Goal: Task Accomplishment & Management: Use online tool/utility

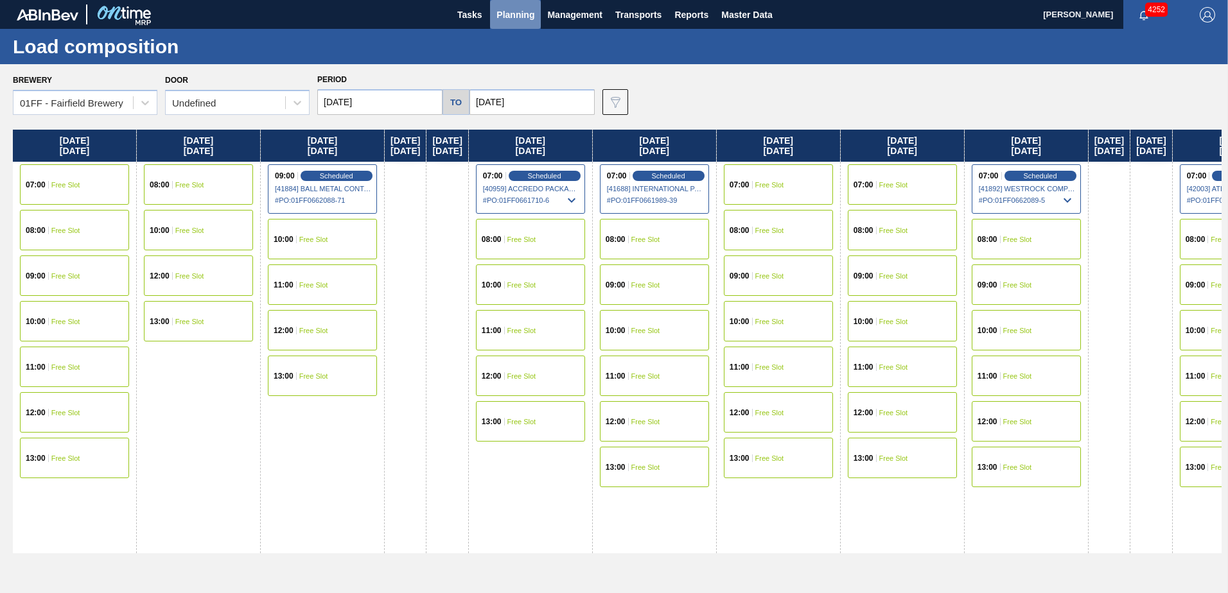
click at [503, 21] on span "Planning" at bounding box center [515, 14] width 38 height 15
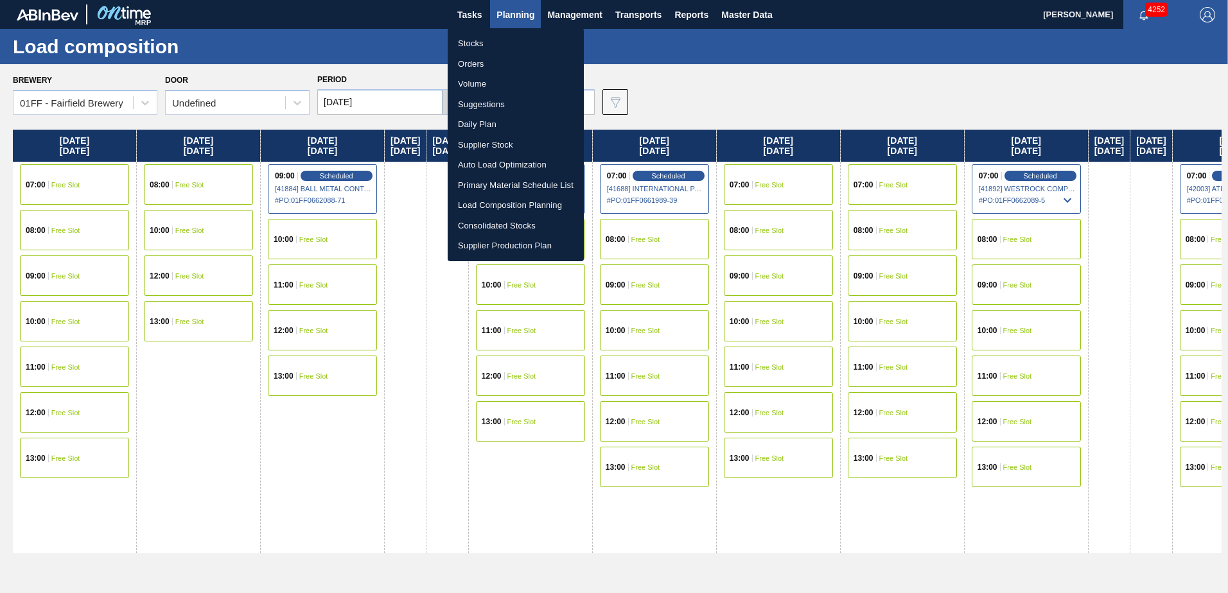
click at [486, 101] on li "Suggestions" at bounding box center [516, 104] width 136 height 21
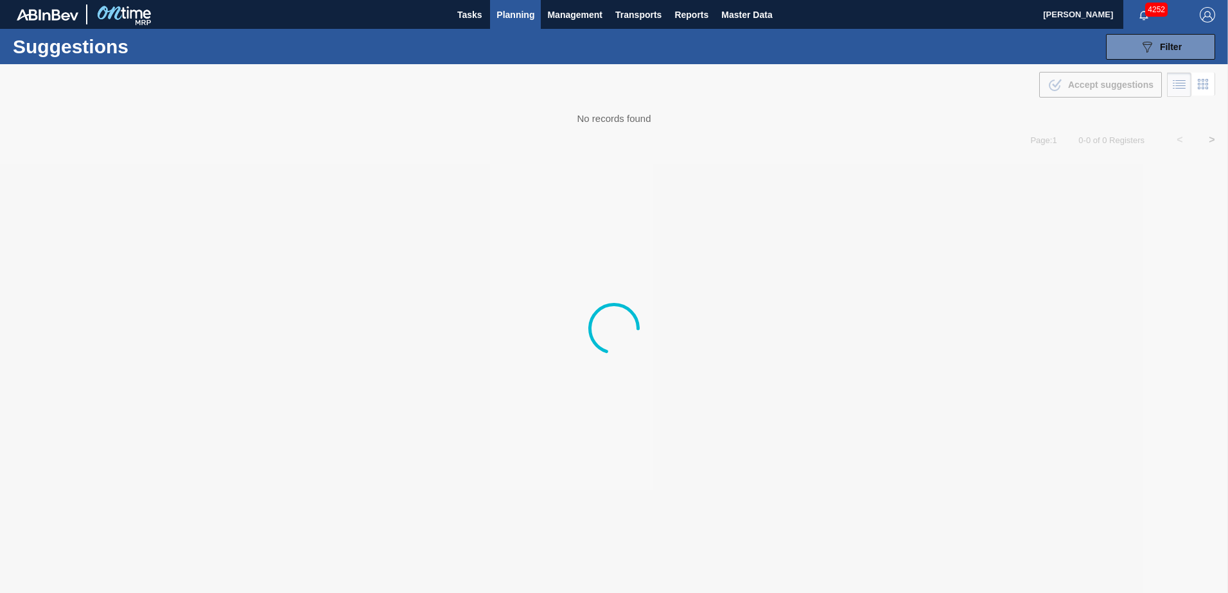
click at [1202, 10] on img "button" at bounding box center [1207, 14] width 15 height 15
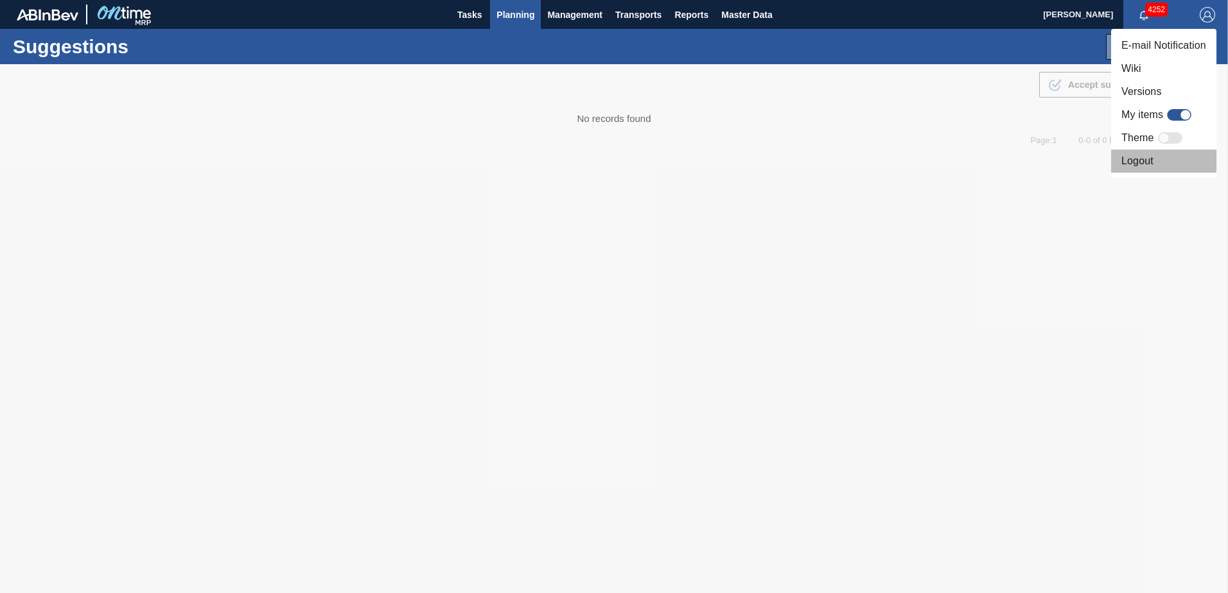
click at [1142, 159] on li "Logout" at bounding box center [1163, 161] width 105 height 23
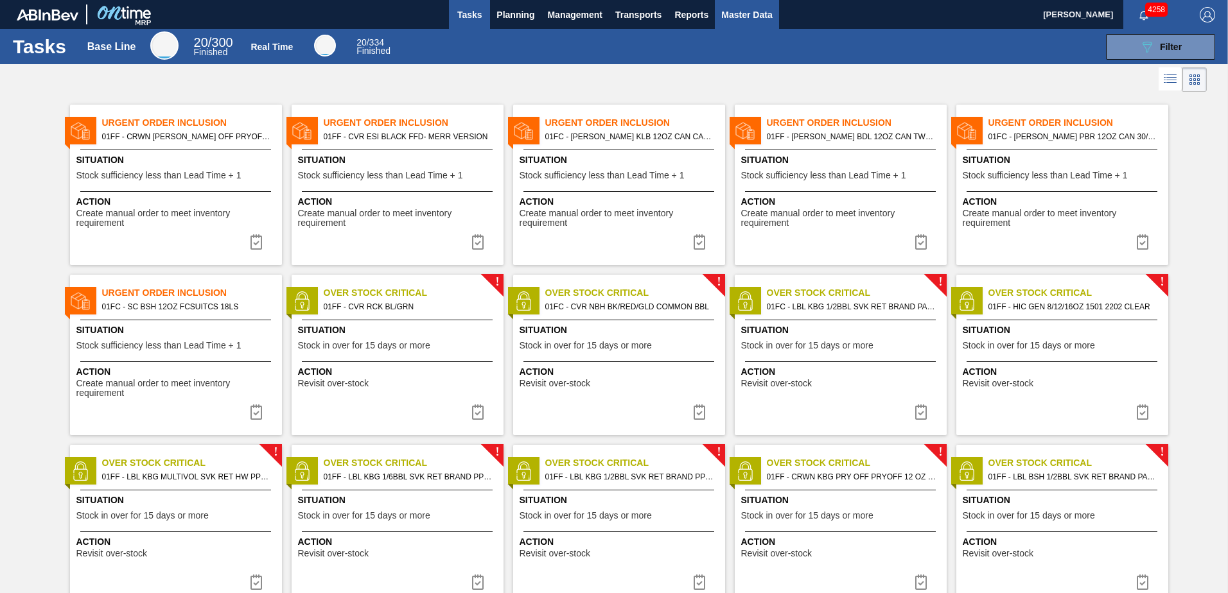
click at [745, 9] on span "Master Data" at bounding box center [746, 14] width 51 height 15
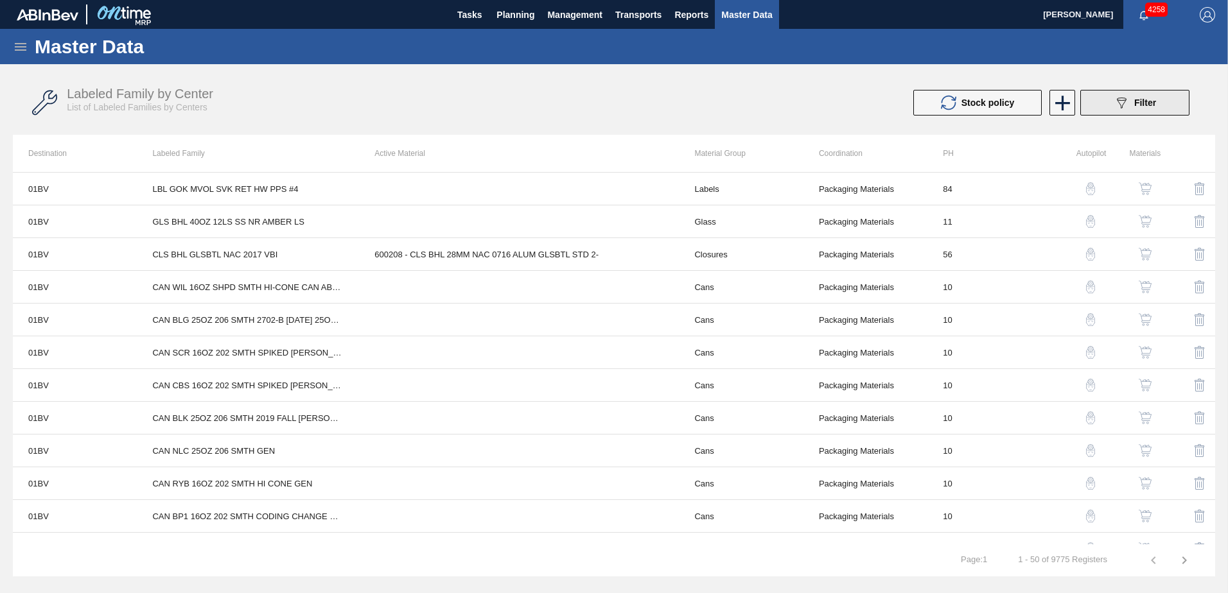
click at [1182, 100] on button "089F7B8B-B2A5-4AFE-B5C0-19BA573D28AC Filter" at bounding box center [1134, 103] width 109 height 26
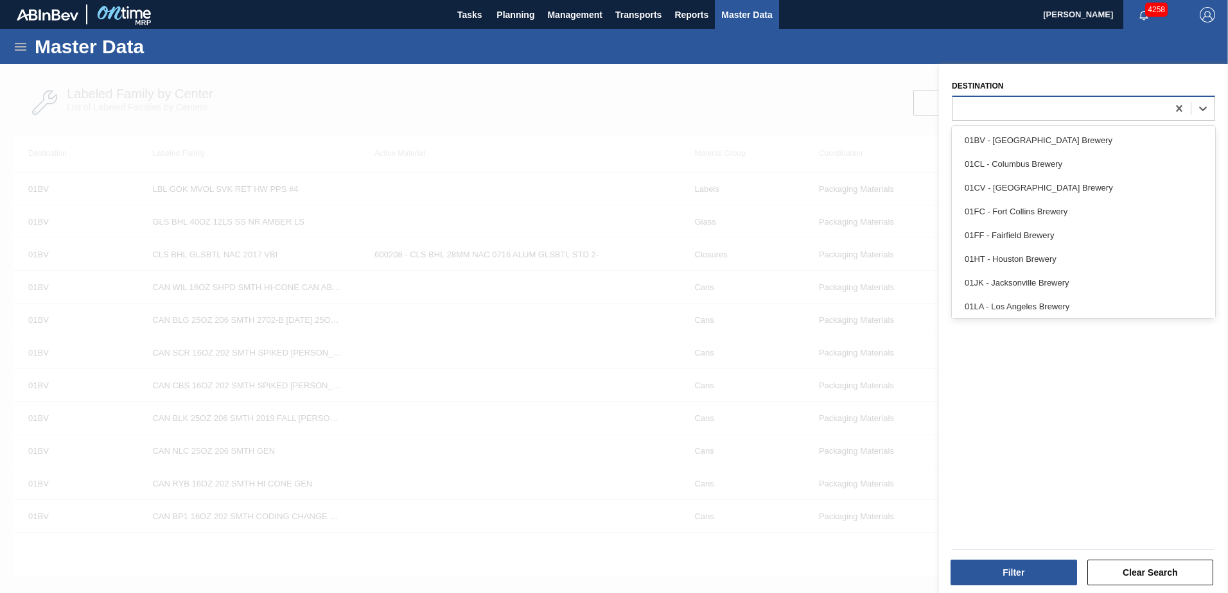
click at [1039, 109] on div at bounding box center [1059, 108] width 215 height 19
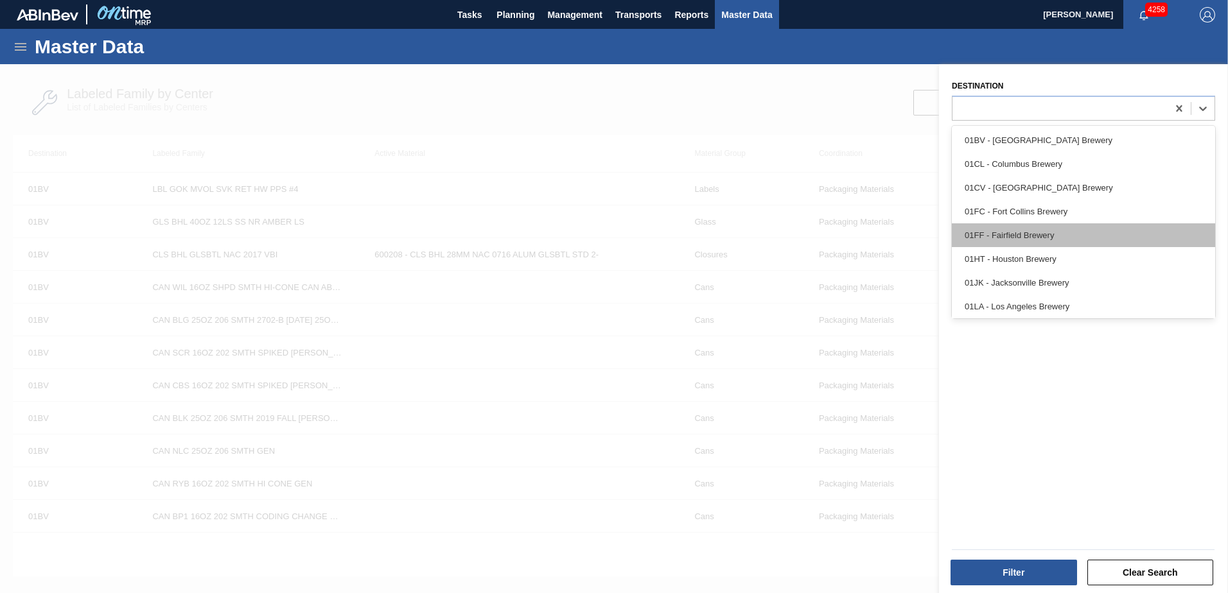
click at [1045, 227] on div "01FF - Fairfield Brewery" at bounding box center [1083, 236] width 263 height 24
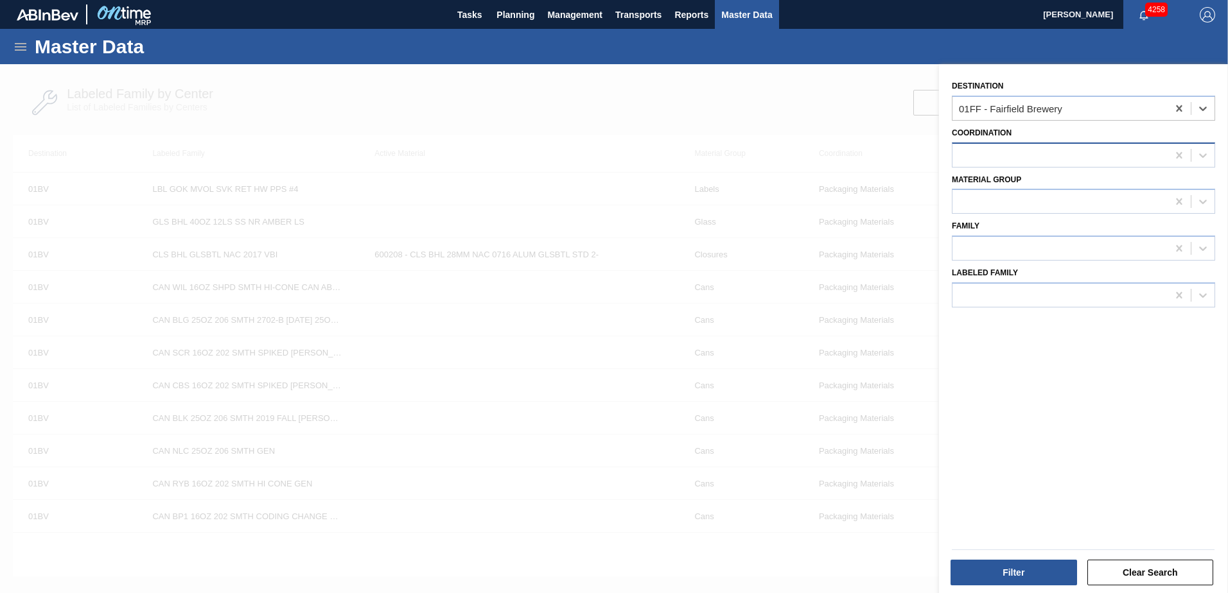
click at [1034, 150] on div at bounding box center [1059, 155] width 215 height 19
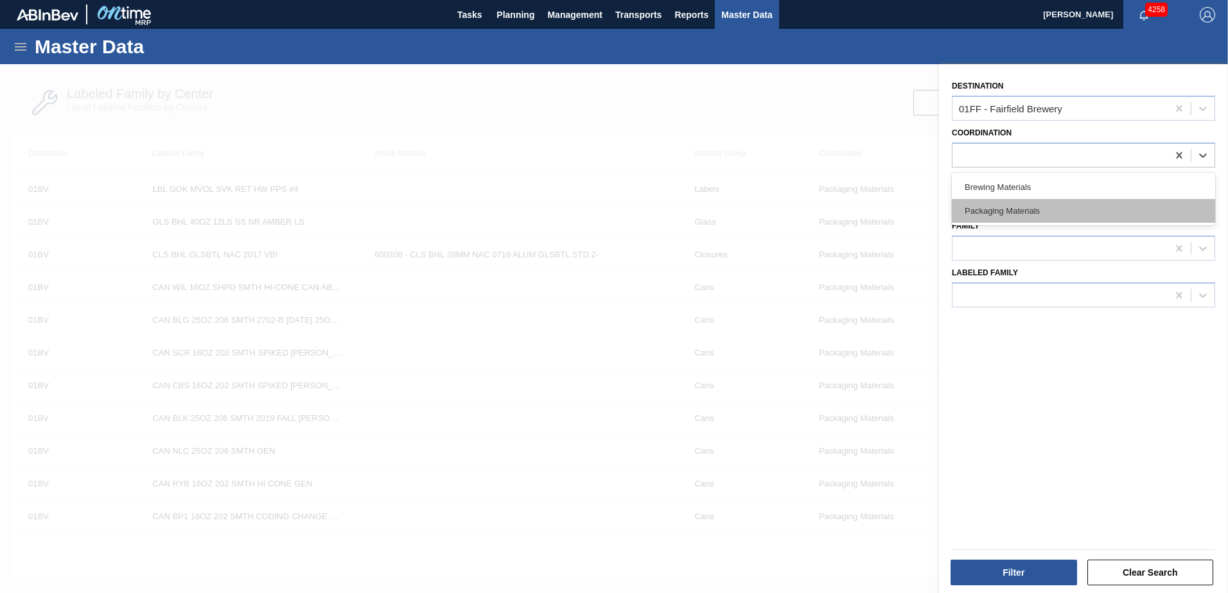
click at [1050, 212] on div "Packaging Materials" at bounding box center [1083, 211] width 263 height 24
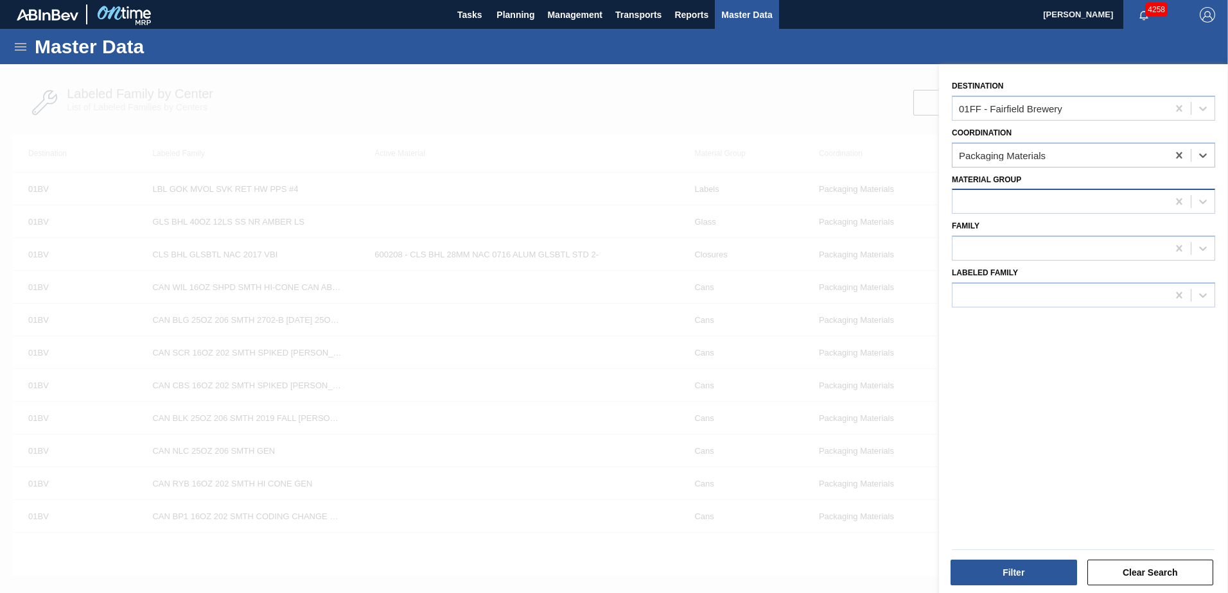
click at [1049, 209] on div at bounding box center [1059, 202] width 215 height 19
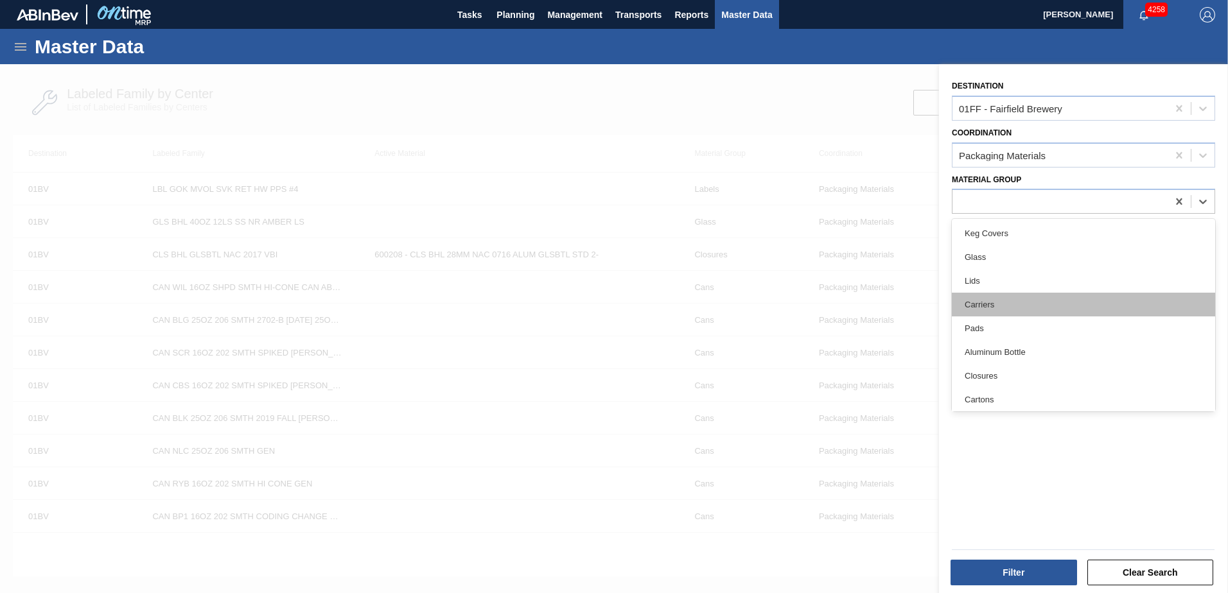
click at [1033, 303] on div "Carriers" at bounding box center [1083, 305] width 263 height 24
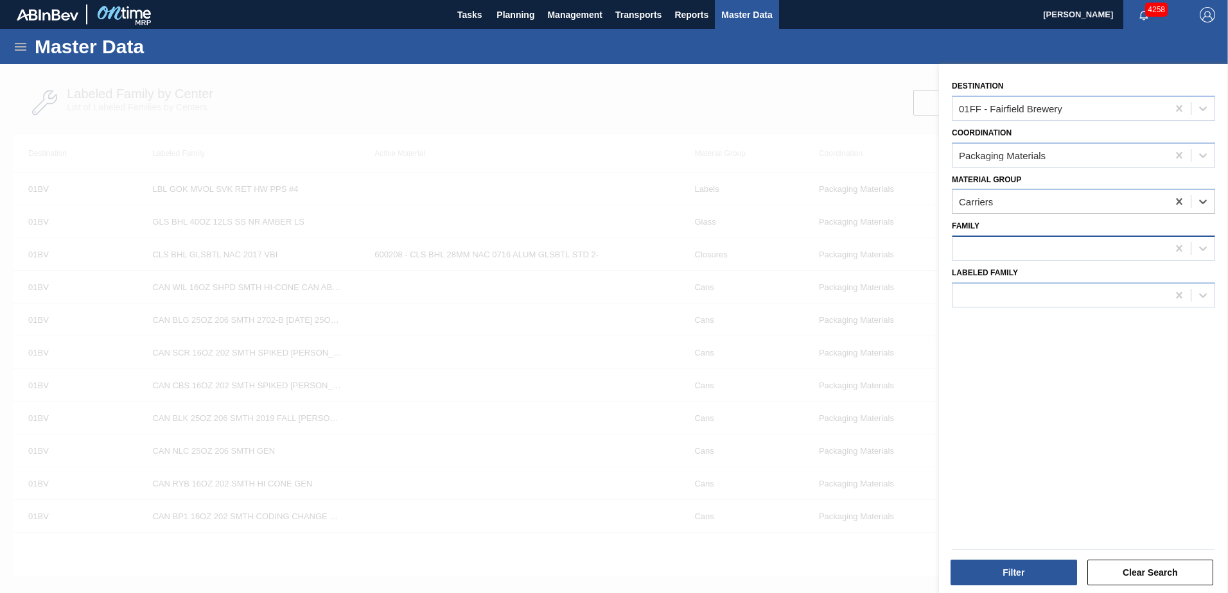
click at [1024, 249] on div at bounding box center [1059, 249] width 215 height 19
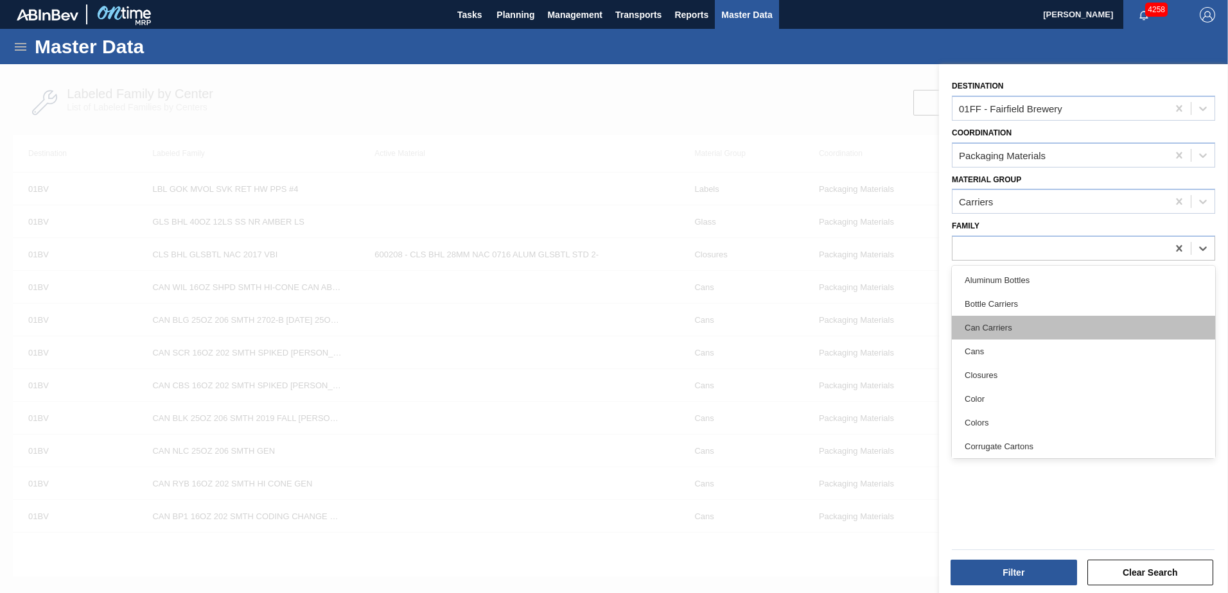
click at [1047, 324] on div "Can Carriers" at bounding box center [1083, 328] width 263 height 24
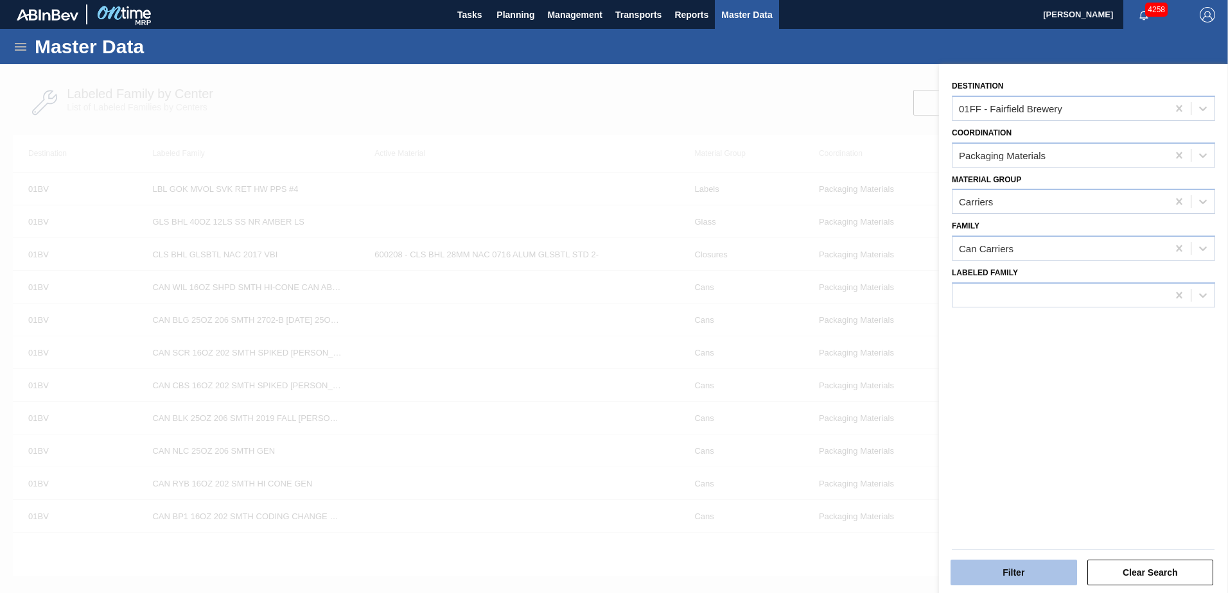
click at [1048, 567] on button "Filter" at bounding box center [1014, 573] width 127 height 26
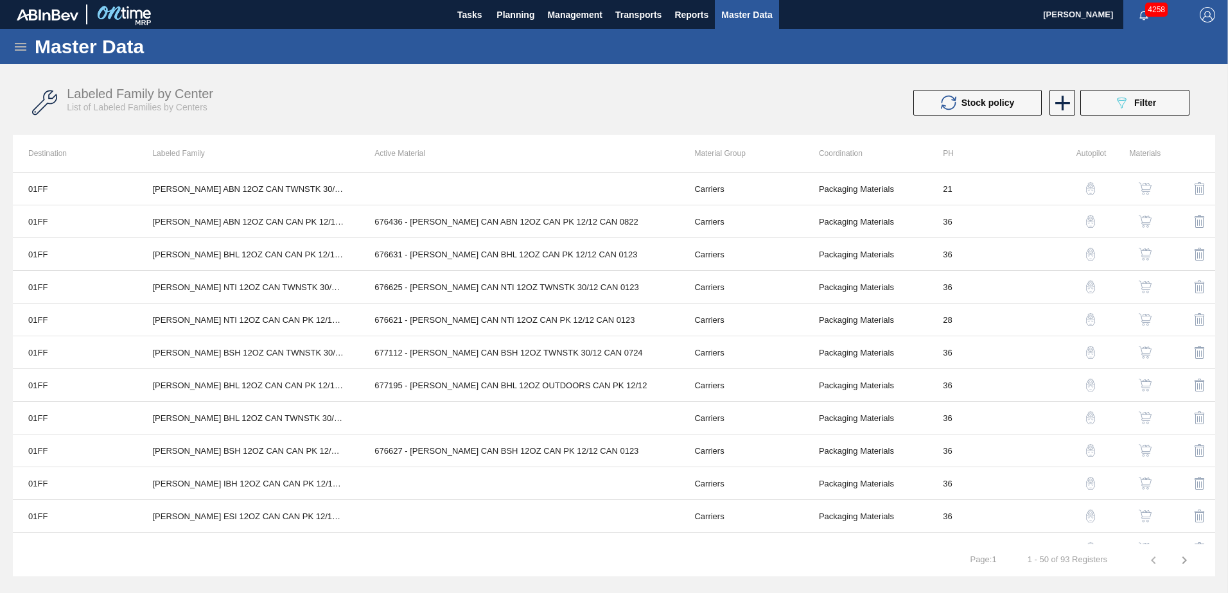
click at [562, 112] on div "Labeled Family by Center List of Labeled Families by Centers" at bounding box center [351, 100] width 569 height 26
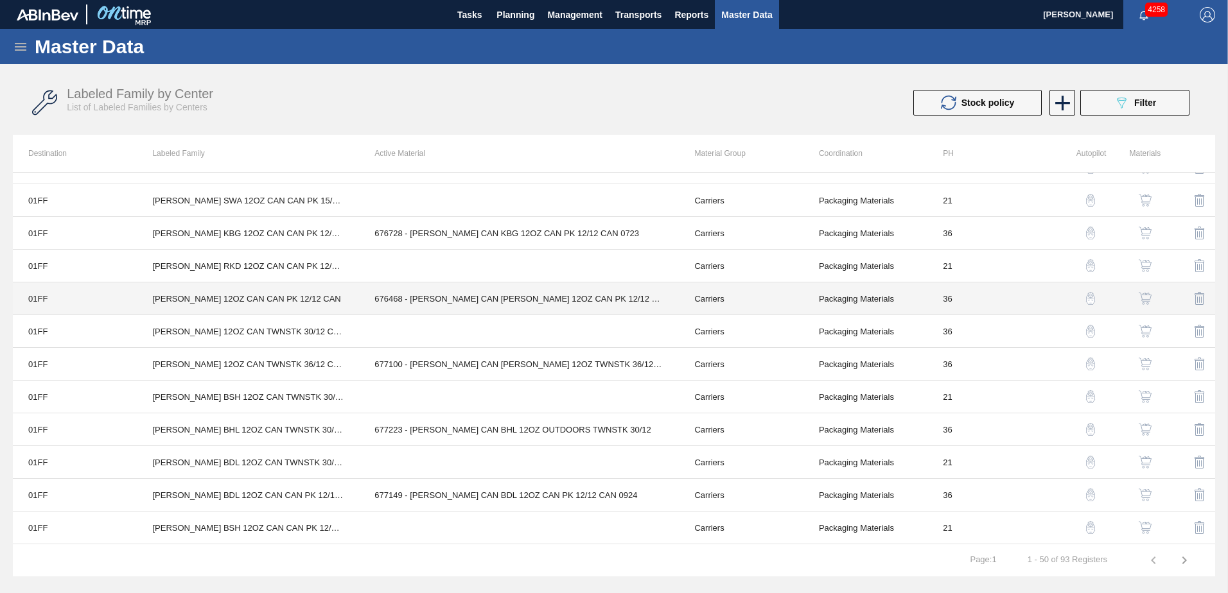
scroll to position [642, 0]
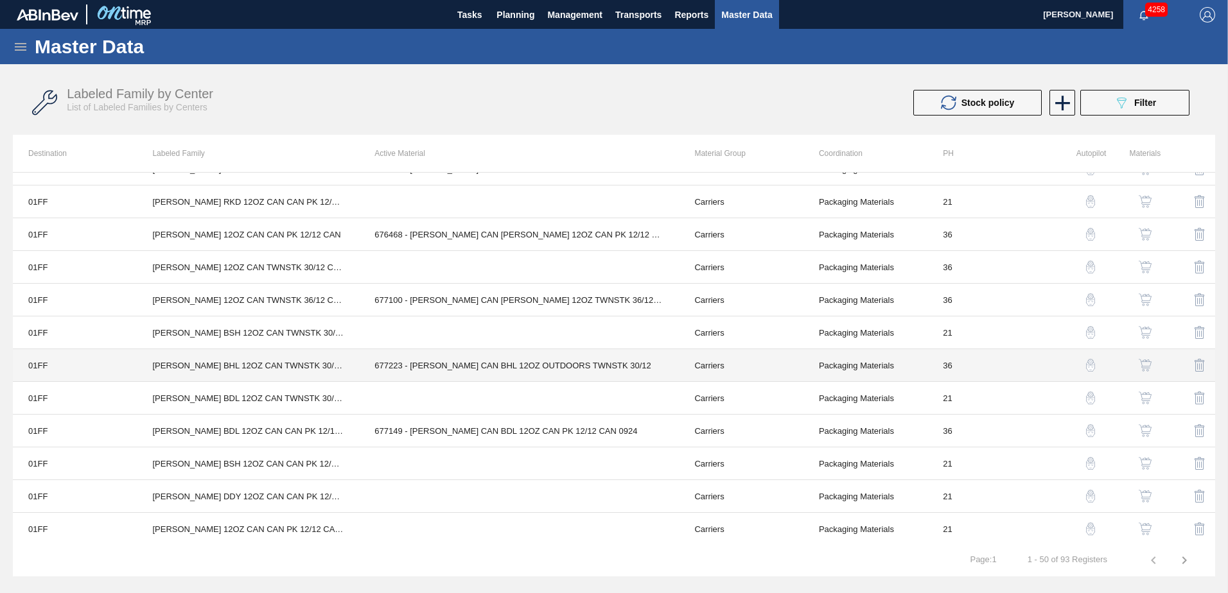
click at [554, 364] on td "677223 - [PERSON_NAME] CAN BHL 12OZ OUTDOORS TWNSTK 30/12" at bounding box center [519, 365] width 320 height 33
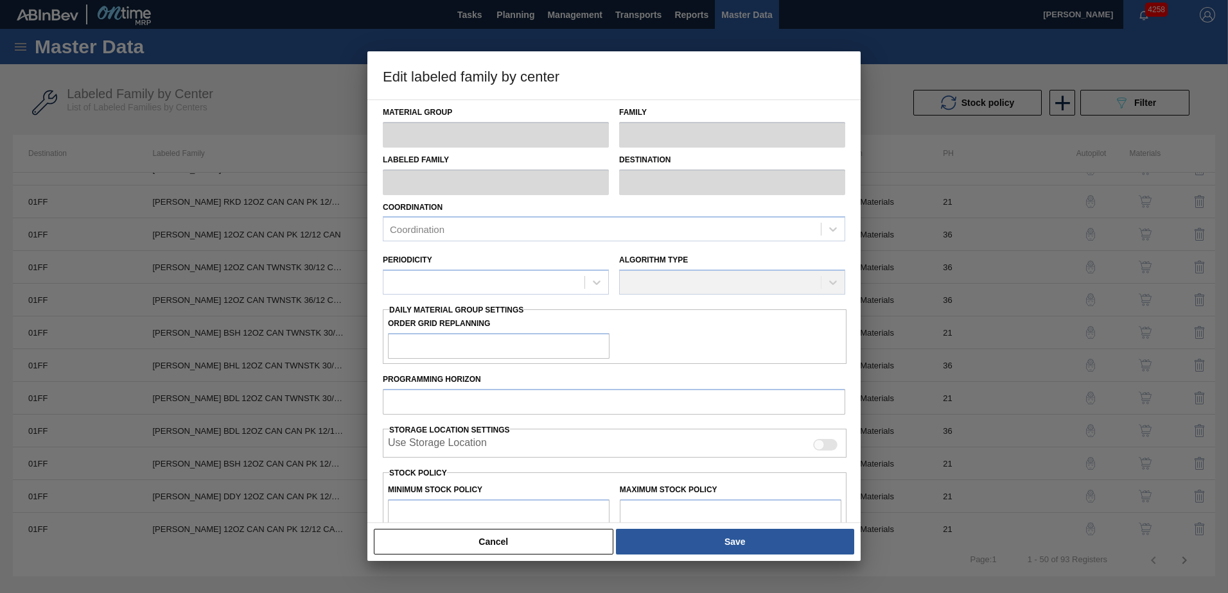
type input "Carriers"
type input "Can Carriers"
type input "[PERSON_NAME] BHL 12OZ CAN TWNSTK 30/12 CAN CAN OUTDOOR PROMO"
type input "01FF - Fairfield Brewery"
type input "36"
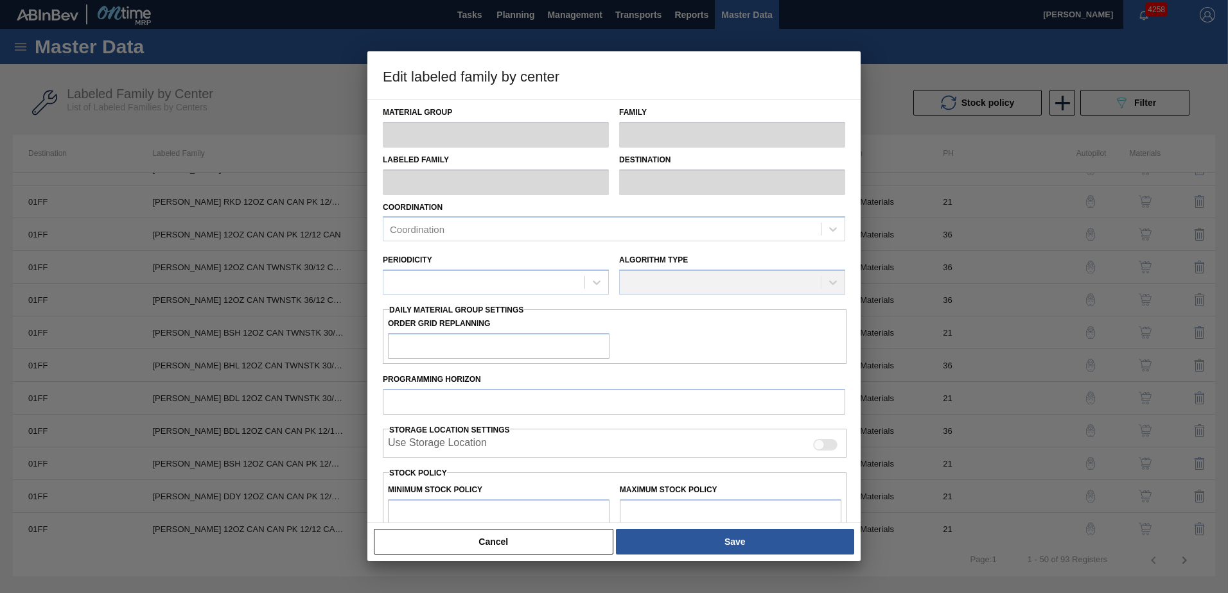
type input "0"
type input "100,000"
type input "0"
checkbox input "true"
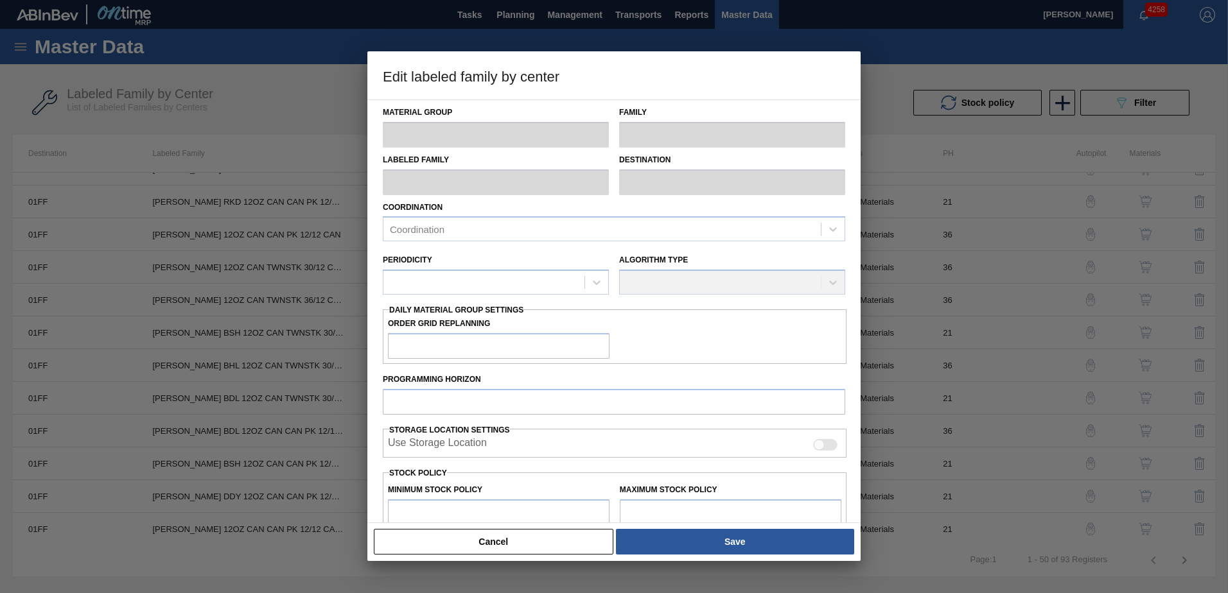
checkbox input "true"
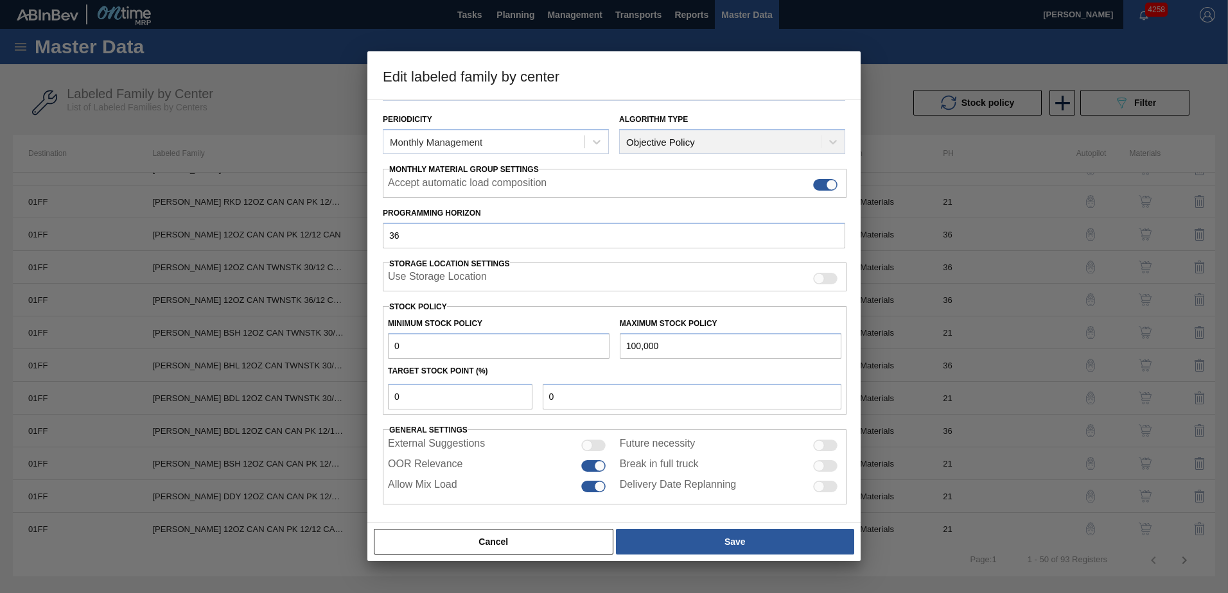
scroll to position [148, 0]
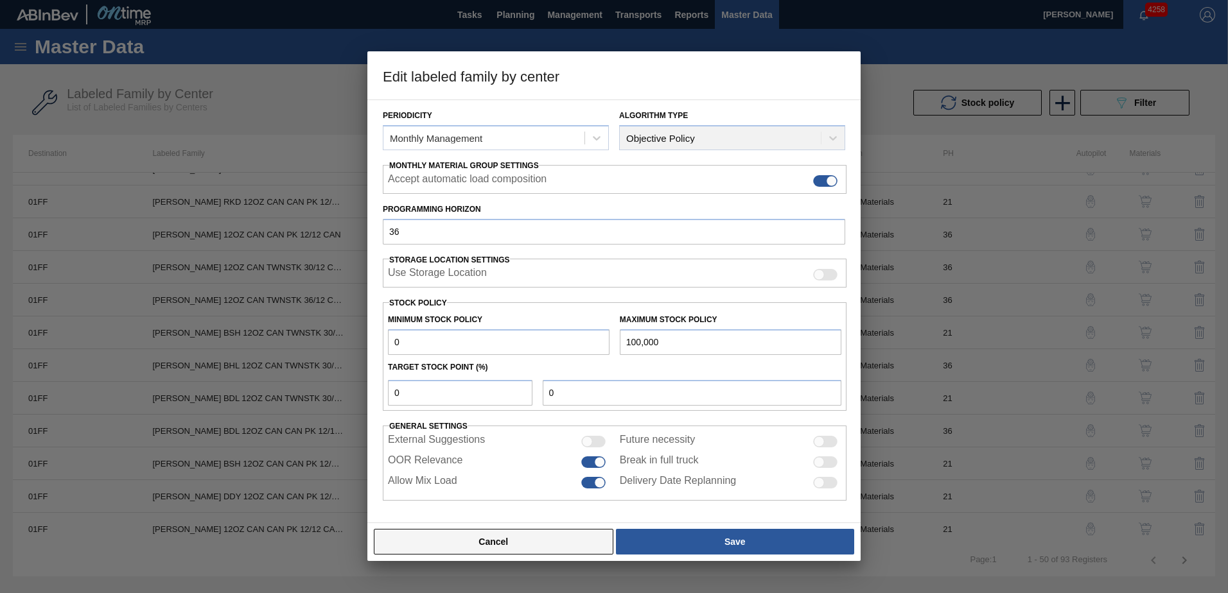
click at [545, 545] on button "Cancel" at bounding box center [494, 542] width 240 height 26
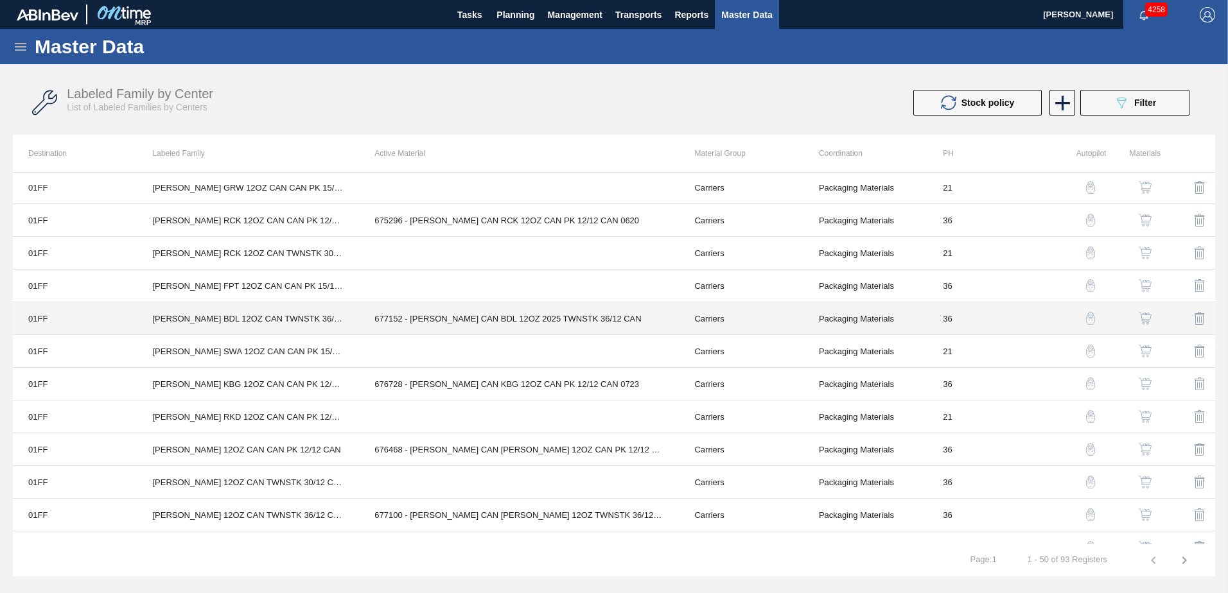
scroll to position [450, 0]
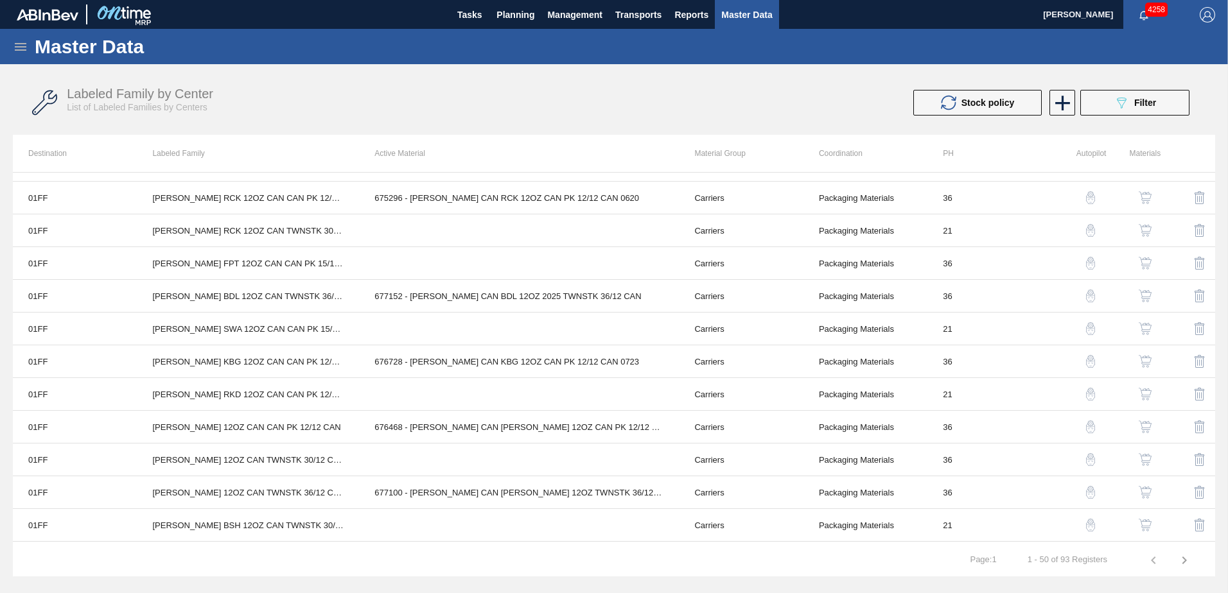
click at [1141, 458] on img "button" at bounding box center [1145, 459] width 13 height 13
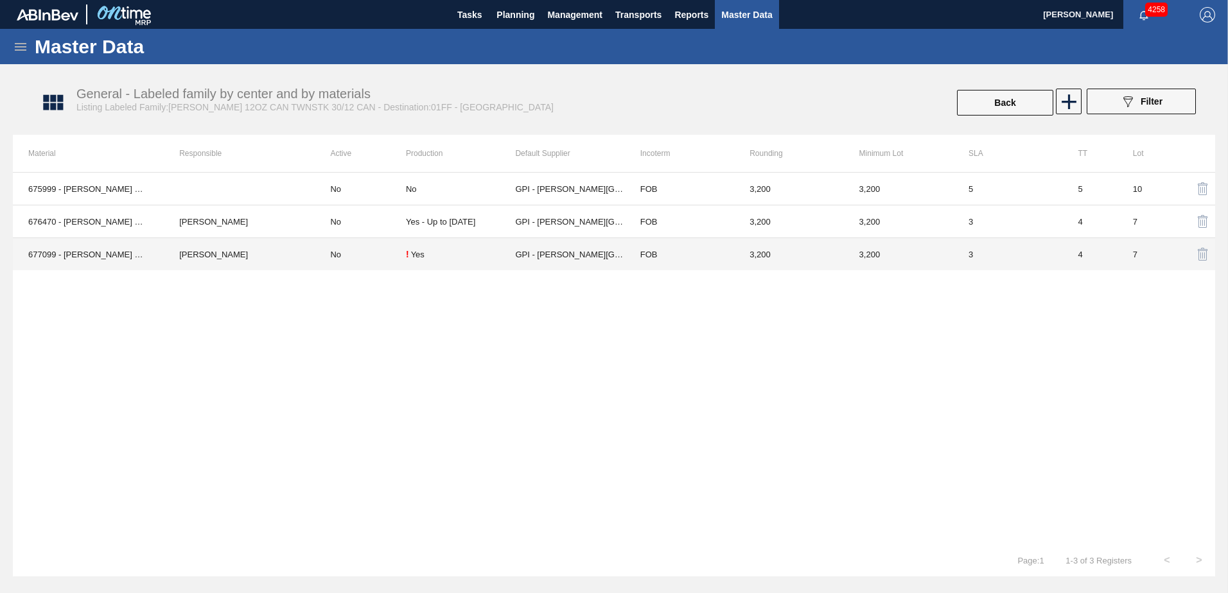
click at [275, 254] on td "[PERSON_NAME]" at bounding box center [239, 254] width 151 height 33
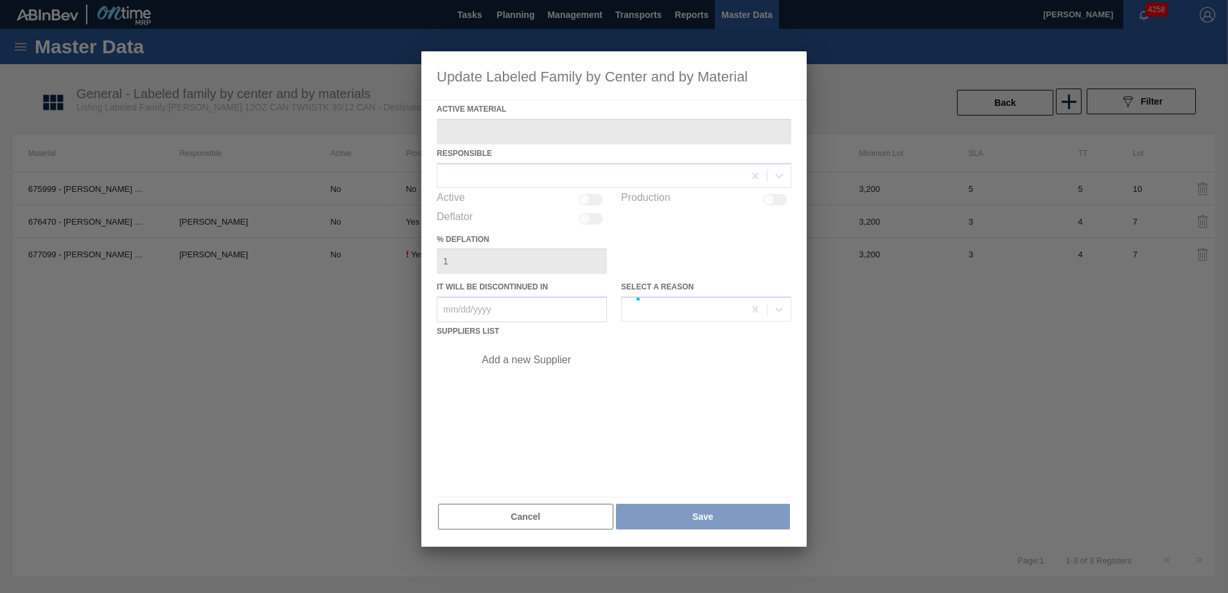
type Material "677099 - [PERSON_NAME] CAN [PERSON_NAME] 12OZ TWNSTK 30/12 CAN 0724"
checkbox input "true"
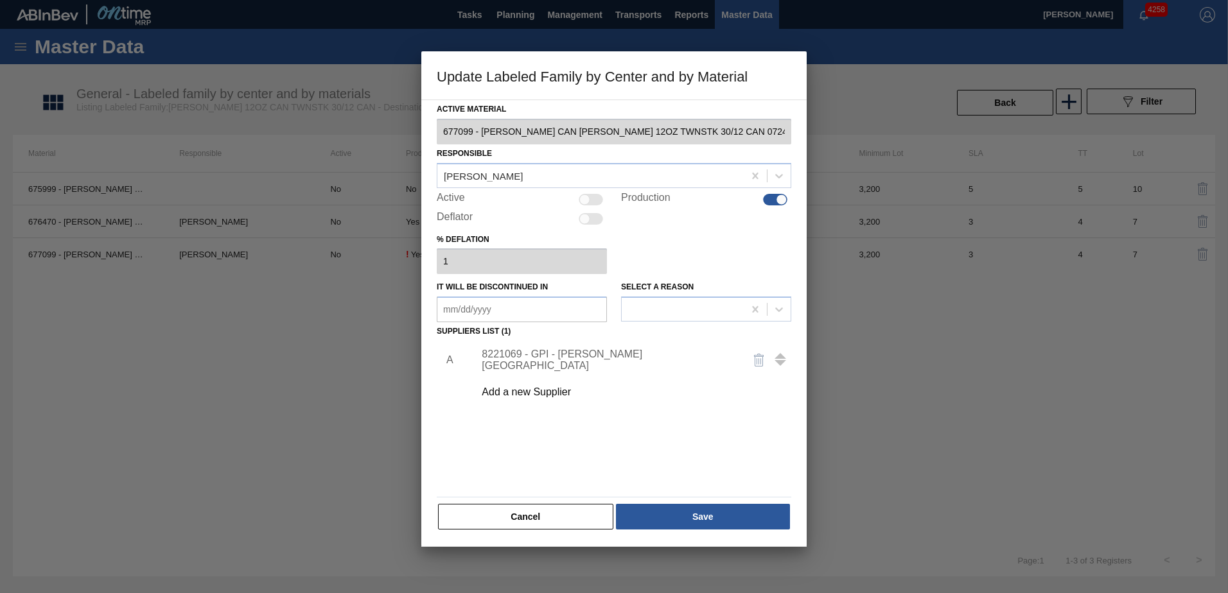
click at [583, 198] on div at bounding box center [584, 199] width 11 height 11
checkbox input "true"
click at [677, 310] on div at bounding box center [683, 310] width 122 height 19
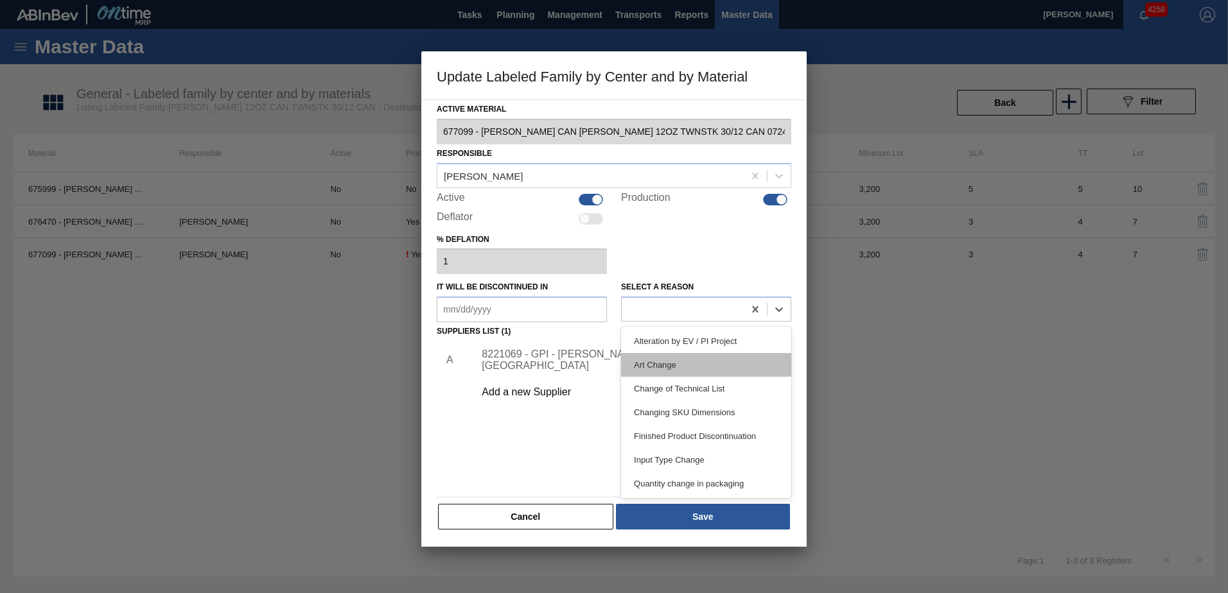
click at [696, 365] on div "Art Change" at bounding box center [706, 365] width 170 height 24
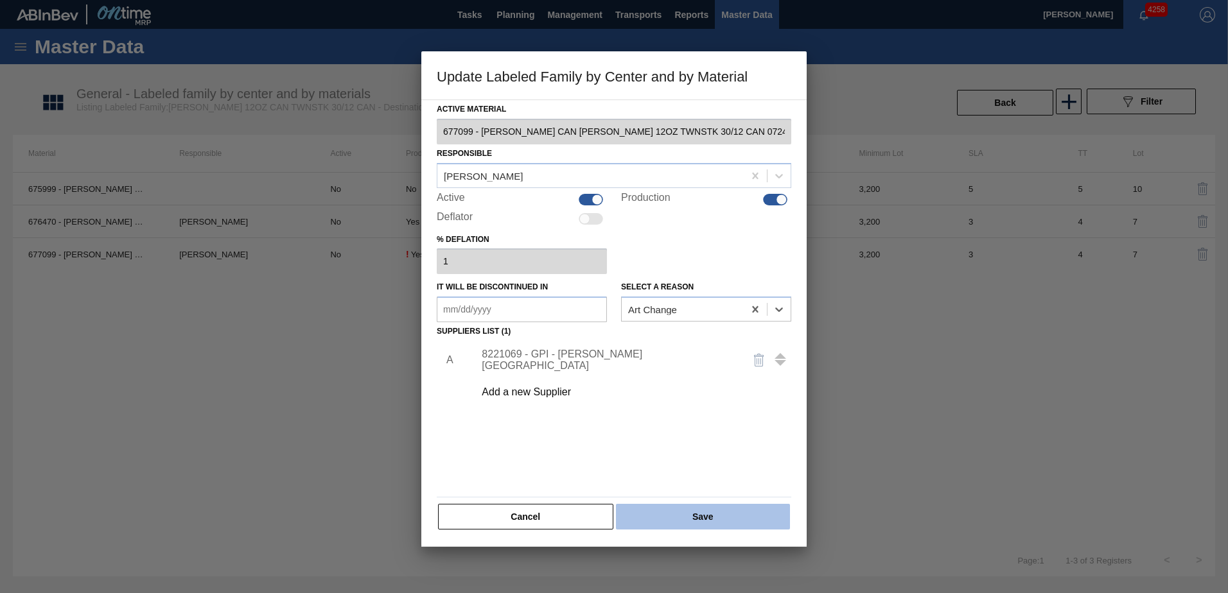
click at [707, 512] on button "Save" at bounding box center [703, 517] width 174 height 26
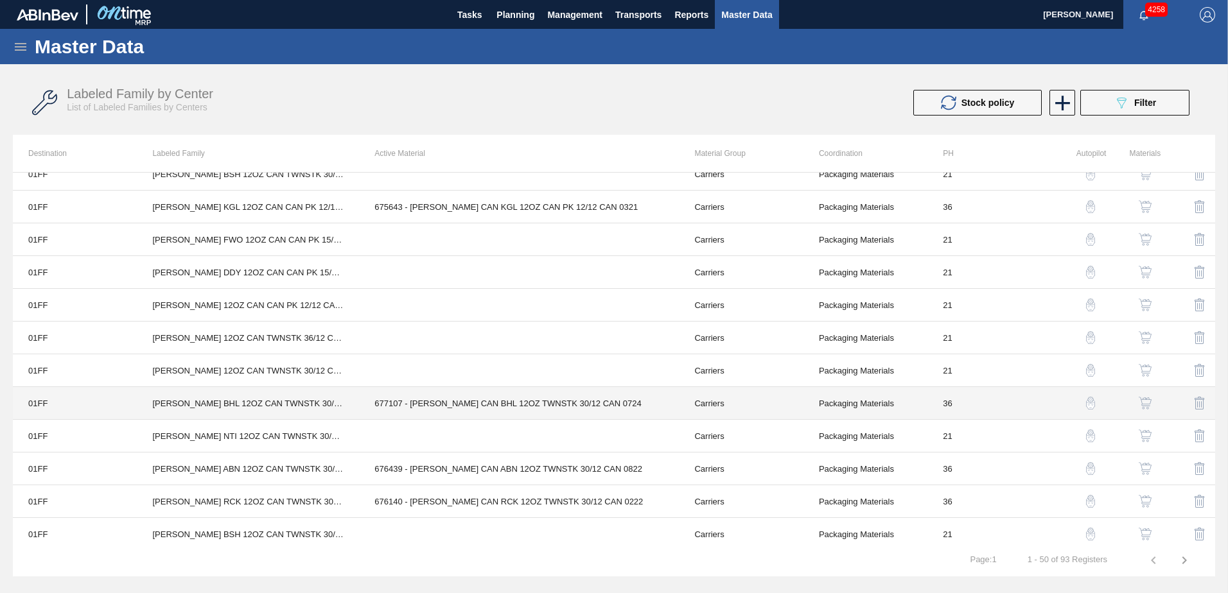
scroll to position [1265, 0]
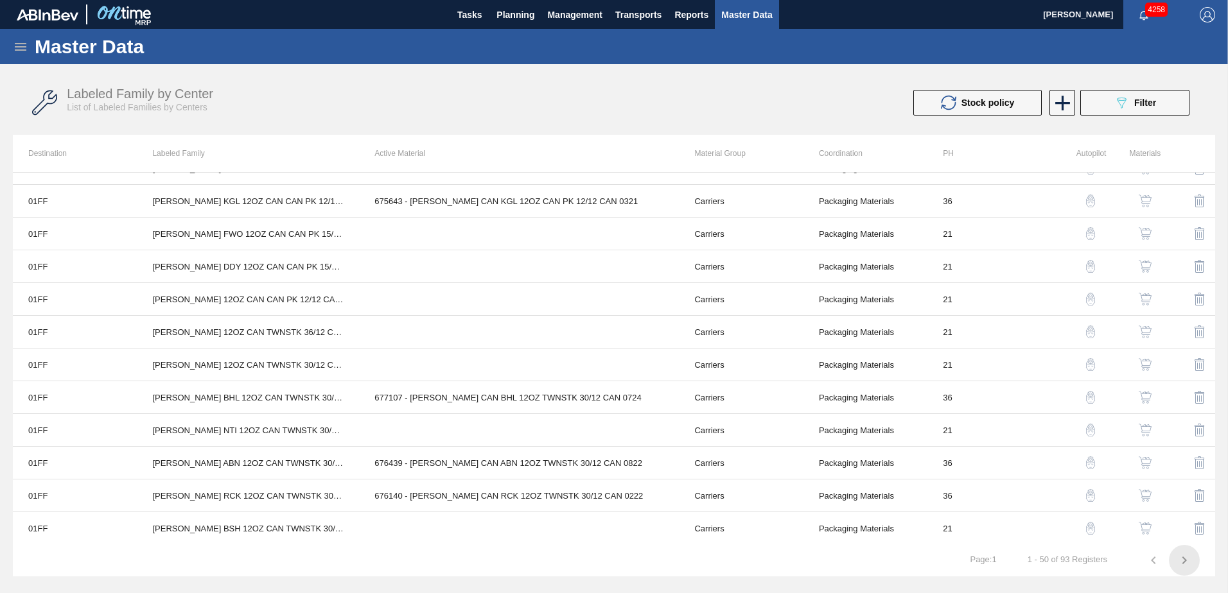
click at [1181, 559] on icon "button" at bounding box center [1184, 560] width 15 height 15
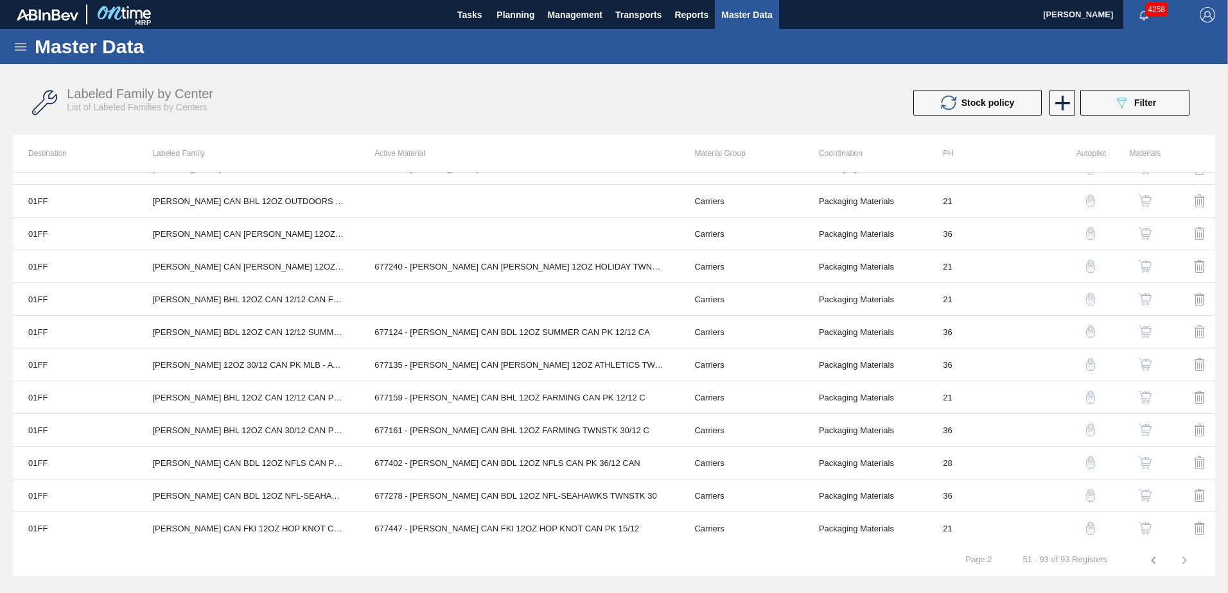
scroll to position [1036, 0]
click at [502, 15] on span "Planning" at bounding box center [515, 14] width 38 height 15
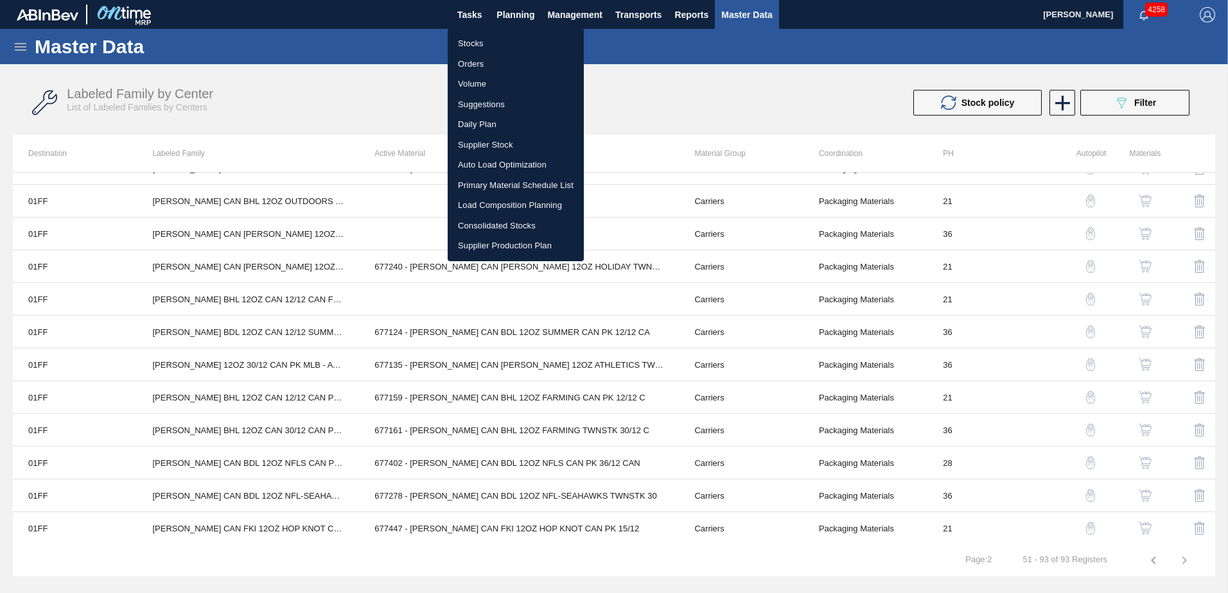
click at [475, 39] on li "Stocks" at bounding box center [516, 43] width 136 height 21
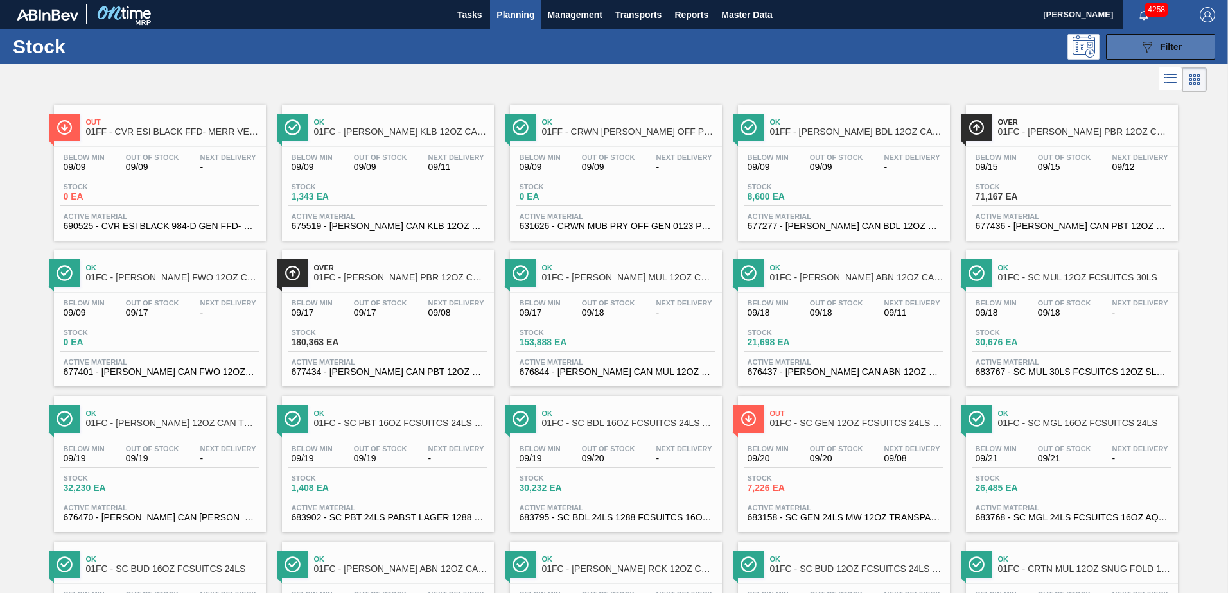
click at [1144, 51] on icon "089F7B8B-B2A5-4AFE-B5C0-19BA573D28AC" at bounding box center [1146, 46] width 15 height 15
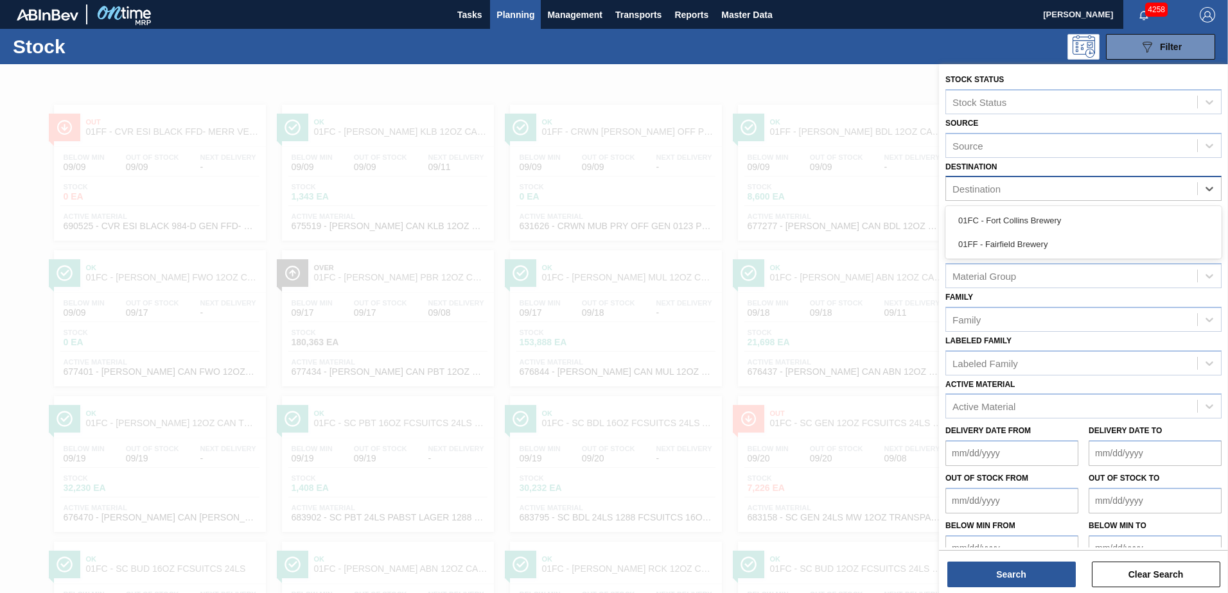
click at [1015, 182] on div "Destination" at bounding box center [1071, 189] width 251 height 19
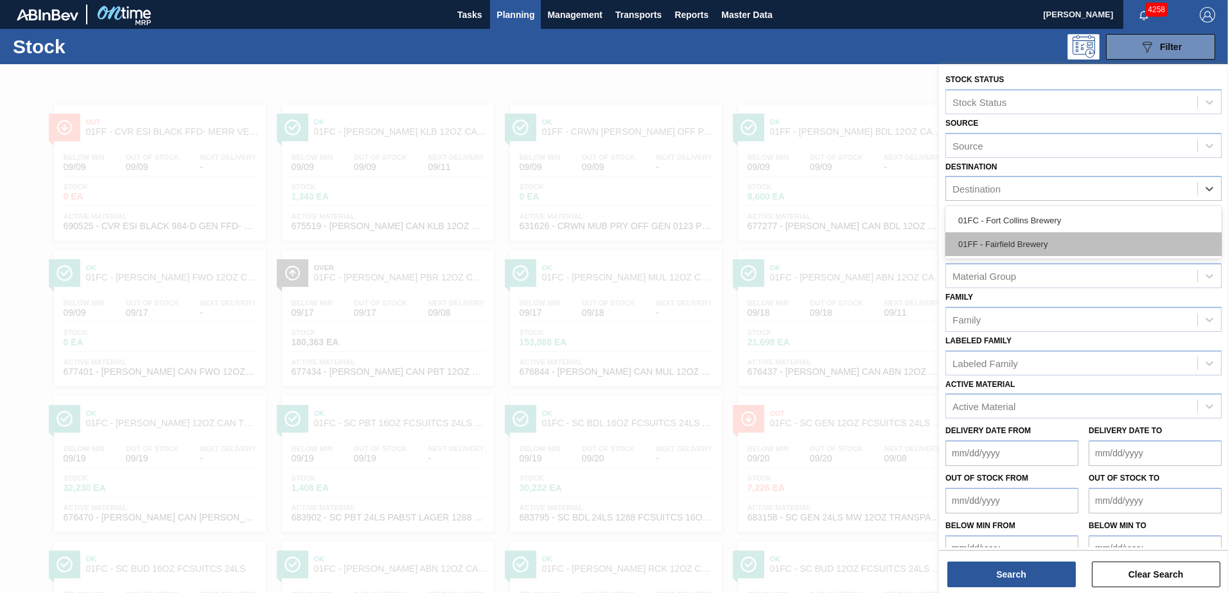
click at [1030, 244] on div "01FF - Fairfield Brewery" at bounding box center [1083, 244] width 276 height 24
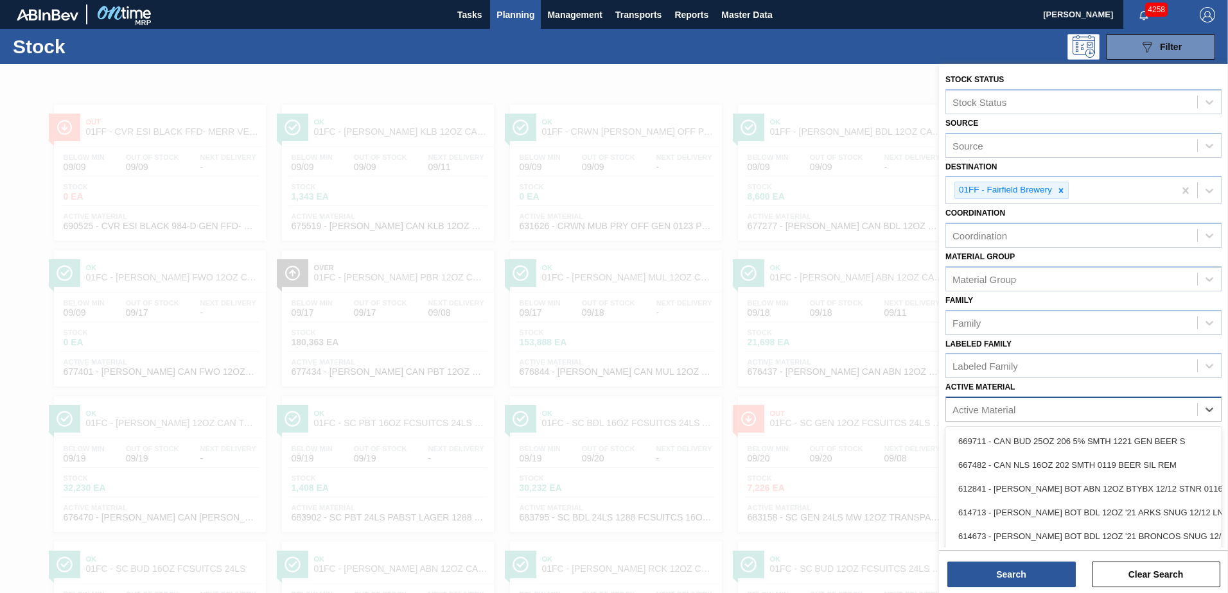
scroll to position [31, 0]
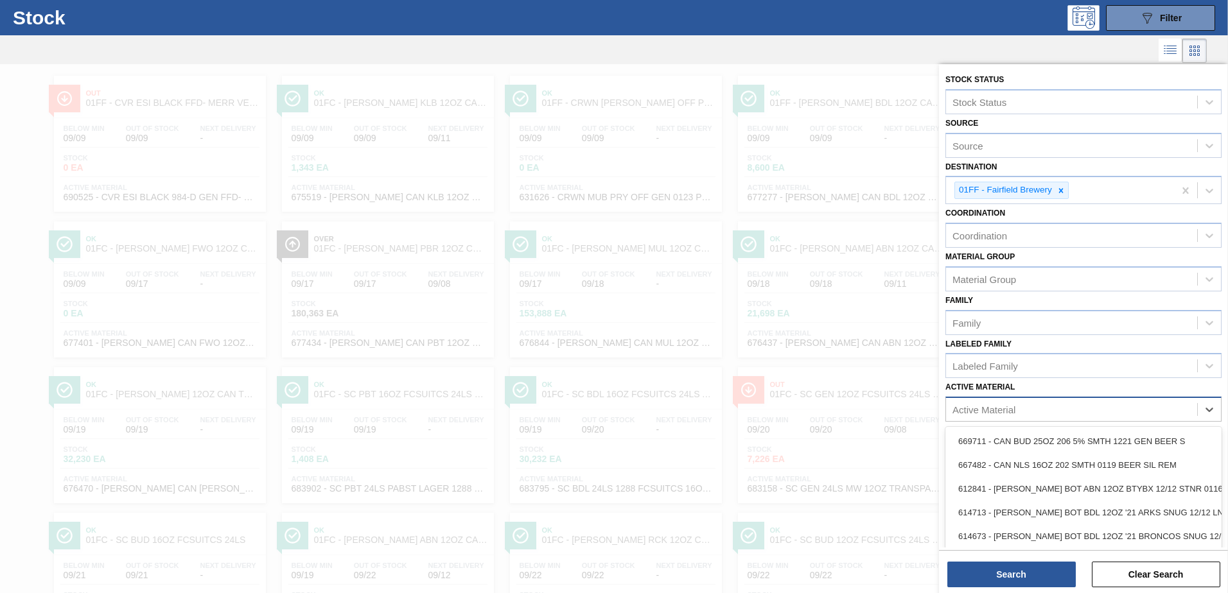
click at [1013, 399] on div "Active Material" at bounding box center [1083, 409] width 276 height 25
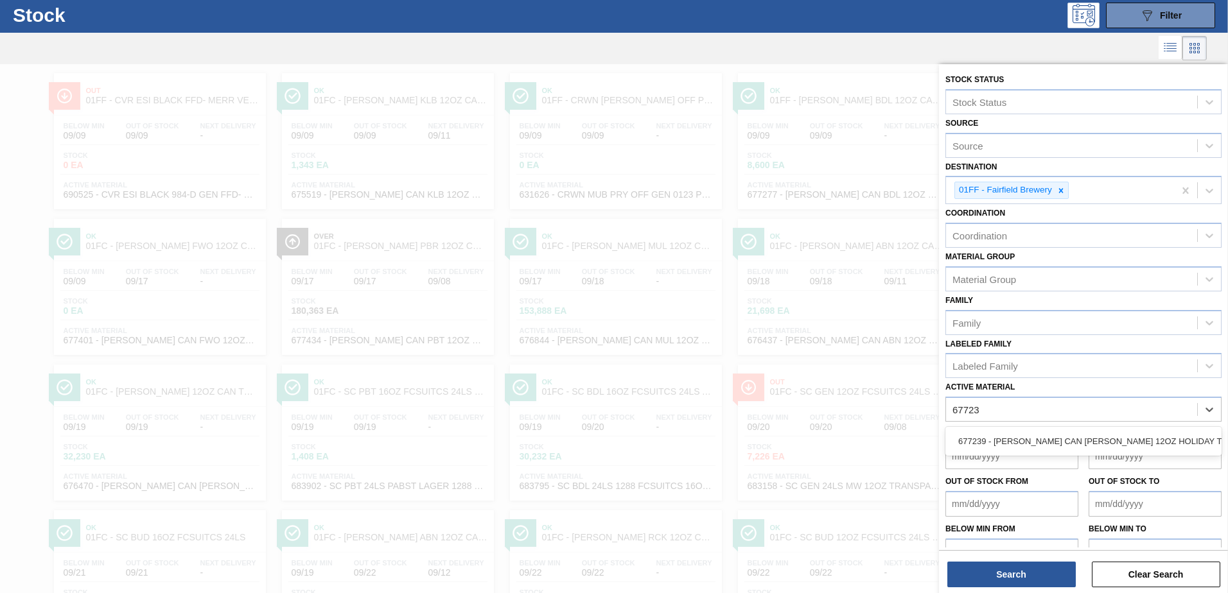
type Material "677239"
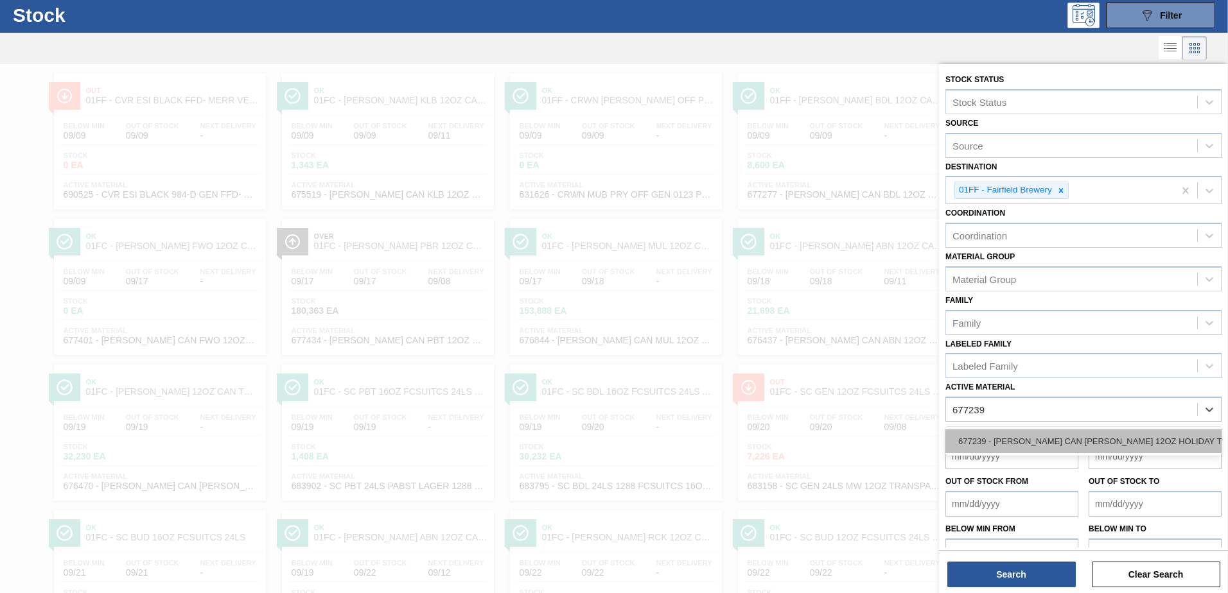
click at [1031, 443] on div "677239 - CARR CAN BUD 12OZ HOLIDAY TWNSTK 30/12 C" at bounding box center [1083, 442] width 276 height 24
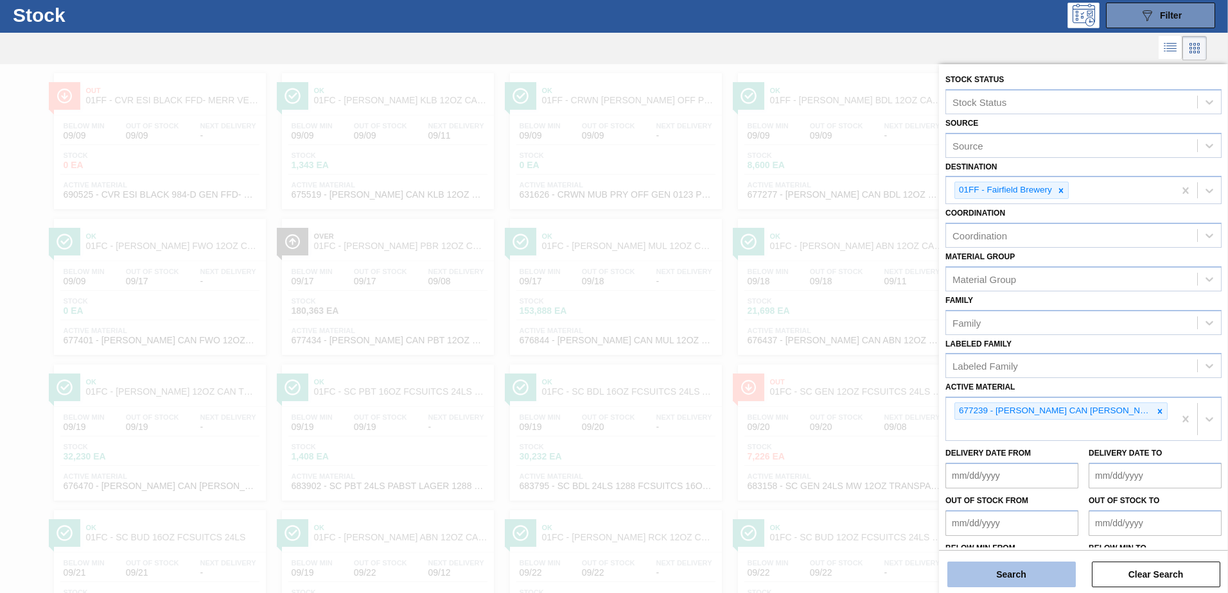
click at [1042, 572] on button "Search" at bounding box center [1011, 575] width 128 height 26
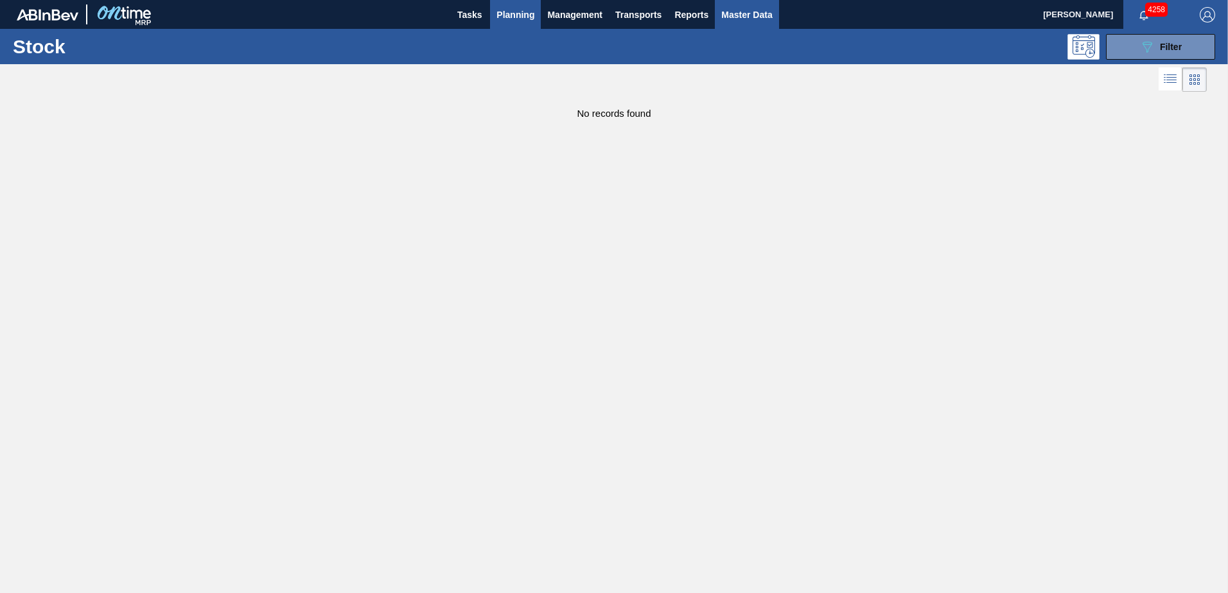
click at [751, 8] on span "Master Data" at bounding box center [746, 14] width 51 height 15
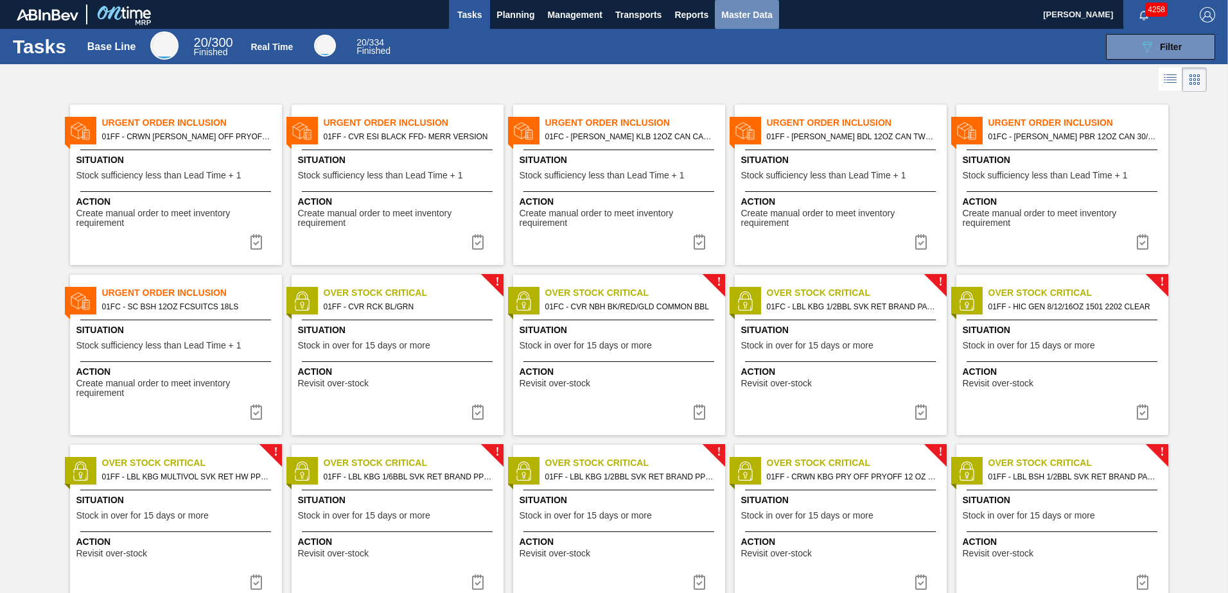
click at [735, 20] on span "Master Data" at bounding box center [746, 14] width 51 height 15
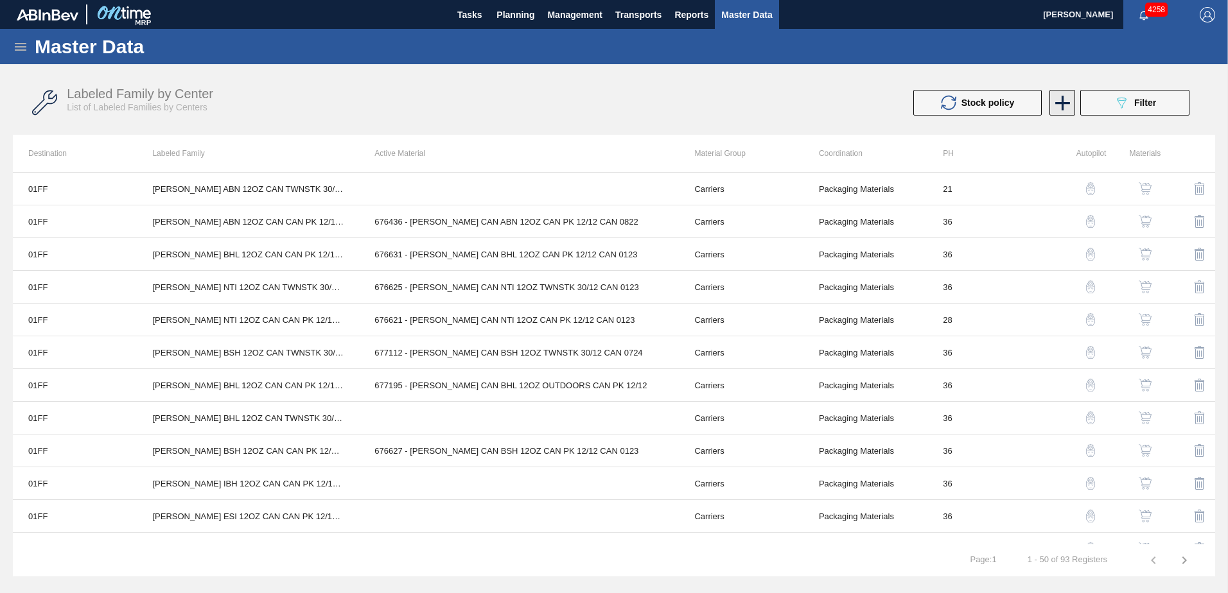
click at [1062, 103] on icon at bounding box center [1062, 103] width 15 height 15
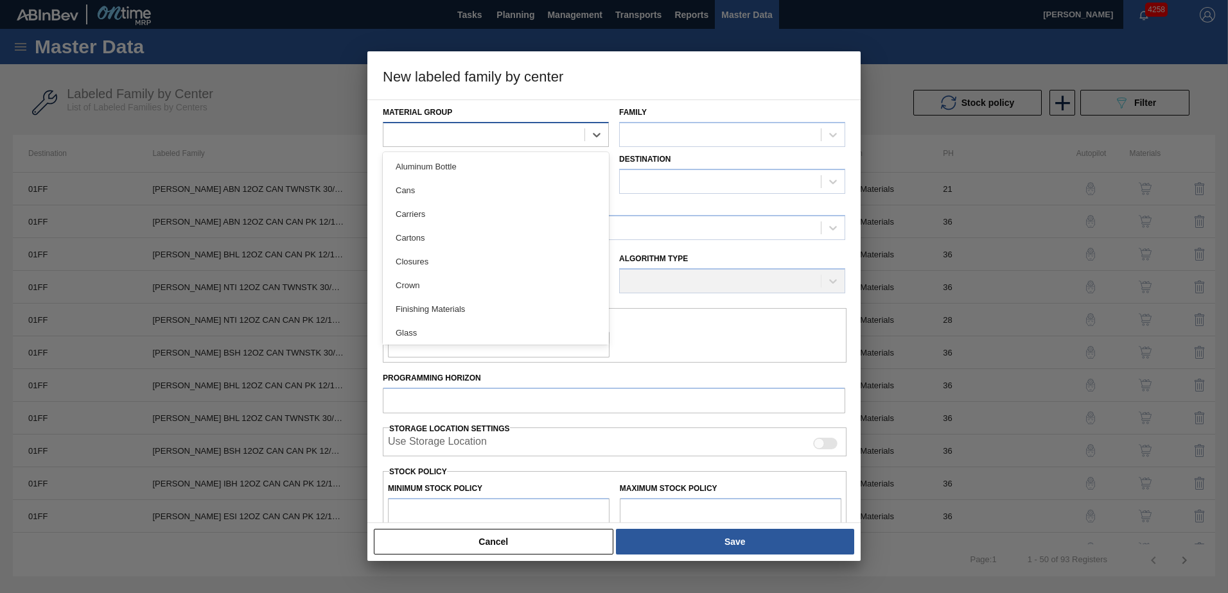
click at [545, 134] on div at bounding box center [483, 134] width 201 height 19
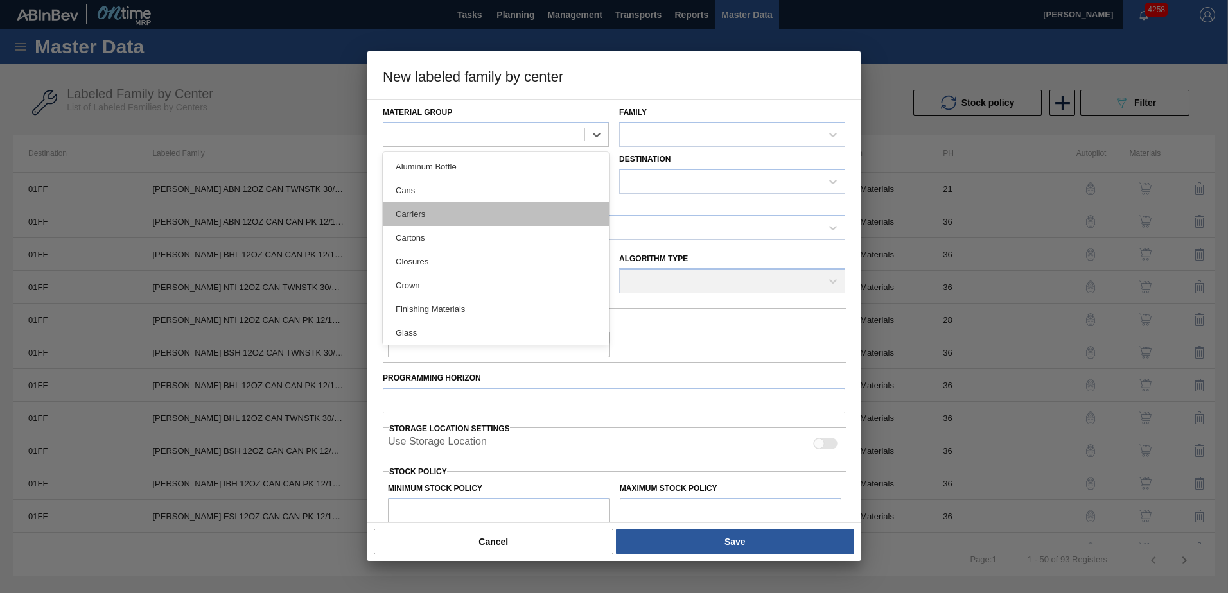
click at [473, 218] on div "Carriers" at bounding box center [496, 214] width 226 height 24
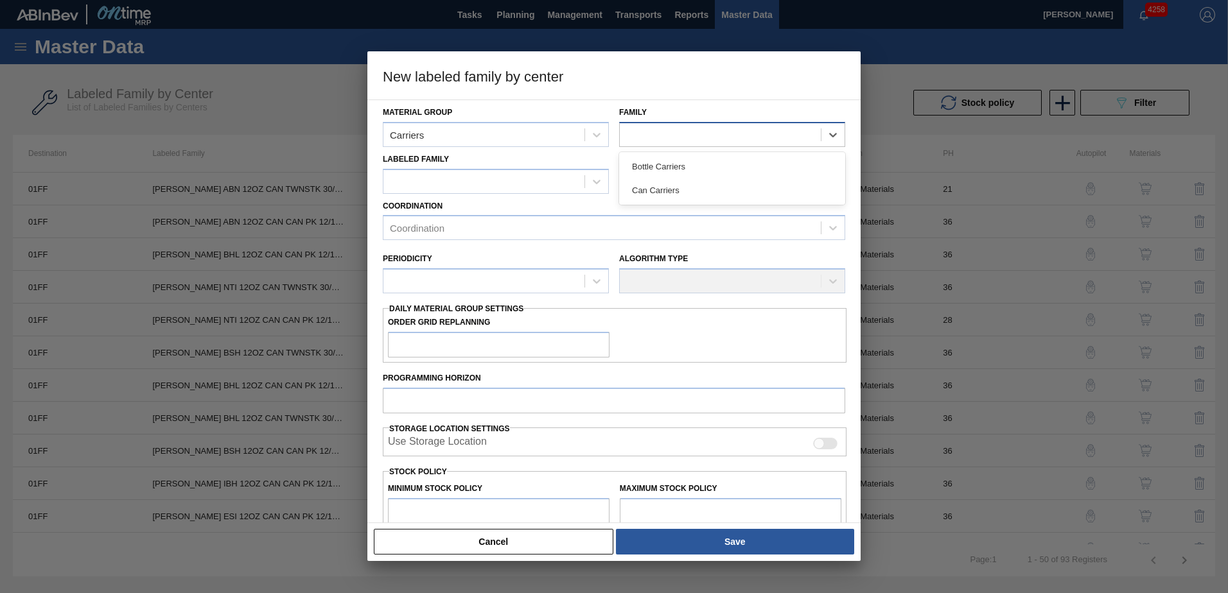
click at [686, 132] on div at bounding box center [720, 134] width 201 height 19
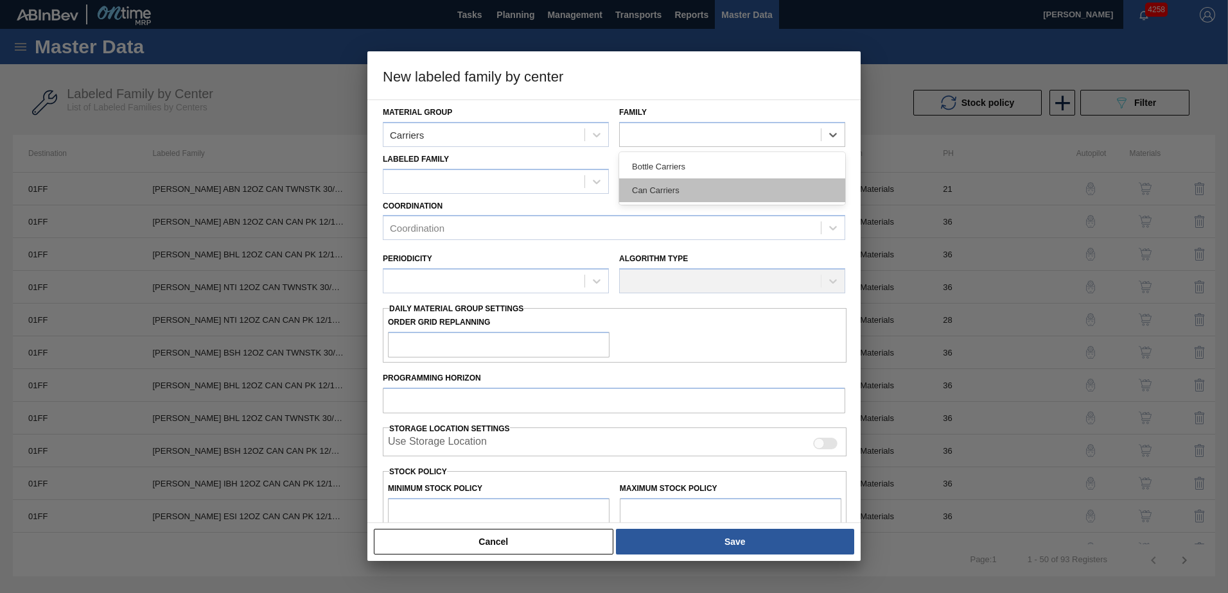
click at [699, 187] on div "Can Carriers" at bounding box center [732, 191] width 226 height 24
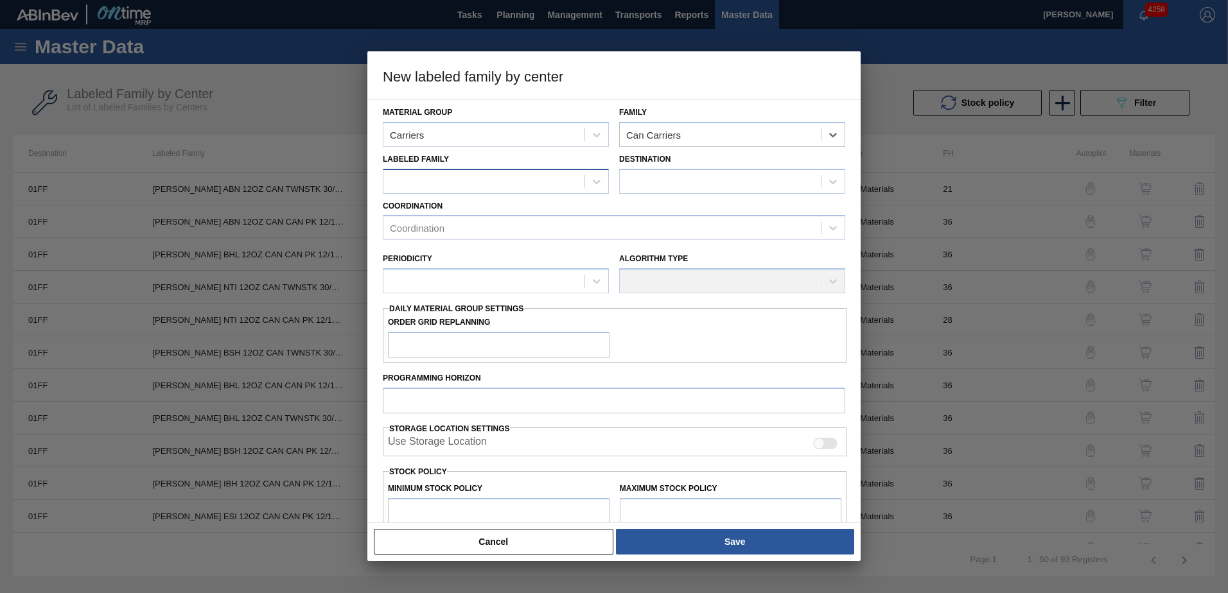
click at [511, 186] on div at bounding box center [483, 181] width 201 height 19
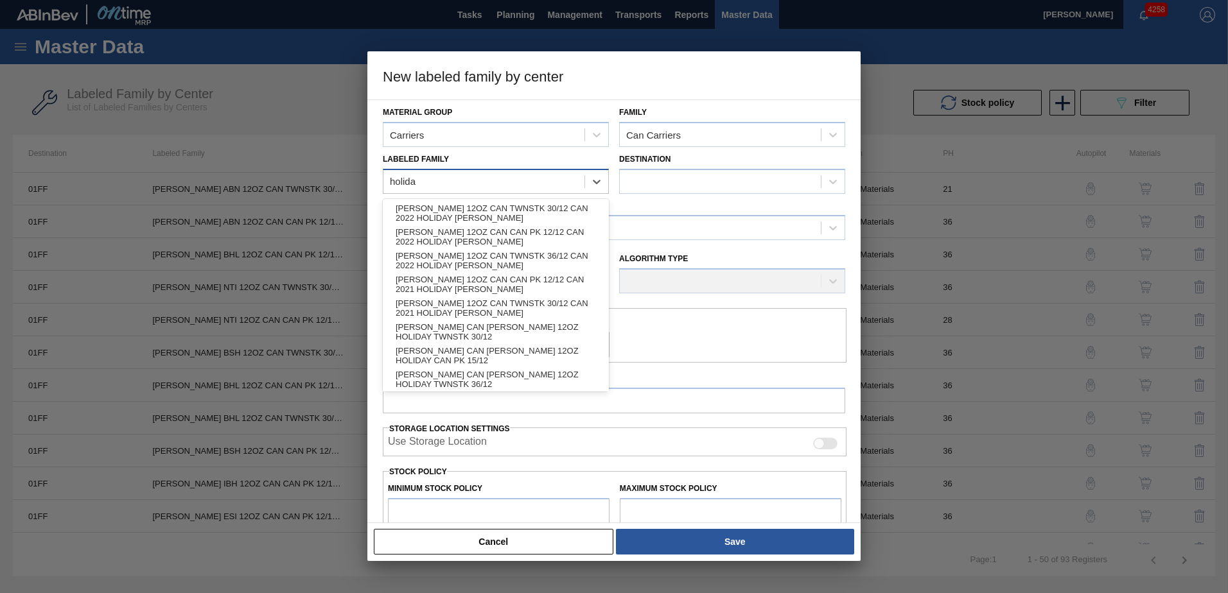
type Family "holiday"
click at [552, 335] on div "[PERSON_NAME] CAN [PERSON_NAME] 12OZ HOLIDAY TWNSTK 30/12" at bounding box center [496, 332] width 226 height 24
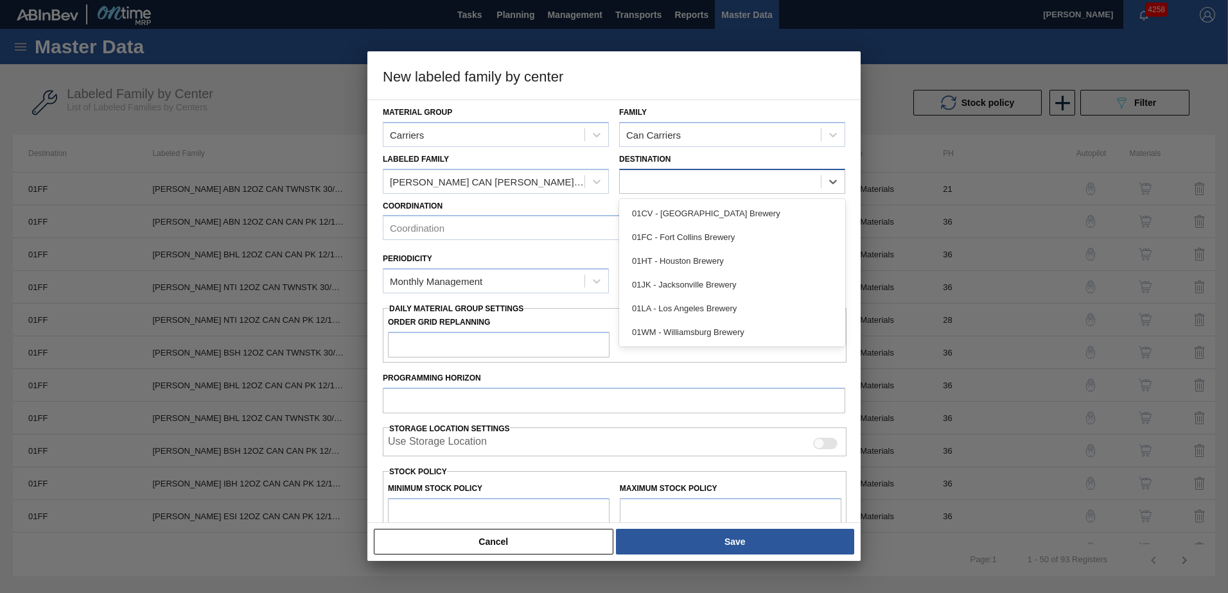
click at [670, 187] on div at bounding box center [720, 181] width 201 height 19
click at [531, 182] on div "CARR CAN BUD 12OZ HOLIDAY TWNSTK 30/12" at bounding box center [488, 181] width 196 height 11
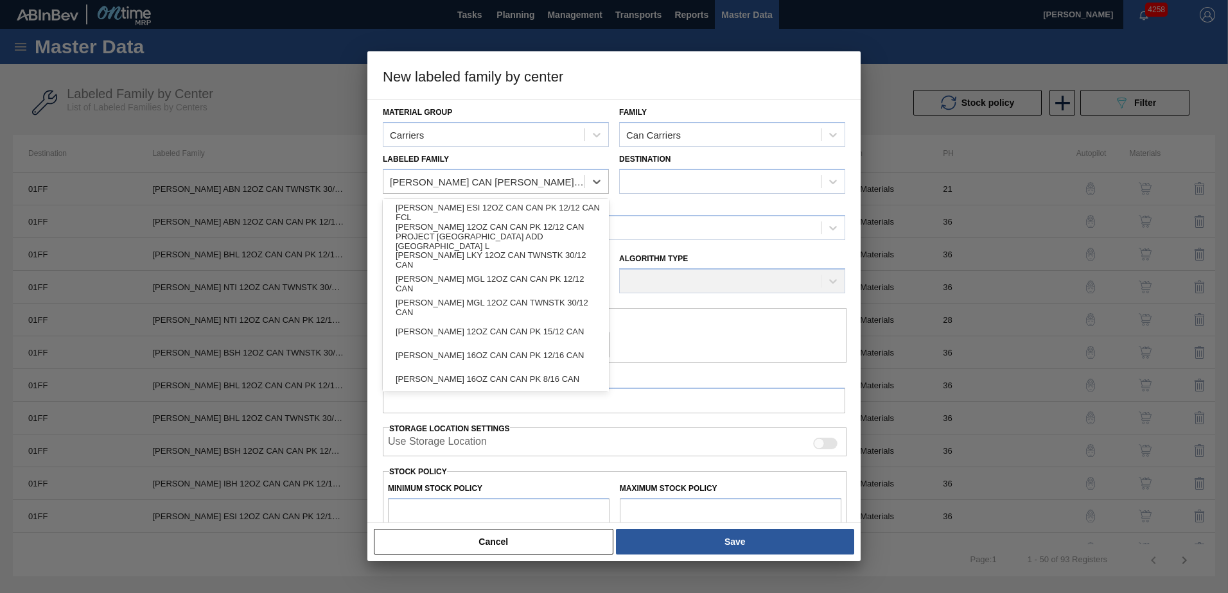
scroll to position [1285, 0]
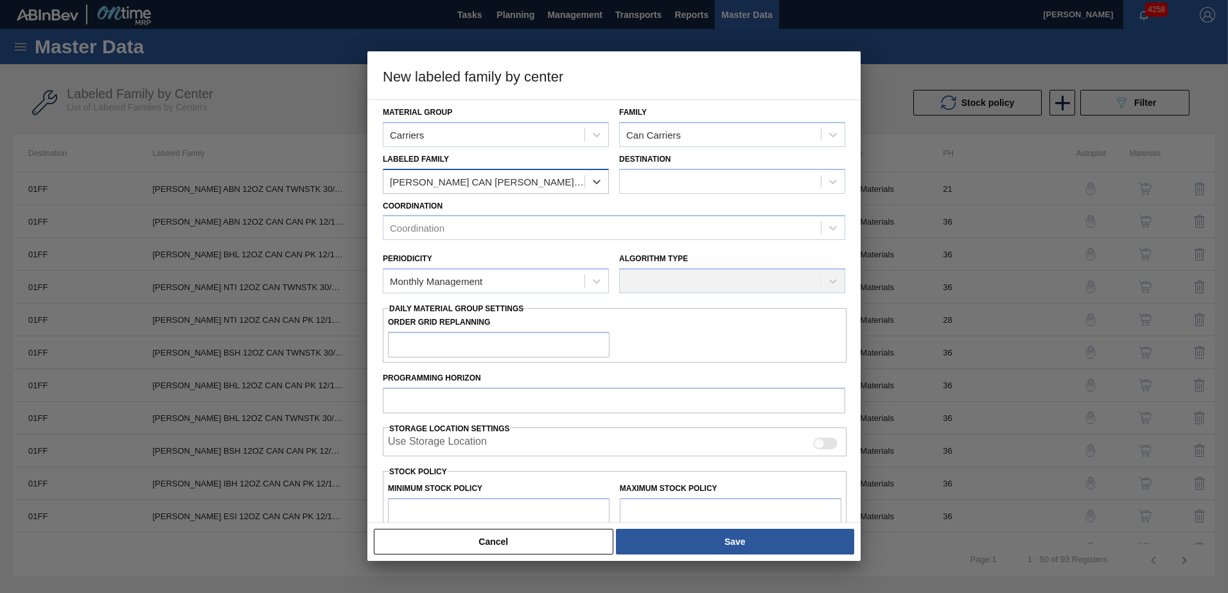
click at [509, 179] on div "CARR CAN BUD 12OZ HOLIDAY TWNSTK 30/12" at bounding box center [488, 181] width 196 height 11
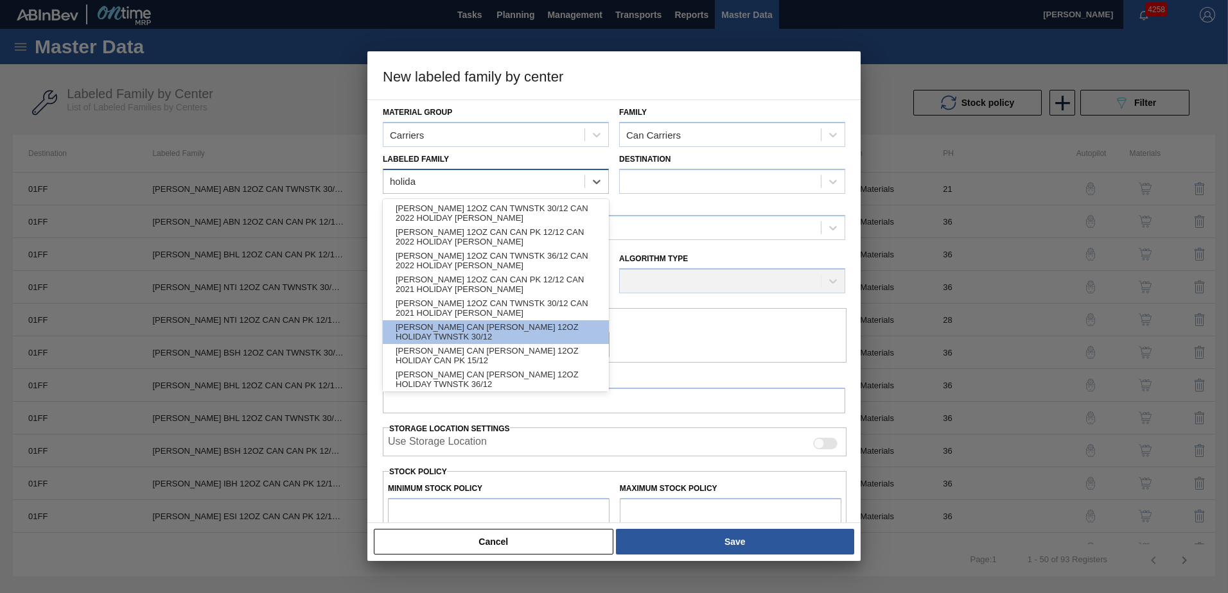
type Family "holiday"
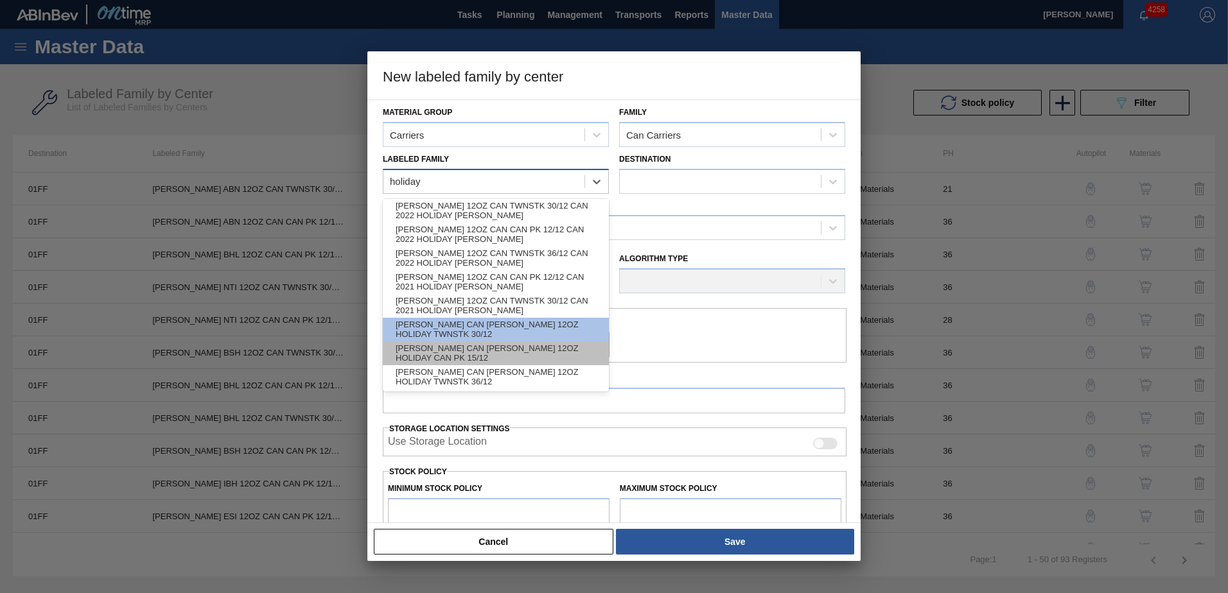
scroll to position [3, 0]
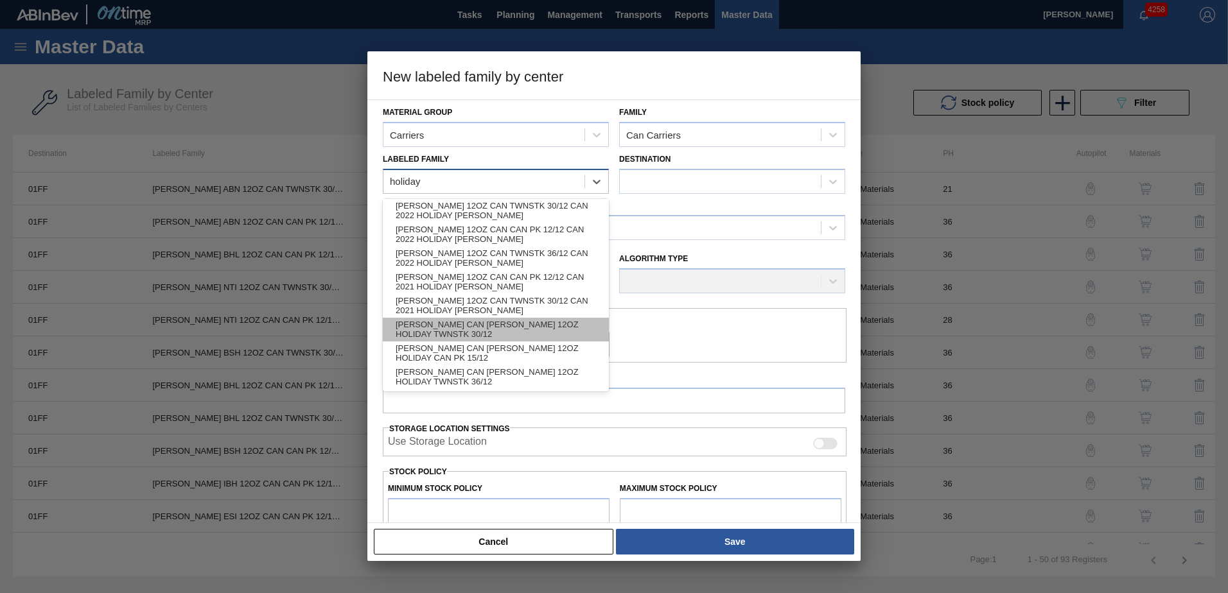
click at [504, 333] on div "CARR CAN BUD 12OZ HOLIDAY TWNSTK 30/12" at bounding box center [496, 330] width 226 height 24
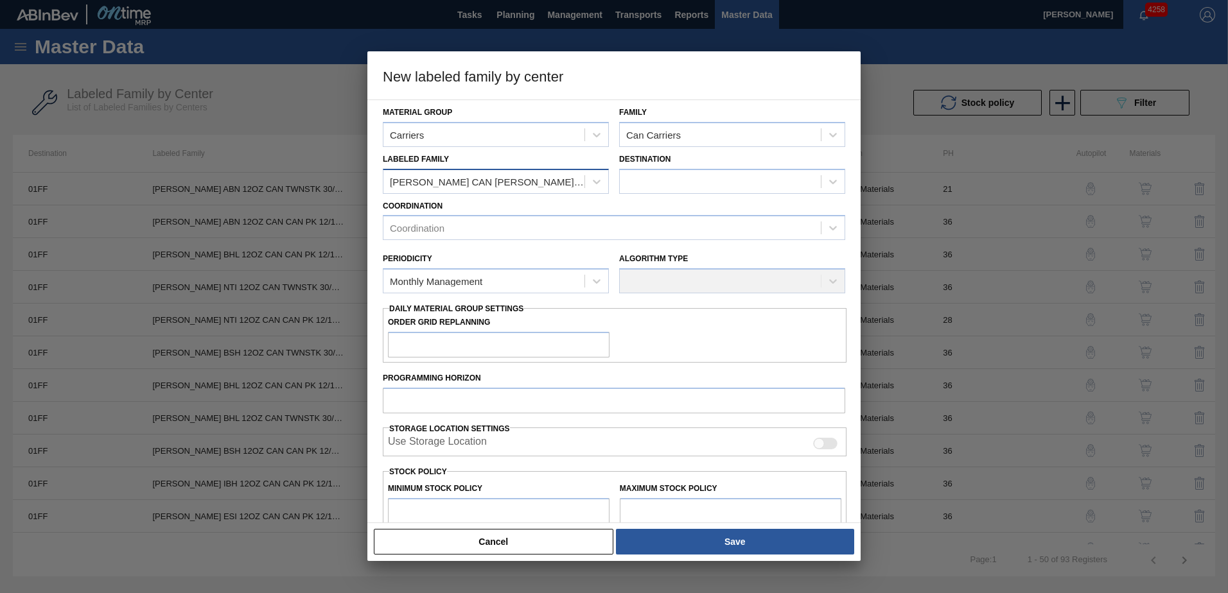
click at [617, 204] on div "Coordination Coordination" at bounding box center [614, 219] width 462 height 44
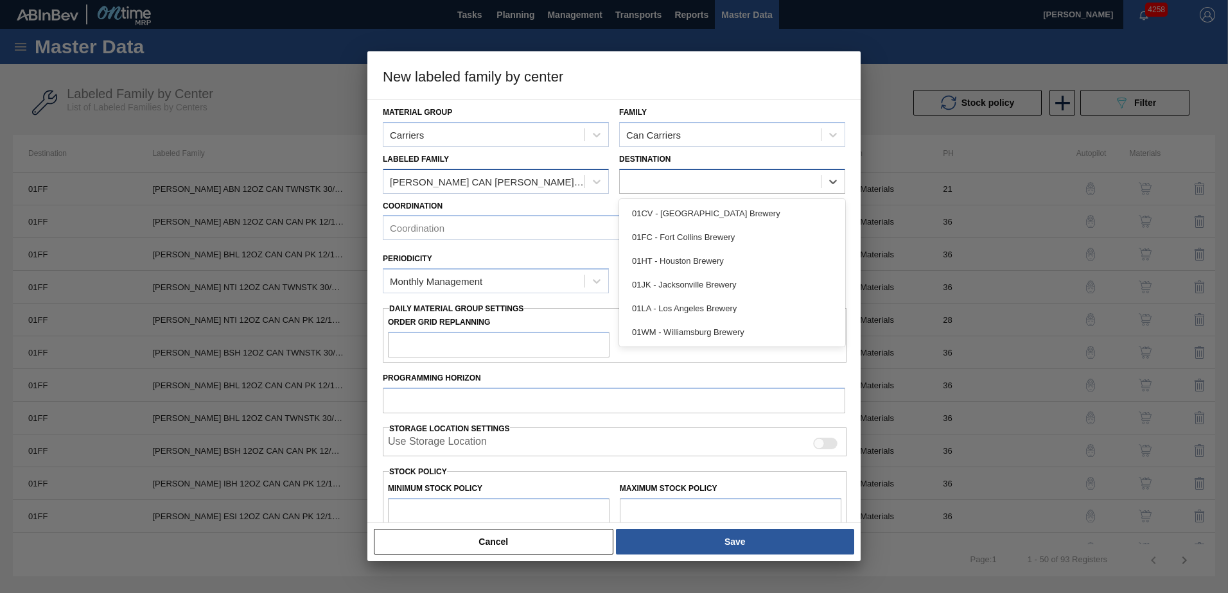
click at [656, 186] on div at bounding box center [720, 181] width 201 height 19
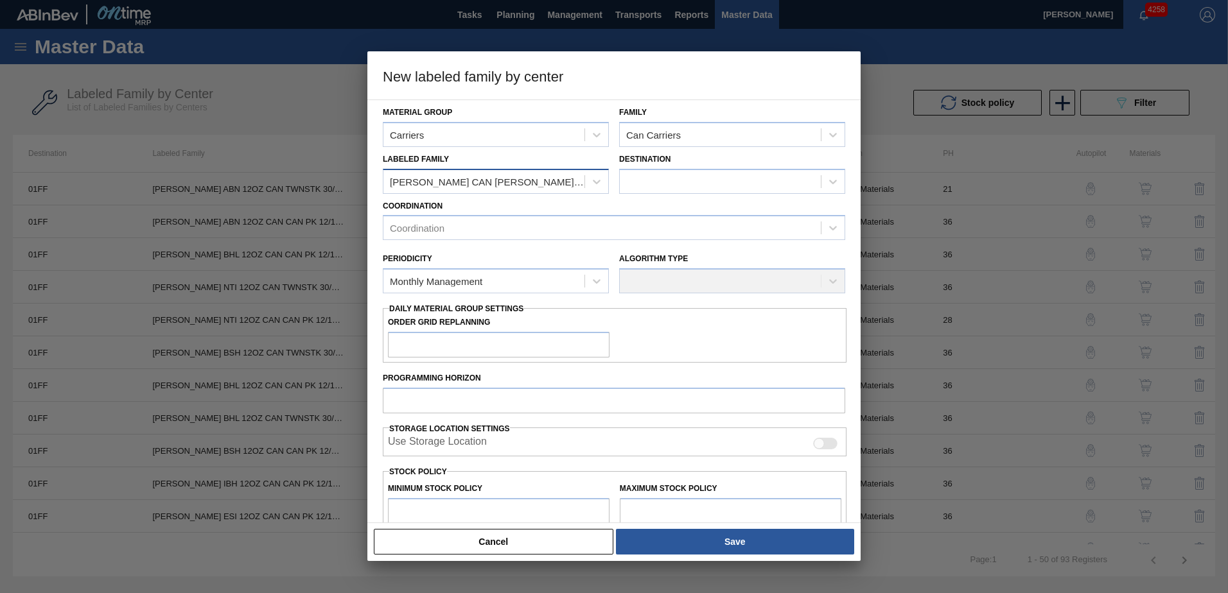
click at [729, 67] on h3 "New labeled family by center" at bounding box center [613, 75] width 493 height 49
click at [548, 534] on button "Cancel" at bounding box center [494, 542] width 240 height 26
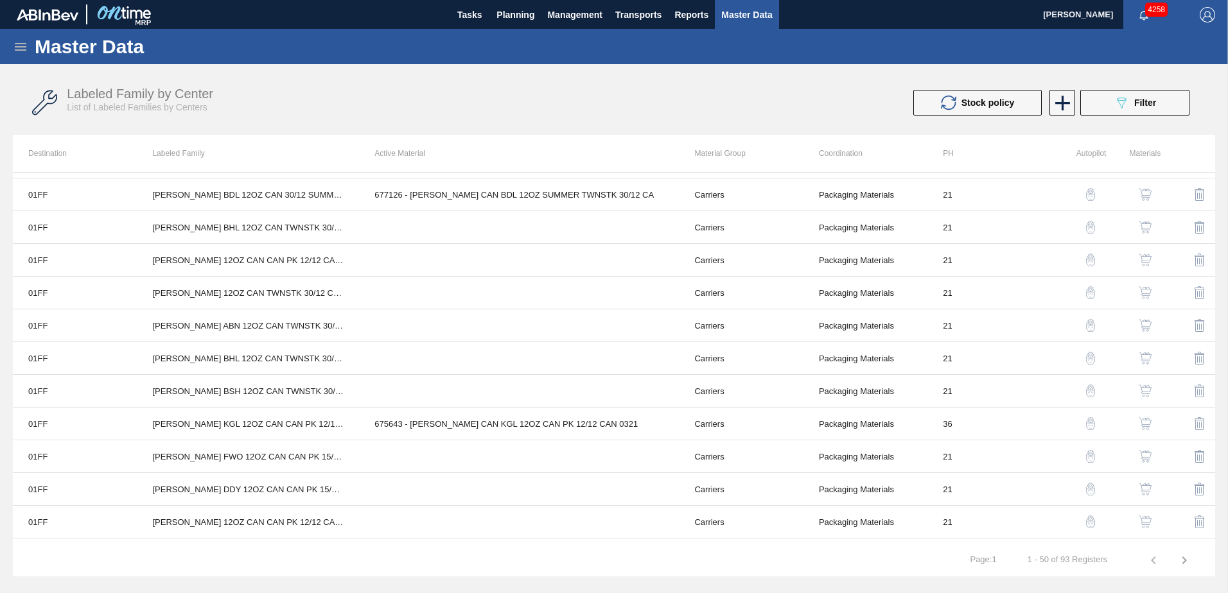
scroll to position [1265, 0]
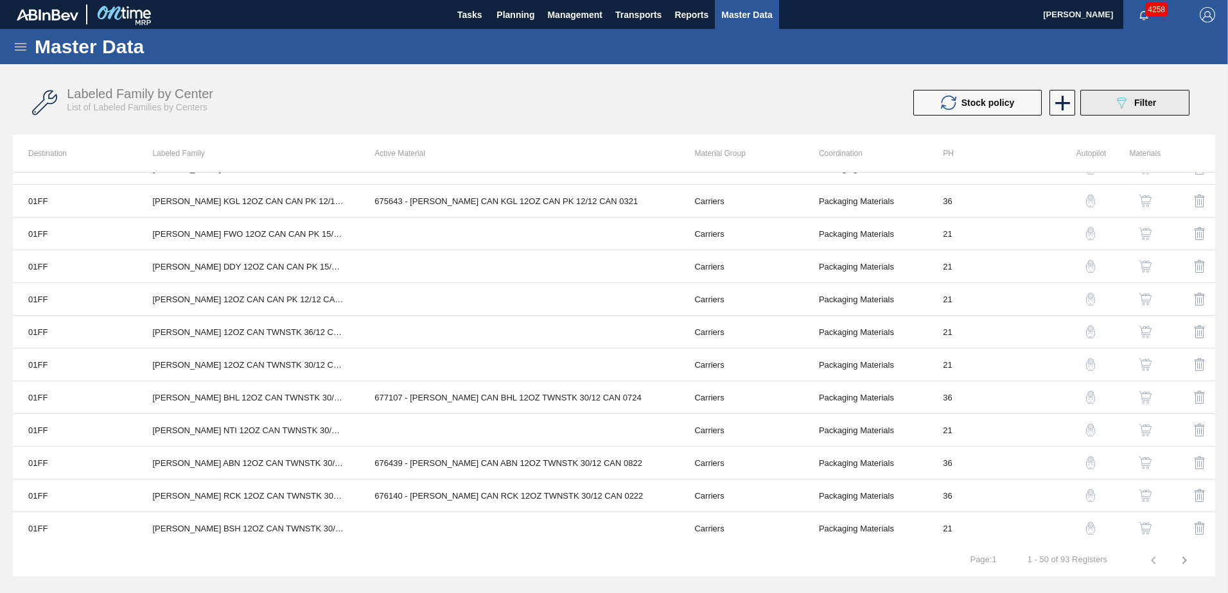
click at [1154, 97] on div "089F7B8B-B2A5-4AFE-B5C0-19BA573D28AC Filter" at bounding box center [1135, 102] width 42 height 15
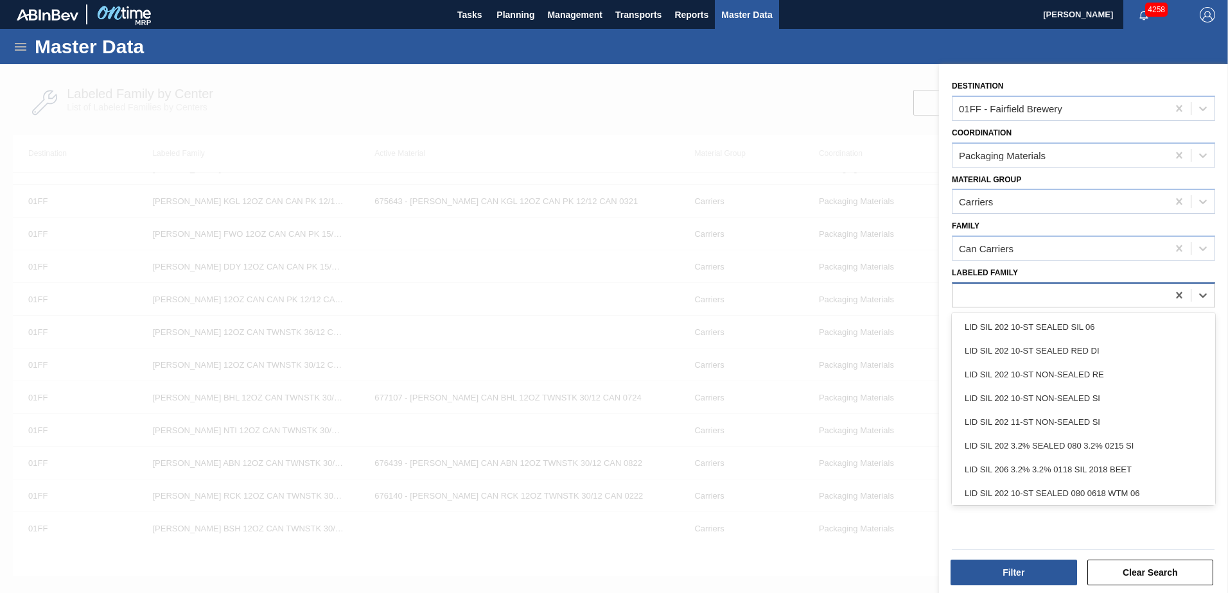
click at [1065, 292] on div at bounding box center [1059, 295] width 215 height 19
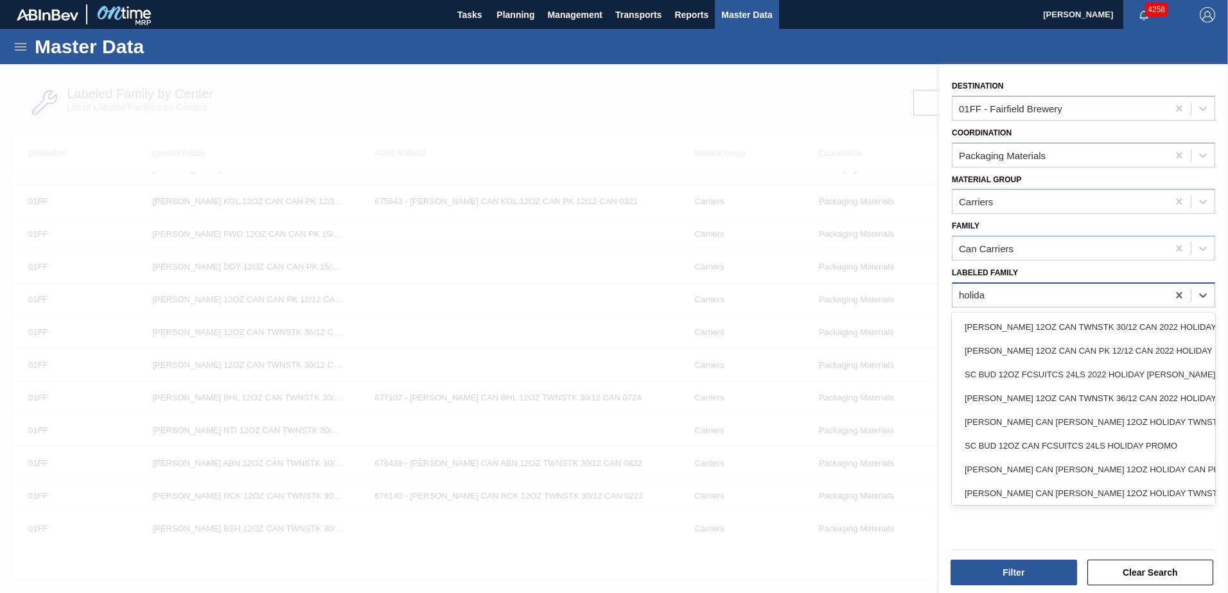
type Family "holiday"
click at [1108, 408] on div "CARR CAN BUD 12OZ HOLIDAY TWNSTK 30/12" at bounding box center [1083, 420] width 263 height 24
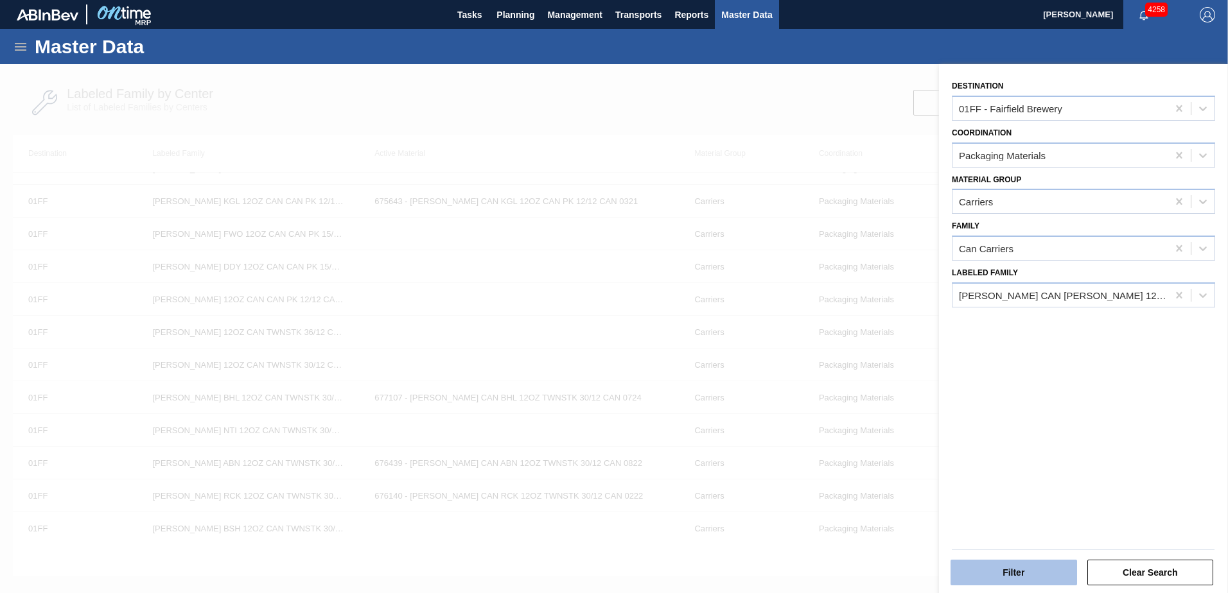
click at [1022, 572] on button "Filter" at bounding box center [1014, 573] width 127 height 26
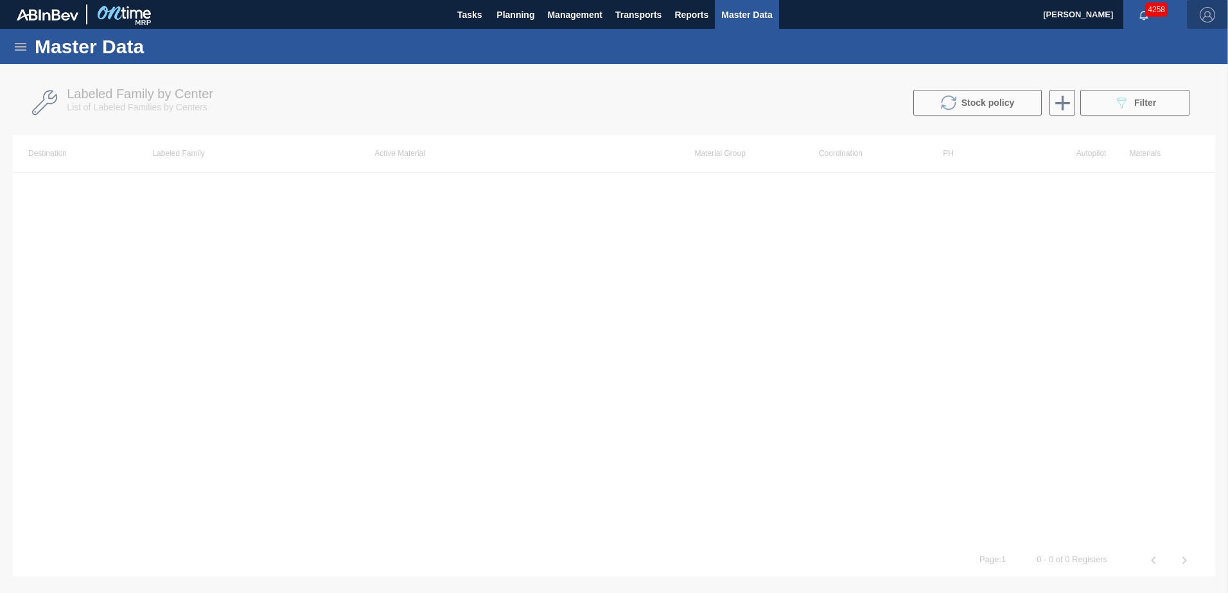
click at [1204, 9] on img "button" at bounding box center [1207, 14] width 15 height 15
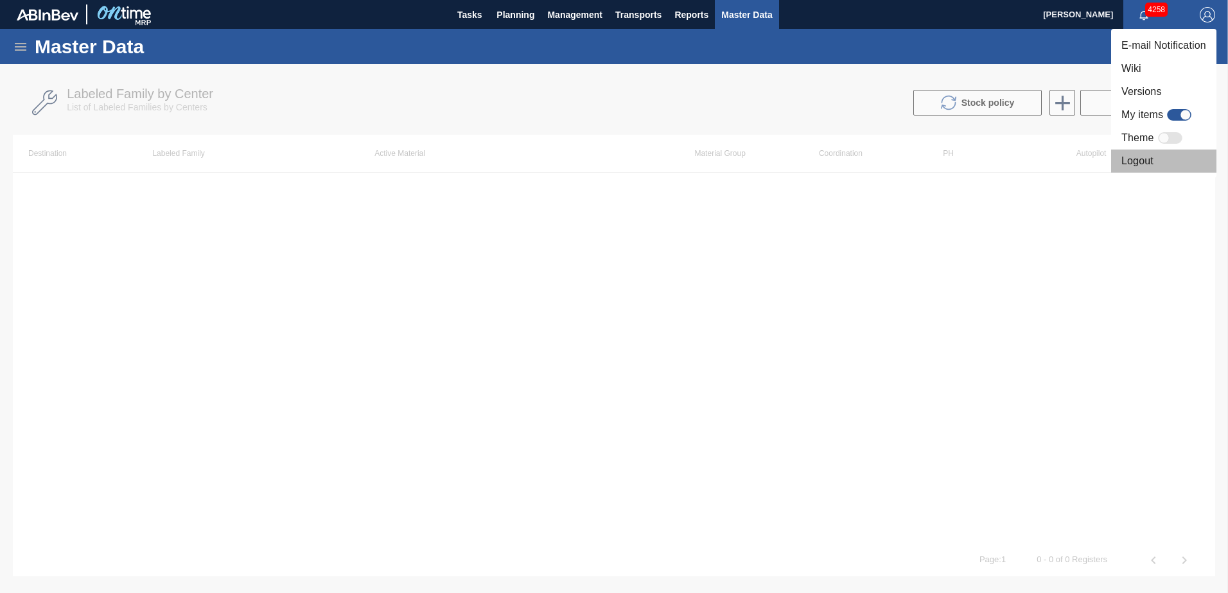
click at [1149, 155] on li "Logout" at bounding box center [1163, 161] width 105 height 23
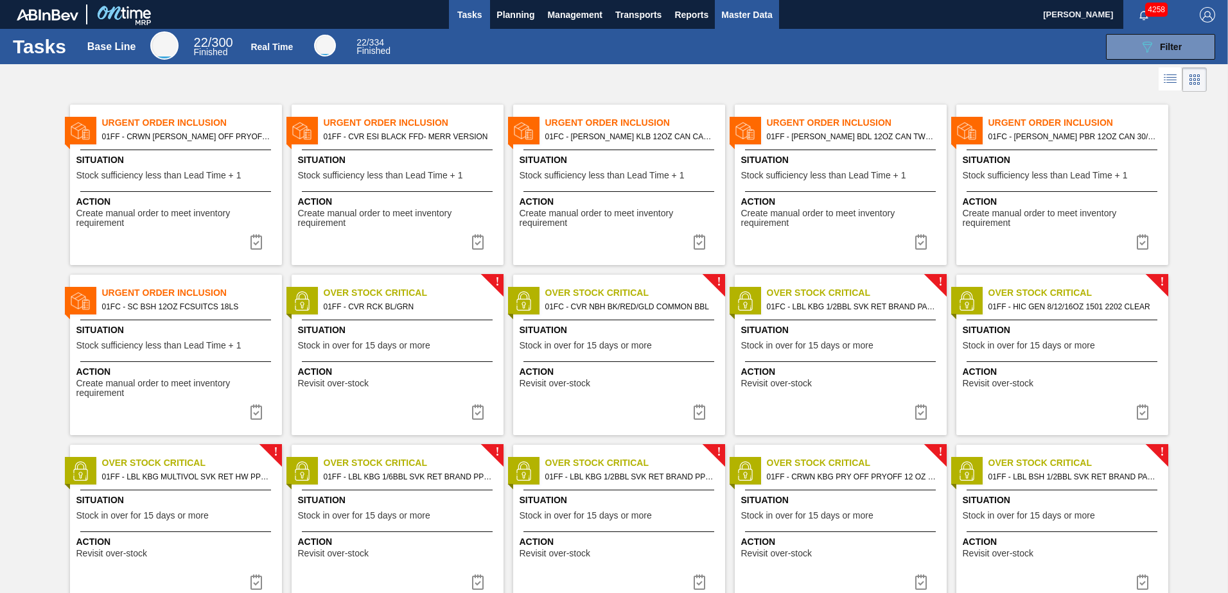
click at [737, 19] on span "Master Data" at bounding box center [746, 14] width 51 height 15
checkbox input "true"
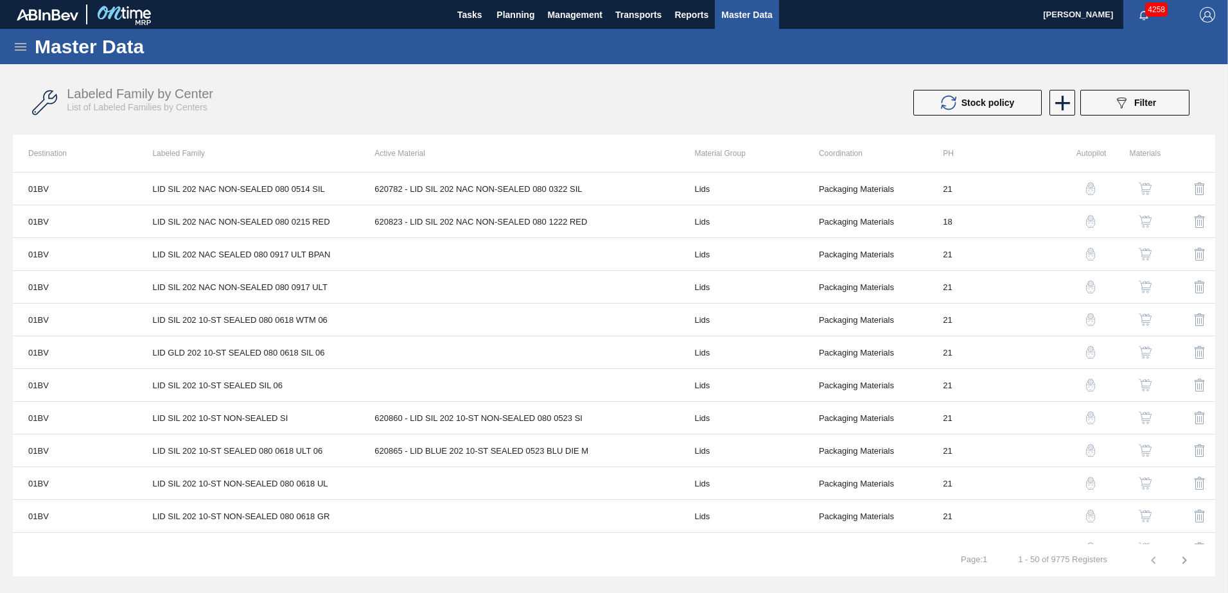
click at [24, 46] on icon at bounding box center [20, 46] width 15 height 15
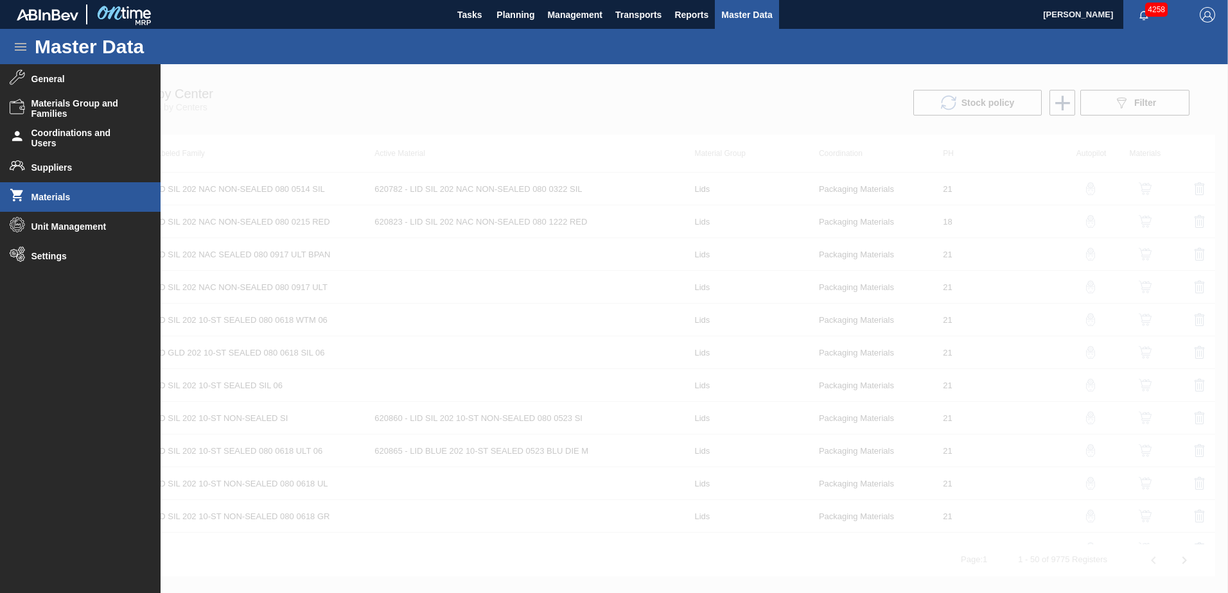
click at [56, 192] on span "Materials" at bounding box center [84, 197] width 106 height 10
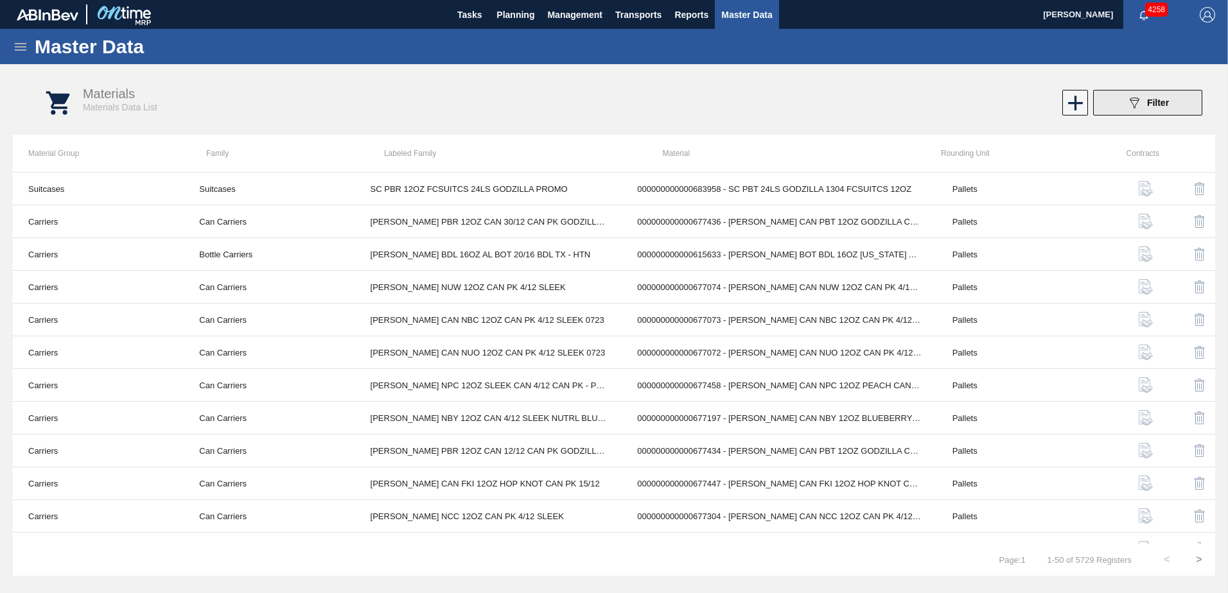
click at [1147, 100] on span "Filter" at bounding box center [1158, 103] width 22 height 10
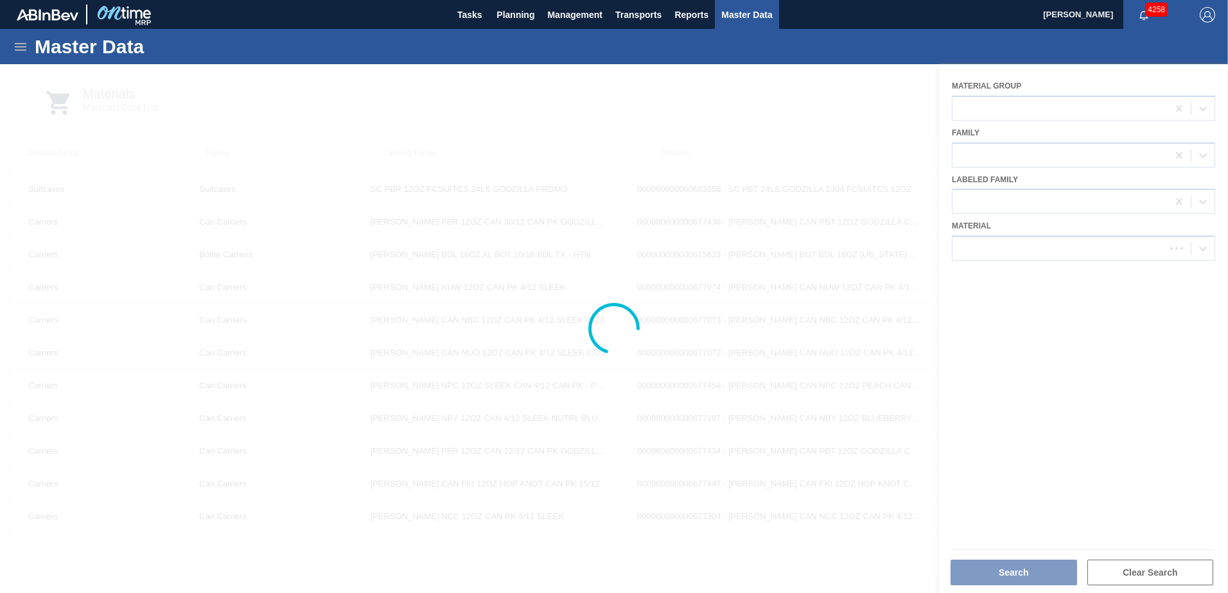
click at [1044, 241] on div at bounding box center [614, 328] width 1228 height 529
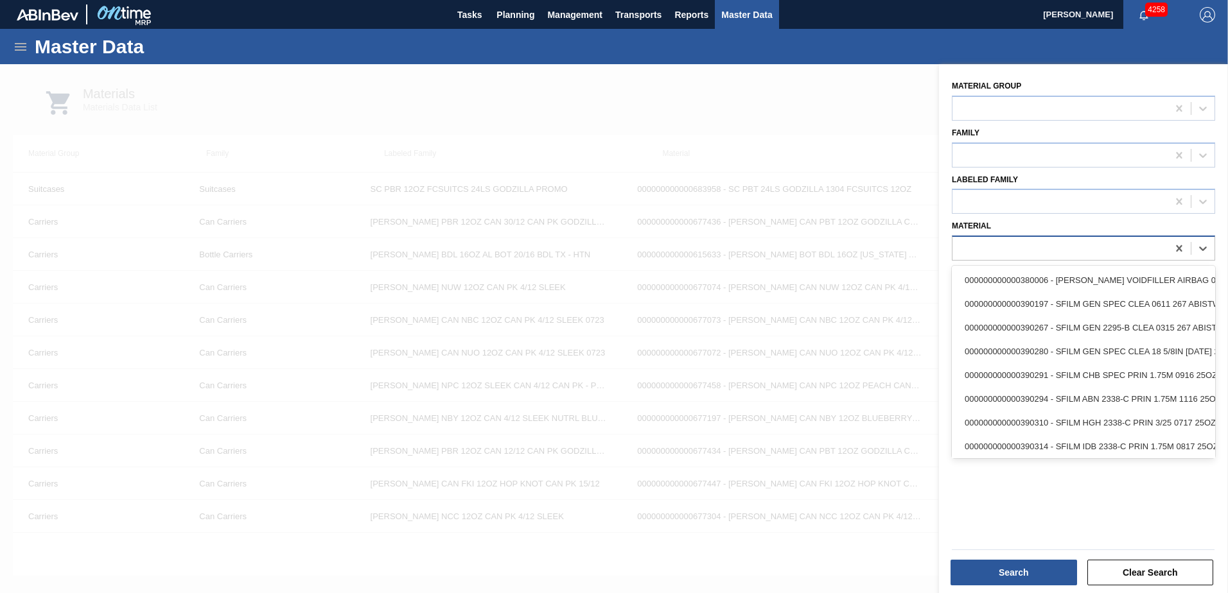
click at [1033, 249] on div at bounding box center [1059, 249] width 215 height 19
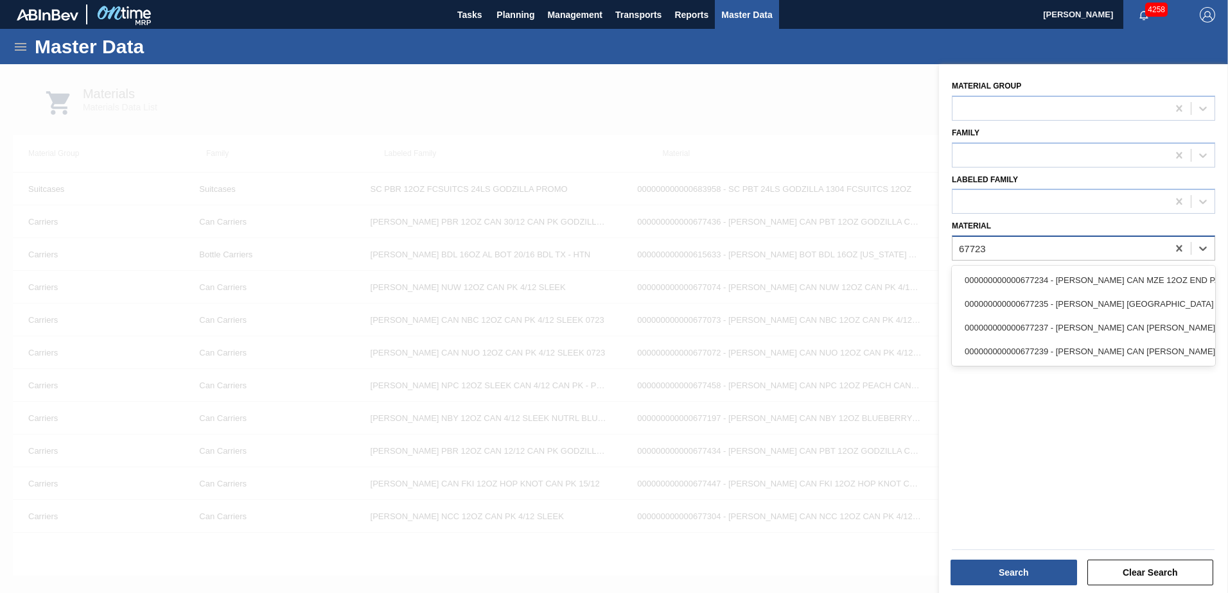
type input "677239"
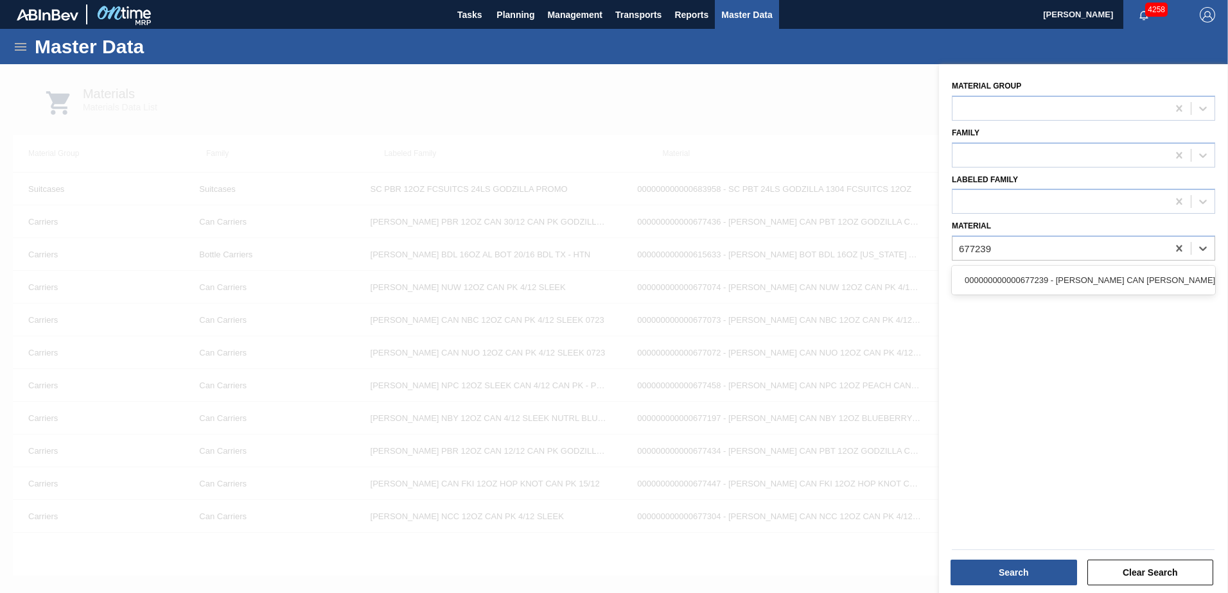
click at [1037, 276] on div "000000000000677239 - CARR CAN BUD 12OZ HOLIDAY TWNSTK 30/12 C" at bounding box center [1083, 280] width 263 height 24
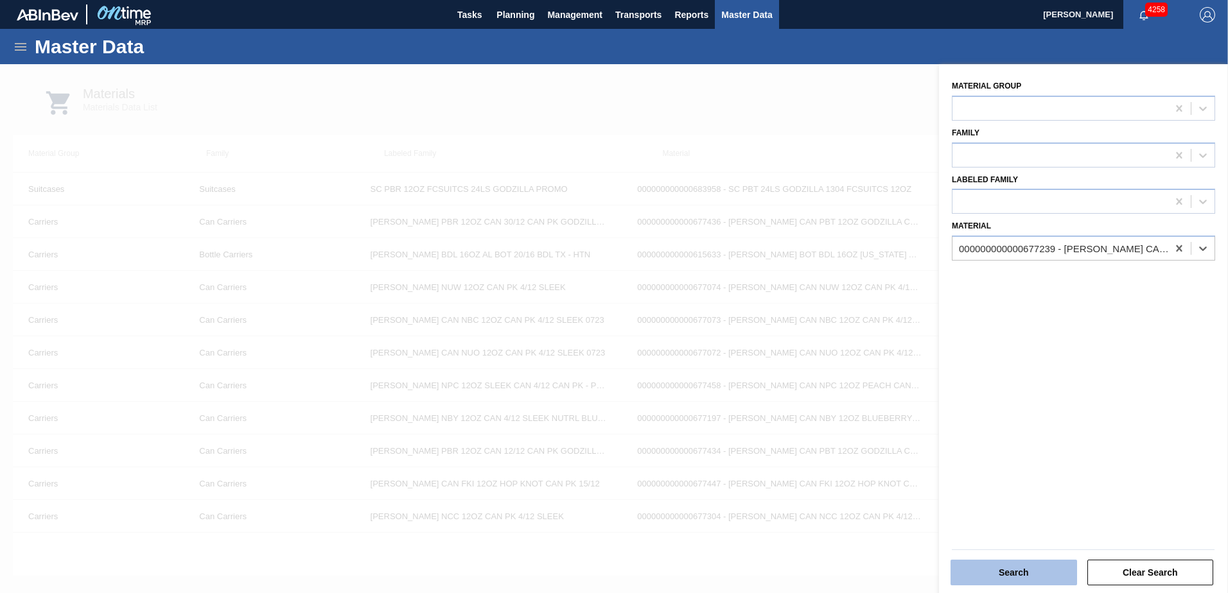
click at [1015, 565] on button "Search" at bounding box center [1014, 573] width 127 height 26
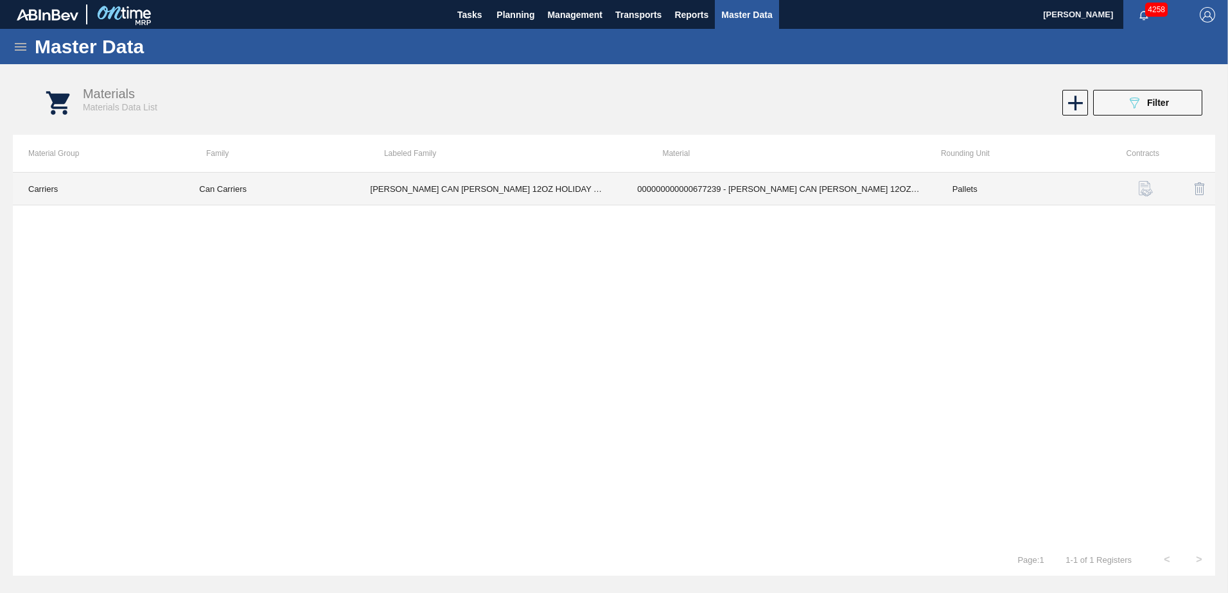
click at [493, 183] on td "CARR CAN BUD 12OZ HOLIDAY TWNSTK 30/12" at bounding box center [488, 189] width 267 height 33
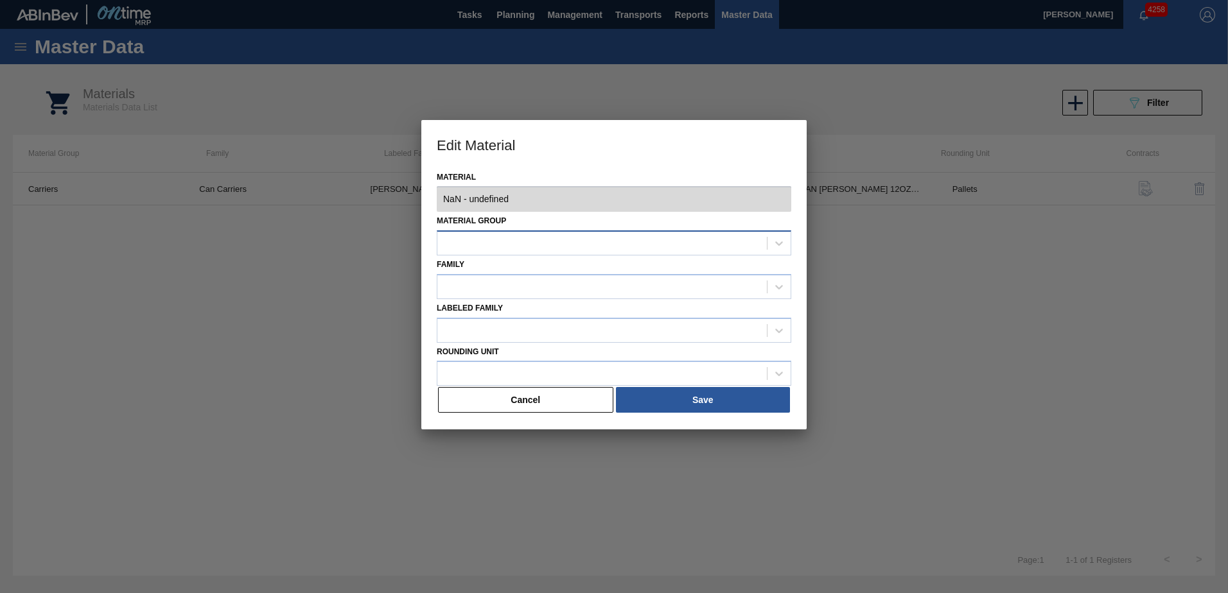
type input "677239 - 000000000000677239 - CARR CAN BUD 12OZ HOLIDAY TWNSTK 30/12 C"
click at [796, 310] on div "Material 677239 - 000000000000677239 - CARR CAN BUD 12OZ HOLIDAY TWNSTK 30/12 C…" at bounding box center [613, 299] width 385 height 262
click at [566, 396] on button "Cancel" at bounding box center [525, 400] width 175 height 26
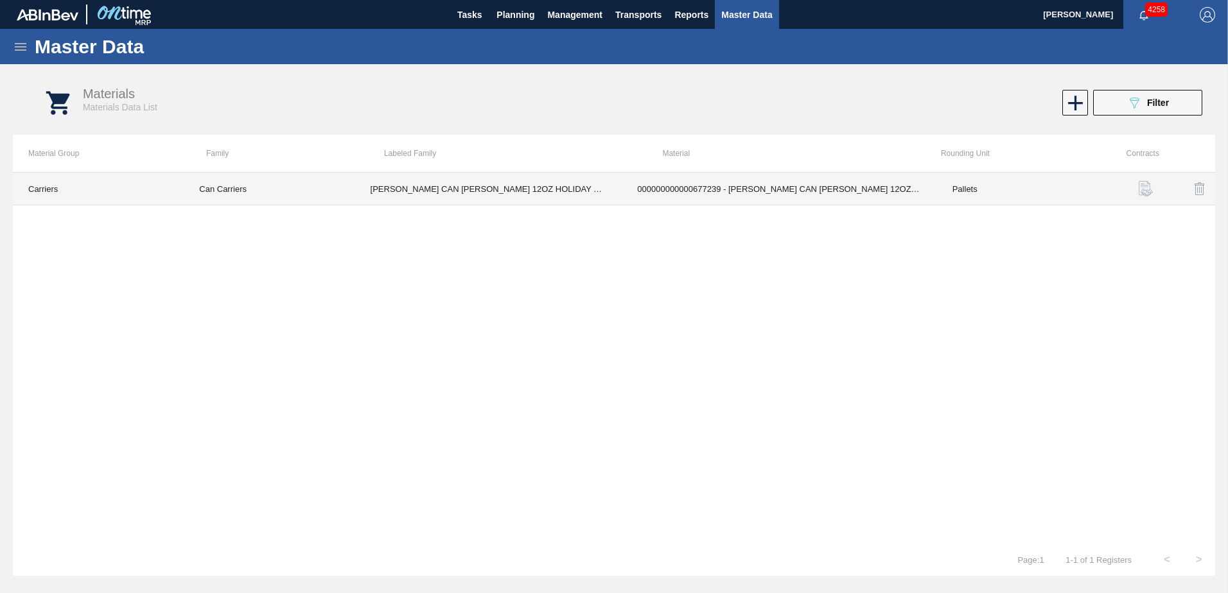
click at [648, 190] on td "000000000000677239 - CARR CAN BUD 12OZ HOLIDAY TWNSTK 30/12 C" at bounding box center [779, 189] width 315 height 33
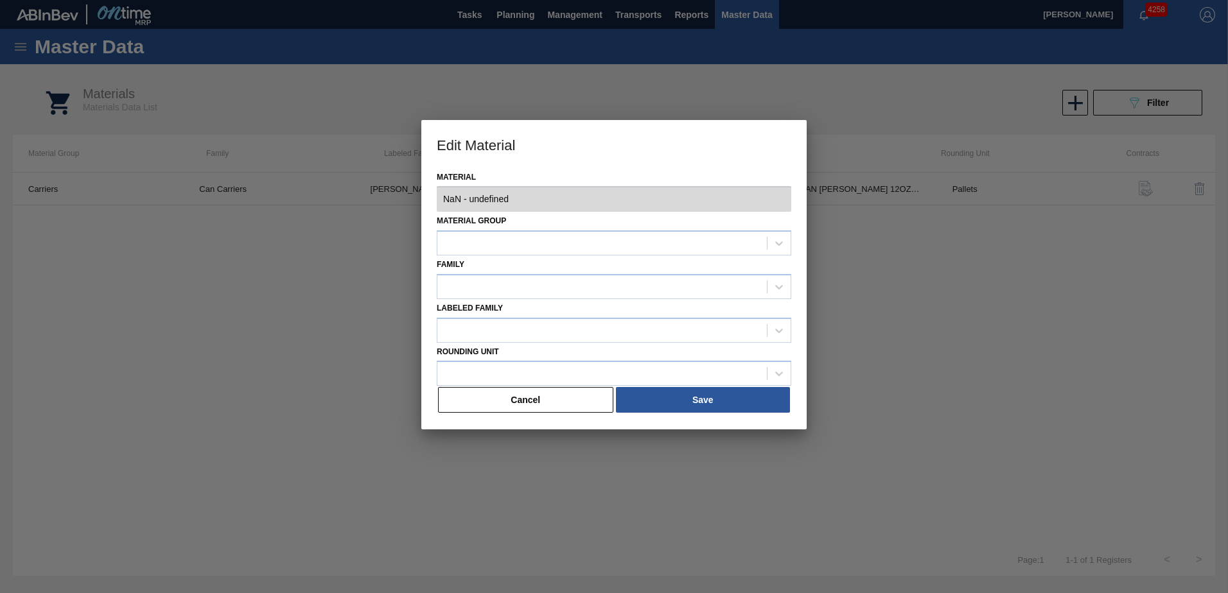
type input "677239 - 000000000000677239 - CARR CAN BUD 12OZ HOLIDAY TWNSTK 30/12 C"
click at [526, 396] on button "Cancel" at bounding box center [525, 400] width 175 height 26
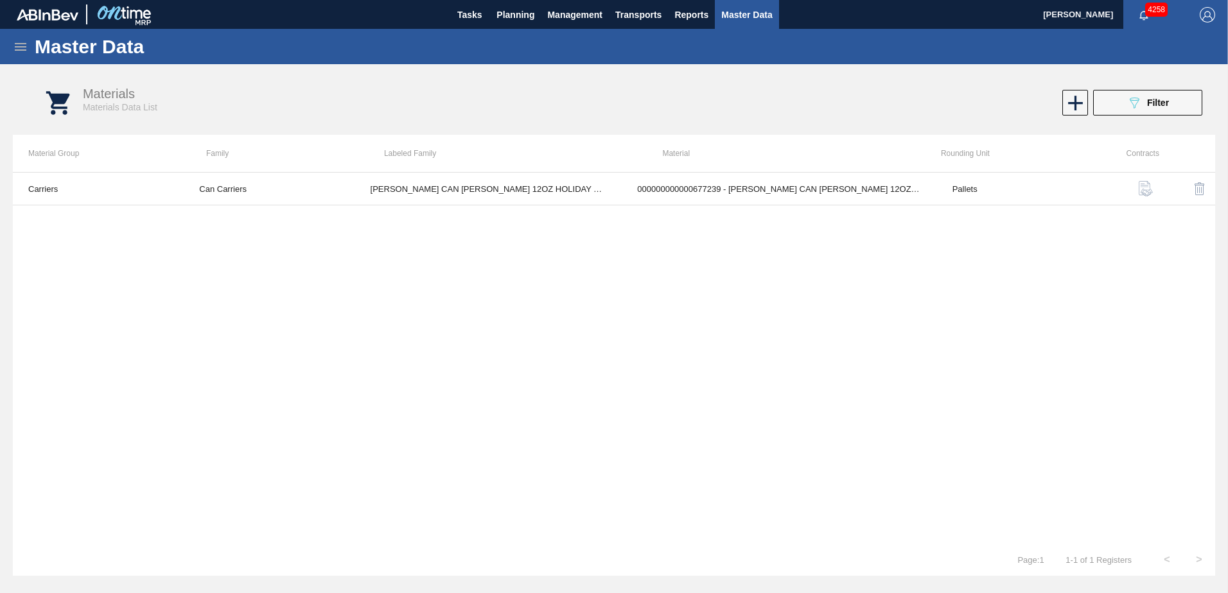
click at [1141, 189] on img "button" at bounding box center [1145, 188] width 15 height 15
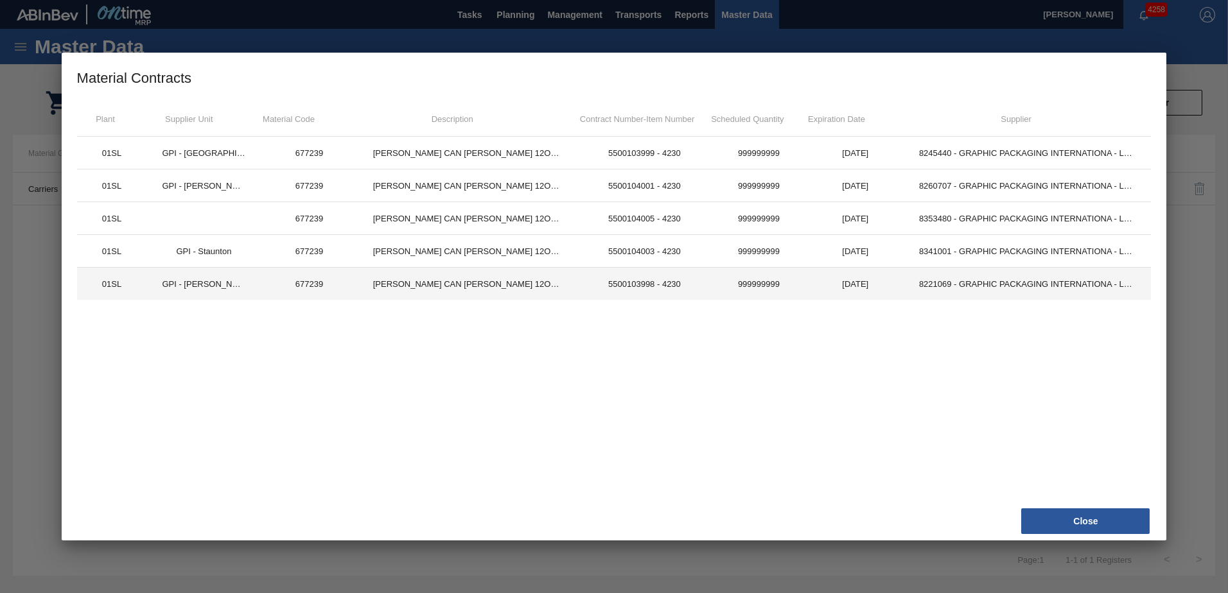
click at [478, 290] on td "CARR CAN BUD 12OZ HOLIDAY TWNSTK 30/12 C" at bounding box center [468, 284] width 221 height 33
click at [109, 278] on td "01SL" at bounding box center [112, 284] width 70 height 33
drag, startPoint x: 249, startPoint y: 286, endPoint x: 259, endPoint y: 286, distance: 10.3
click at [256, 286] on td "GPI - [PERSON_NAME][GEOGRAPHIC_DATA]" at bounding box center [203, 284] width 114 height 33
click at [448, 279] on td "CARR CAN BUD 12OZ HOLIDAY TWNSTK 30/12 C" at bounding box center [468, 284] width 221 height 33
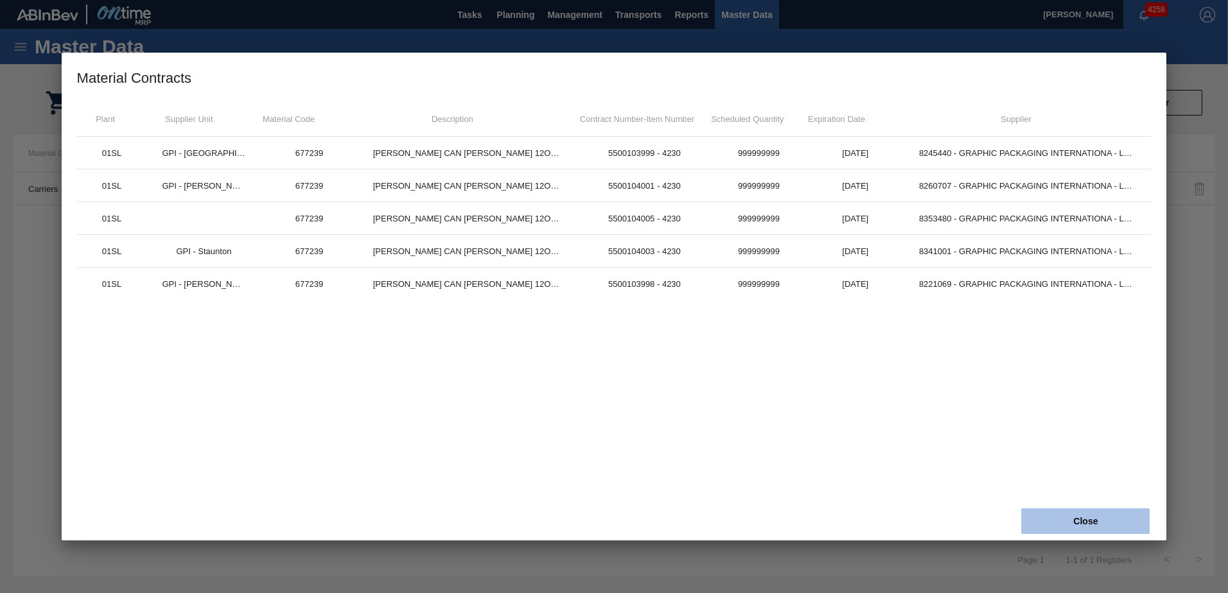
click at [1109, 514] on button "Close" at bounding box center [1085, 522] width 128 height 26
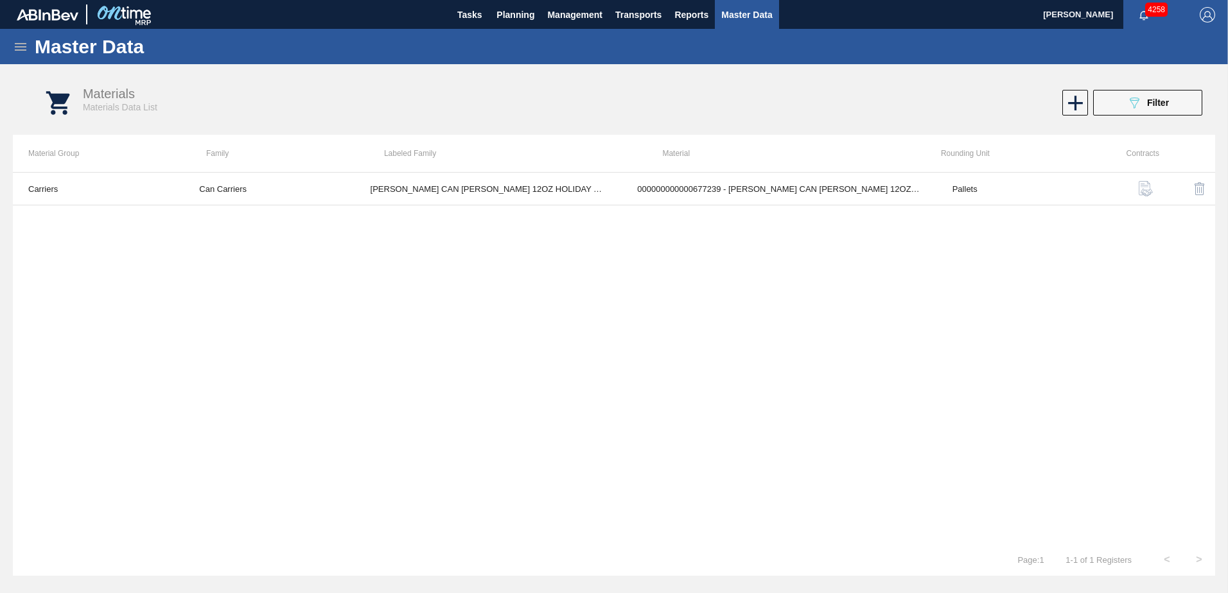
click at [17, 47] on icon at bounding box center [21, 47] width 12 height 8
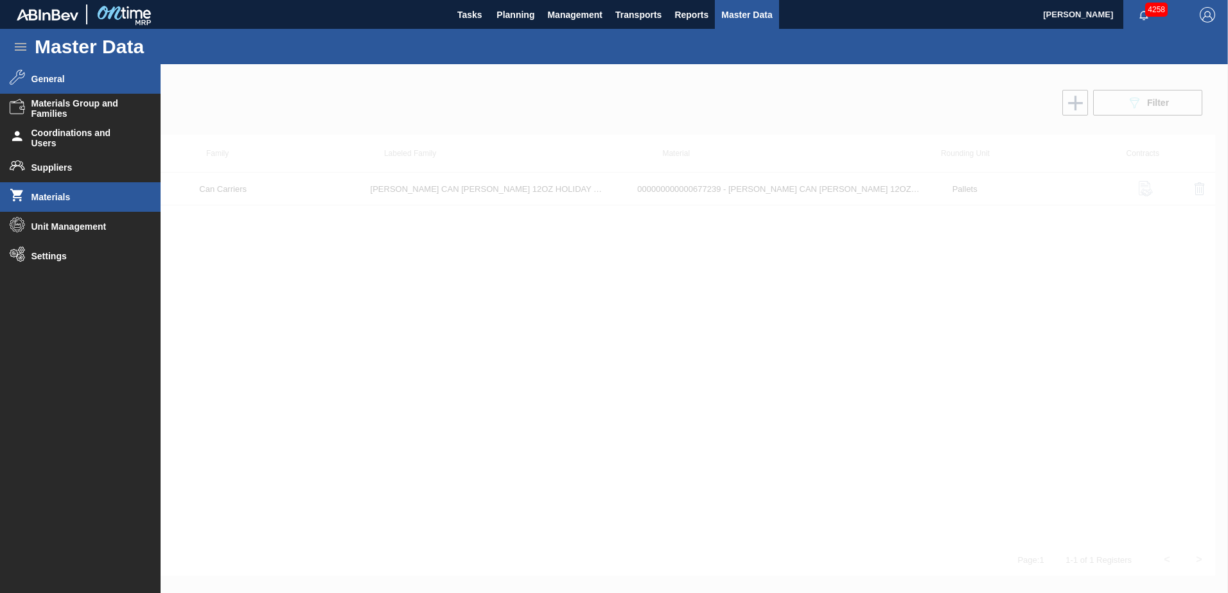
click at [42, 85] on li "General" at bounding box center [80, 79] width 161 height 30
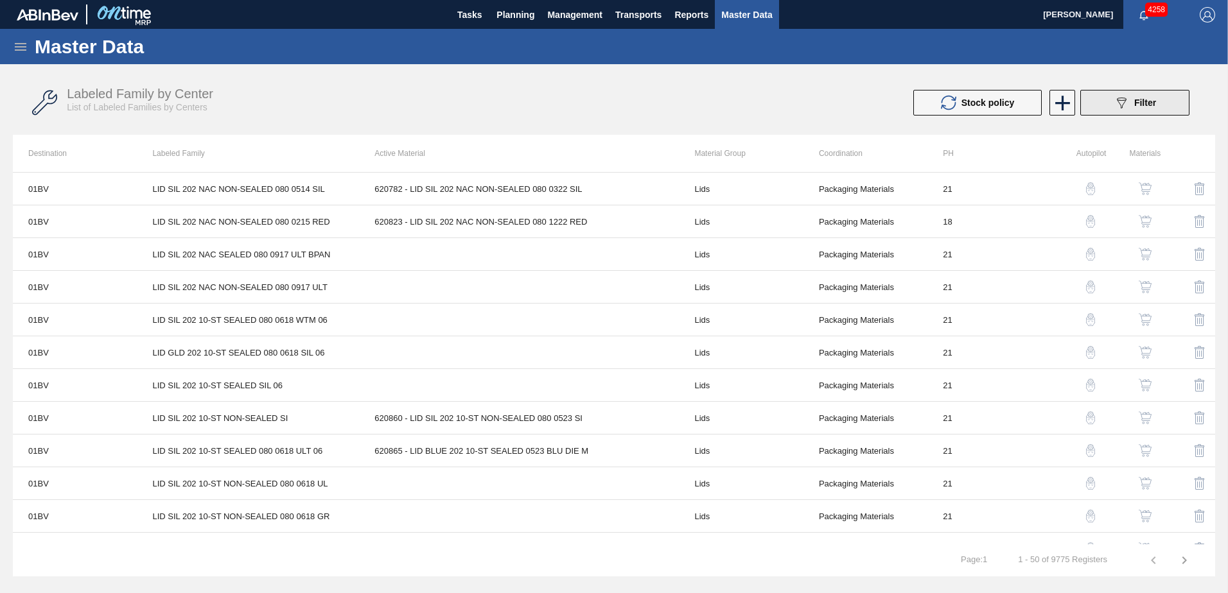
click at [1127, 107] on icon "089F7B8B-B2A5-4AFE-B5C0-19BA573D28AC" at bounding box center [1121, 102] width 15 height 15
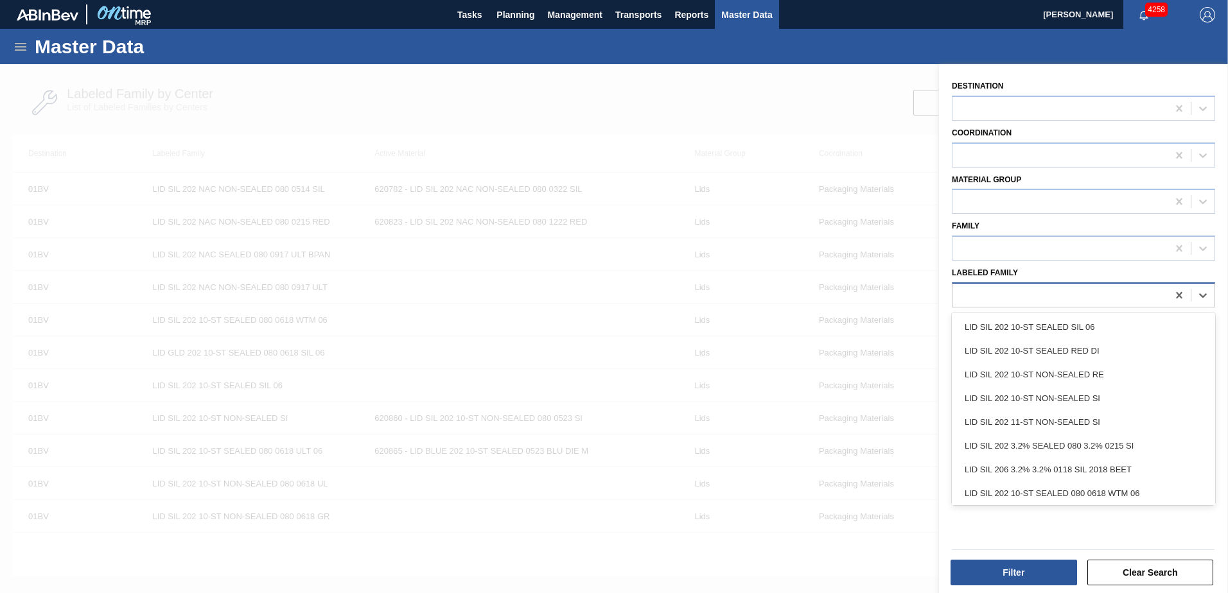
click at [1064, 294] on div at bounding box center [1059, 295] width 215 height 19
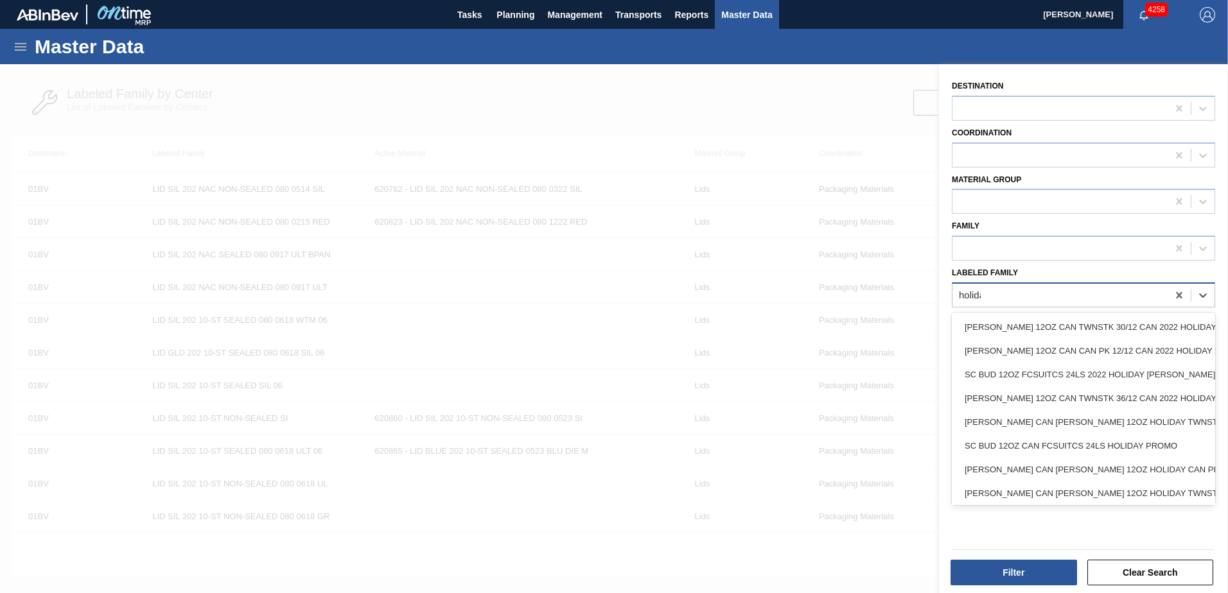
type Family "holiday"
click at [1153, 409] on div "CARR CAN BUD 12OZ HOLIDAY TWNSTK 30/12" at bounding box center [1083, 420] width 263 height 24
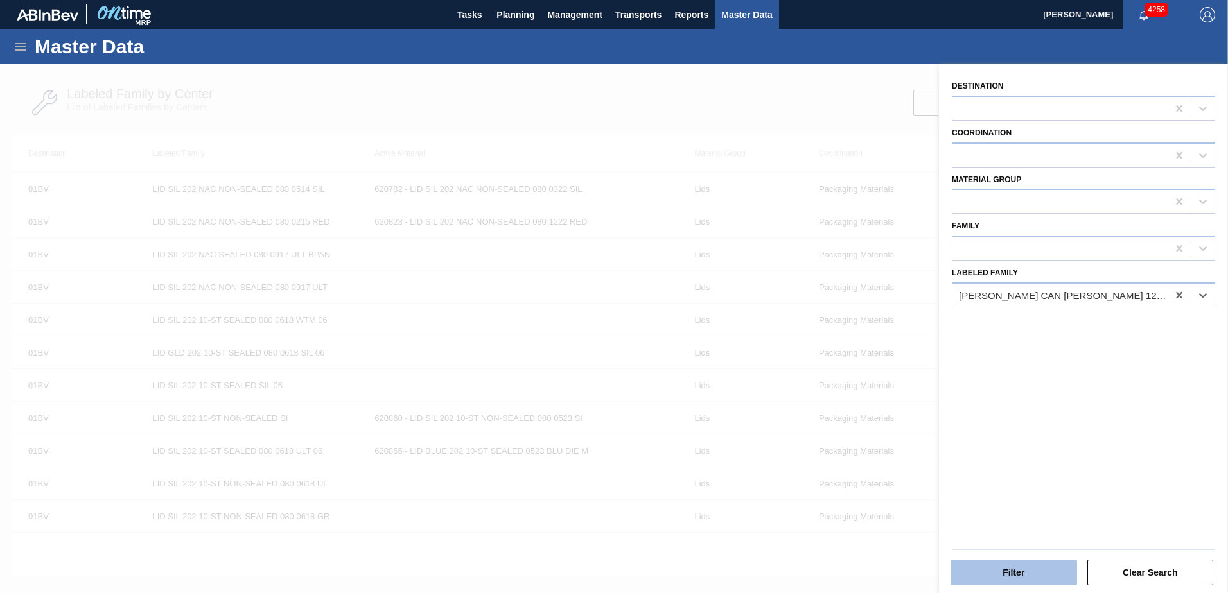
click at [1024, 568] on button "Filter" at bounding box center [1014, 573] width 127 height 26
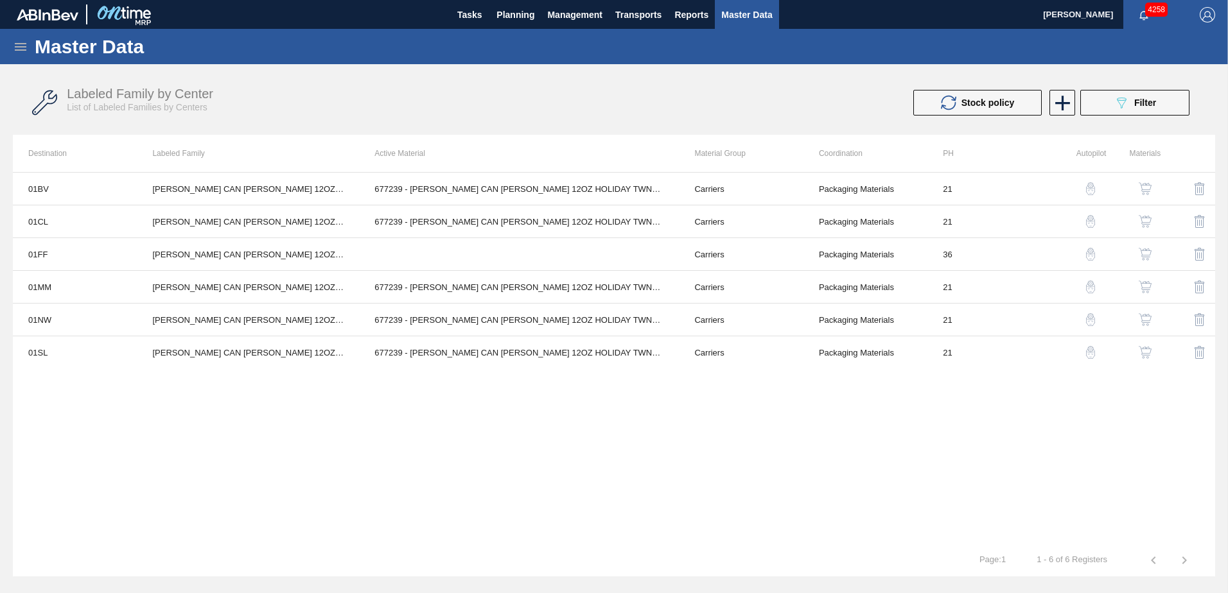
click at [1146, 251] on img "button" at bounding box center [1145, 254] width 13 height 13
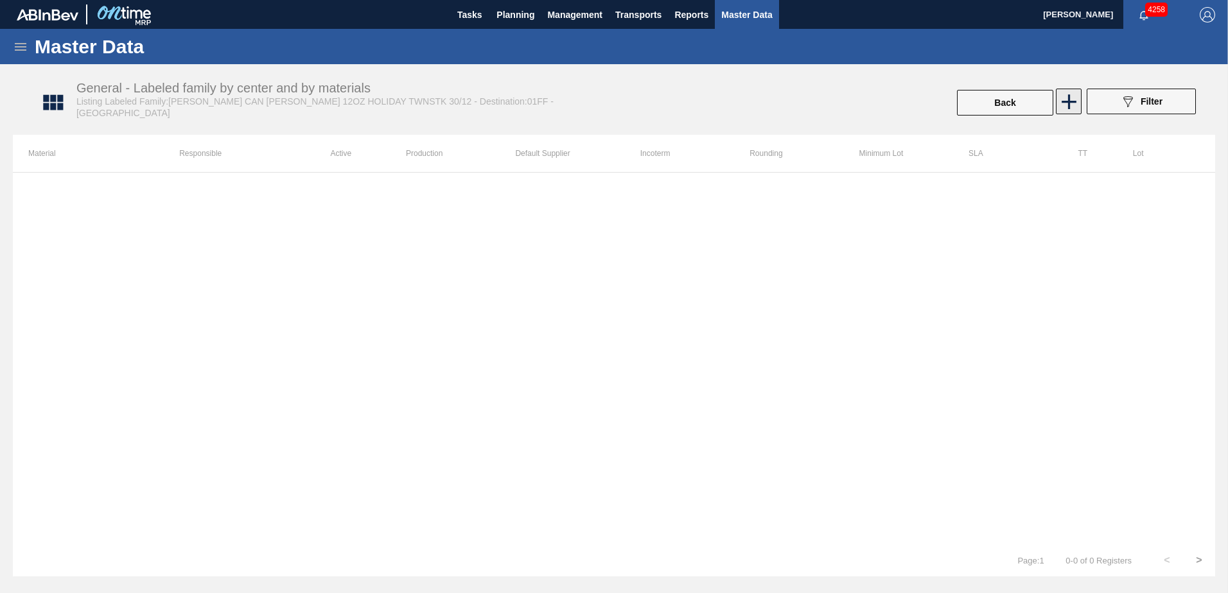
click at [1065, 104] on icon at bounding box center [1069, 101] width 25 height 25
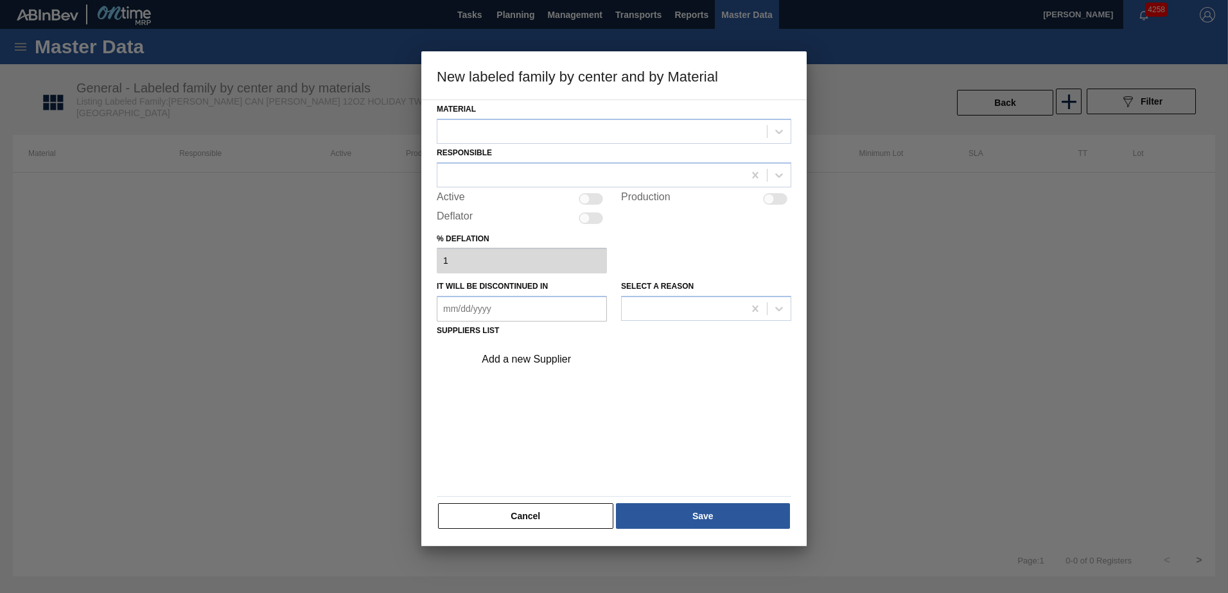
click at [631, 117] on div "Material" at bounding box center [614, 122] width 355 height 44
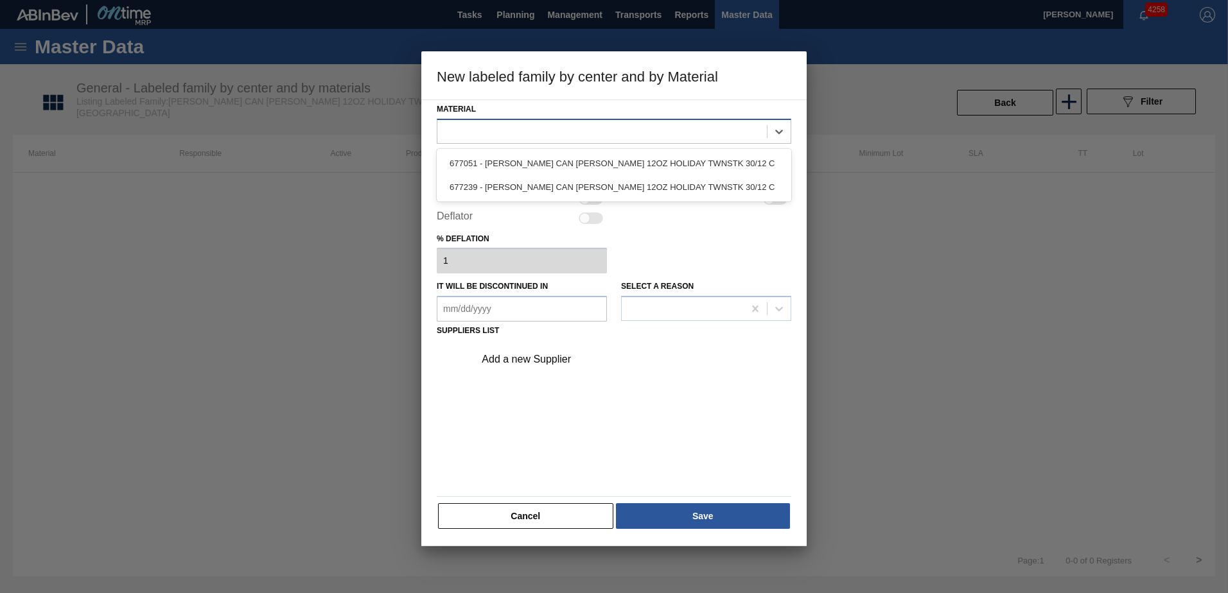
click at [626, 127] on div at bounding box center [601, 131] width 329 height 19
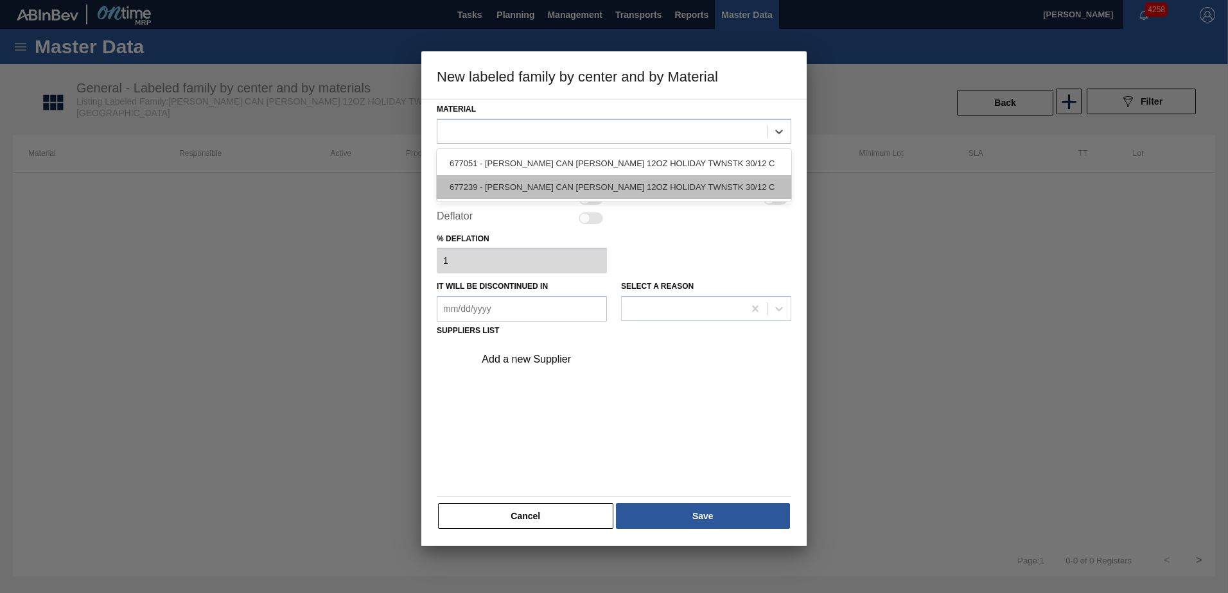
click at [622, 182] on div "677239 - CARR CAN BUD 12OZ HOLIDAY TWNSTK 30/12 C" at bounding box center [614, 187] width 355 height 24
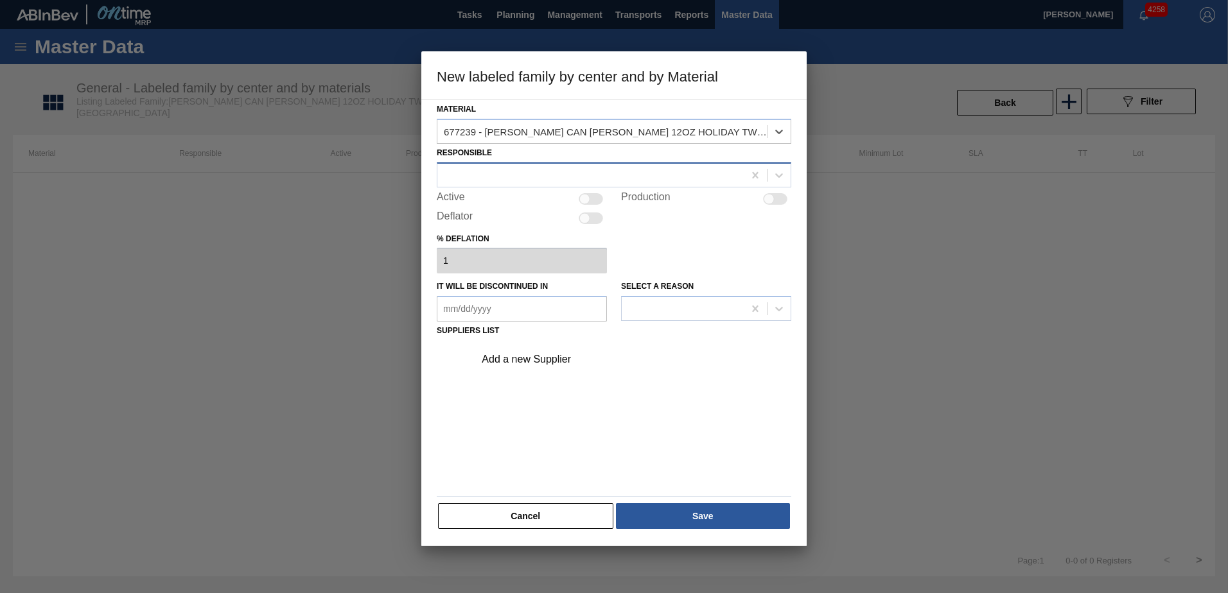
click at [613, 184] on div at bounding box center [590, 175] width 306 height 19
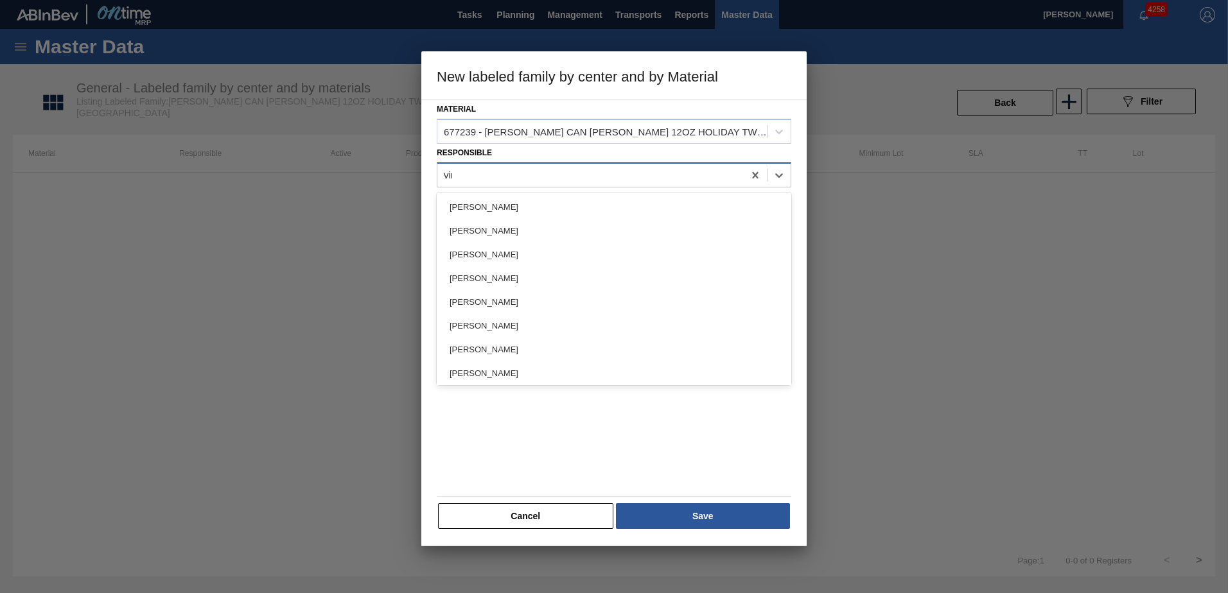
type input "vins"
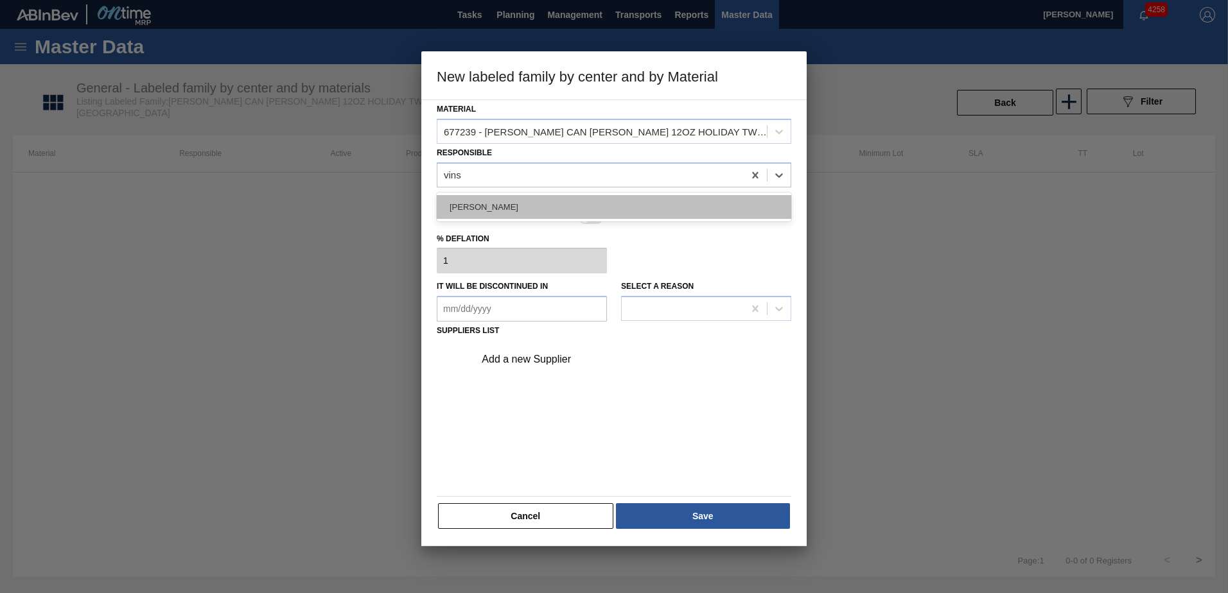
click at [604, 200] on div "[PERSON_NAME]" at bounding box center [614, 207] width 355 height 24
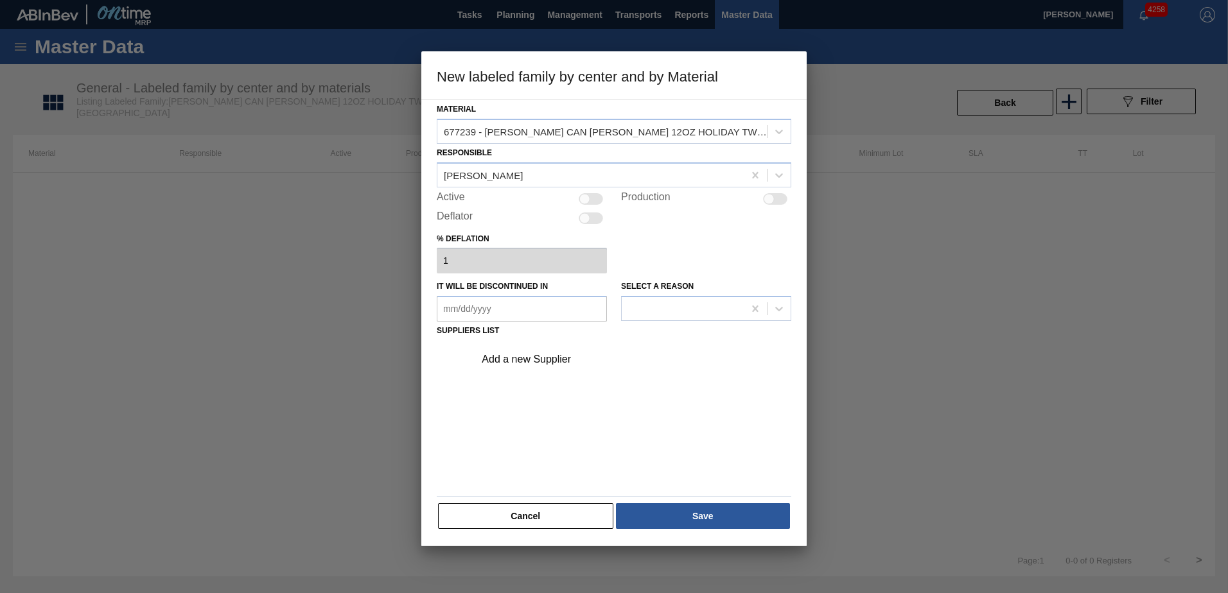
click at [585, 200] on div at bounding box center [584, 198] width 11 height 11
checkbox input "true"
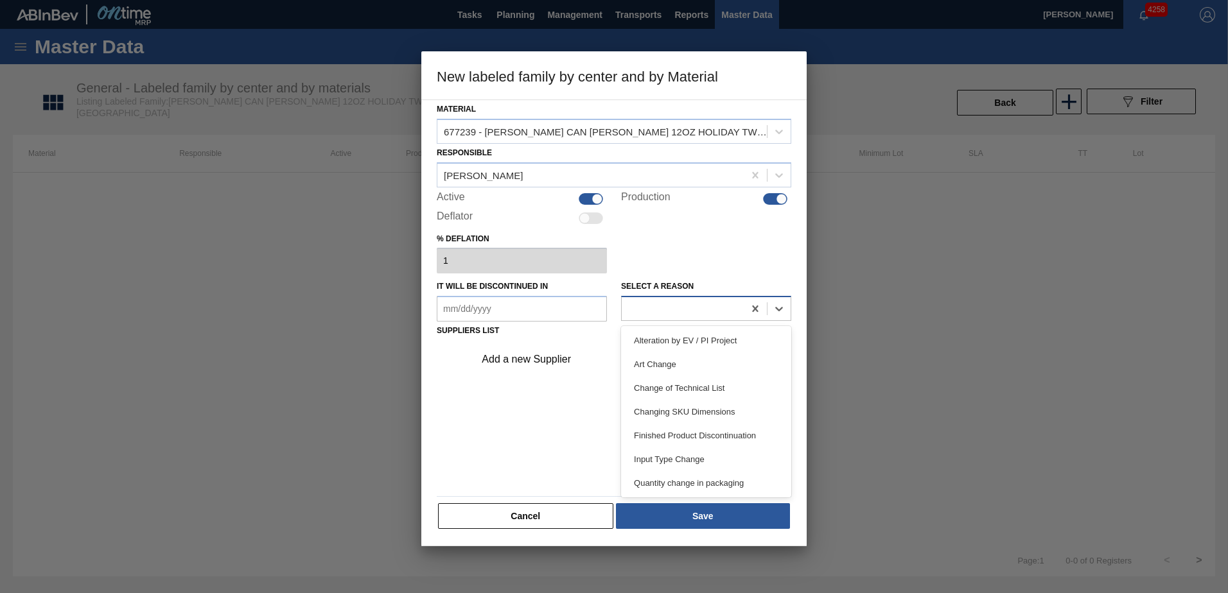
click at [688, 305] on div at bounding box center [683, 309] width 122 height 19
click at [558, 404] on div "Add a new Supplier" at bounding box center [614, 415] width 355 height 151
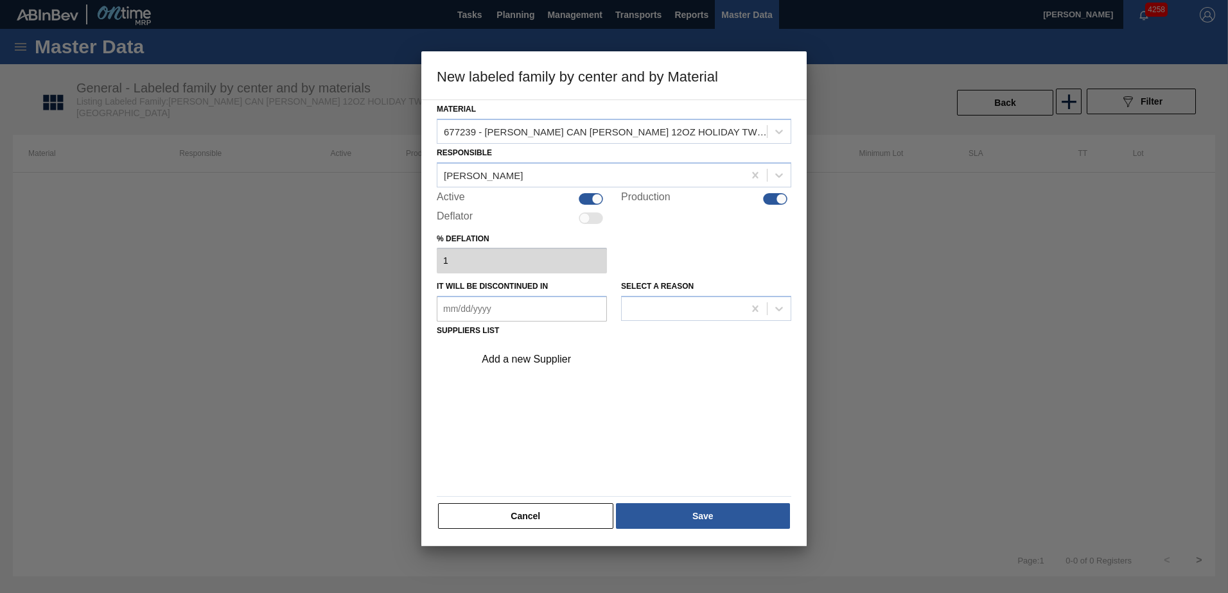
click at [535, 361] on div "Add a new Supplier" at bounding box center [608, 360] width 252 height 12
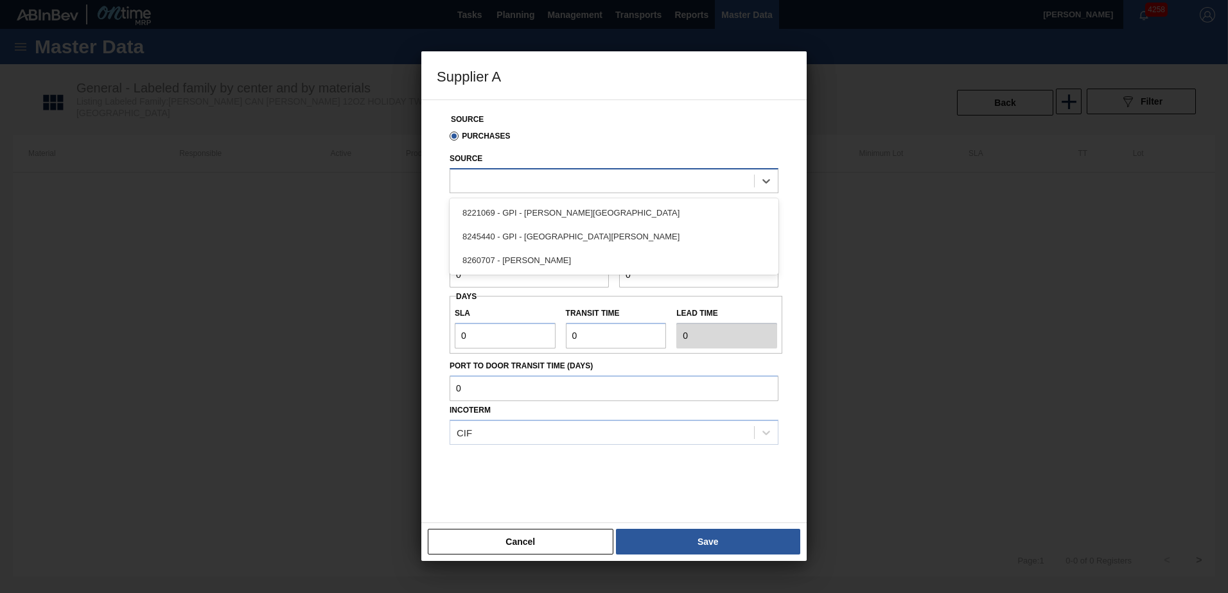
click at [564, 179] on div at bounding box center [602, 180] width 304 height 19
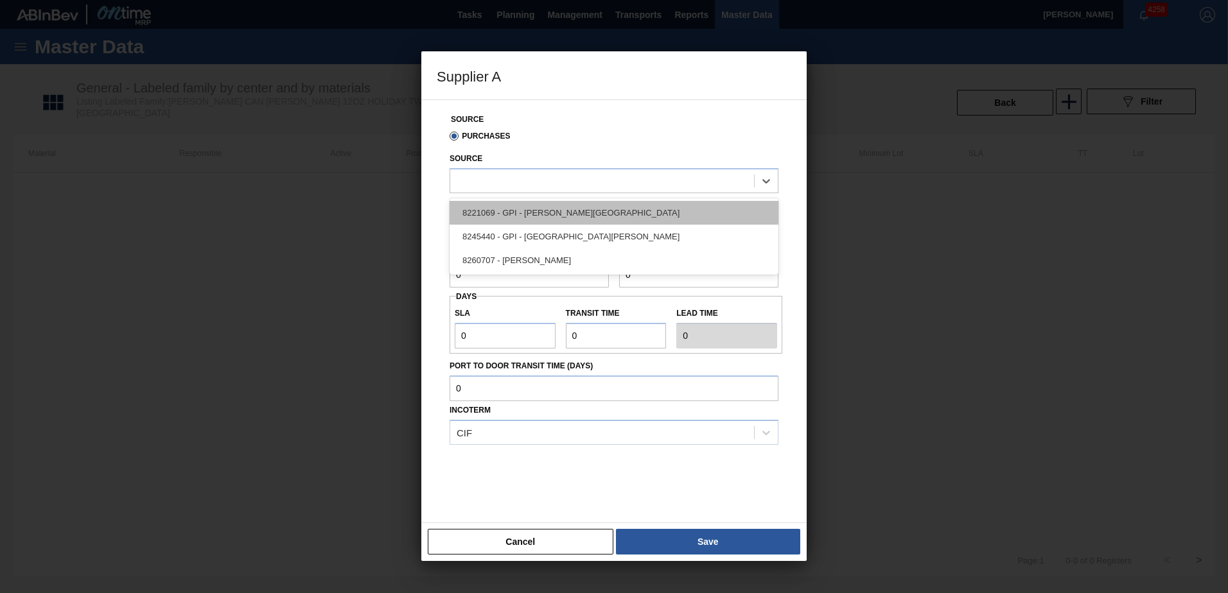
click at [578, 204] on div "8221069 - GPI - [PERSON_NAME][GEOGRAPHIC_DATA]" at bounding box center [614, 213] width 329 height 24
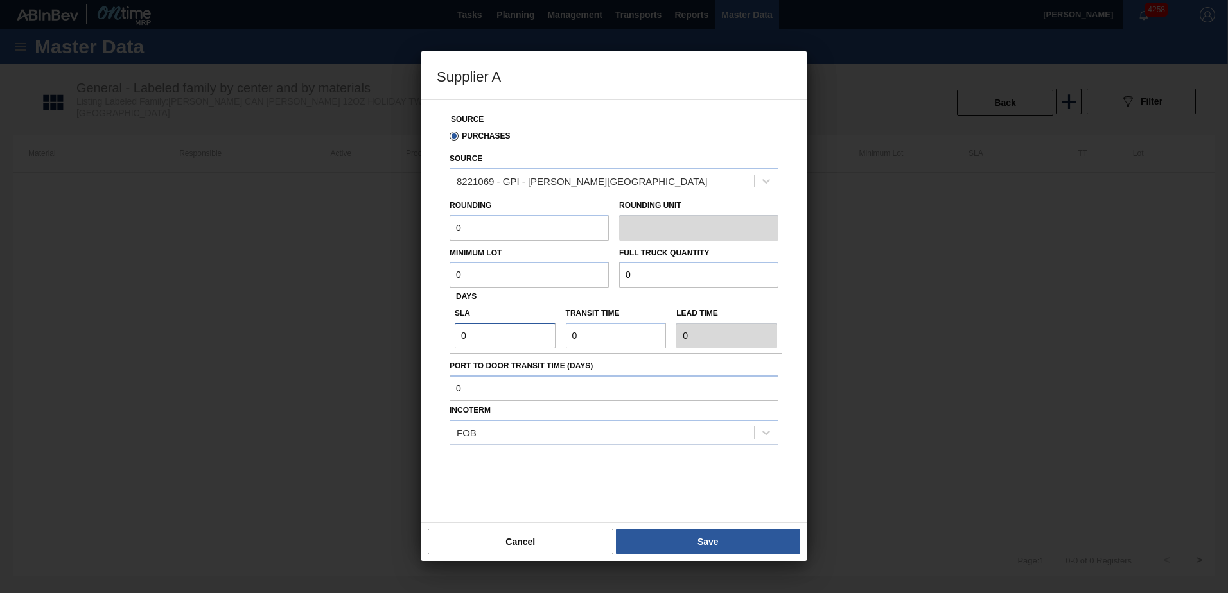
drag, startPoint x: 499, startPoint y: 340, endPoint x: 374, endPoint y: 322, distance: 126.5
click at [374, 322] on div "Supplier A Source Purchases Source 8221069 - GPI - W. Monroe Rounding 0 Roundin…" at bounding box center [614, 296] width 1228 height 593
type input "4"
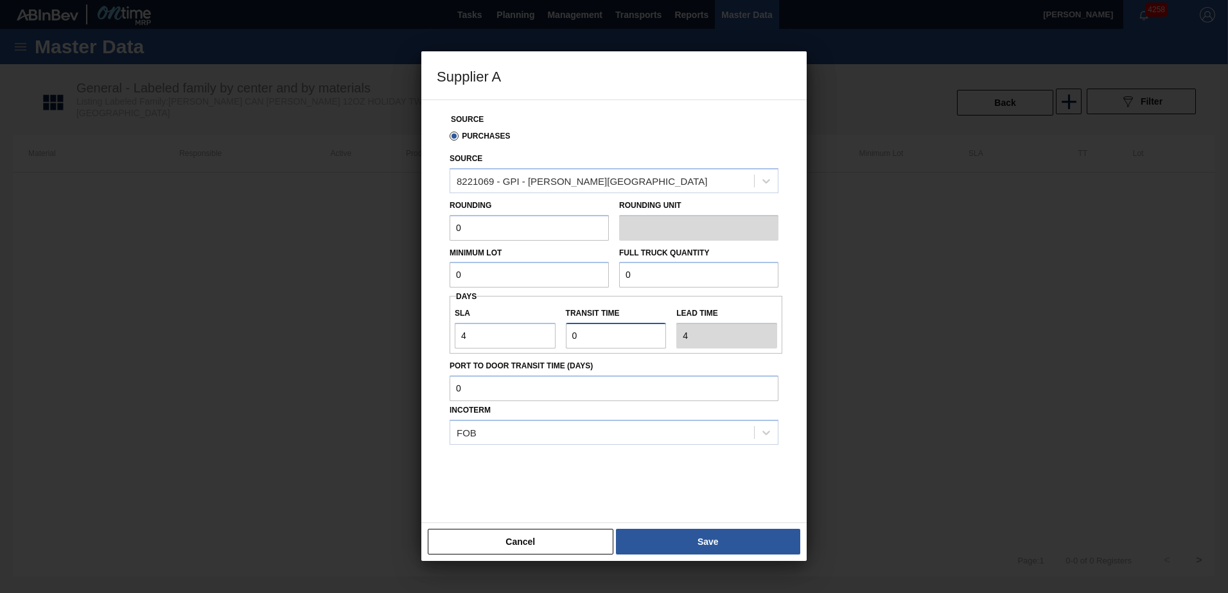
type input "3"
type input "7"
type input "3"
drag, startPoint x: 497, startPoint y: 231, endPoint x: 398, endPoint y: 215, distance: 100.2
click at [398, 218] on div "Supplier A Source Purchases Source 8221069 - GPI - W. Monroe Rounding 0 Roundin…" at bounding box center [614, 296] width 1228 height 593
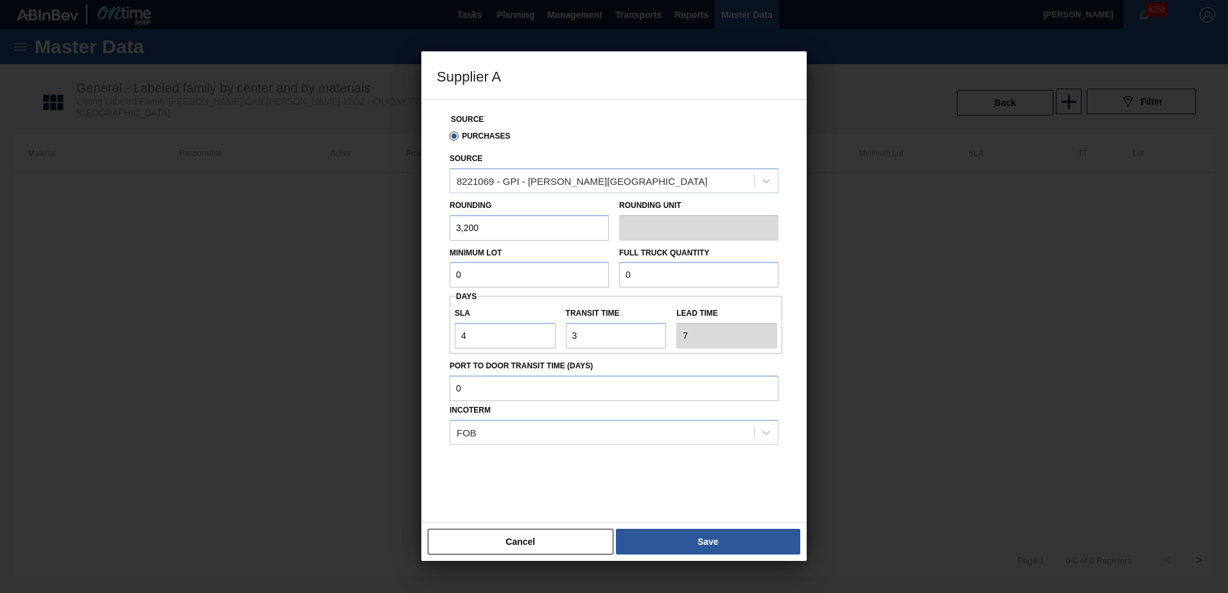
type input "3,200"
paste input "136,098"
type input "136,098"
click at [522, 333] on input "4" at bounding box center [505, 336] width 101 height 26
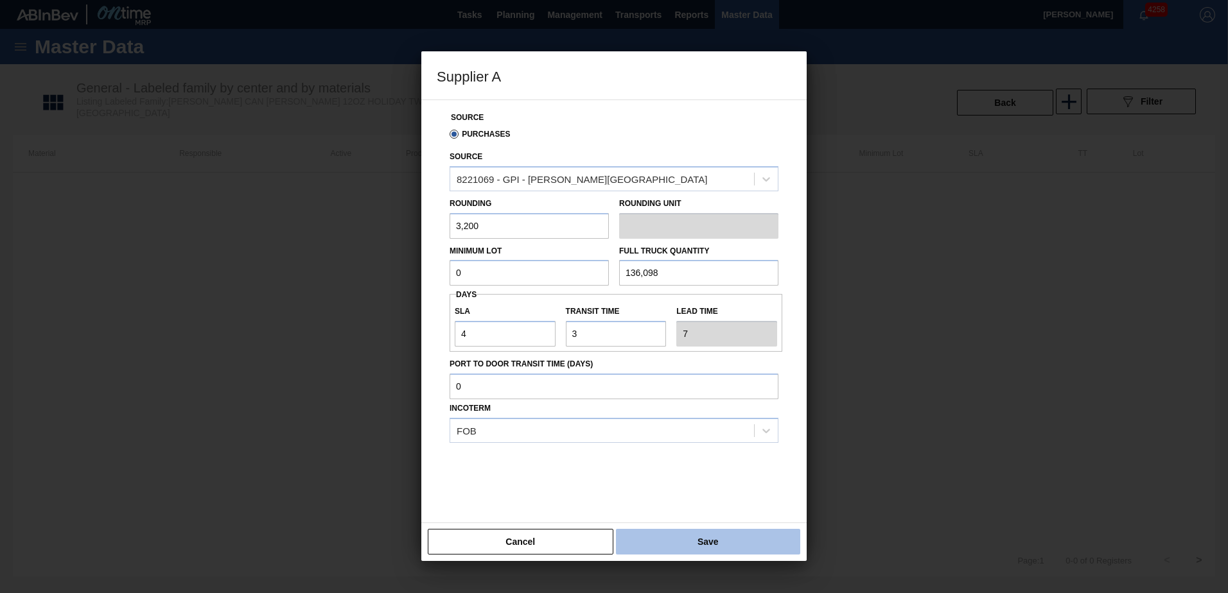
click at [736, 542] on button "Save" at bounding box center [708, 542] width 184 height 26
type input "Pallets"
drag, startPoint x: 511, startPoint y: 273, endPoint x: 387, endPoint y: 255, distance: 125.9
click at [387, 255] on div "Supplier A Source Purchases Source 8221069 - GPI - W. Monroe Rounding 3,200 Rou…" at bounding box center [614, 296] width 1228 height 593
type input "3,200"
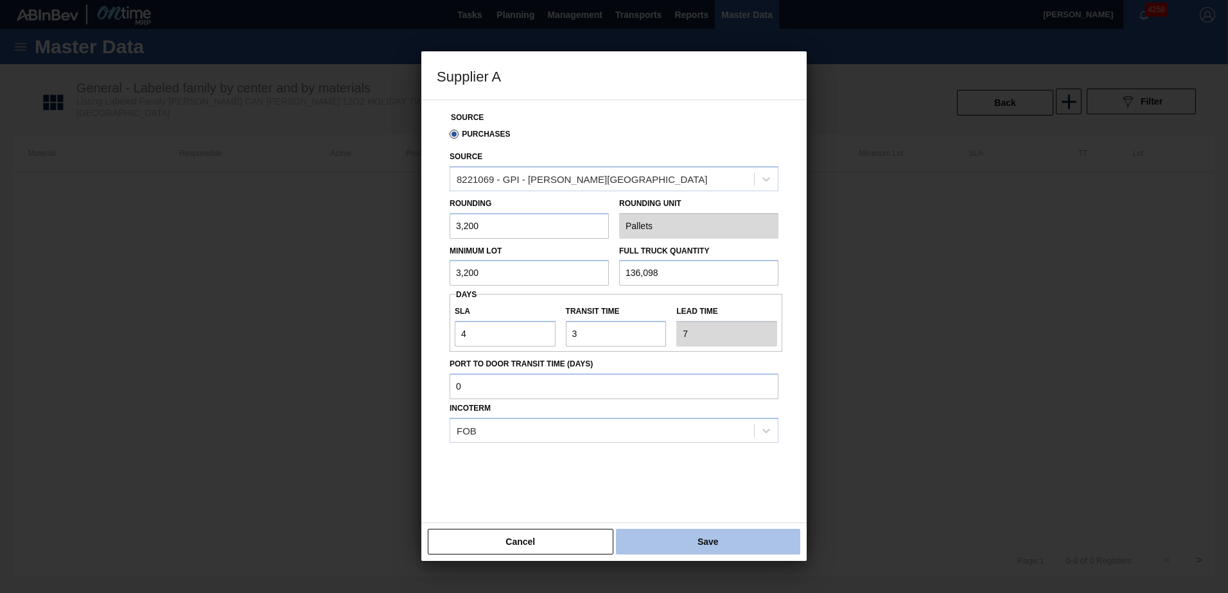
click at [733, 531] on button "Save" at bounding box center [708, 542] width 184 height 26
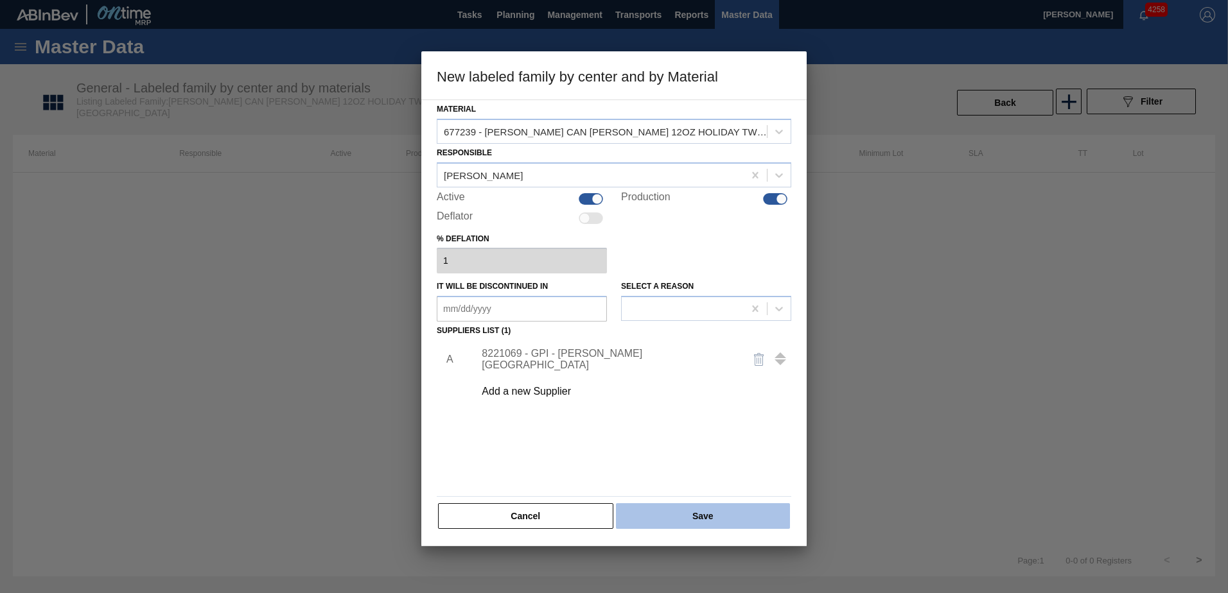
click at [688, 515] on button "Save" at bounding box center [703, 517] width 174 height 26
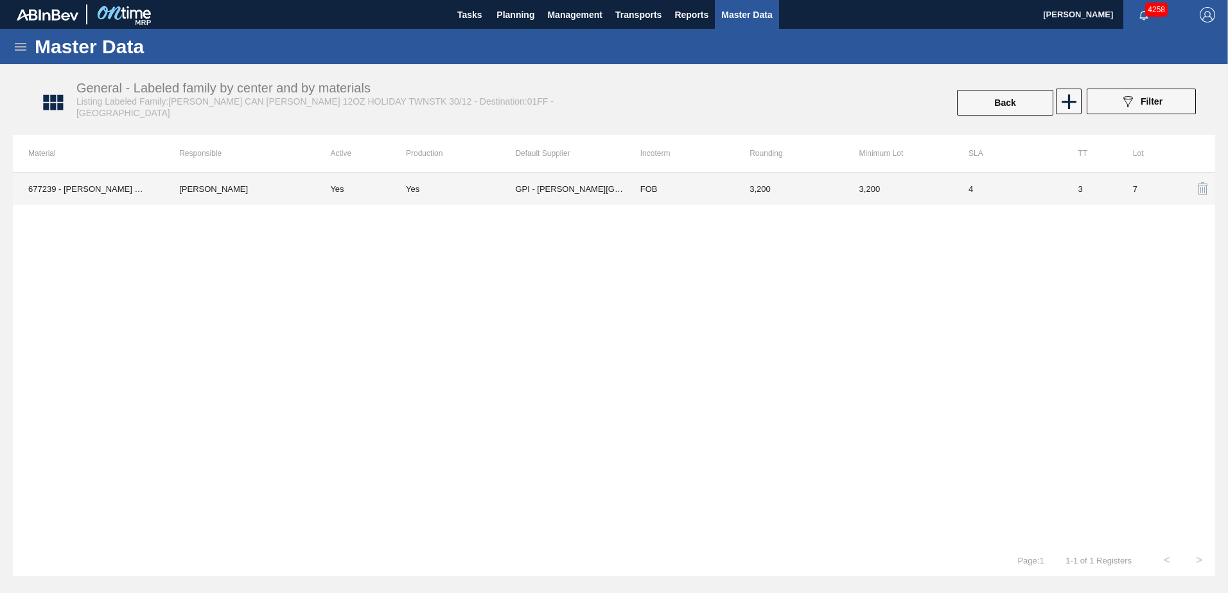
click at [541, 188] on td "GPI - [PERSON_NAME][GEOGRAPHIC_DATA]" at bounding box center [569, 189] width 109 height 32
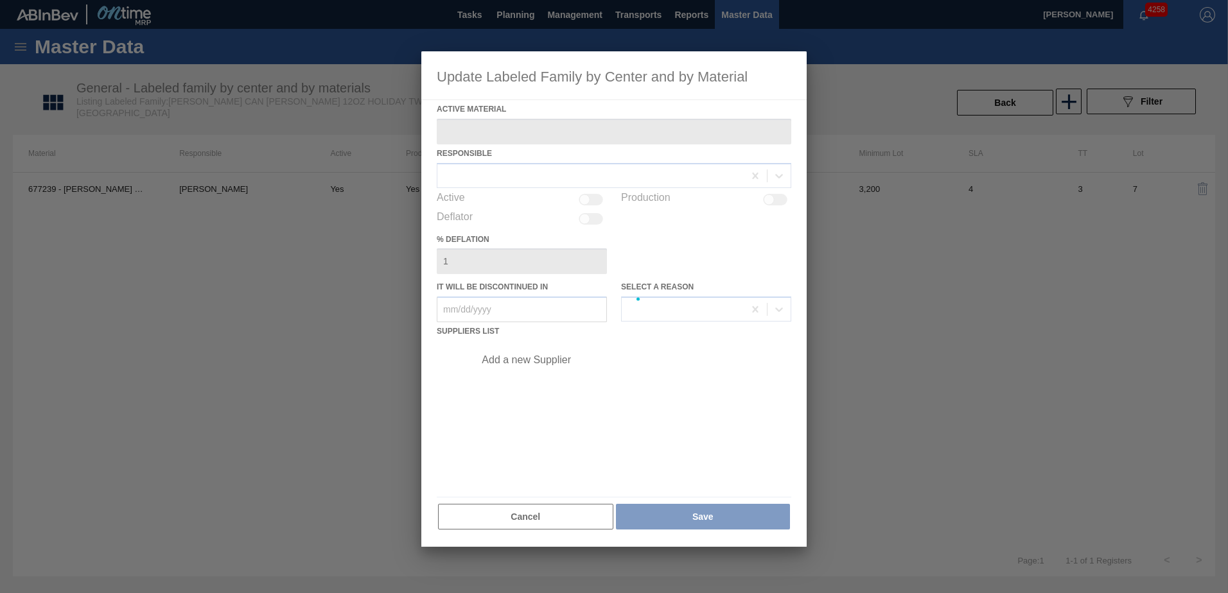
type Material "677239 - CARR CAN BUD 12OZ HOLIDAY TWNSTK 30/12 C"
checkbox input "true"
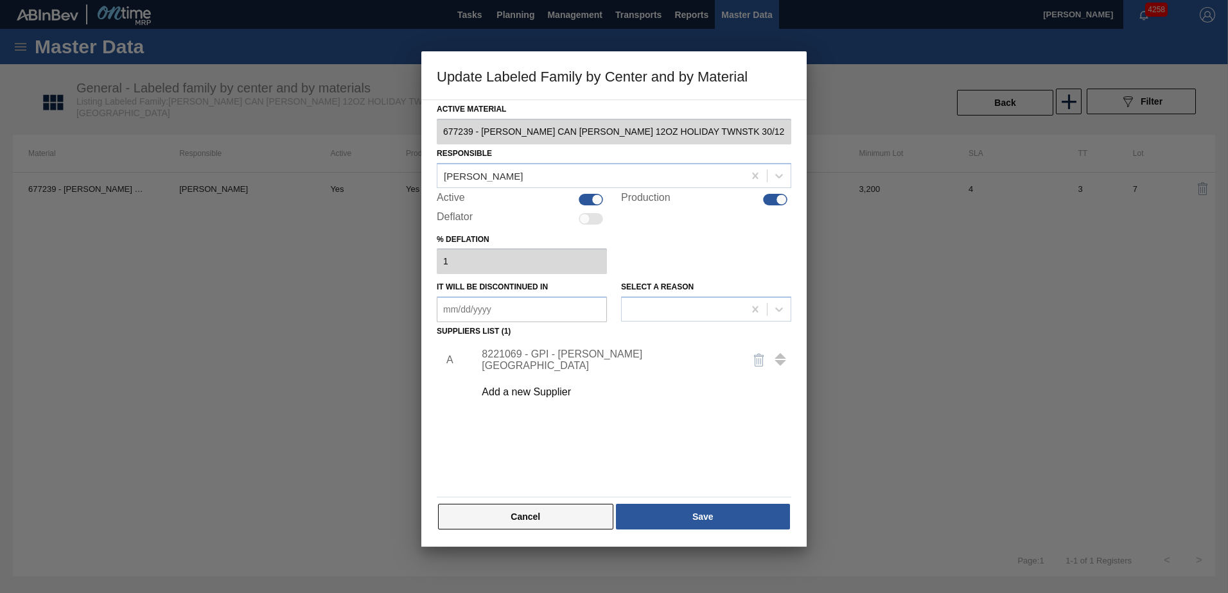
click at [551, 520] on button "Cancel" at bounding box center [525, 517] width 175 height 26
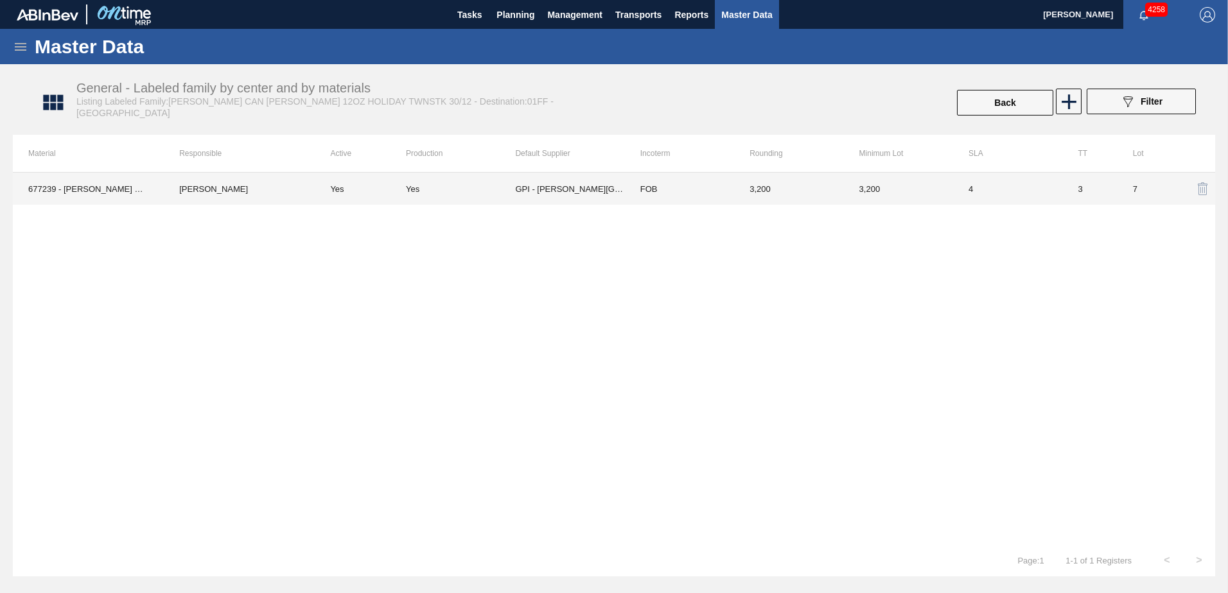
click at [405, 191] on td "Yes" at bounding box center [360, 189] width 91 height 32
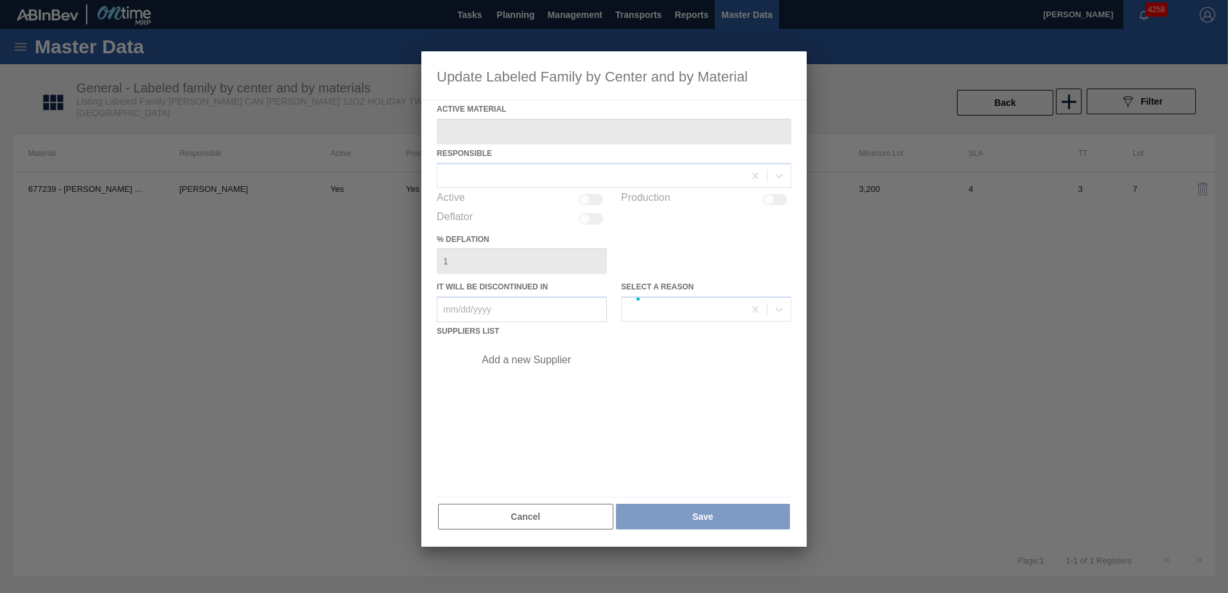
type Material "677239 - CARR CAN BUD 12OZ HOLIDAY TWNSTK 30/12 C"
checkbox input "true"
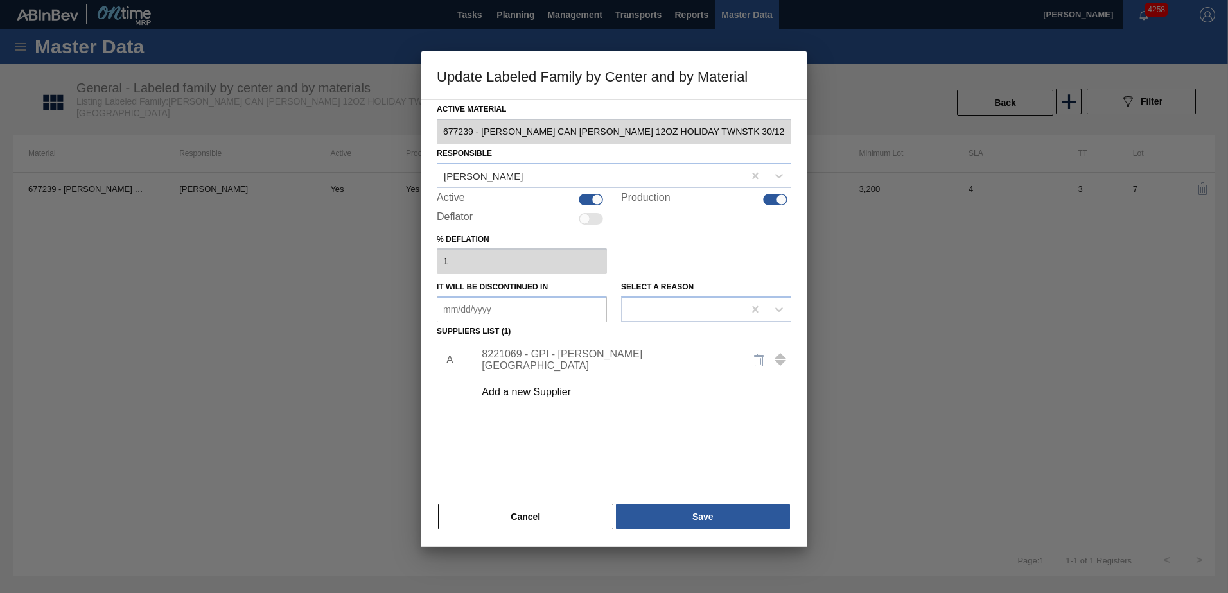
click at [587, 355] on div "8221069 - GPI - [PERSON_NAME][GEOGRAPHIC_DATA]" at bounding box center [608, 360] width 252 height 23
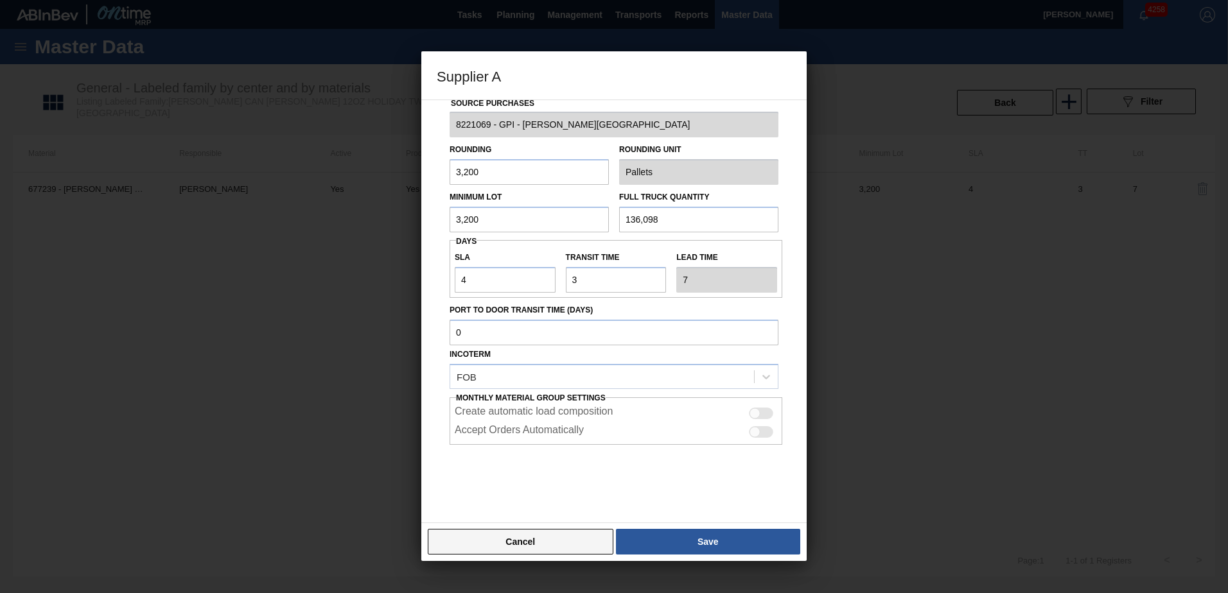
scroll to position [18, 0]
click at [552, 539] on button "Cancel" at bounding box center [521, 542] width 186 height 26
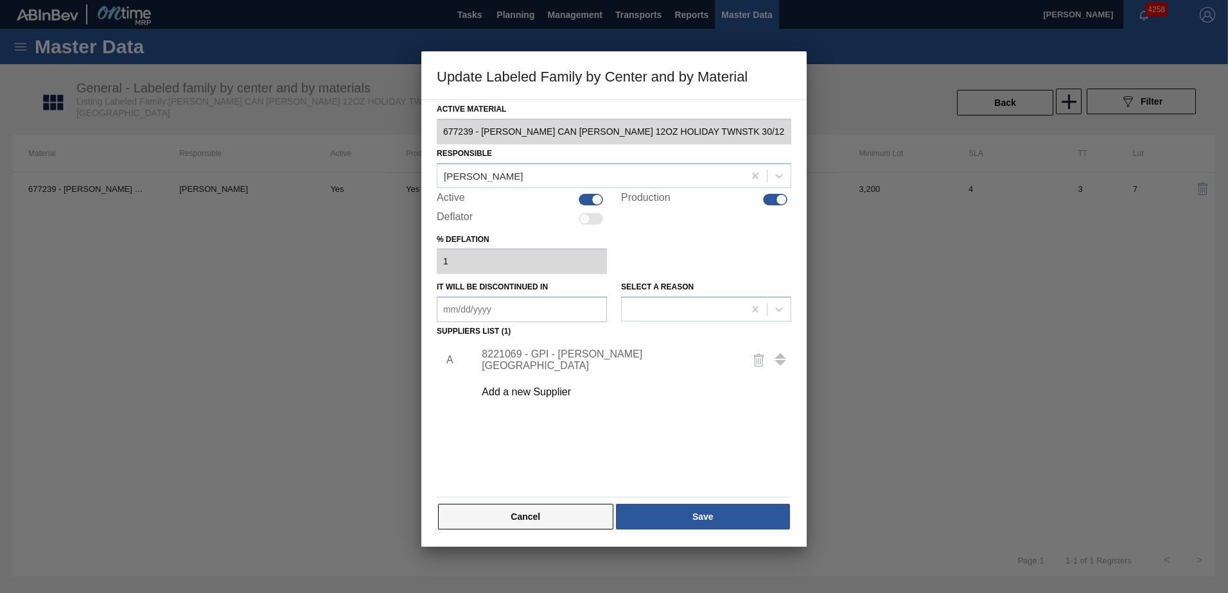
click at [516, 507] on button "Cancel" at bounding box center [525, 517] width 175 height 26
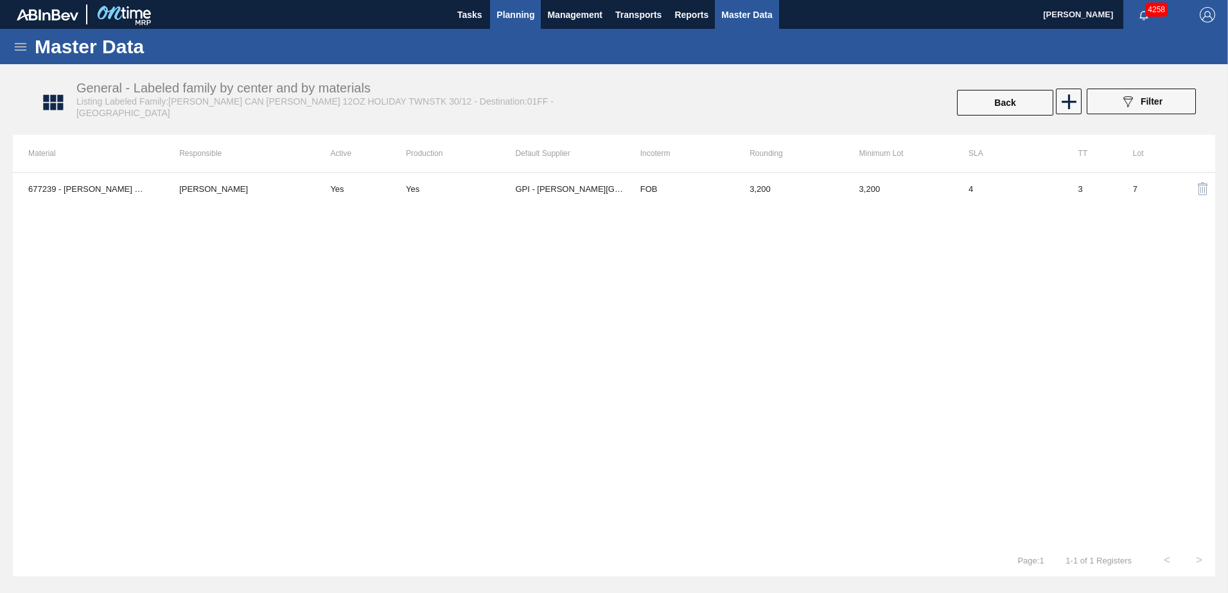
click at [517, 13] on span "Planning" at bounding box center [515, 14] width 38 height 15
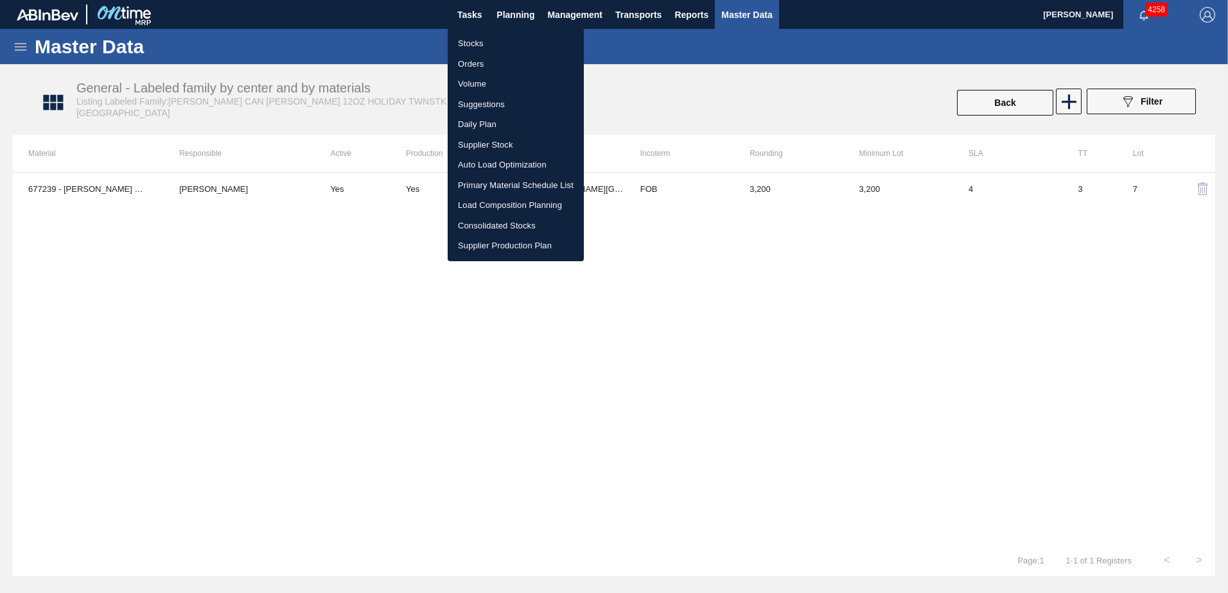
click at [477, 42] on li "Stocks" at bounding box center [516, 43] width 136 height 21
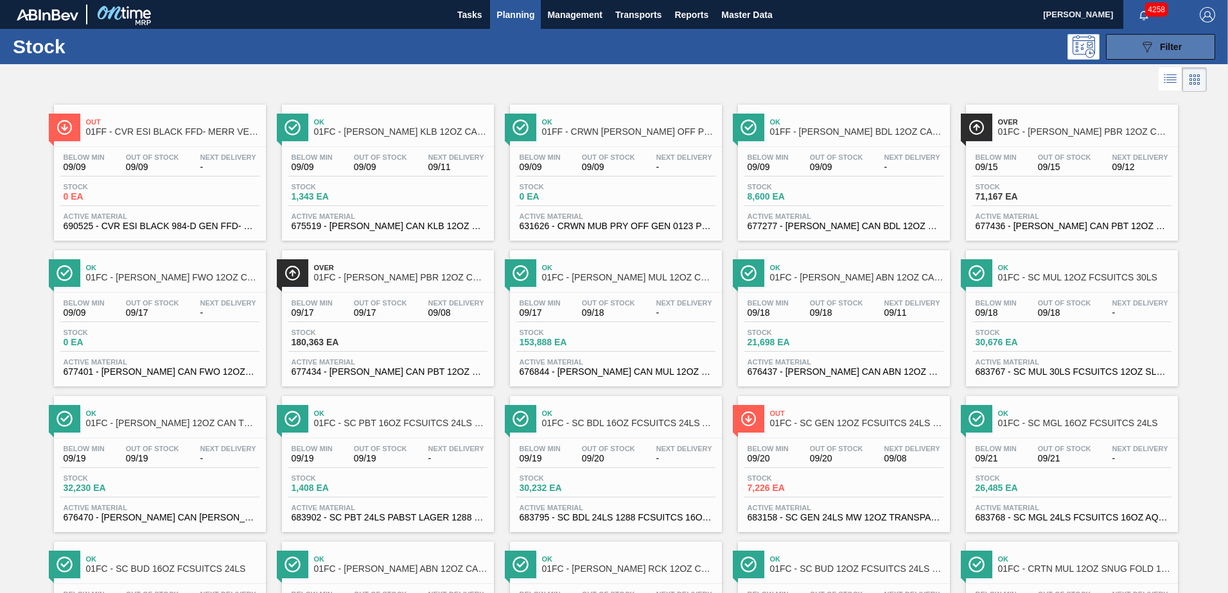
click at [1140, 39] on icon "089F7B8B-B2A5-4AFE-B5C0-19BA573D28AC" at bounding box center [1146, 46] width 15 height 15
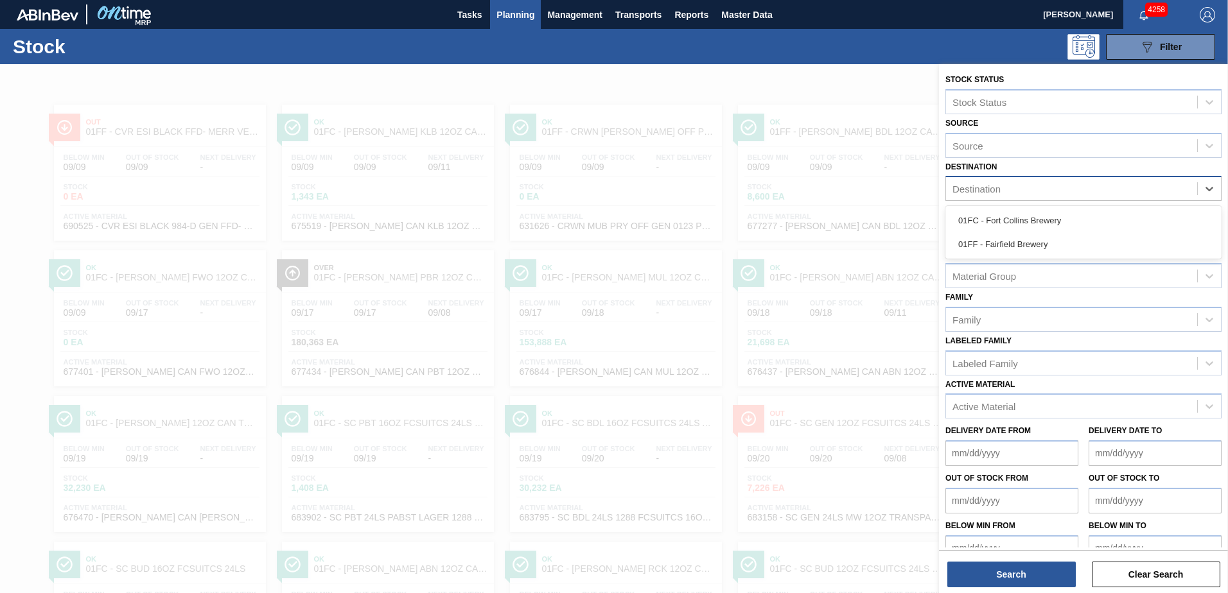
click at [1083, 187] on div "Destination" at bounding box center [1071, 189] width 251 height 19
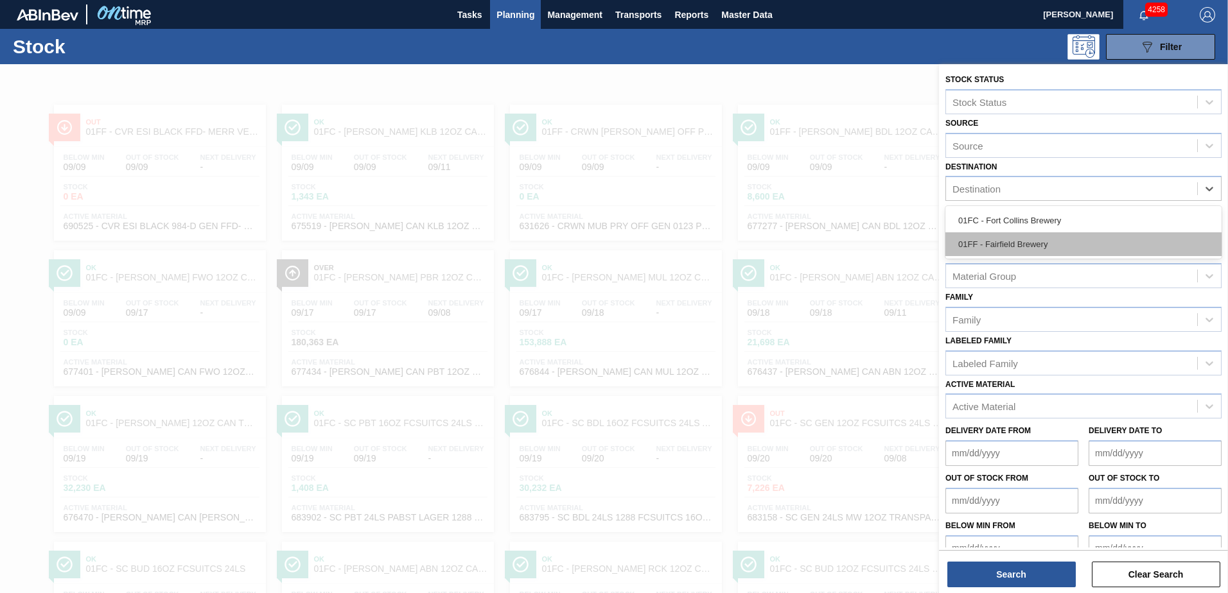
click at [1077, 241] on div "01FF - Fairfield Brewery" at bounding box center [1083, 244] width 276 height 24
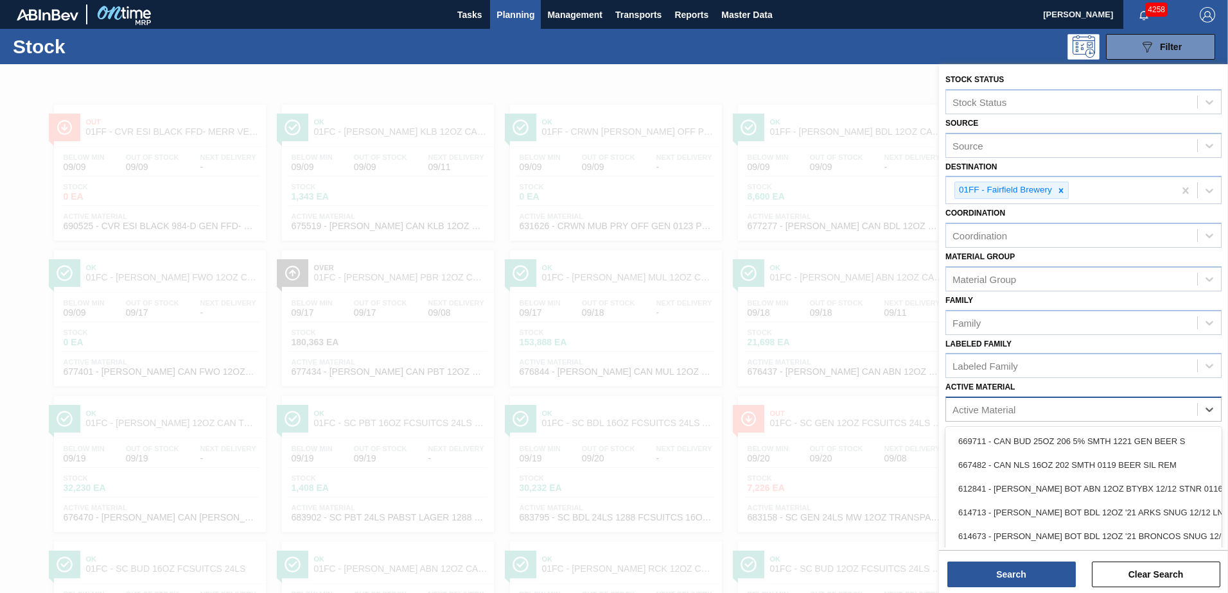
click at [1026, 411] on div "Active Material" at bounding box center [1071, 410] width 251 height 19
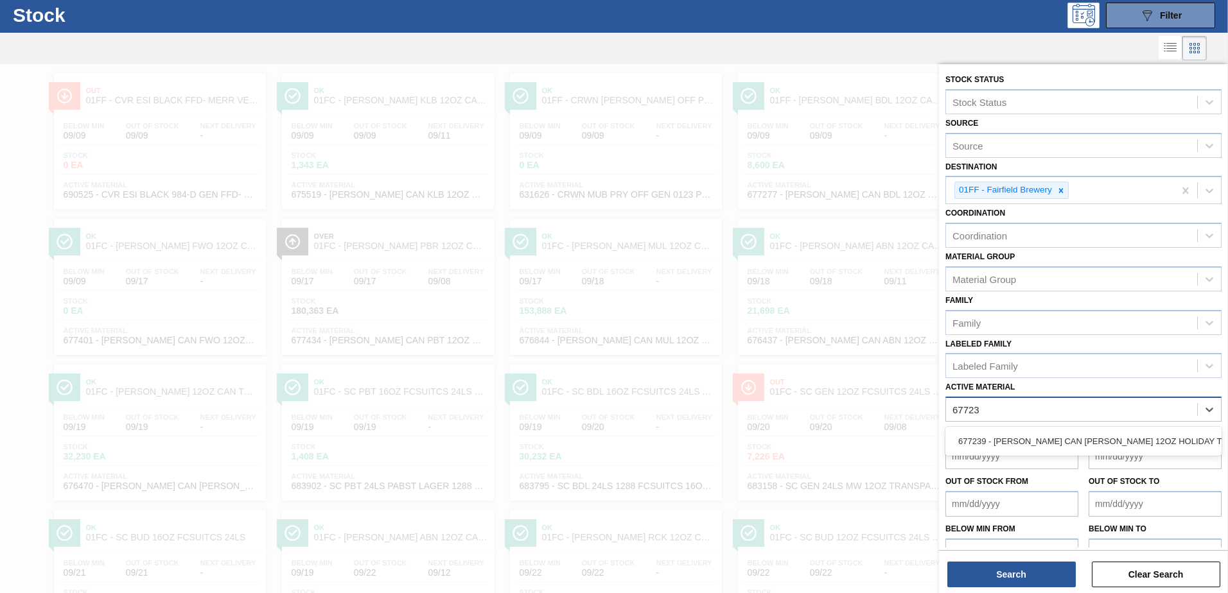
type Material "677239"
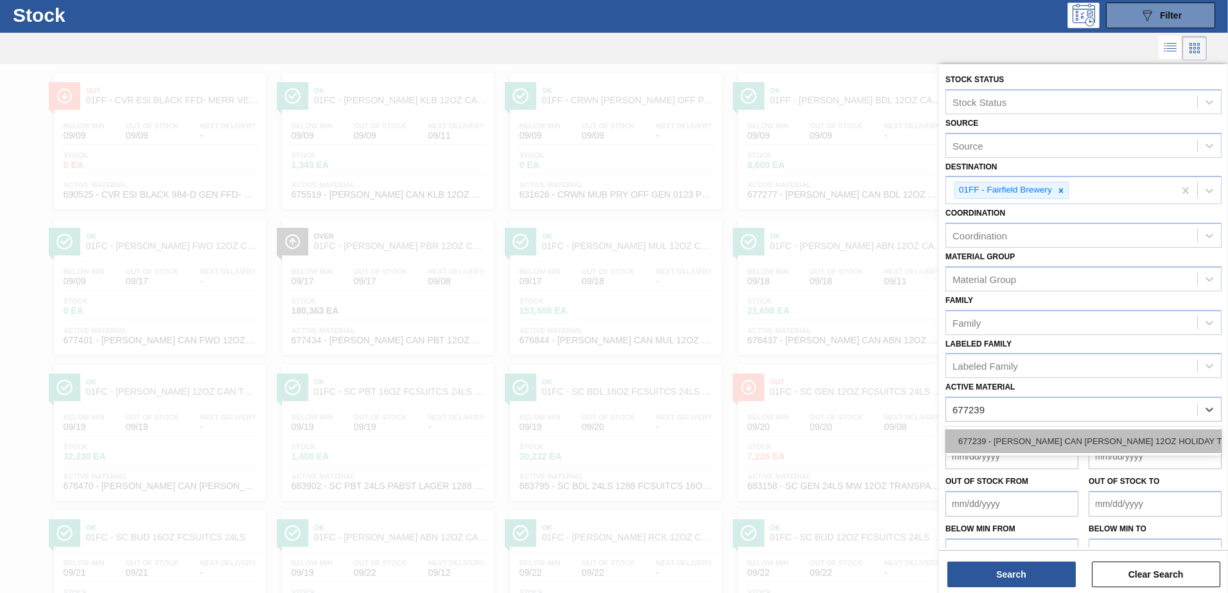
click at [1048, 440] on div "677239 - CARR CAN BUD 12OZ HOLIDAY TWNSTK 30/12 C" at bounding box center [1083, 442] width 276 height 24
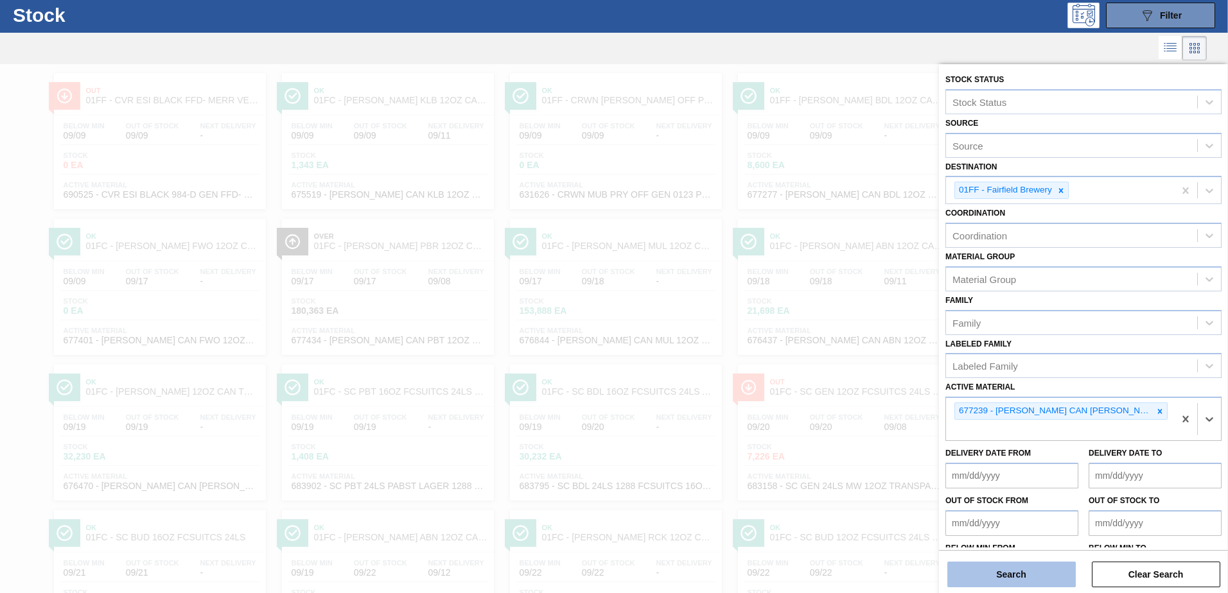
click at [1016, 568] on button "Search" at bounding box center [1011, 575] width 128 height 26
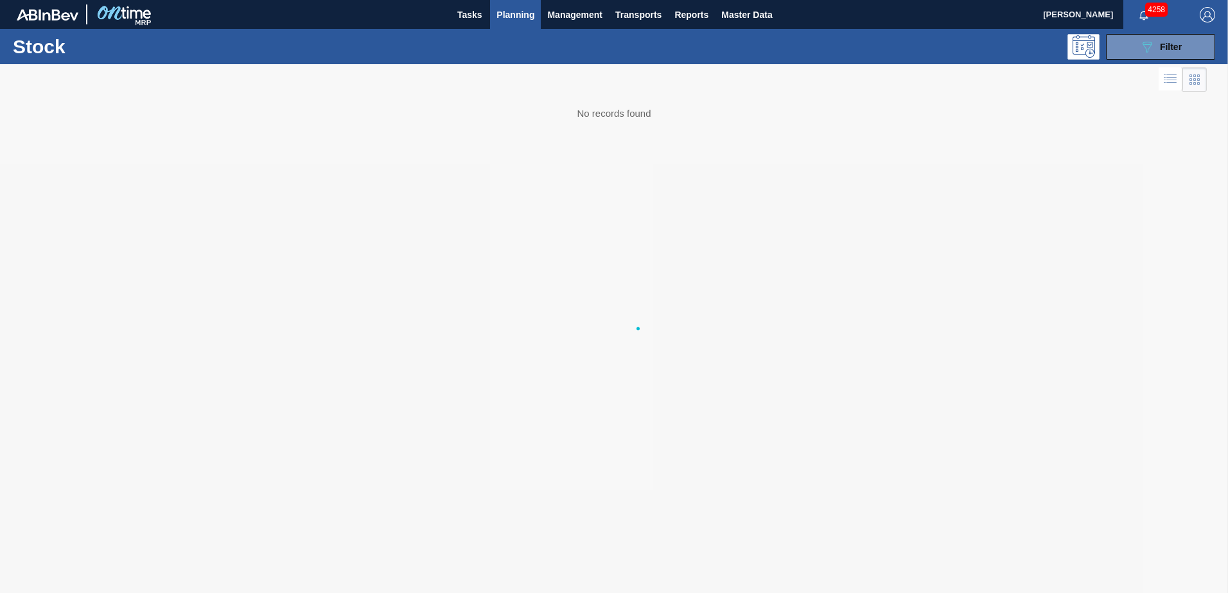
scroll to position [0, 0]
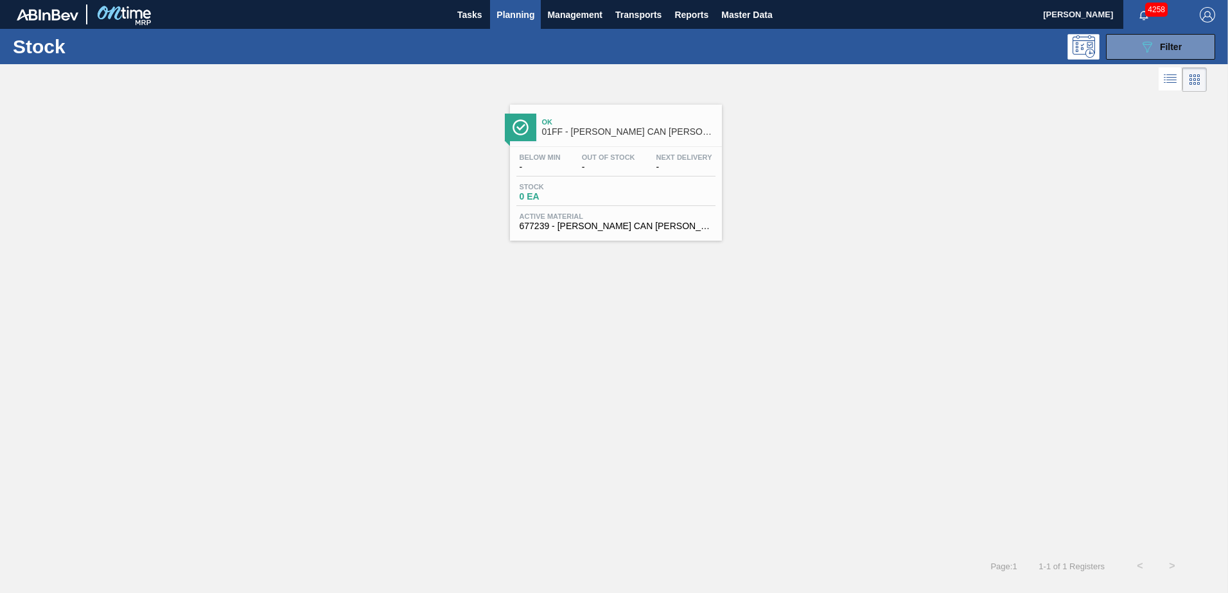
click at [616, 152] on div "Below Min - Out Of Stock - Next Delivery - Stock 0 EA Active Material 677239 - …" at bounding box center [616, 190] width 212 height 87
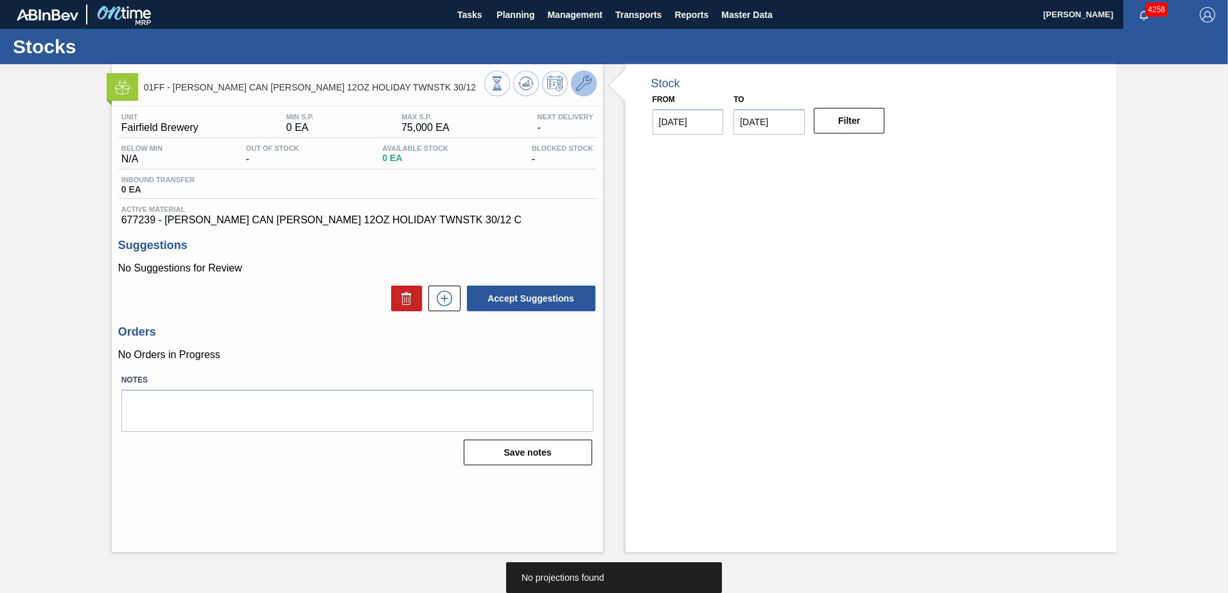
click at [588, 85] on icon at bounding box center [583, 83] width 15 height 15
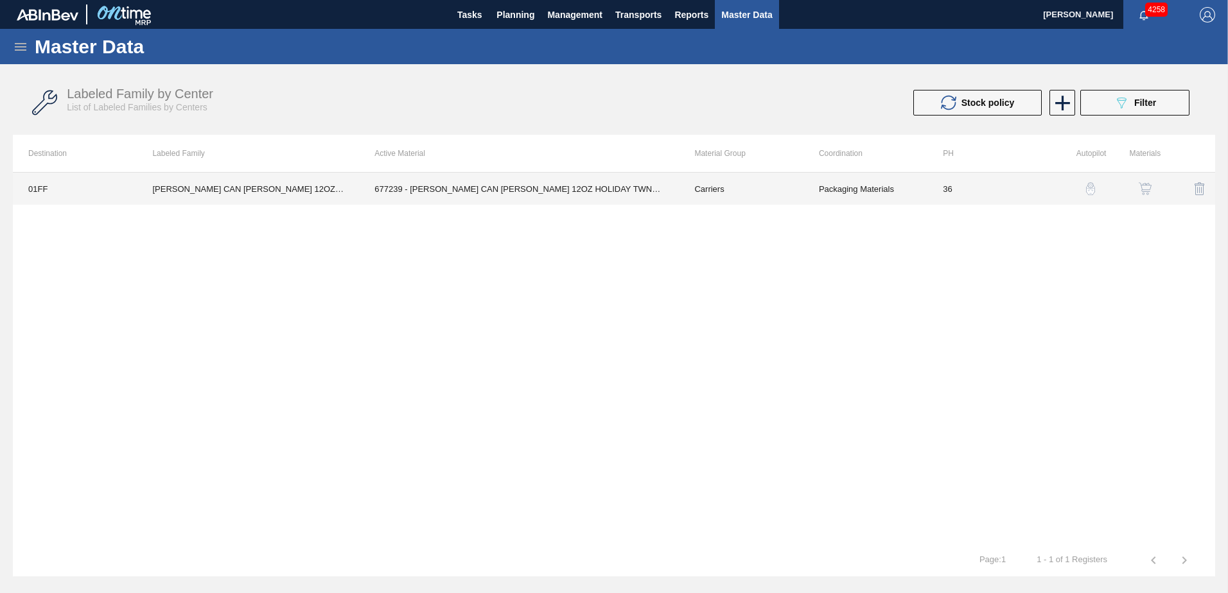
click at [604, 177] on td "677239 - CARR CAN BUD 12OZ HOLIDAY TWNSTK 30/12 C" at bounding box center [519, 189] width 320 height 32
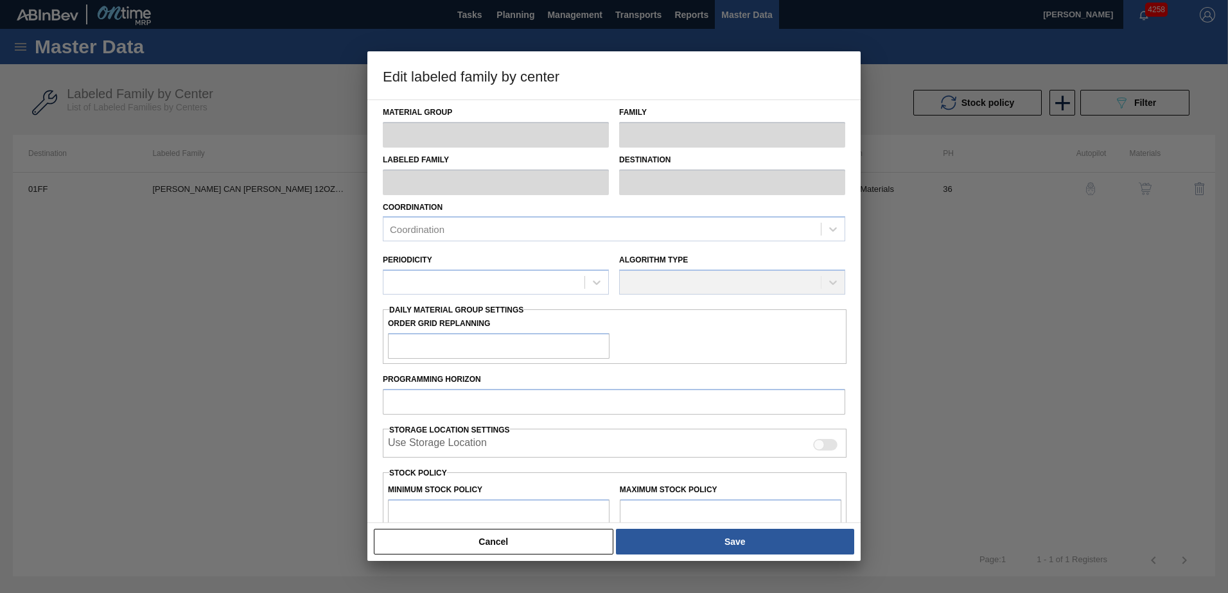
type input "Carriers"
type input "Can Carriers"
type input "CARR CAN BUD 12OZ HOLIDAY TWNSTK 30/12"
type input "01FF - Fairfield Brewery"
type input "36"
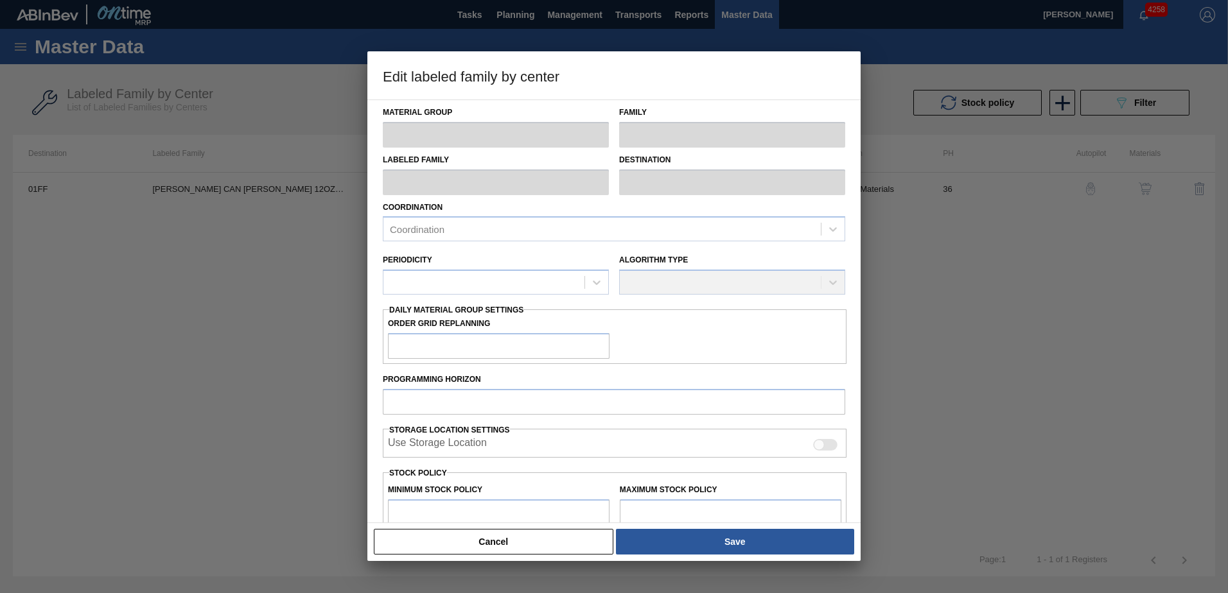
type input "0"
type input "75,000"
type input "0"
checkbox input "true"
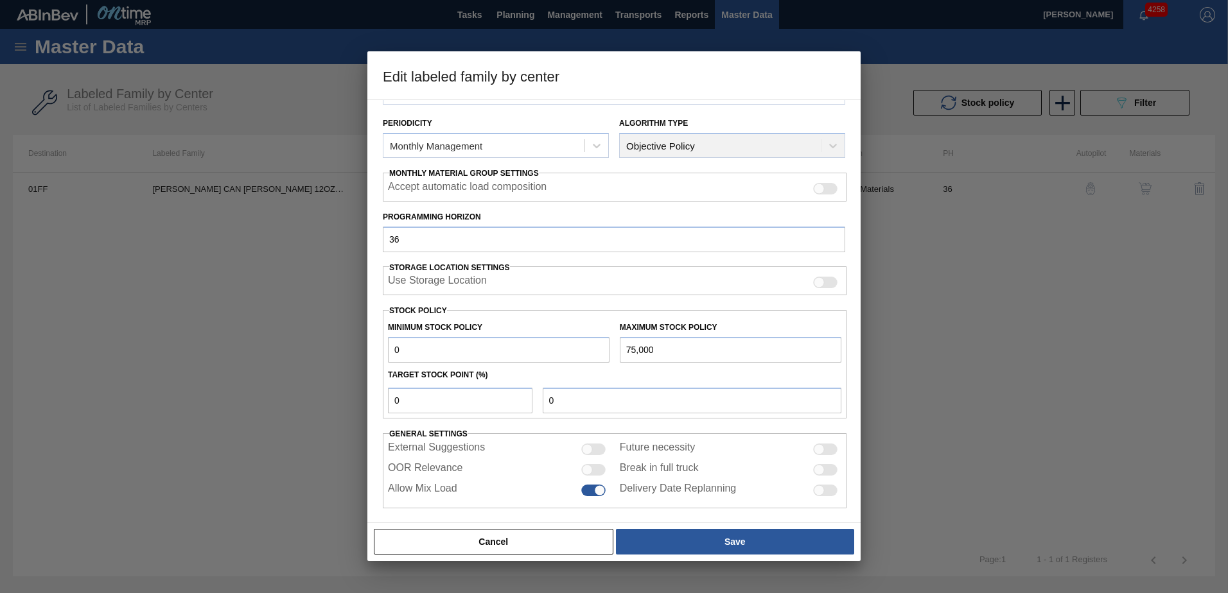
scroll to position [148, 0]
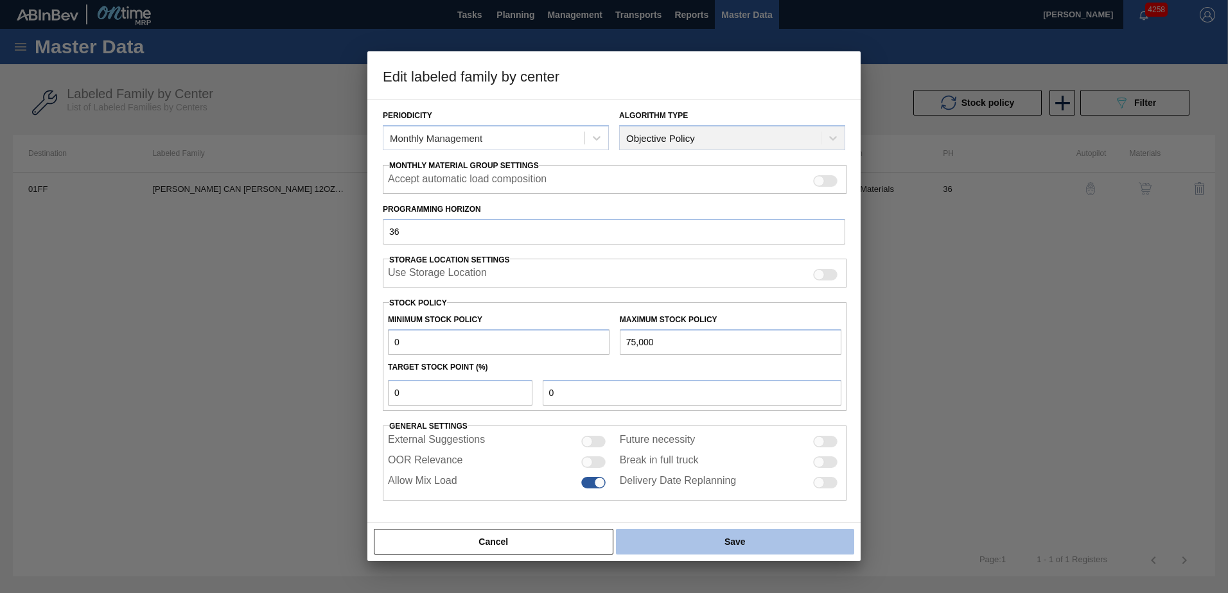
click at [733, 539] on button "Save" at bounding box center [735, 542] width 238 height 26
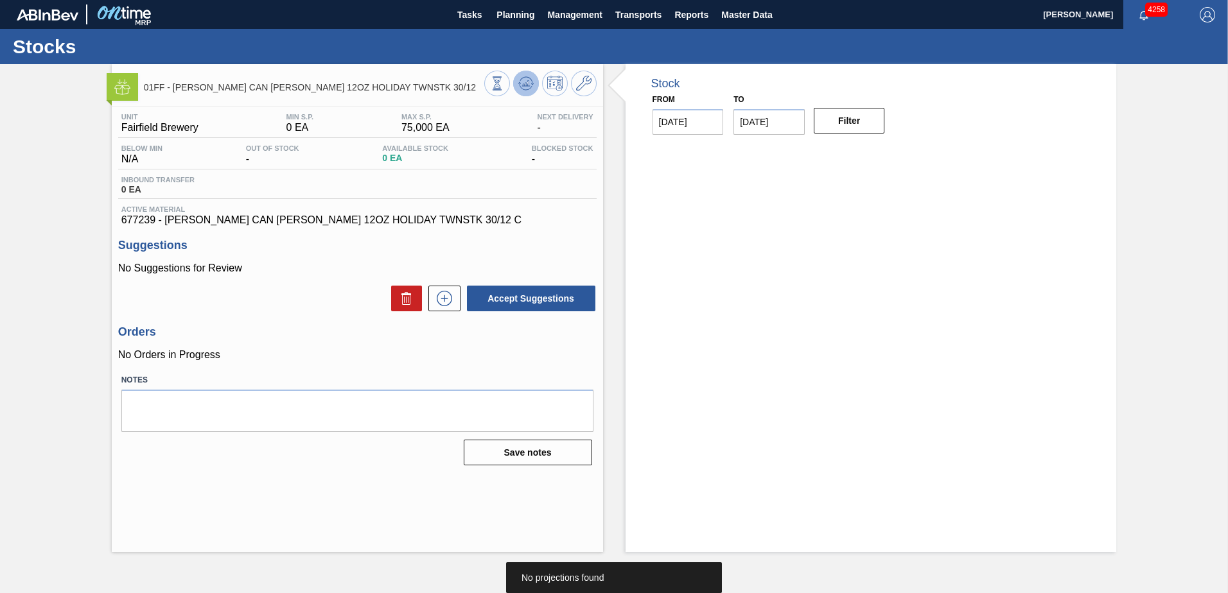
click at [518, 82] on icon at bounding box center [525, 83] width 15 height 15
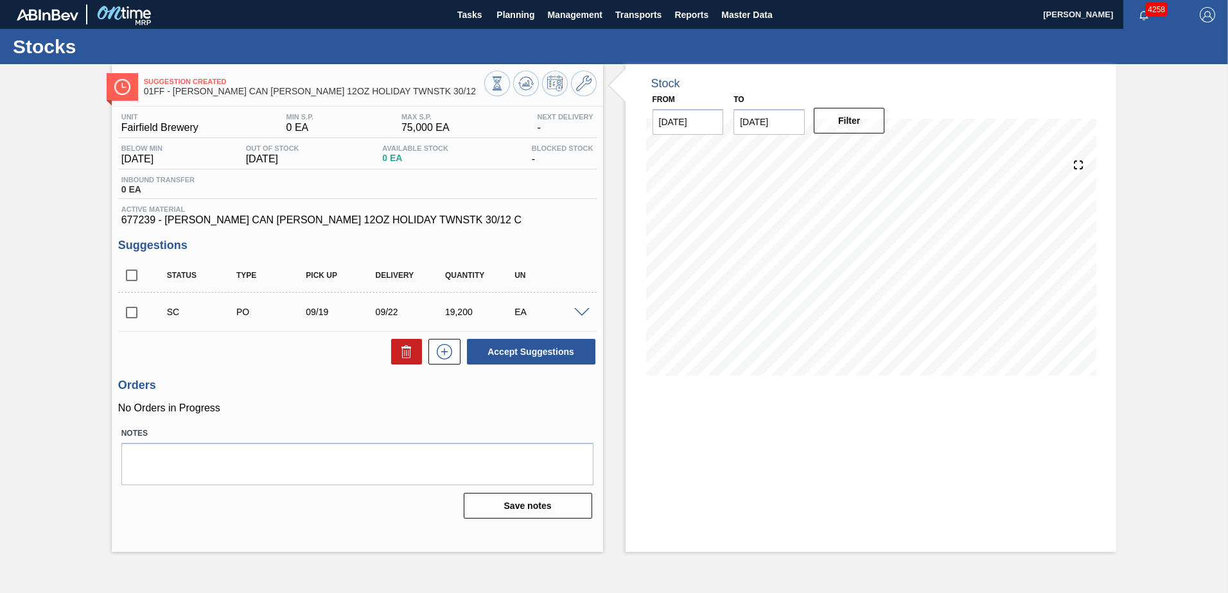
click at [784, 120] on input "[DATE]" at bounding box center [768, 122] width 71 height 26
click at [868, 278] on div "4" at bounding box center [873, 276] width 17 height 17
type input "[DATE]"
click at [830, 115] on button "Filter" at bounding box center [849, 121] width 71 height 26
click at [133, 313] on input "checkbox" at bounding box center [131, 312] width 27 height 27
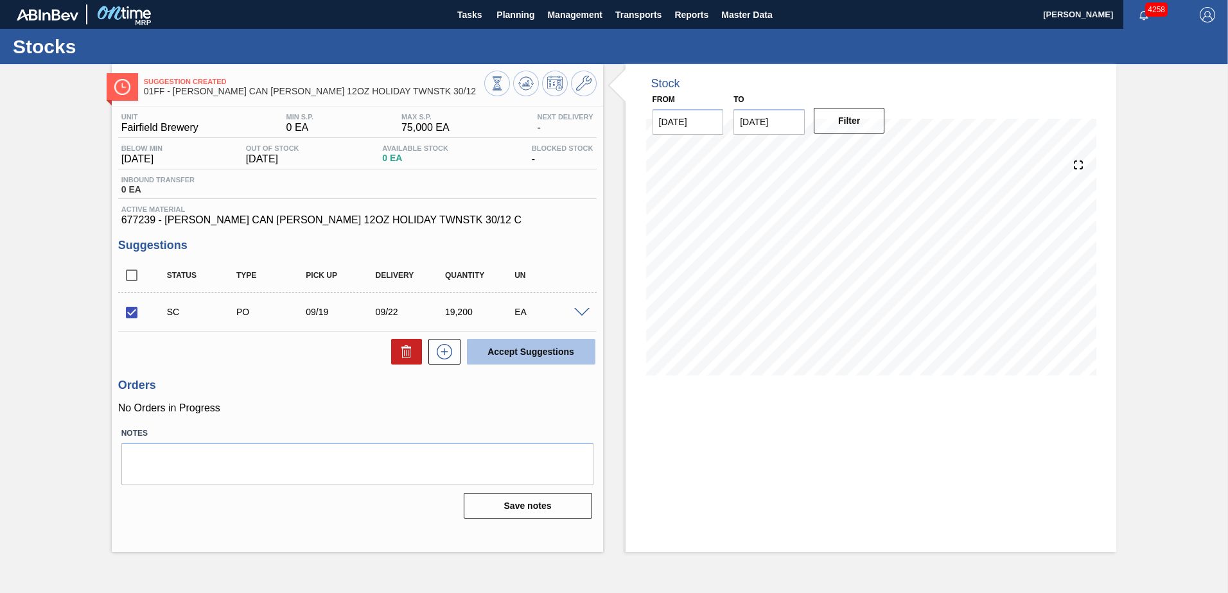
click at [513, 349] on button "Accept Suggestions" at bounding box center [531, 352] width 128 height 26
checkbox input "false"
click at [518, 11] on span "Planning" at bounding box center [515, 14] width 38 height 15
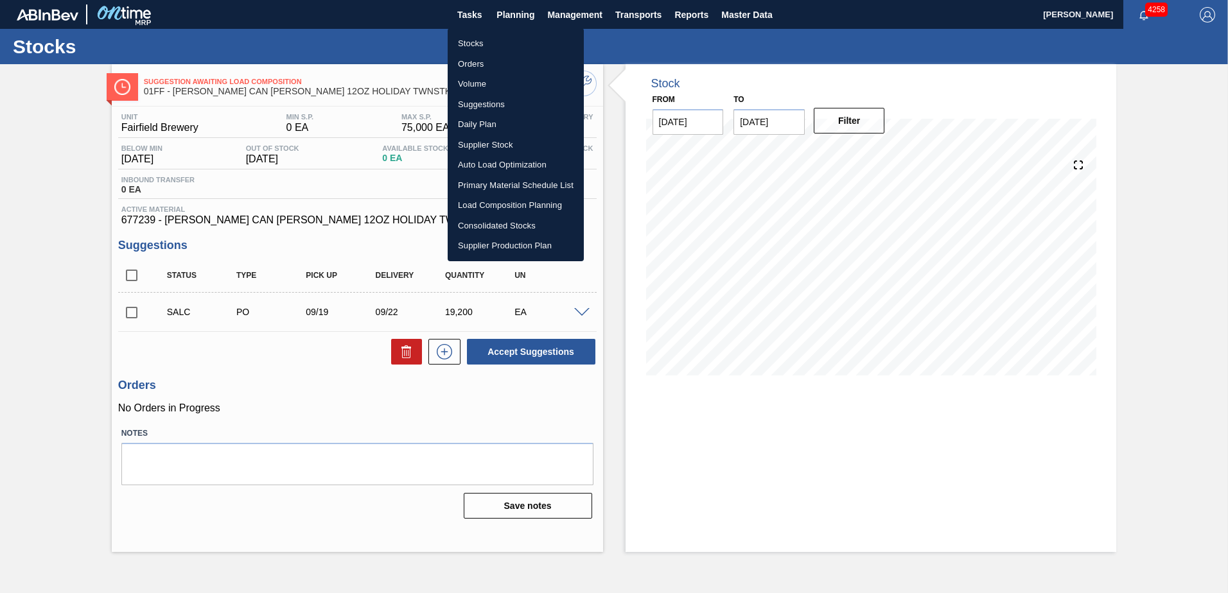
click at [491, 106] on li "Suggestions" at bounding box center [516, 104] width 136 height 21
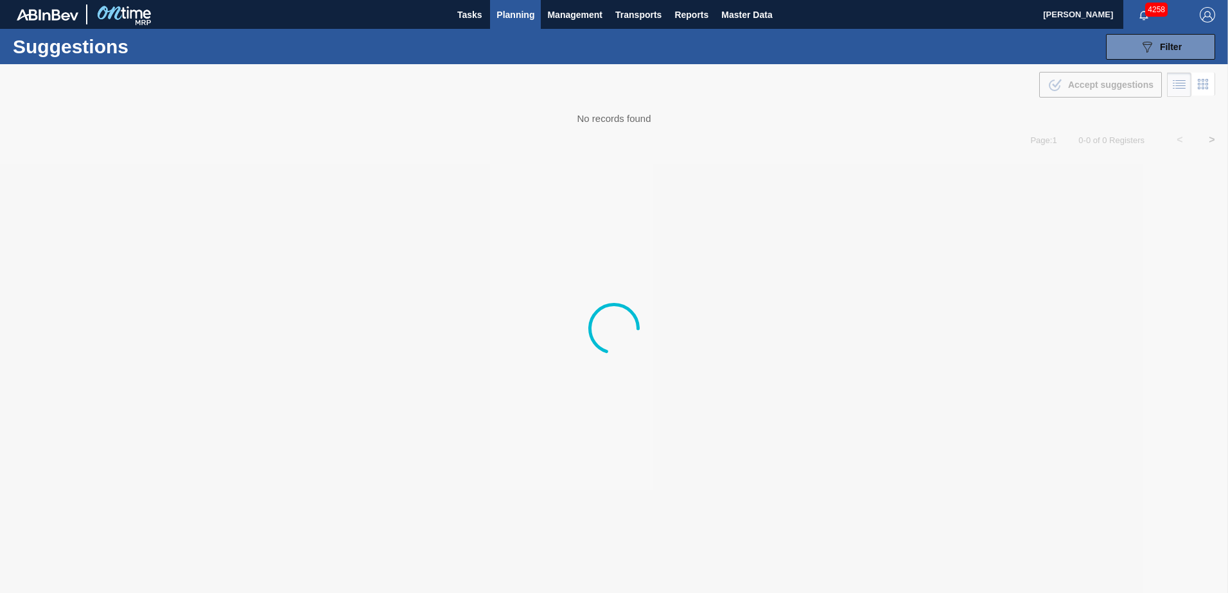
type from "[DATE]"
type to "[DATE]"
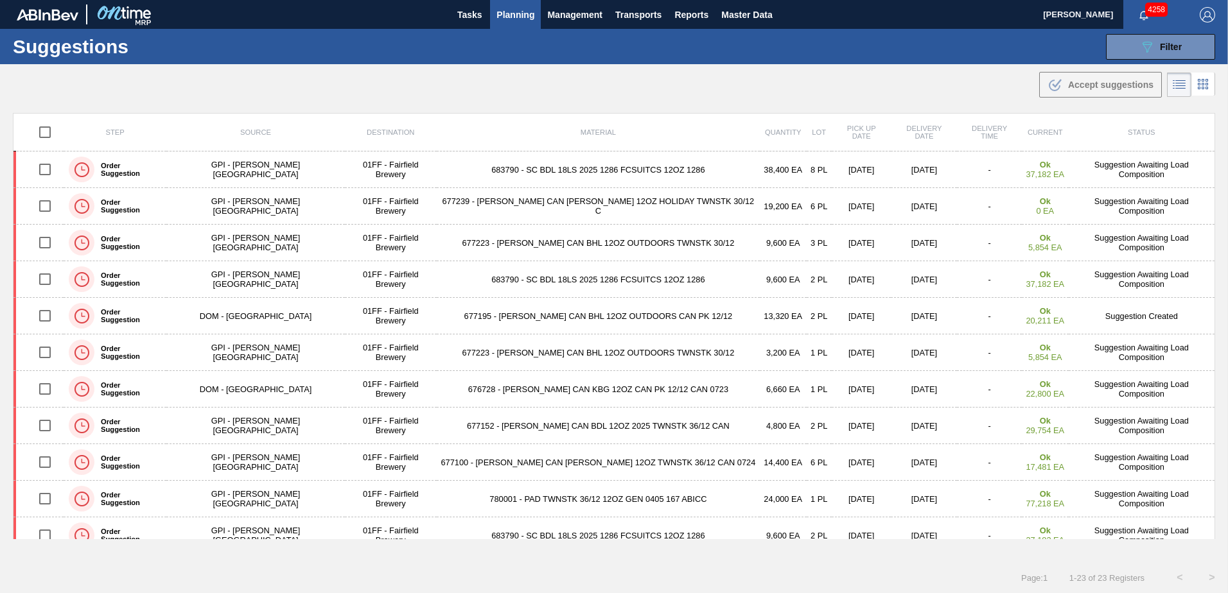
click at [513, 13] on span "Planning" at bounding box center [515, 14] width 38 height 15
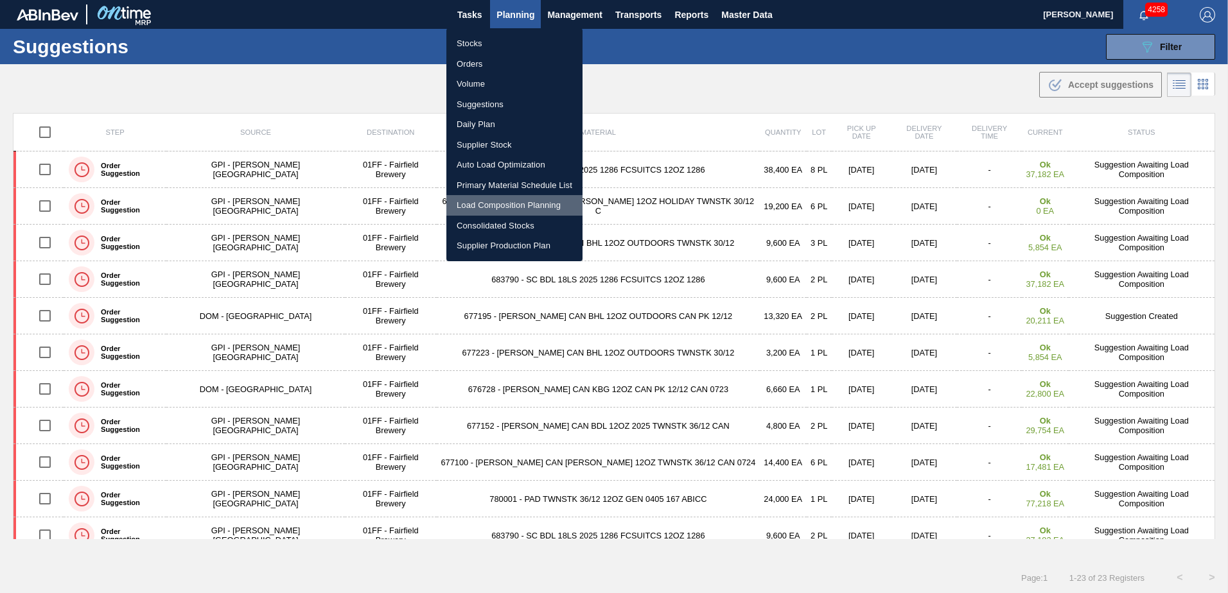
click at [520, 200] on li "Load Composition Planning" at bounding box center [514, 205] width 136 height 21
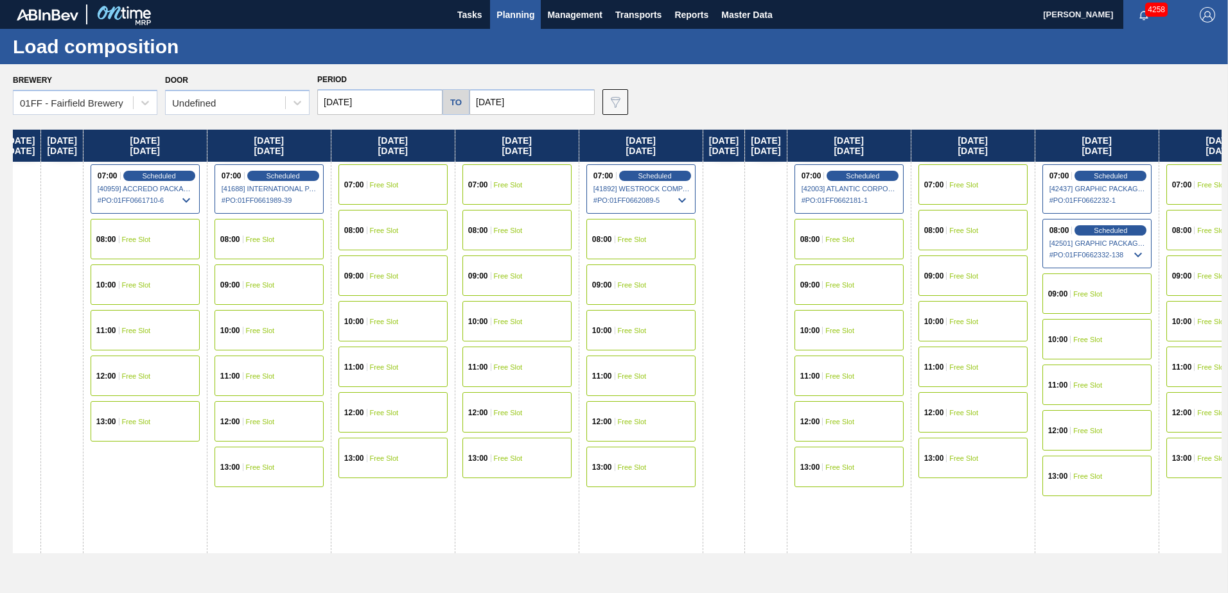
scroll to position [0, 604]
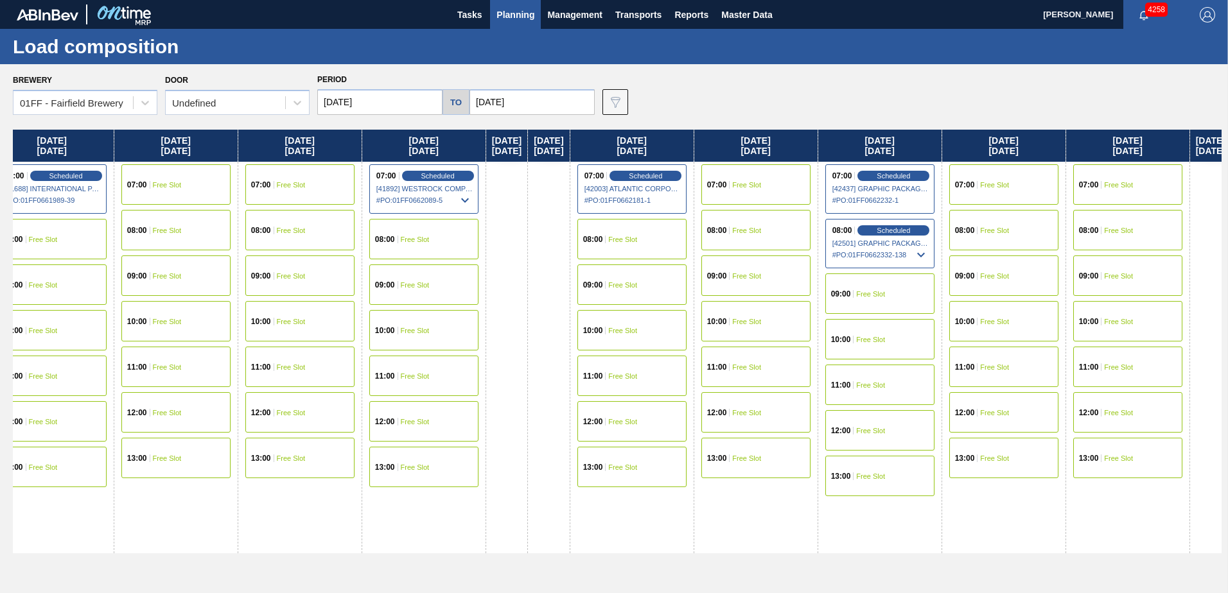
drag, startPoint x: 875, startPoint y: 140, endPoint x: 258, endPoint y: 54, distance: 623.2
click at [258, 54] on main "Tasks Planning Management Transports Reports Master Data Mike Vinson 4258 Mark …" at bounding box center [614, 296] width 1228 height 593
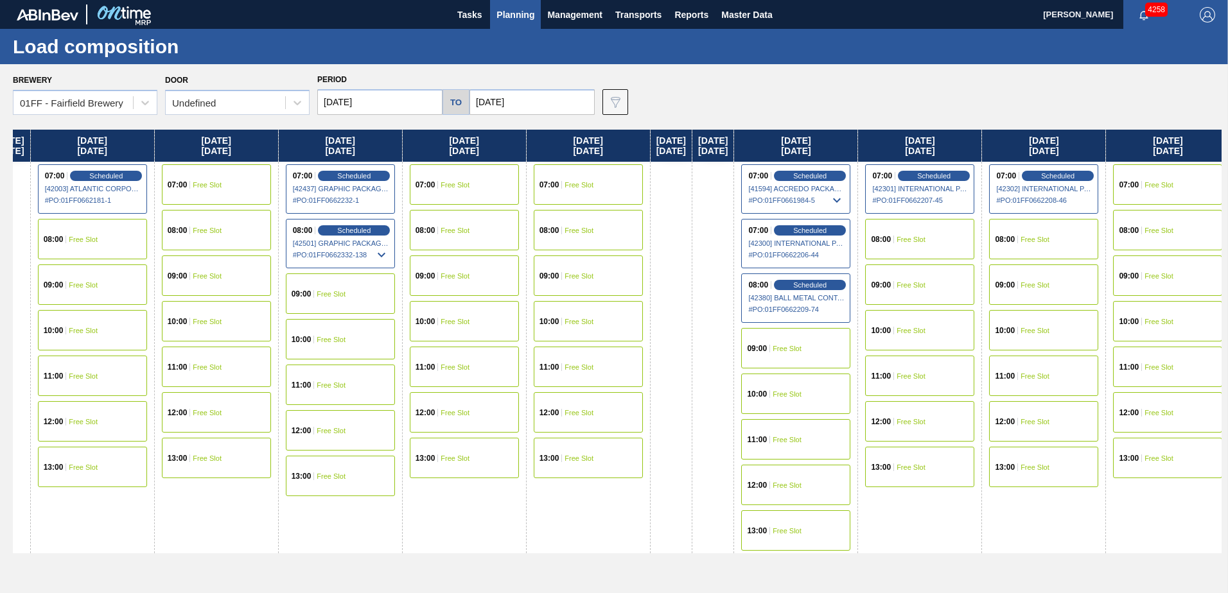
scroll to position [0, 1191]
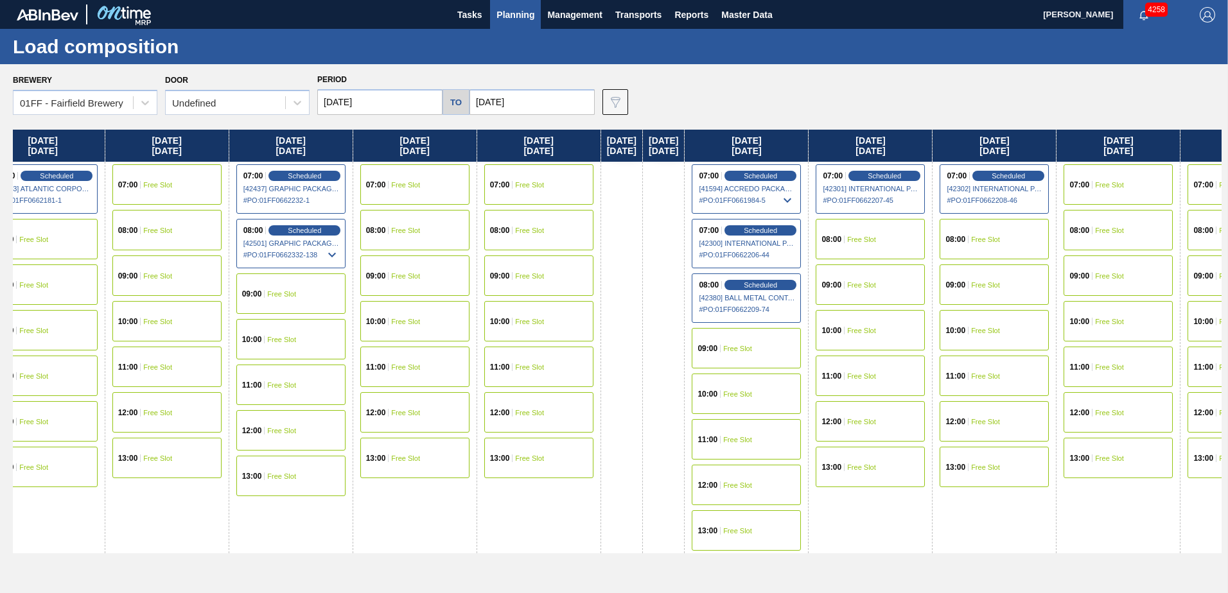
drag, startPoint x: 825, startPoint y: 145, endPoint x: 229, endPoint y: 81, distance: 600.0
click at [229, 81] on div "Brewery 01FF - Fairfield Brewery Door Undefined Period 09/03/2025 to 09/26/2025…" at bounding box center [614, 328] width 1228 height 529
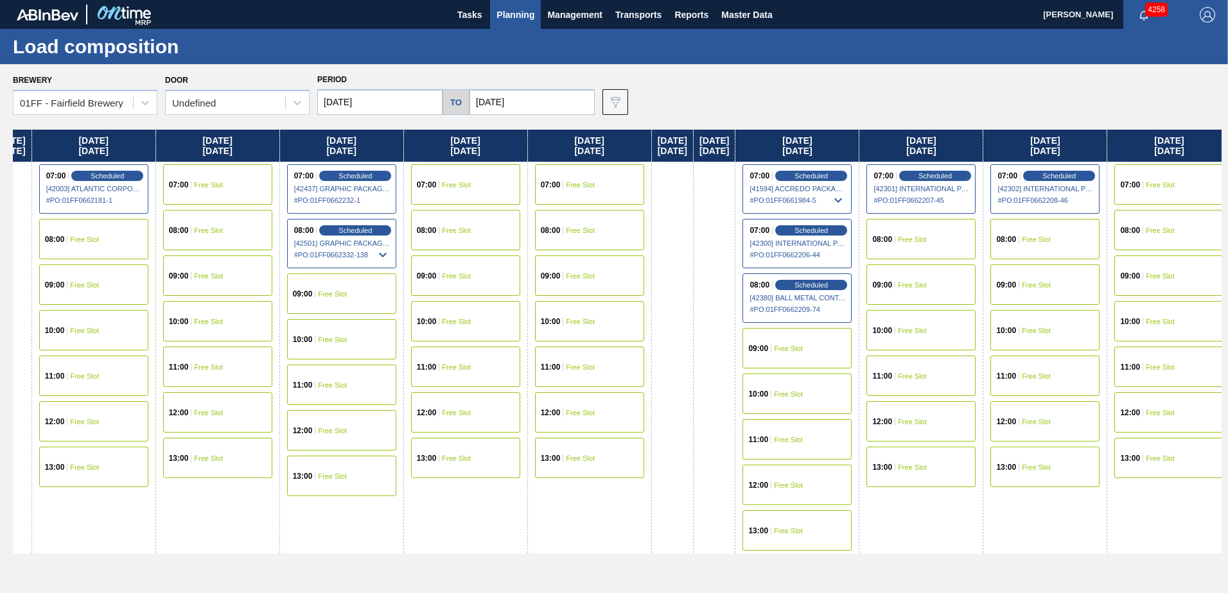
scroll to position [0, 1137]
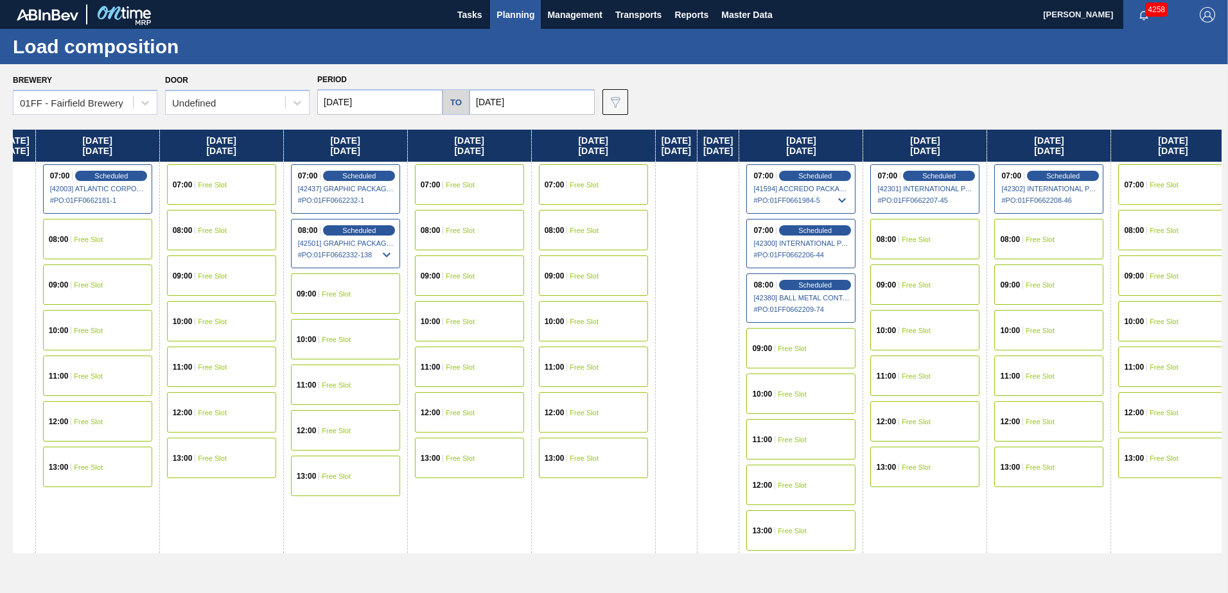
drag, startPoint x: 808, startPoint y: 147, endPoint x: 870, endPoint y: 153, distance: 62.0
click at [870, 153] on div "Wednesday 09/03/2025 07:00 Free Slot 08:00 Free Slot 09:00 Free Slot 10:00 Free…" at bounding box center [617, 358] width 1209 height 457
click at [855, 344] on div "09:00 Free Slot" at bounding box center [800, 348] width 109 height 40
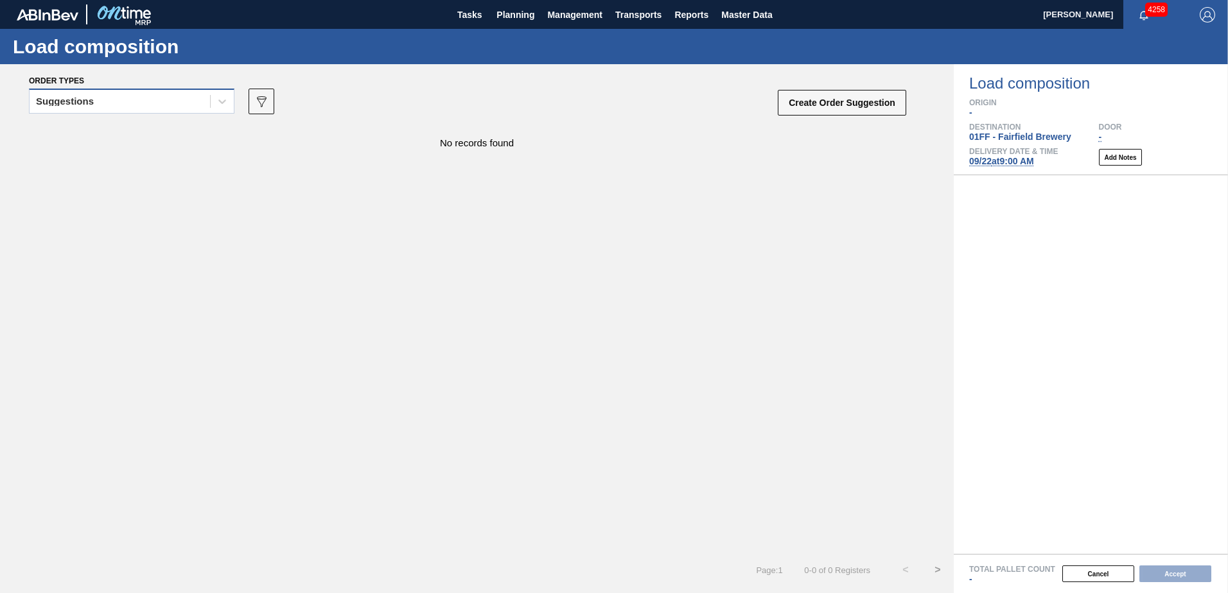
click at [194, 96] on div "Suggestions" at bounding box center [120, 101] width 180 height 19
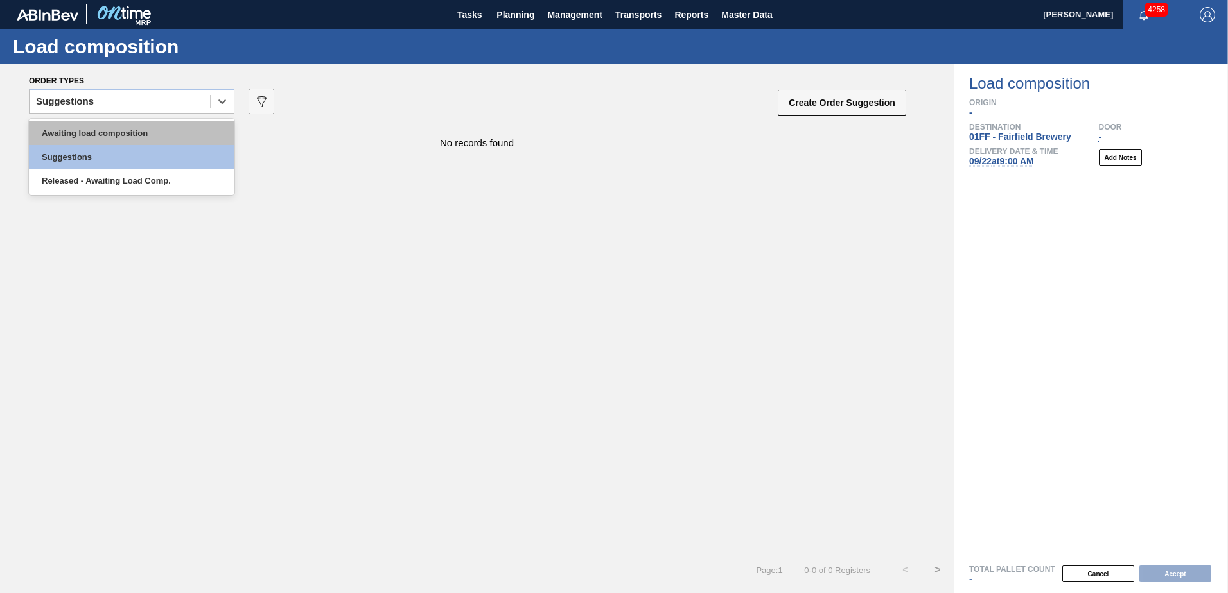
click at [146, 129] on div "Awaiting load composition" at bounding box center [132, 133] width 206 height 24
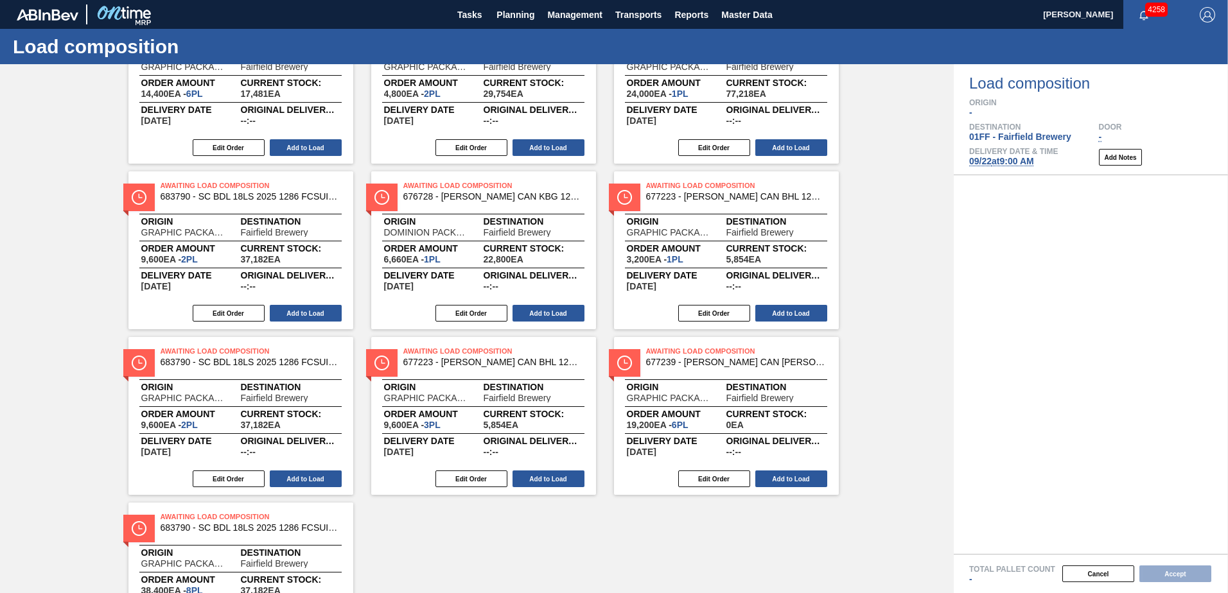
scroll to position [556, 0]
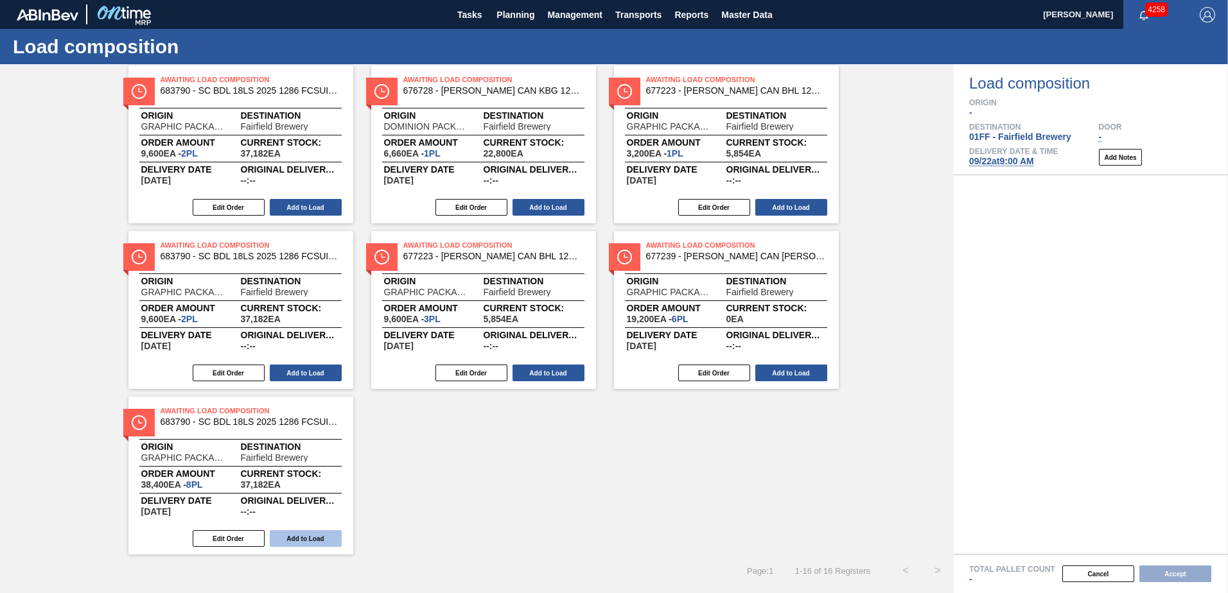
click at [328, 534] on button "Add to Load" at bounding box center [306, 539] width 72 height 17
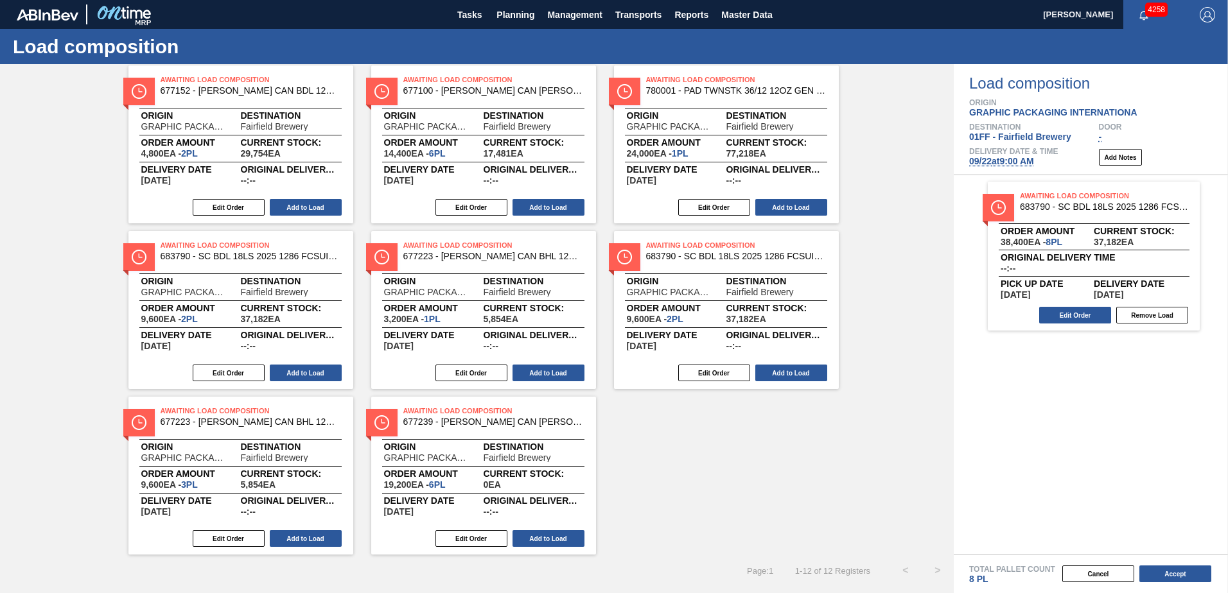
scroll to position [225, 0]
click at [552, 538] on button "Add to Load" at bounding box center [549, 539] width 72 height 17
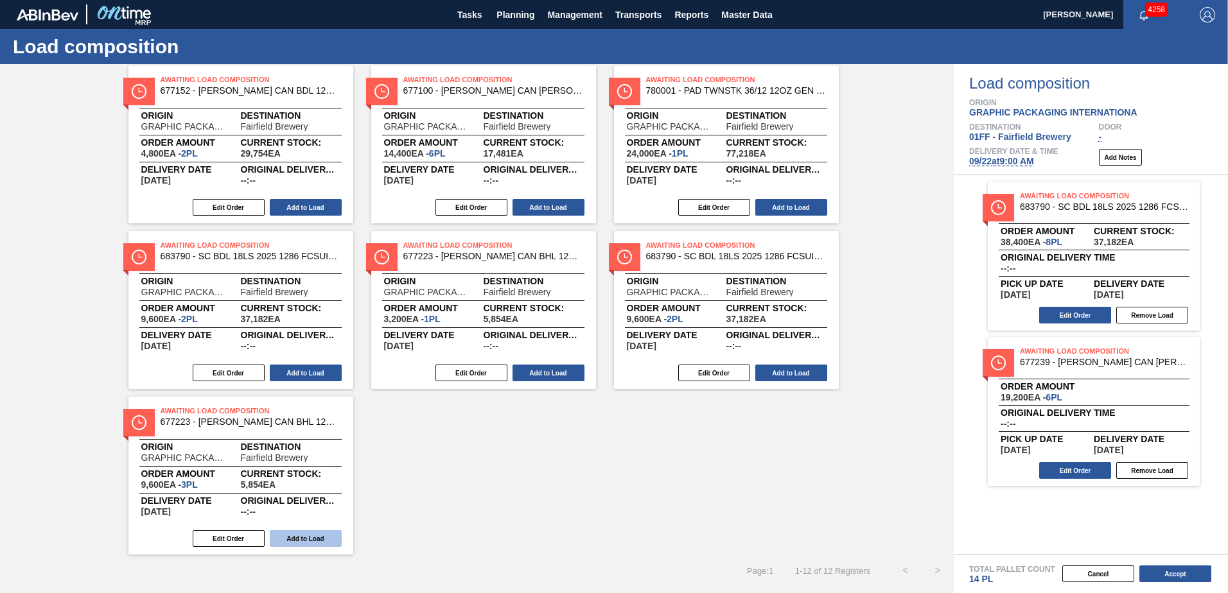
click at [329, 538] on button "Add to Load" at bounding box center [306, 539] width 72 height 17
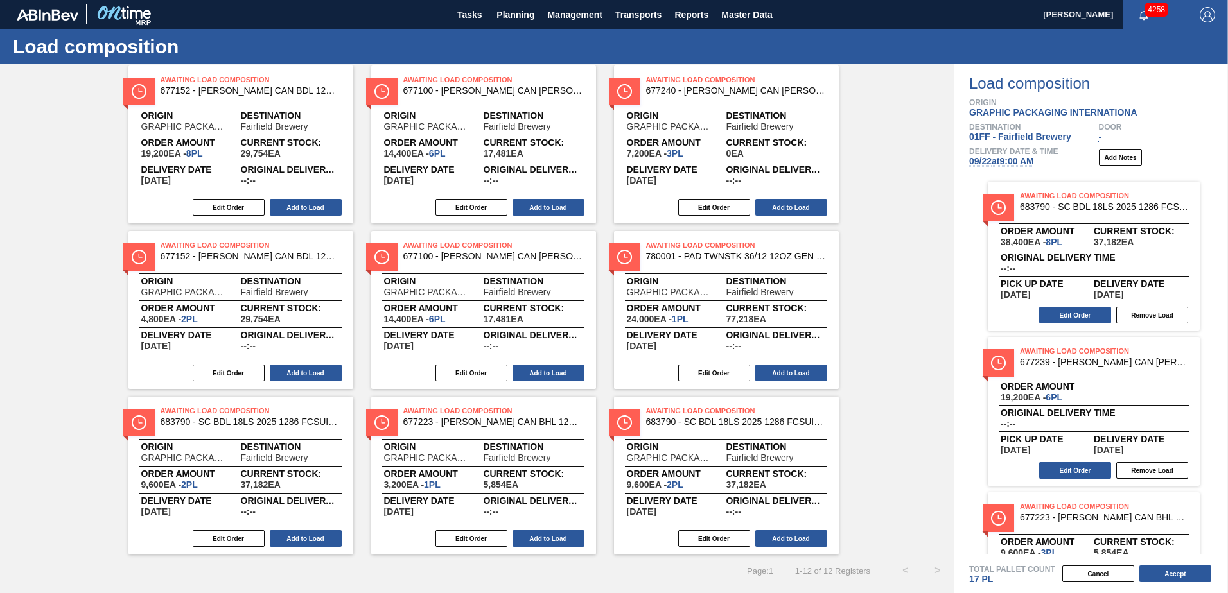
scroll to position [59, 0]
click at [804, 540] on button "Add to Load" at bounding box center [791, 539] width 72 height 17
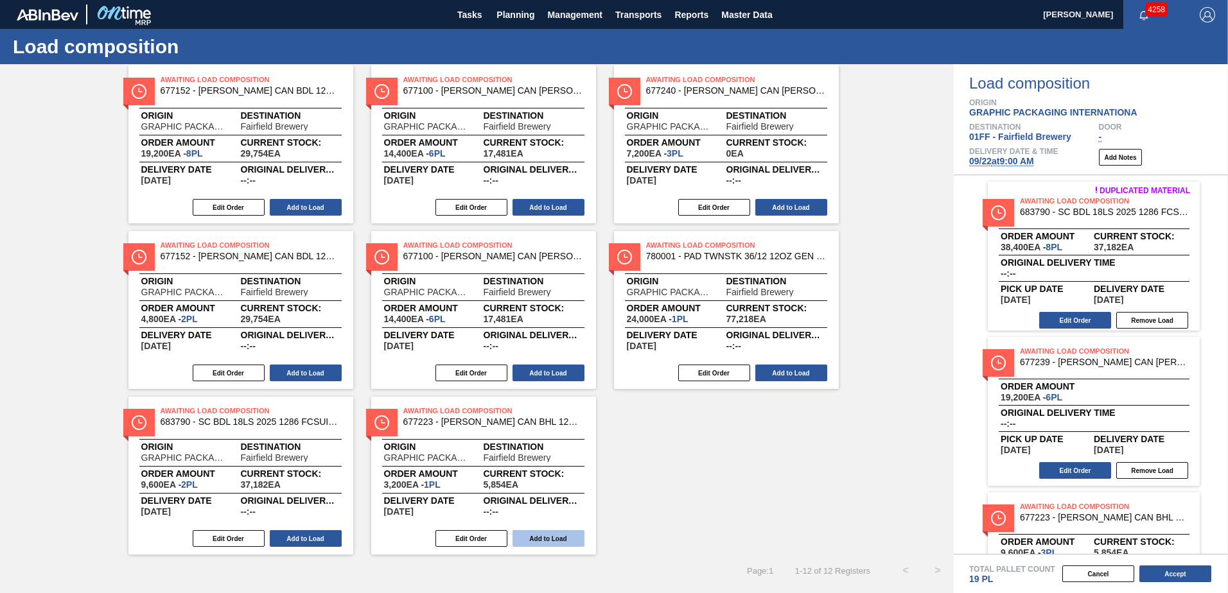
click at [568, 541] on button "Add to Load" at bounding box center [549, 539] width 72 height 17
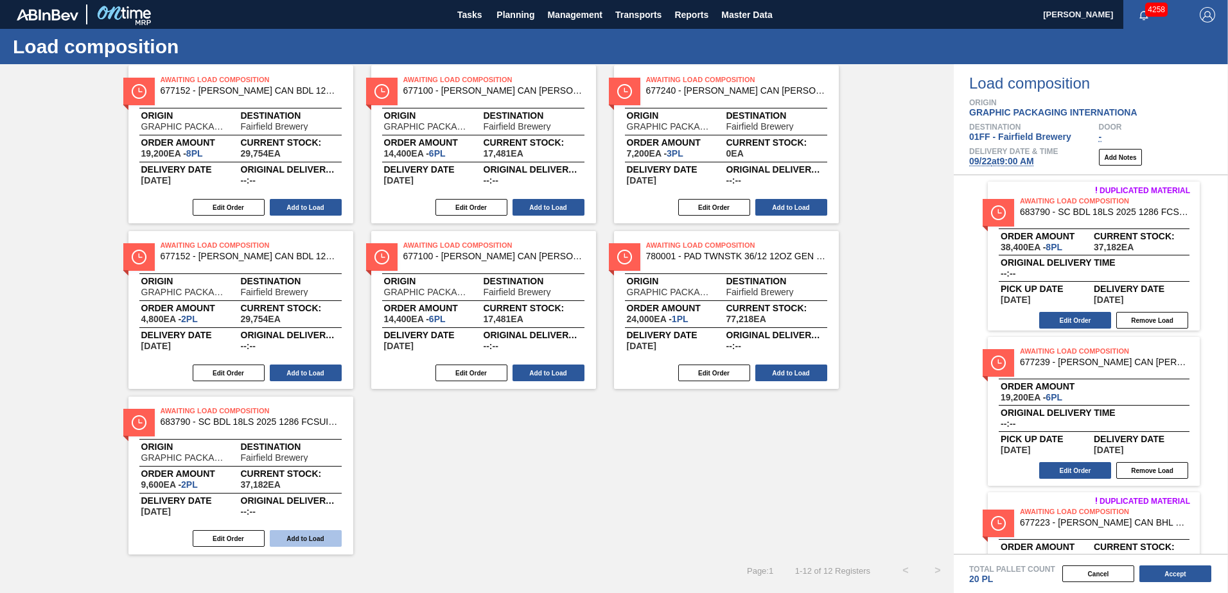
click at [301, 534] on button "Add to Load" at bounding box center [306, 539] width 72 height 17
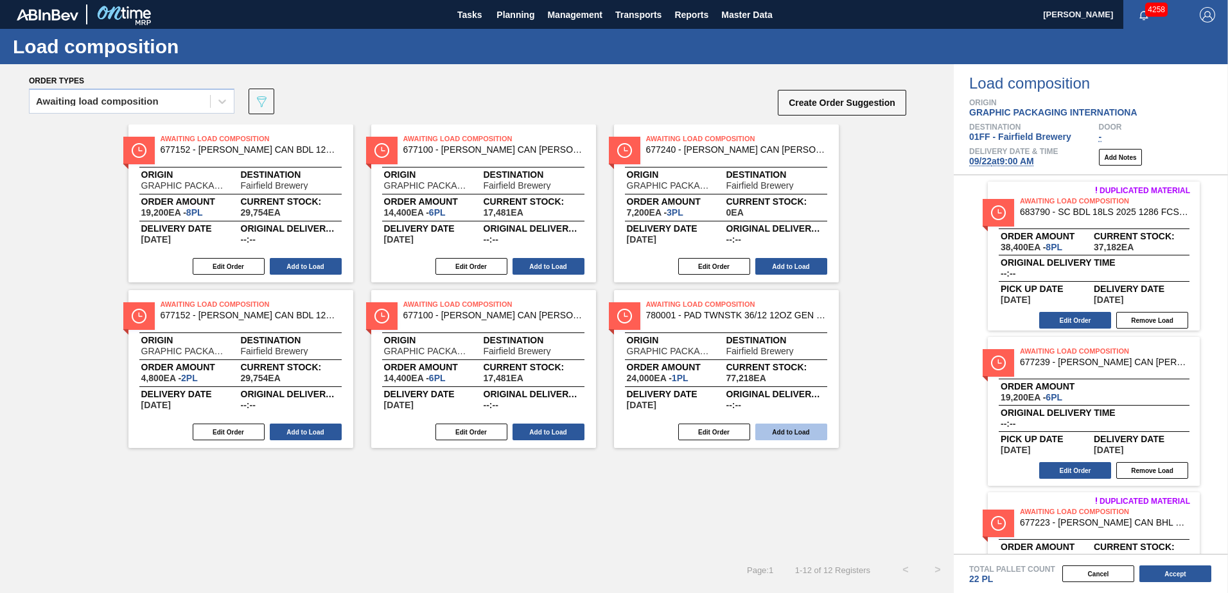
click at [806, 432] on button "Add to Load" at bounding box center [791, 432] width 72 height 17
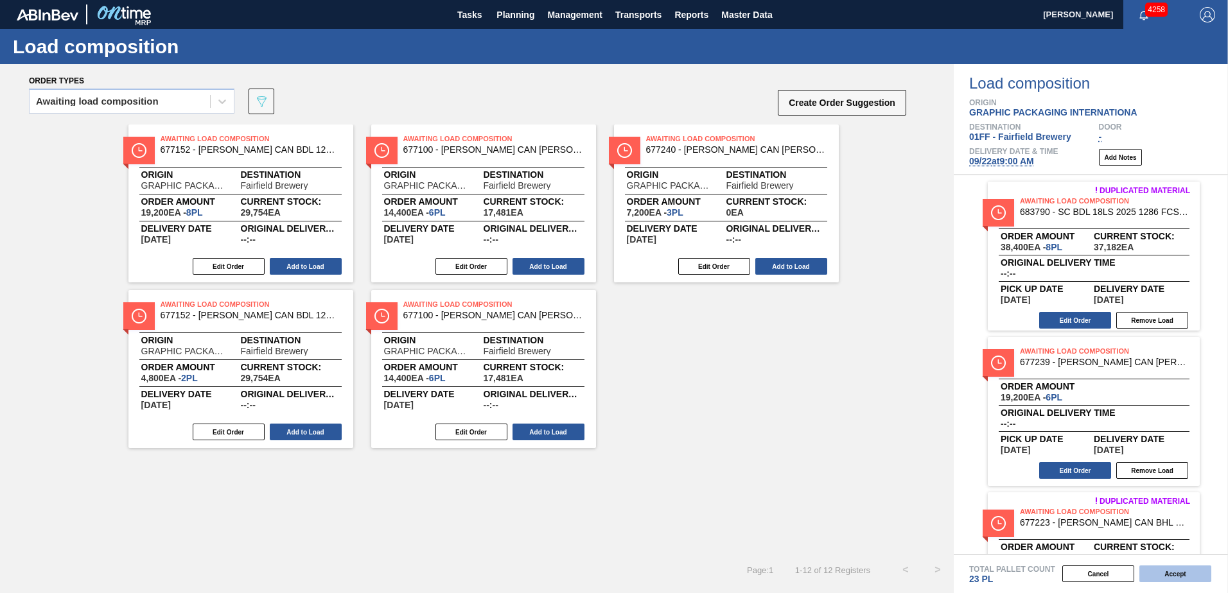
click at [1171, 574] on button "Accept" at bounding box center [1175, 574] width 72 height 17
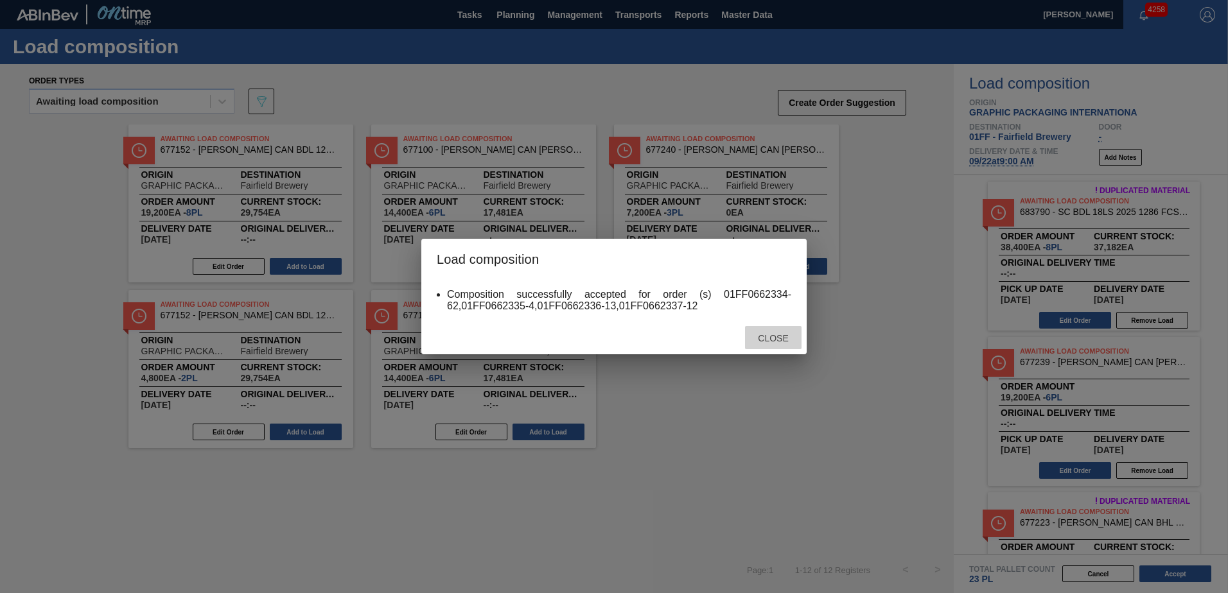
click at [776, 335] on span "Close" at bounding box center [773, 338] width 51 height 10
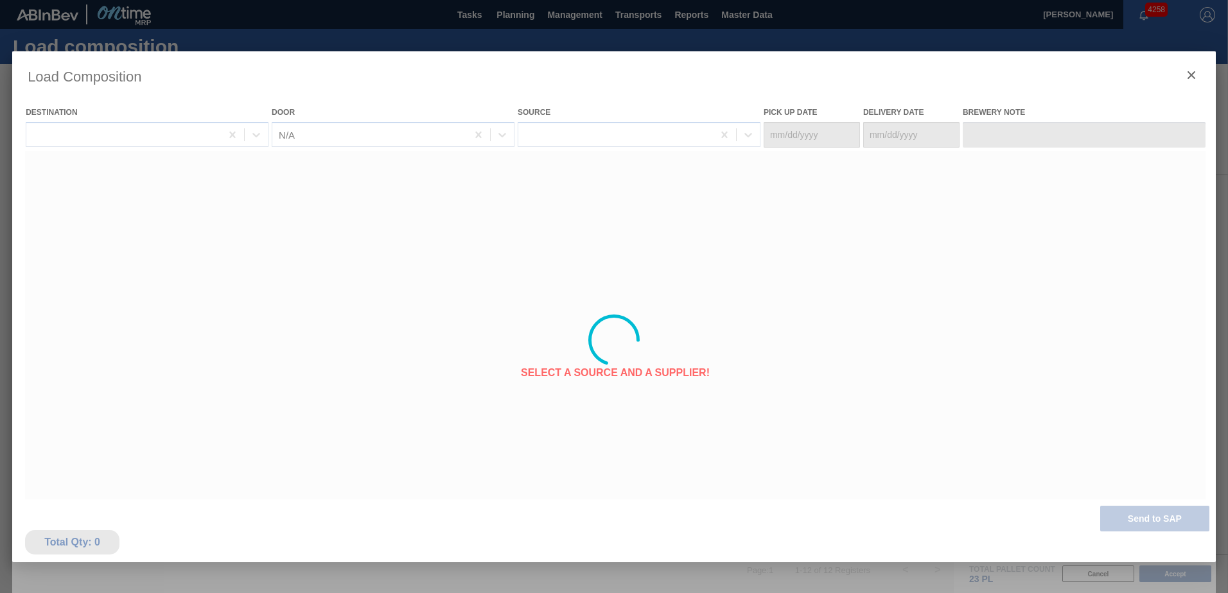
type Date "[DATE]"
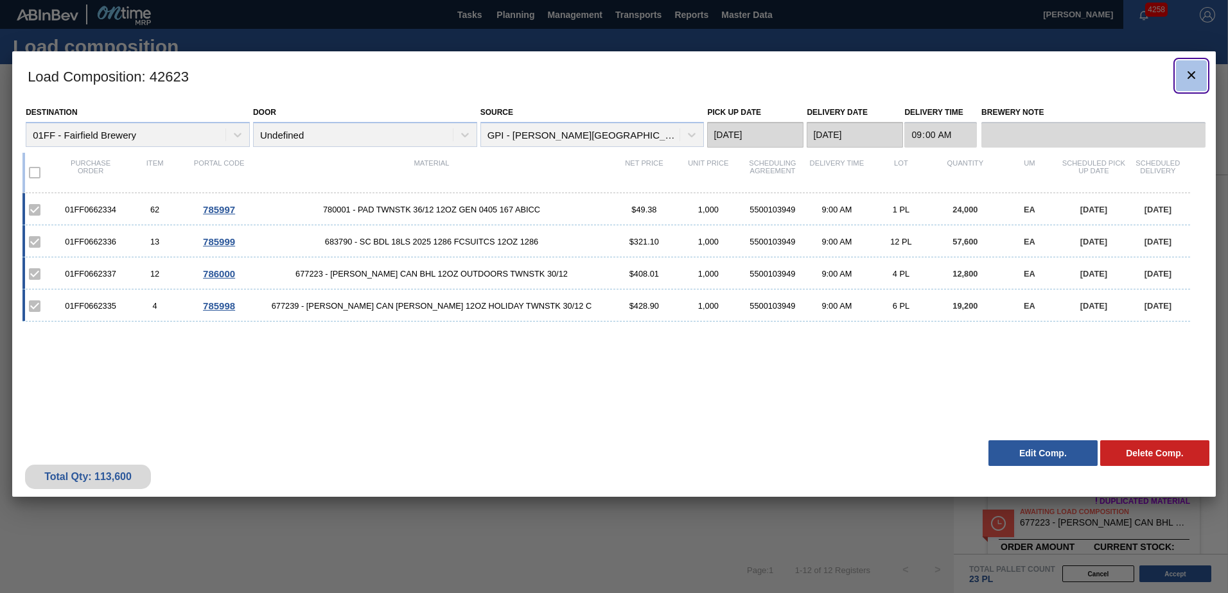
click at [1188, 74] on icon "botão de ícone" at bounding box center [1191, 74] width 15 height 15
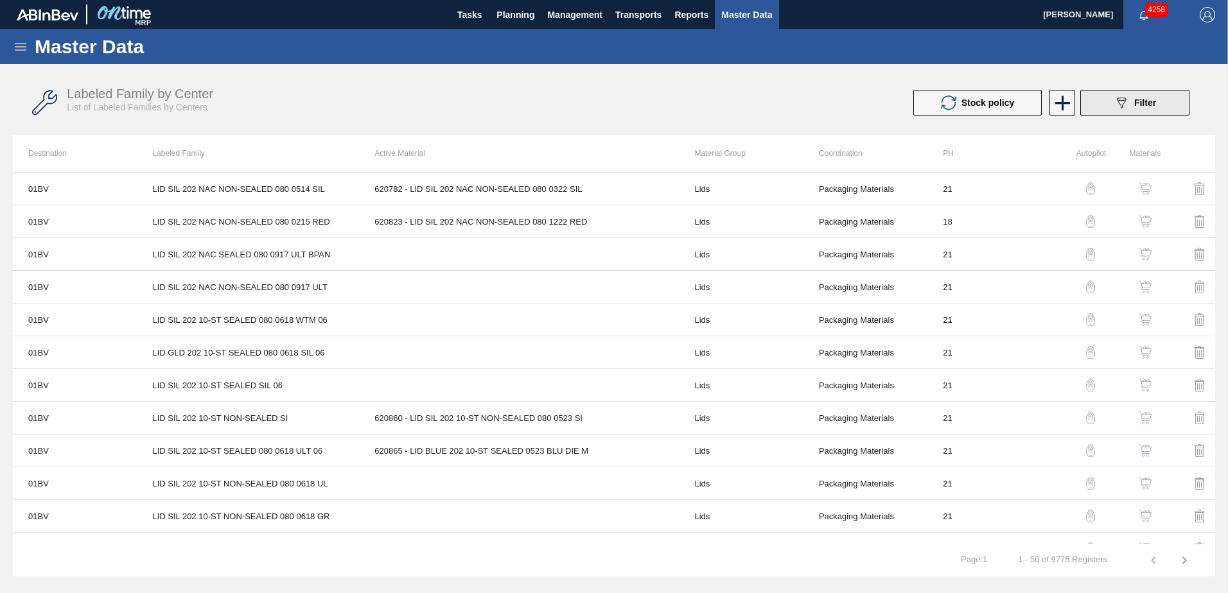
click at [1097, 97] on button "089F7B8B-B2A5-4AFE-B5C0-19BA573D28AC Filter" at bounding box center [1134, 103] width 109 height 26
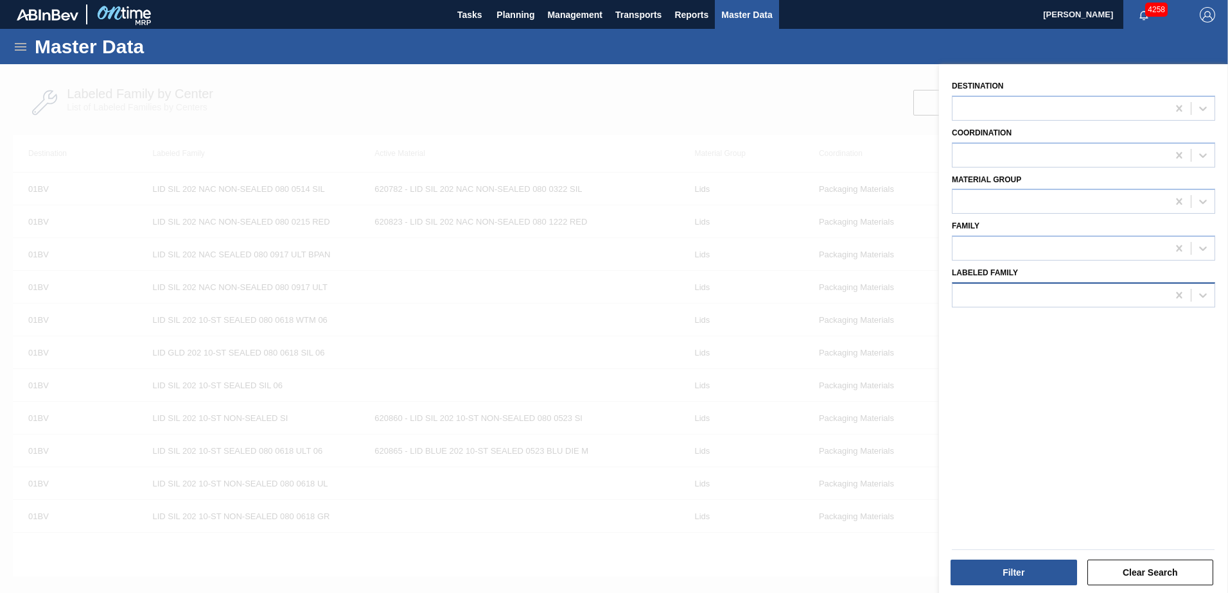
click at [1022, 293] on div at bounding box center [1059, 295] width 215 height 19
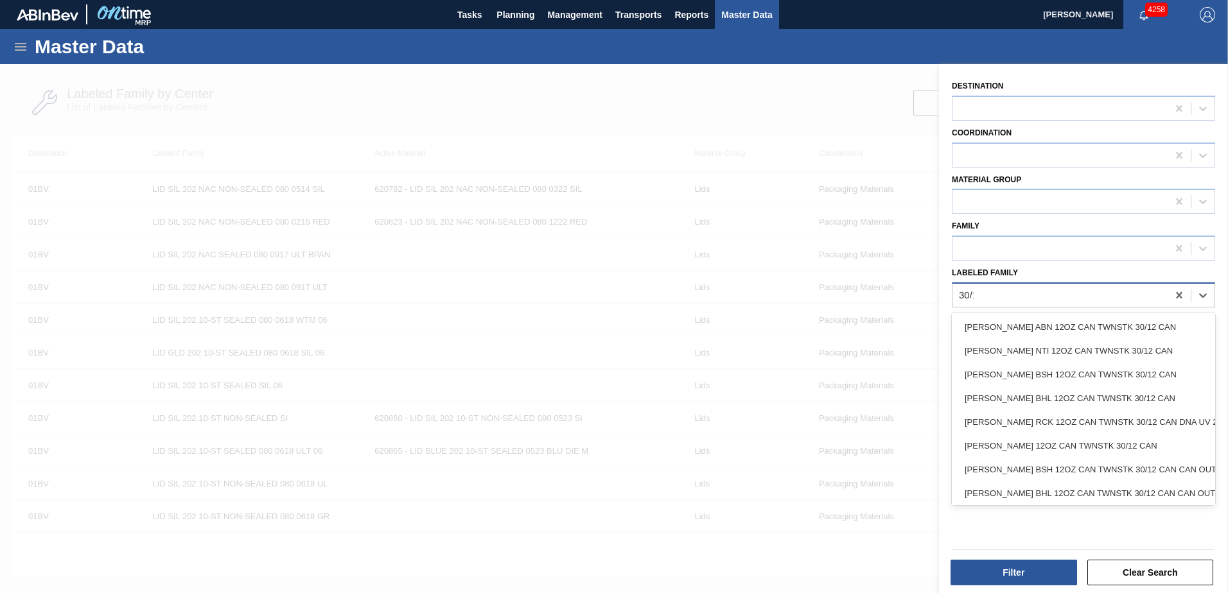
type Family "30/12"
click at [1105, 445] on div "[PERSON_NAME] 12OZ CAN TWNSTK 30/12 CAN" at bounding box center [1083, 446] width 263 height 24
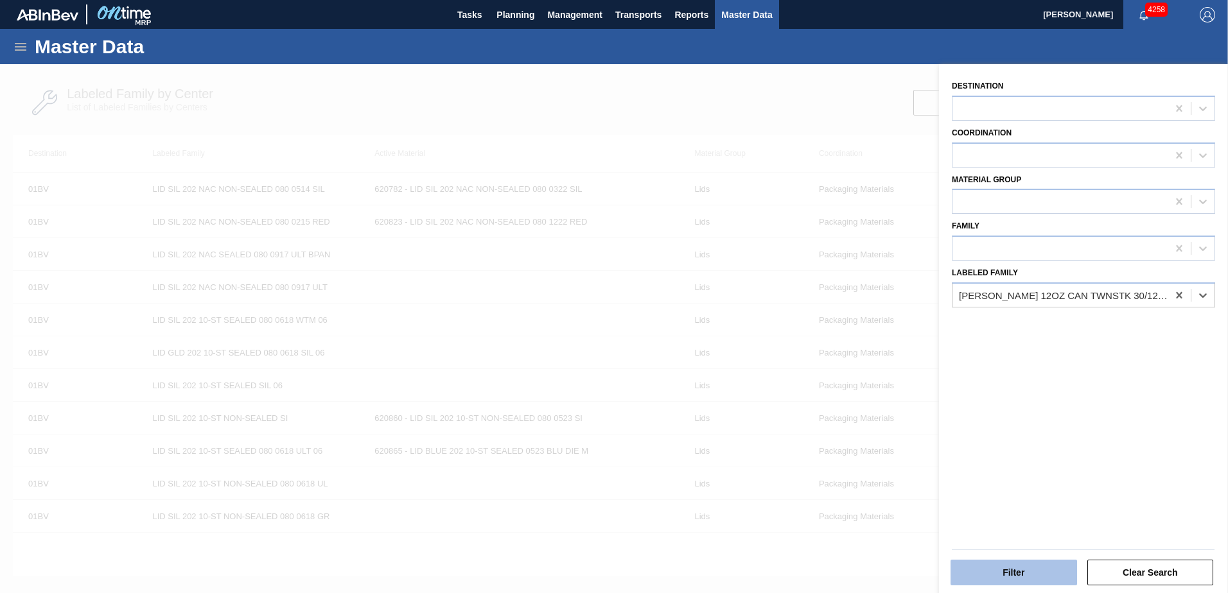
click at [1037, 566] on button "Filter" at bounding box center [1014, 573] width 127 height 26
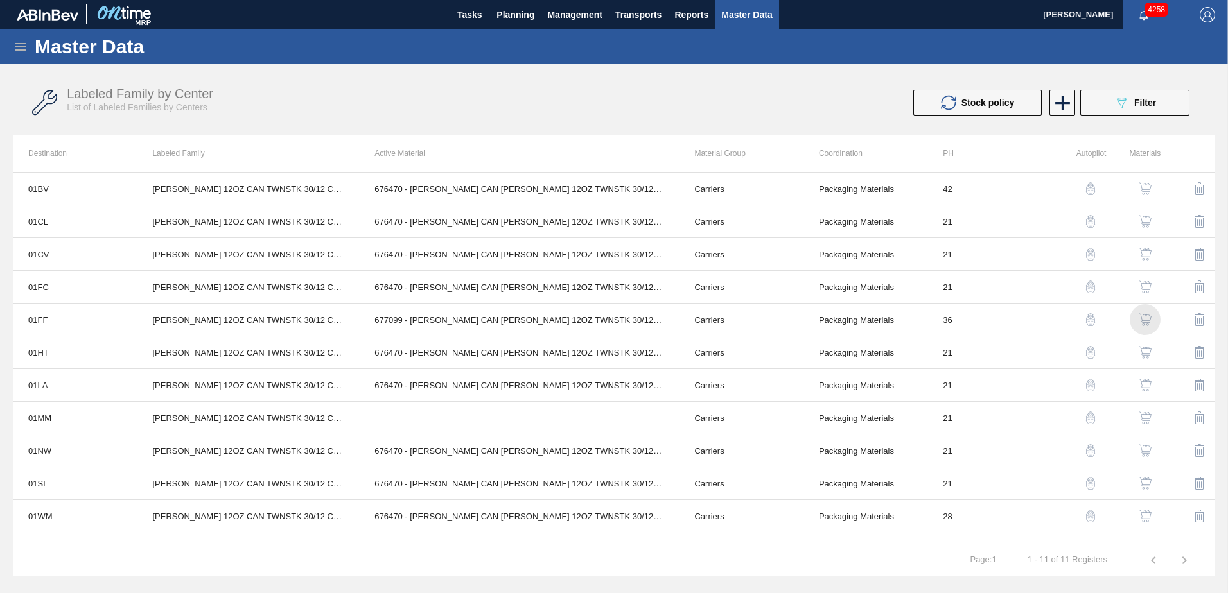
click at [1145, 320] on img "button" at bounding box center [1145, 319] width 13 height 13
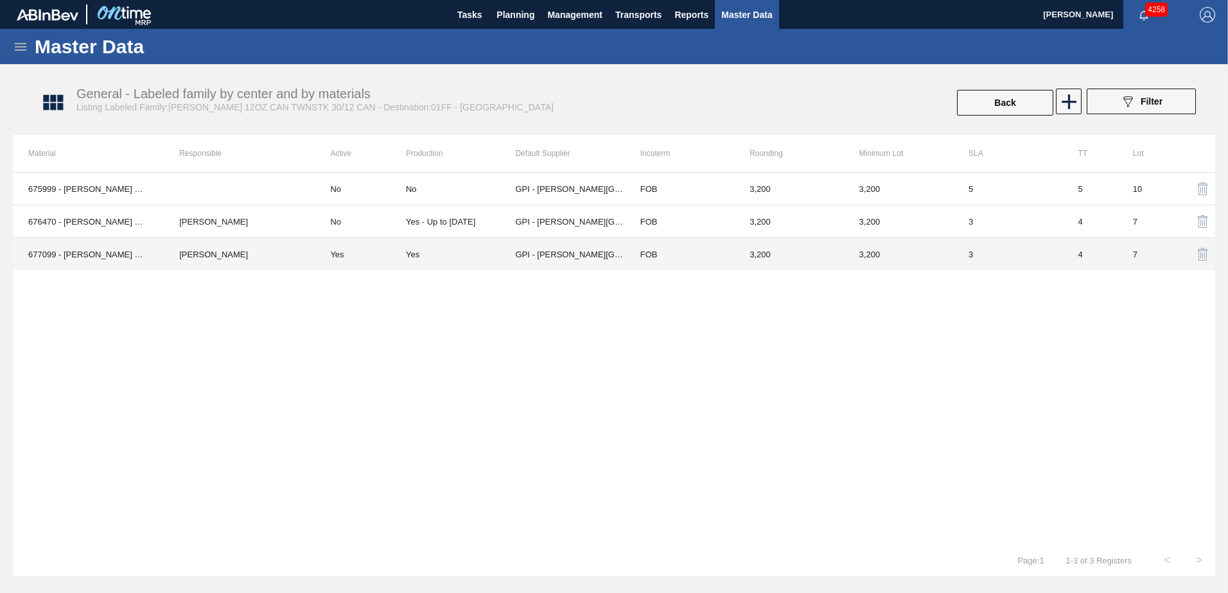
click at [467, 256] on div "Yes" at bounding box center [460, 255] width 109 height 10
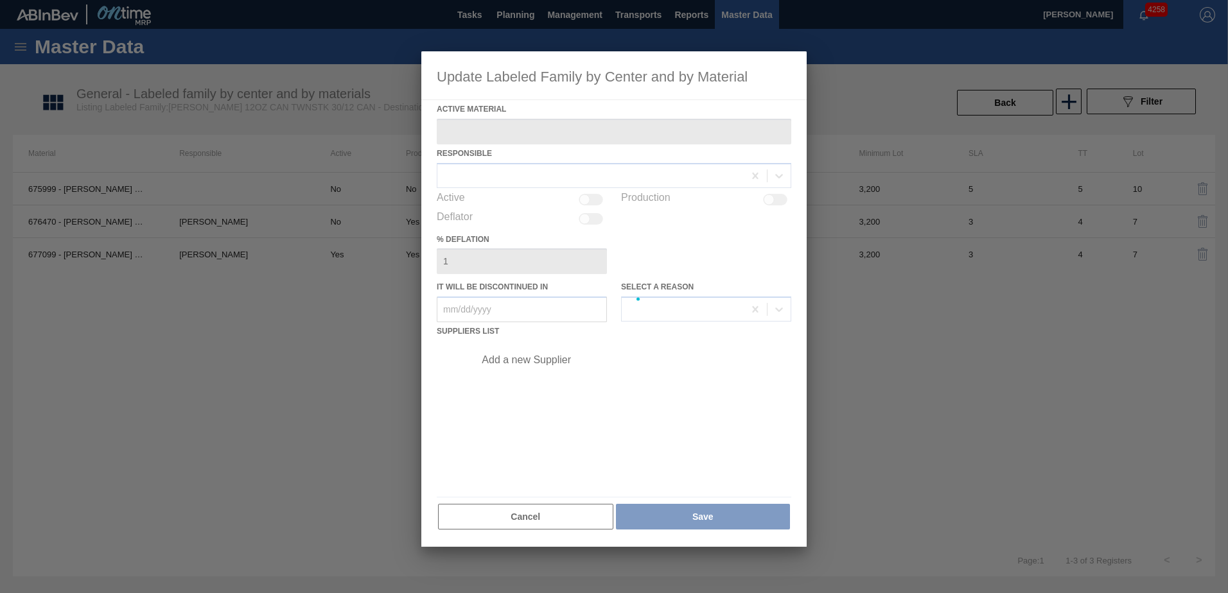
type Material "677099 - [PERSON_NAME] CAN [PERSON_NAME] 12OZ TWNSTK 30/12 CAN 0724"
checkbox input "true"
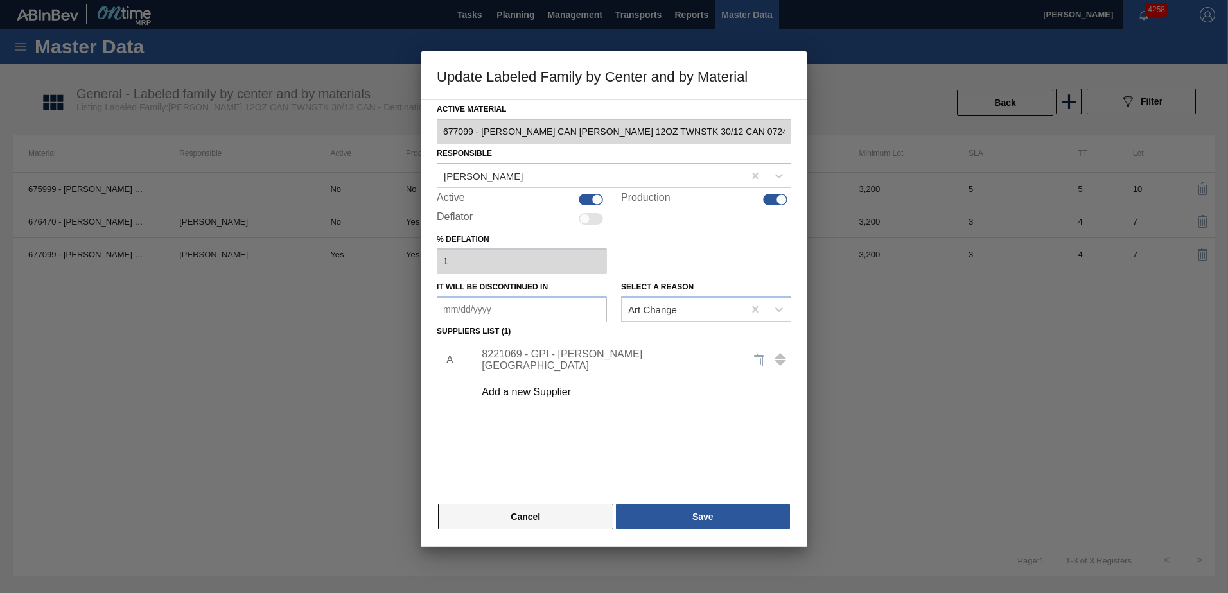
click at [574, 518] on button "Cancel" at bounding box center [525, 517] width 175 height 26
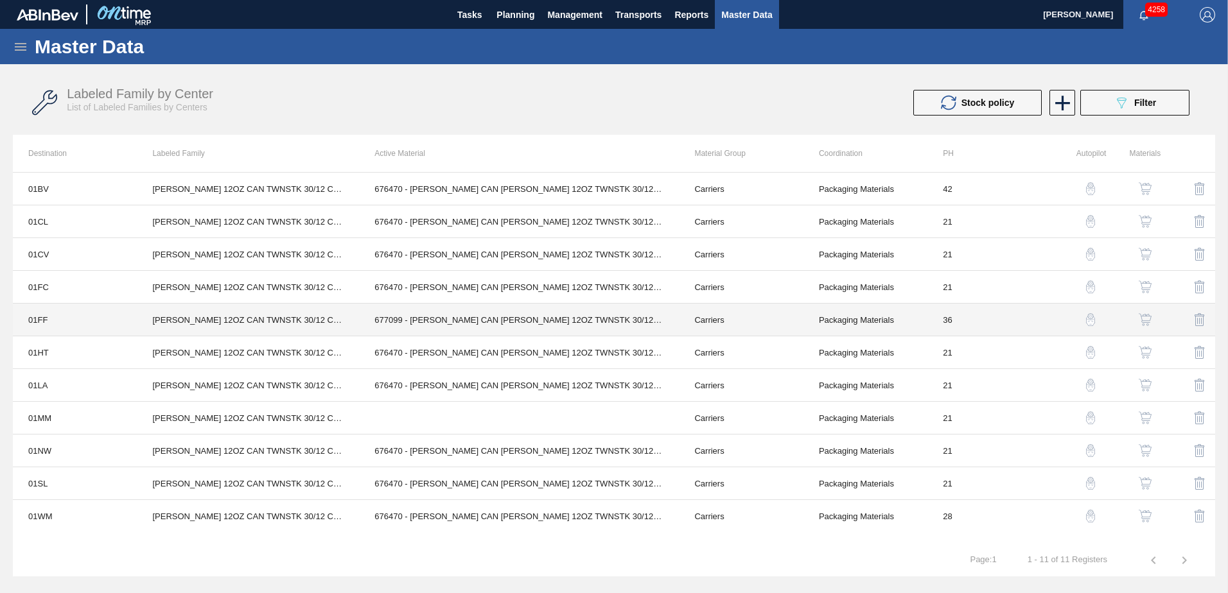
click at [508, 319] on td "677099 - [PERSON_NAME] CAN [PERSON_NAME] 12OZ TWNSTK 30/12 CAN 0724" at bounding box center [519, 320] width 320 height 33
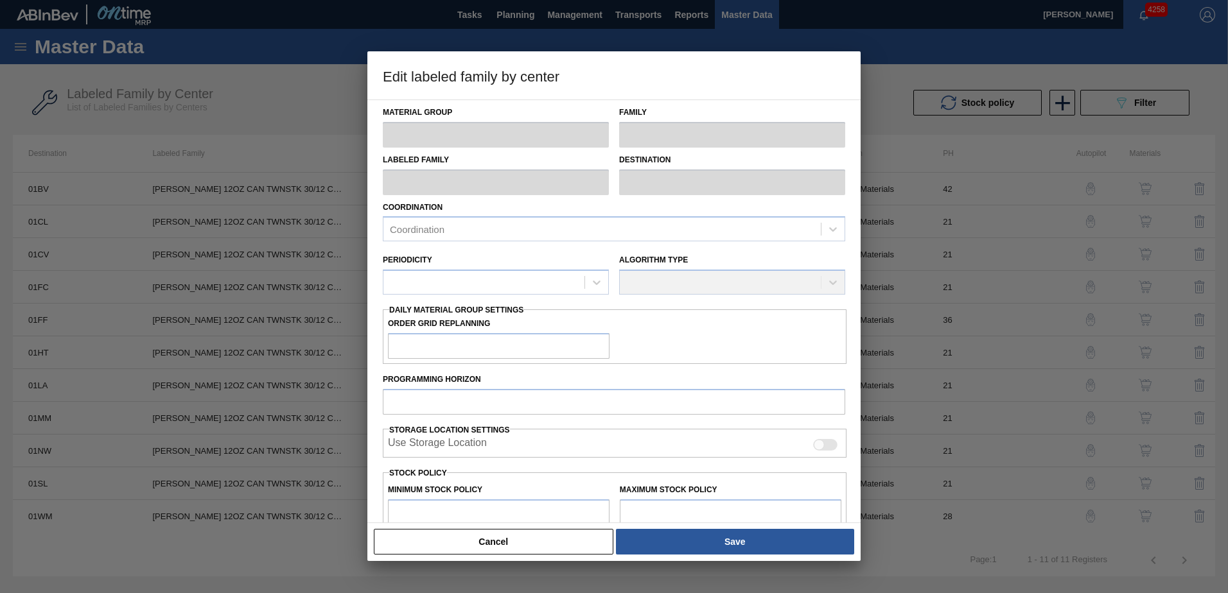
type input "Carriers"
type input "Can Carriers"
type input "[PERSON_NAME] 12OZ CAN TWNSTK 30/12 CAN"
type input "01FF - Fairfield Brewery"
type input "36"
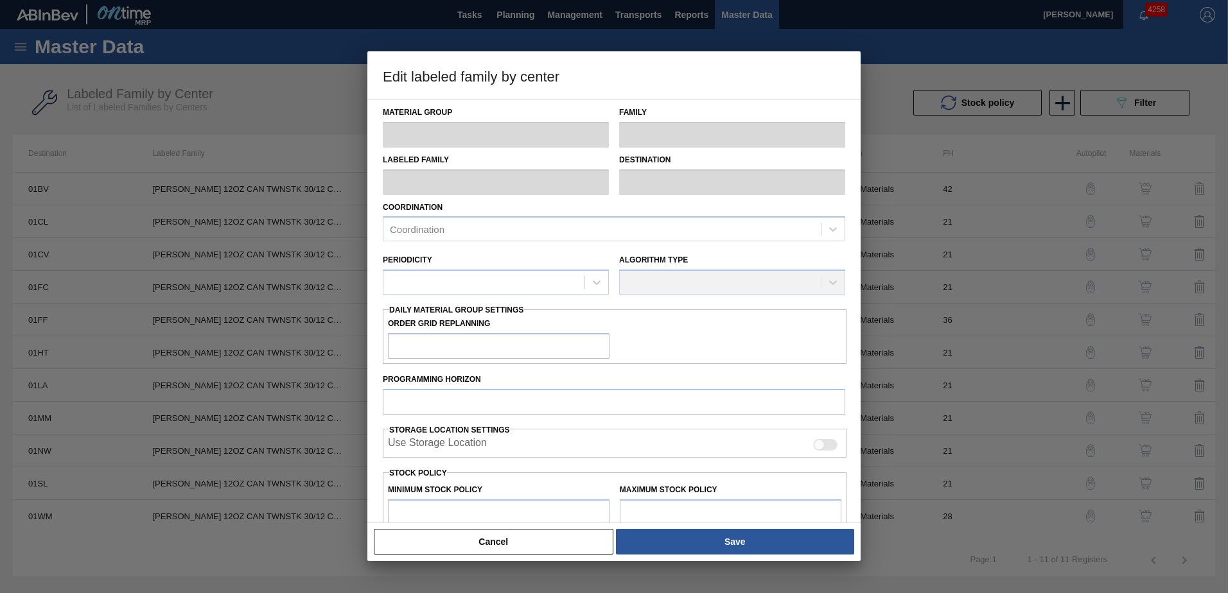
type input "3,200"
type input "136,098"
type input "3"
type input "7,187"
checkbox input "true"
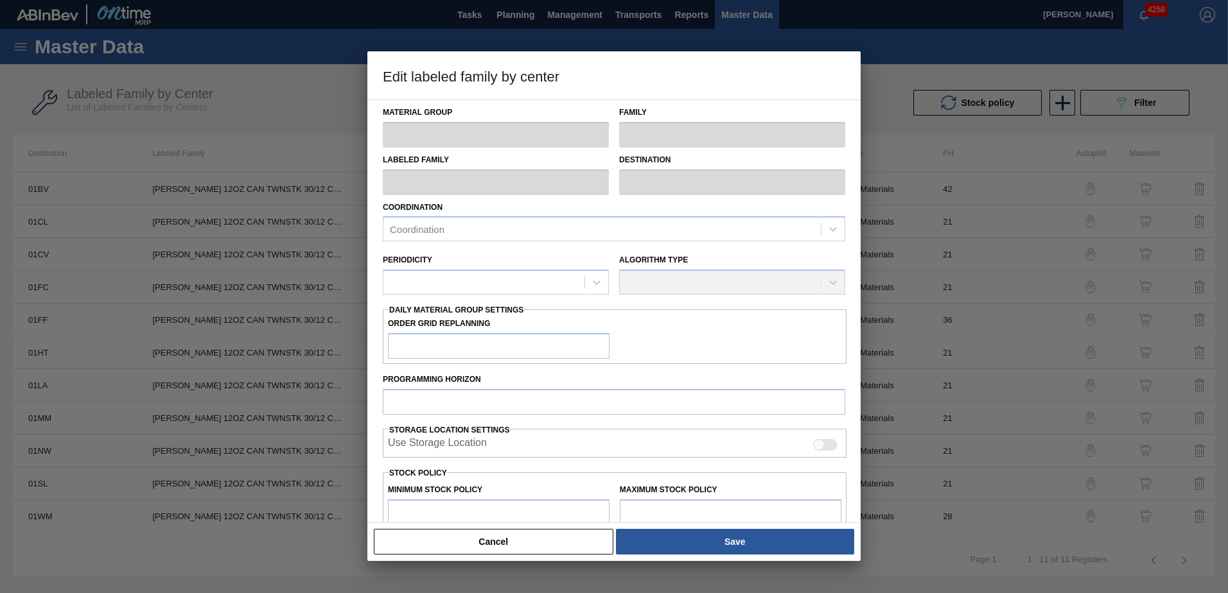
checkbox input "true"
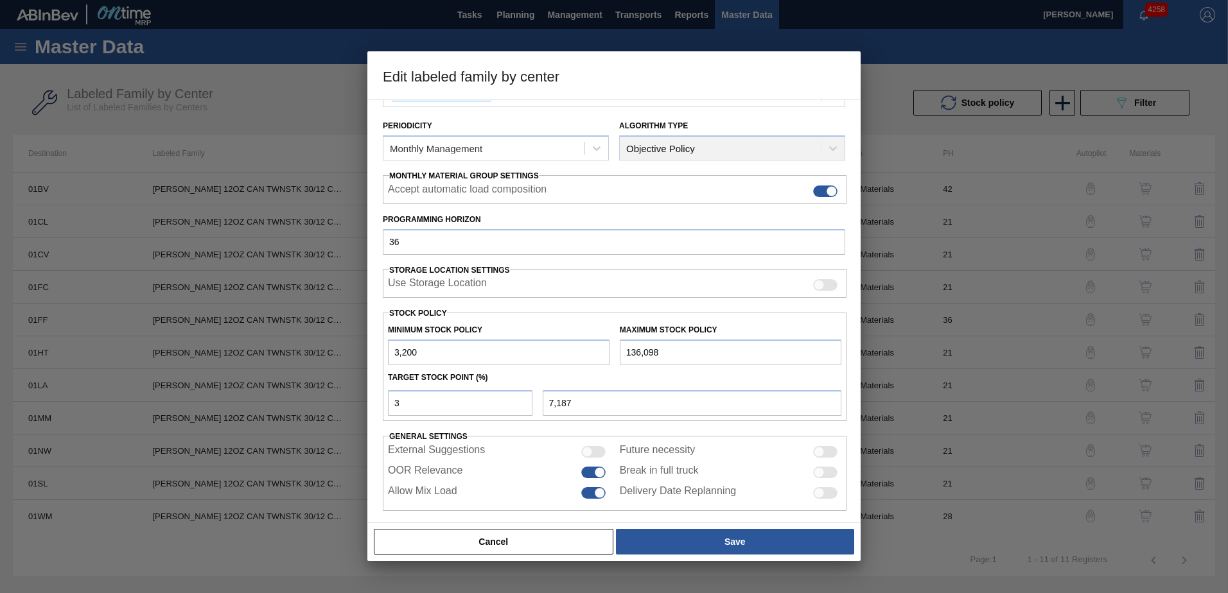
scroll to position [148, 0]
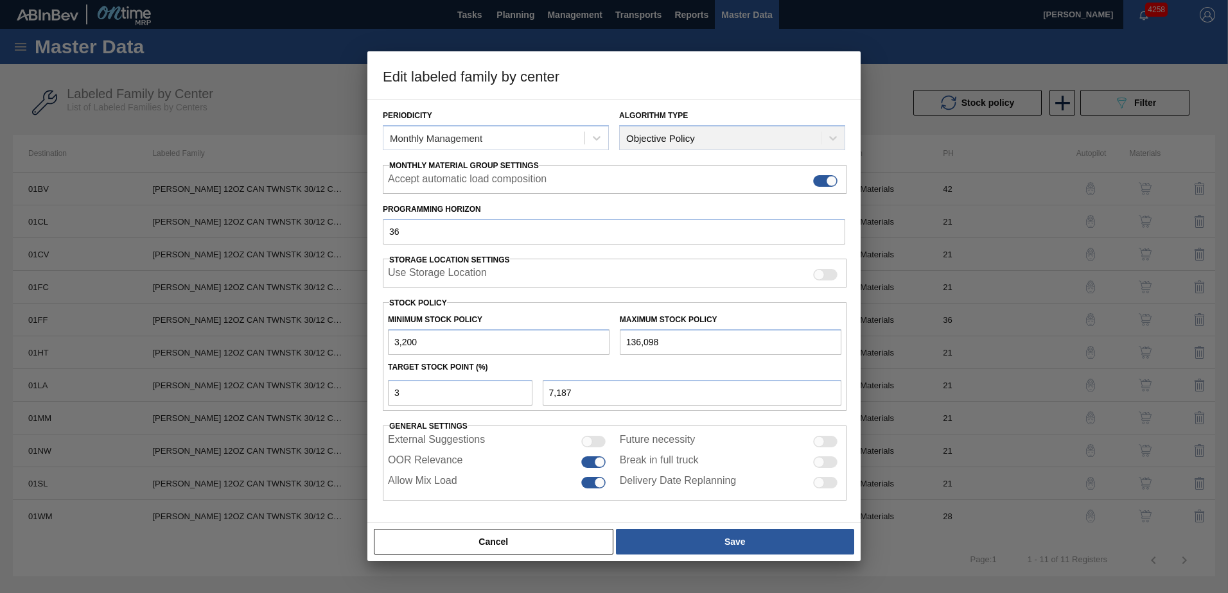
drag, startPoint x: 668, startPoint y: 344, endPoint x: 576, endPoint y: 328, distance: 93.2
click at [576, 328] on div "Minimum Stock Policy 3,200 Maximum Stock Policy 136,098" at bounding box center [615, 332] width 464 height 48
click at [577, 541] on button "Cancel" at bounding box center [494, 542] width 240 height 26
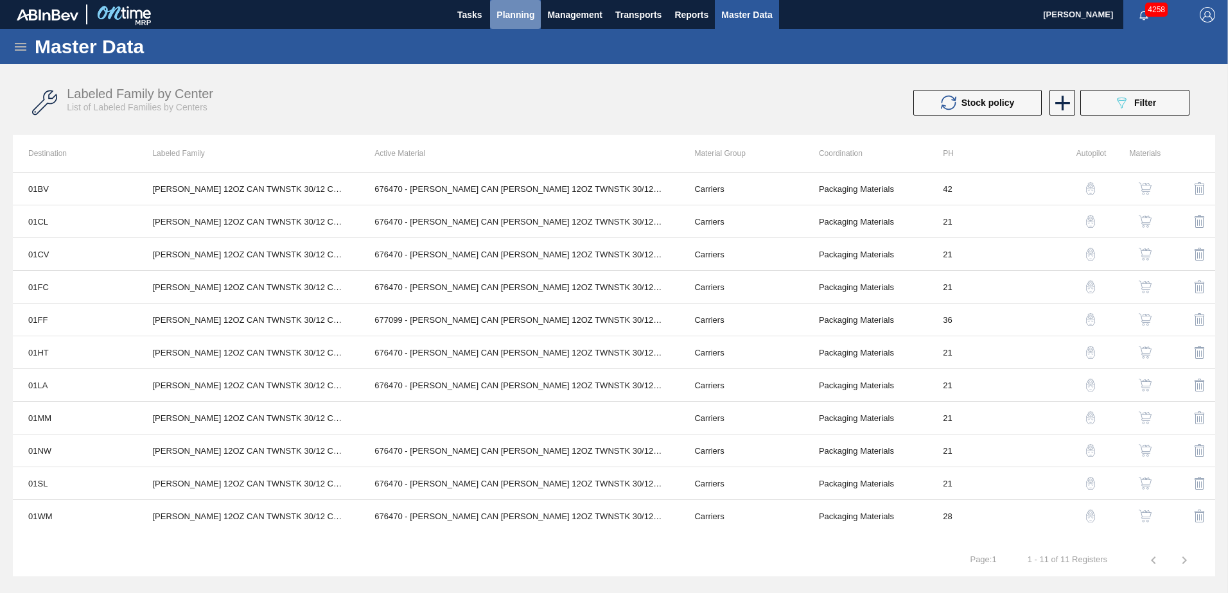
click at [517, 14] on span "Planning" at bounding box center [515, 14] width 38 height 15
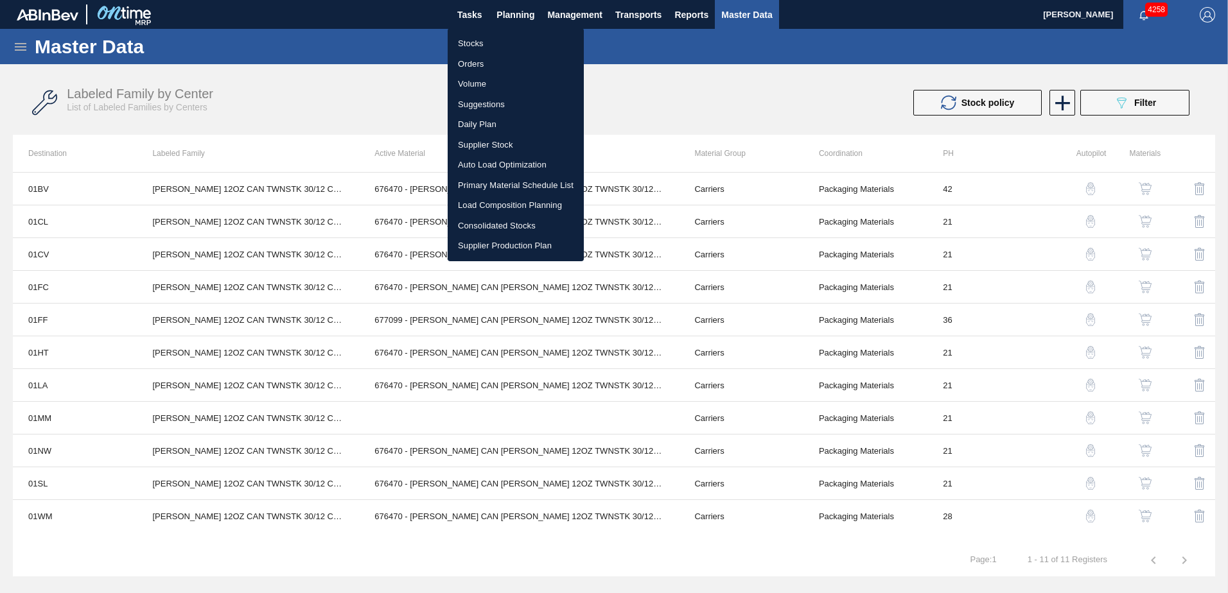
click at [488, 102] on li "Suggestions" at bounding box center [516, 104] width 136 height 21
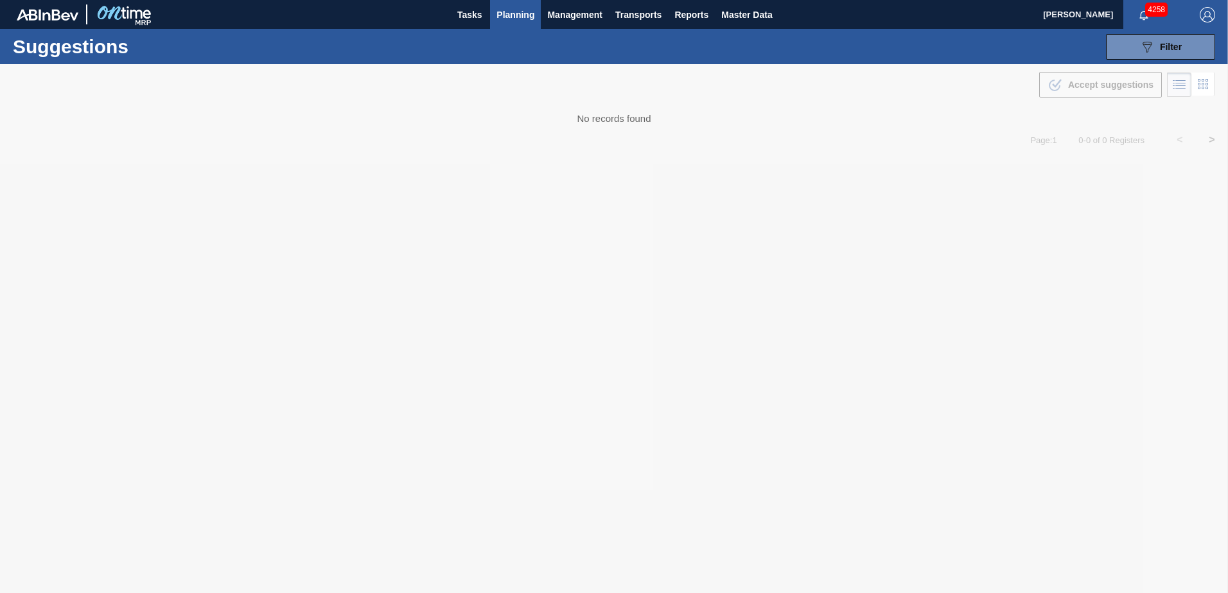
type from "[DATE]"
type to "[DATE]"
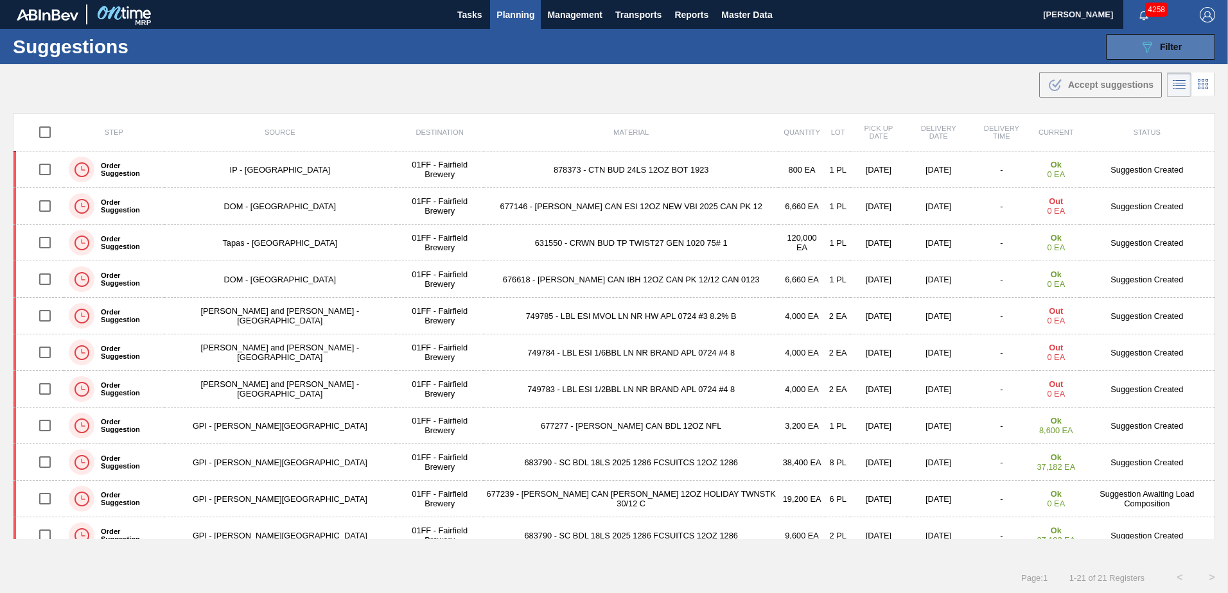
click at [1173, 56] on button "089F7B8B-B2A5-4AFE-B5C0-19BA573D28AC Filter" at bounding box center [1160, 47] width 109 height 26
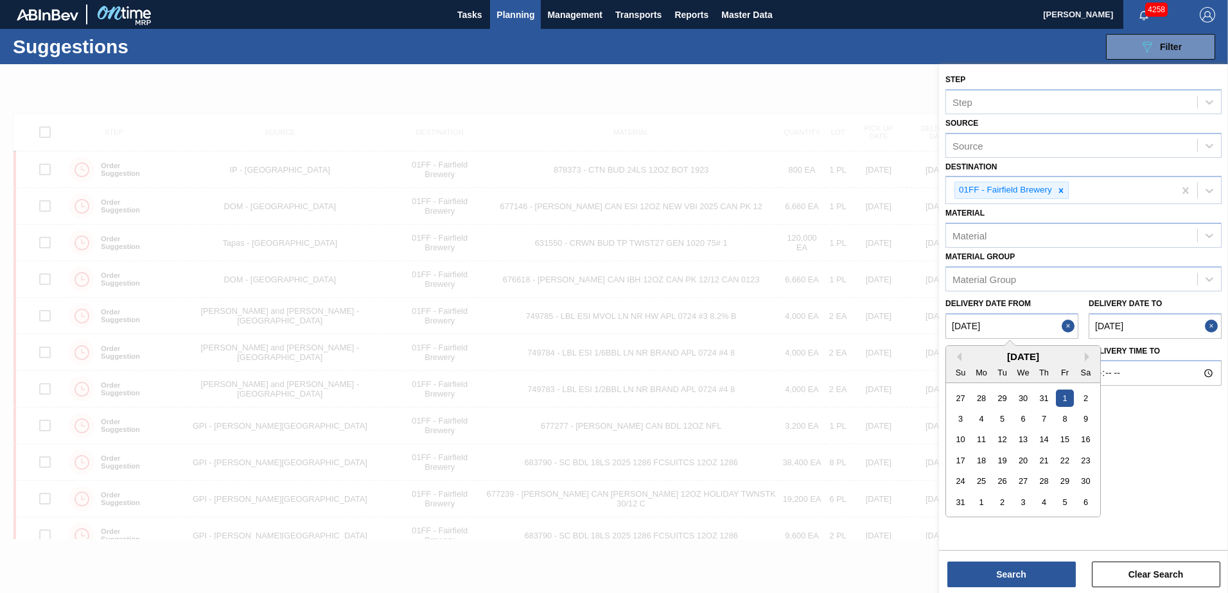
click at [1017, 324] on from "[DATE]" at bounding box center [1011, 326] width 133 height 26
click at [1086, 357] on button "Next Month" at bounding box center [1089, 357] width 9 height 9
click at [1088, 357] on button "Next Month" at bounding box center [1089, 357] width 9 height 9
click at [958, 355] on button "Previous Month" at bounding box center [956, 357] width 9 height 9
click at [1003, 417] on div "9" at bounding box center [1002, 418] width 17 height 17
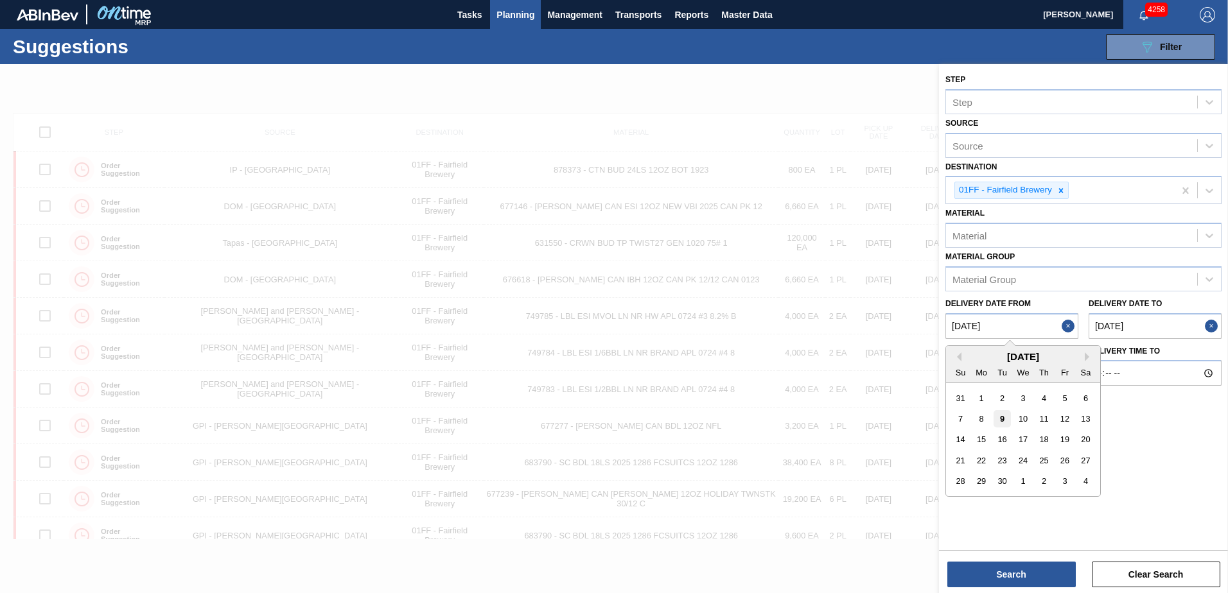
type from "[DATE]"
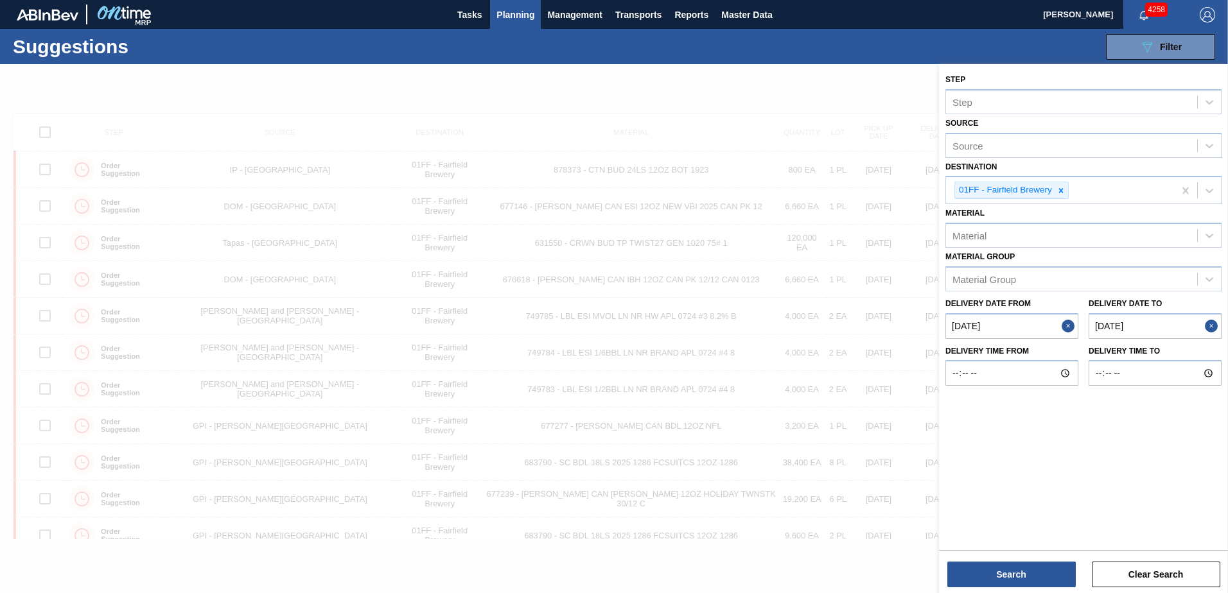
click at [1099, 323] on to "[DATE]" at bounding box center [1155, 326] width 133 height 26
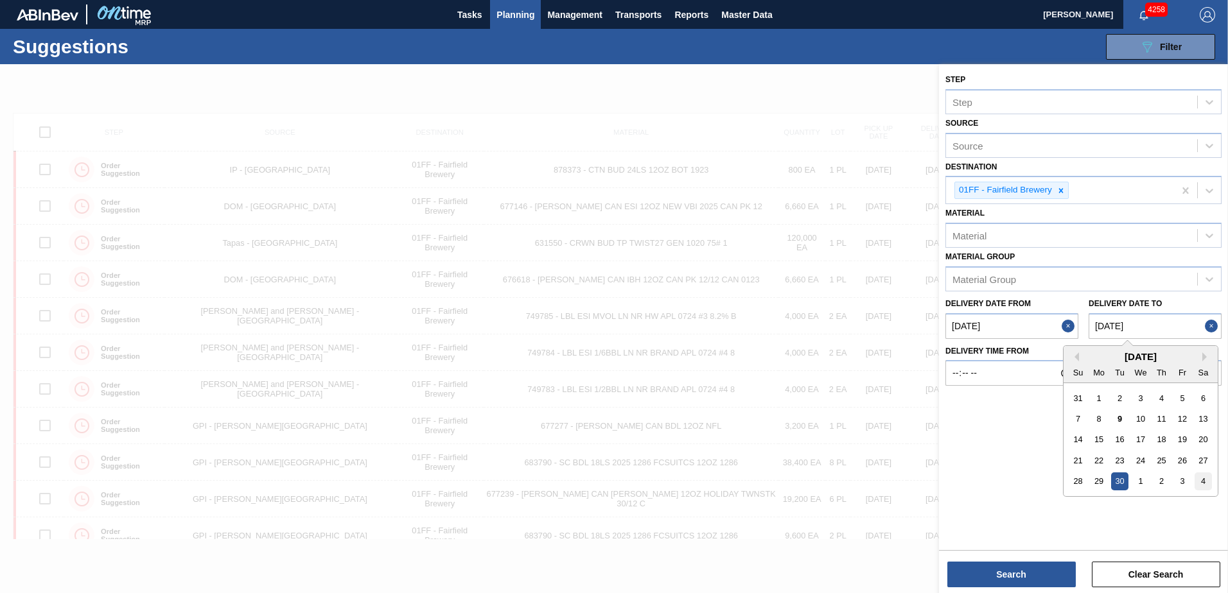
click at [1200, 482] on div "4" at bounding box center [1203, 481] width 17 height 17
type to "[DATE]"
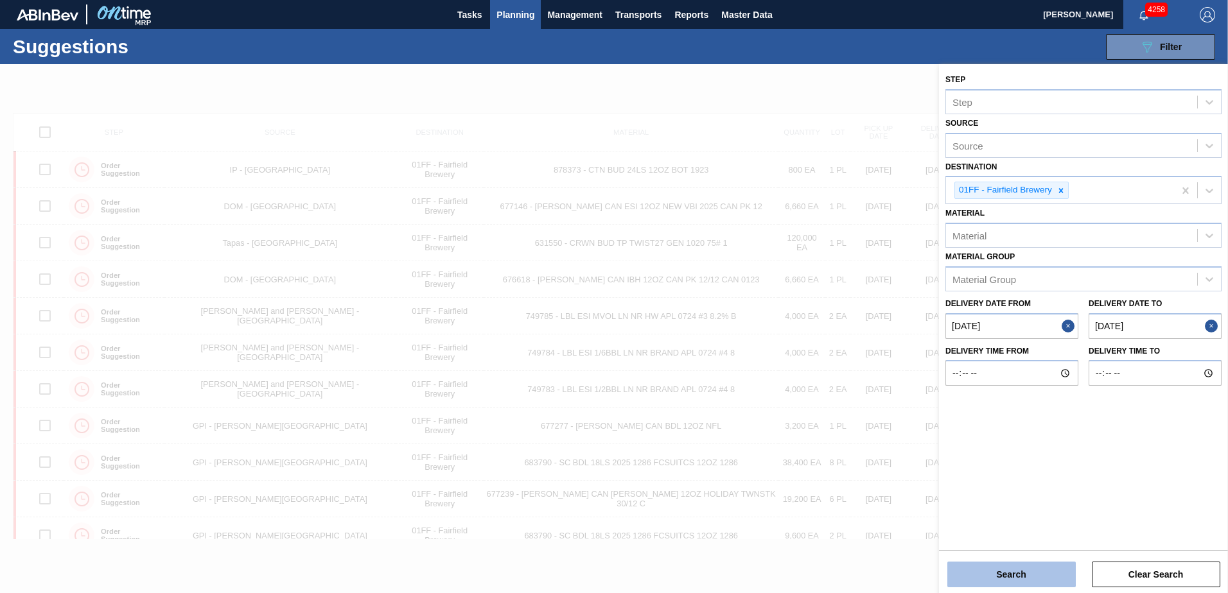
click at [1027, 566] on button "Search" at bounding box center [1011, 575] width 128 height 26
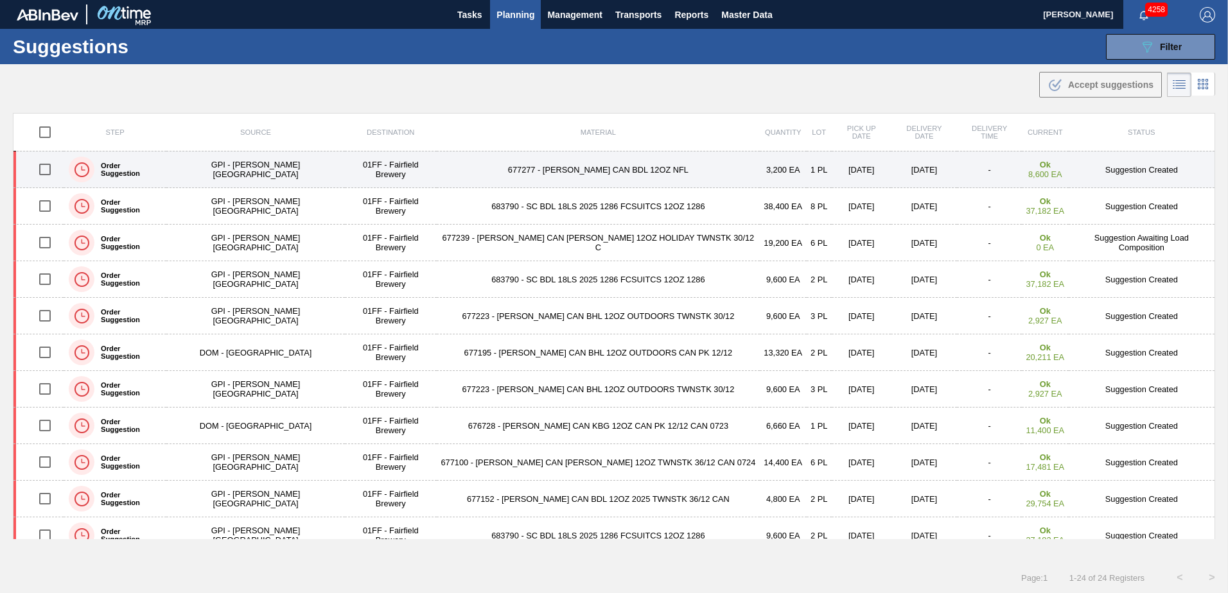
click at [580, 162] on td "677277 - [PERSON_NAME] CAN BDL 12OZ NFL" at bounding box center [598, 170] width 323 height 37
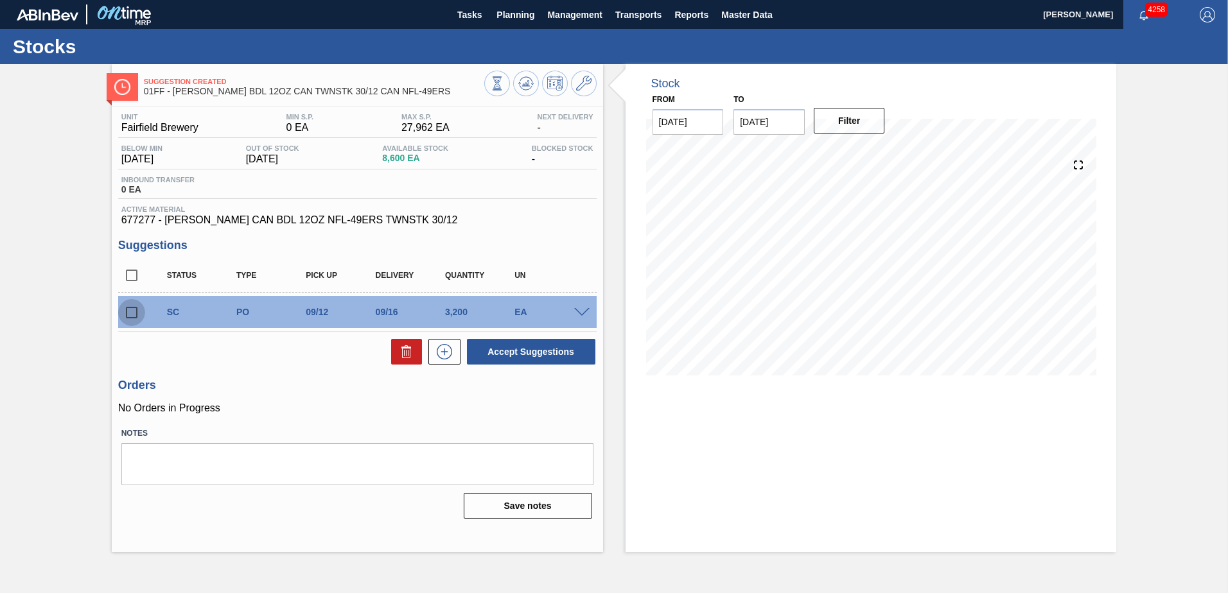
click at [130, 312] on input "checkbox" at bounding box center [131, 312] width 27 height 27
click at [411, 353] on icon at bounding box center [406, 351] width 15 height 15
checkbox input "false"
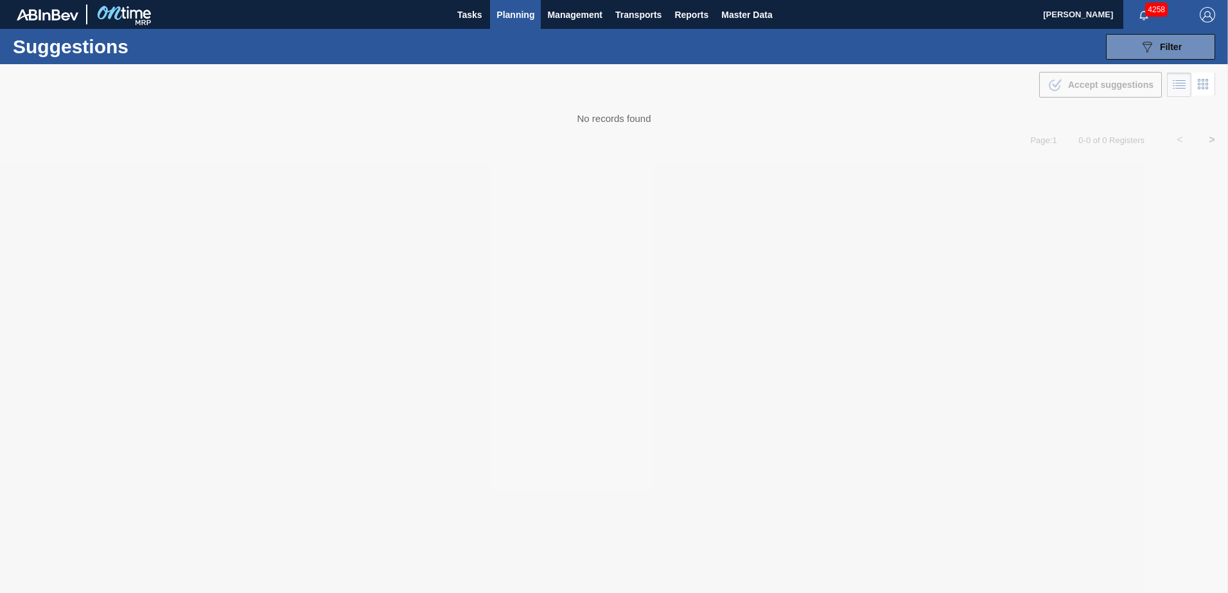
type from "[DATE]"
type to "[DATE]"
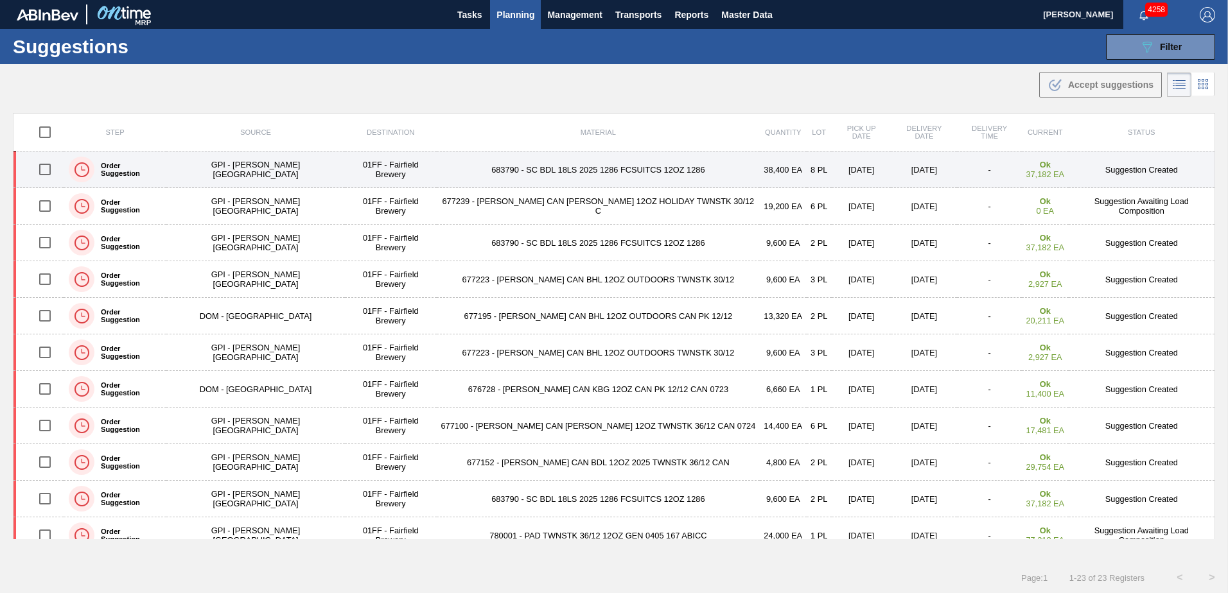
click at [532, 171] on td "683790 - SC BDL 18LS 2025 1286 FCSUITCS 12OZ 1286" at bounding box center [598, 170] width 323 height 37
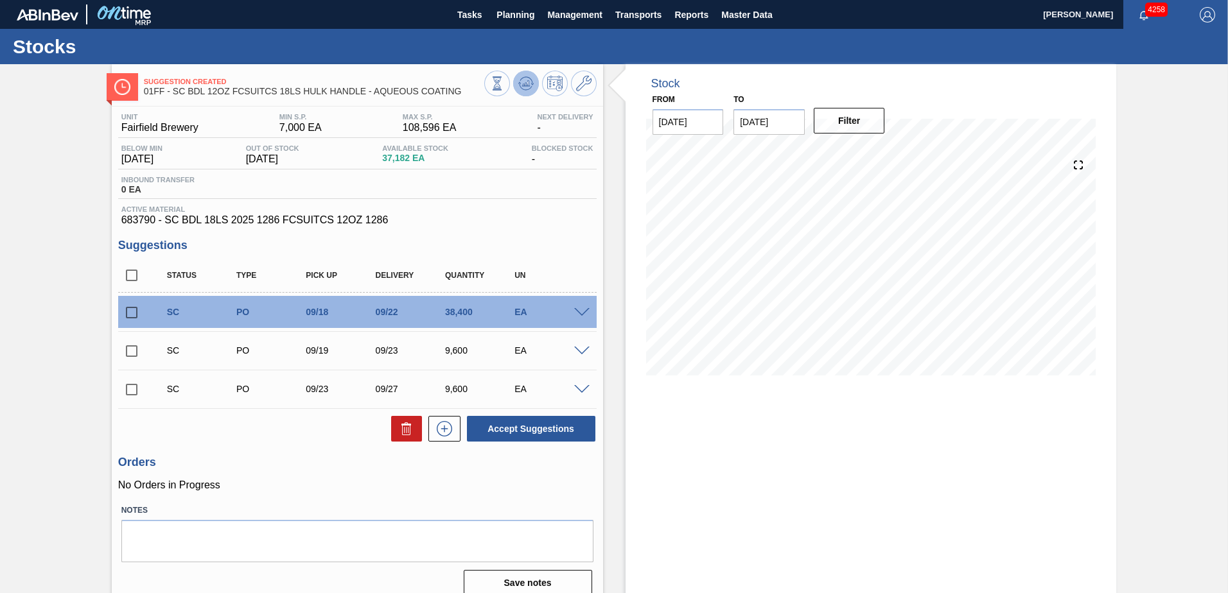
click at [527, 81] on icon at bounding box center [526, 83] width 8 height 6
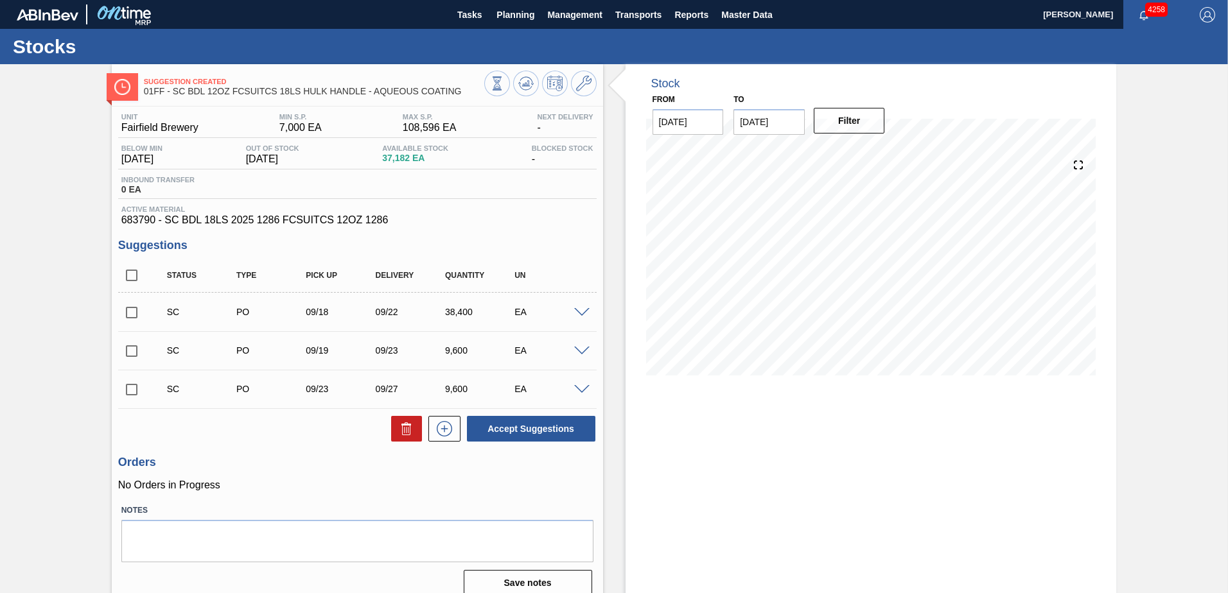
click at [131, 271] on input "checkbox" at bounding box center [131, 275] width 27 height 27
checkbox input "true"
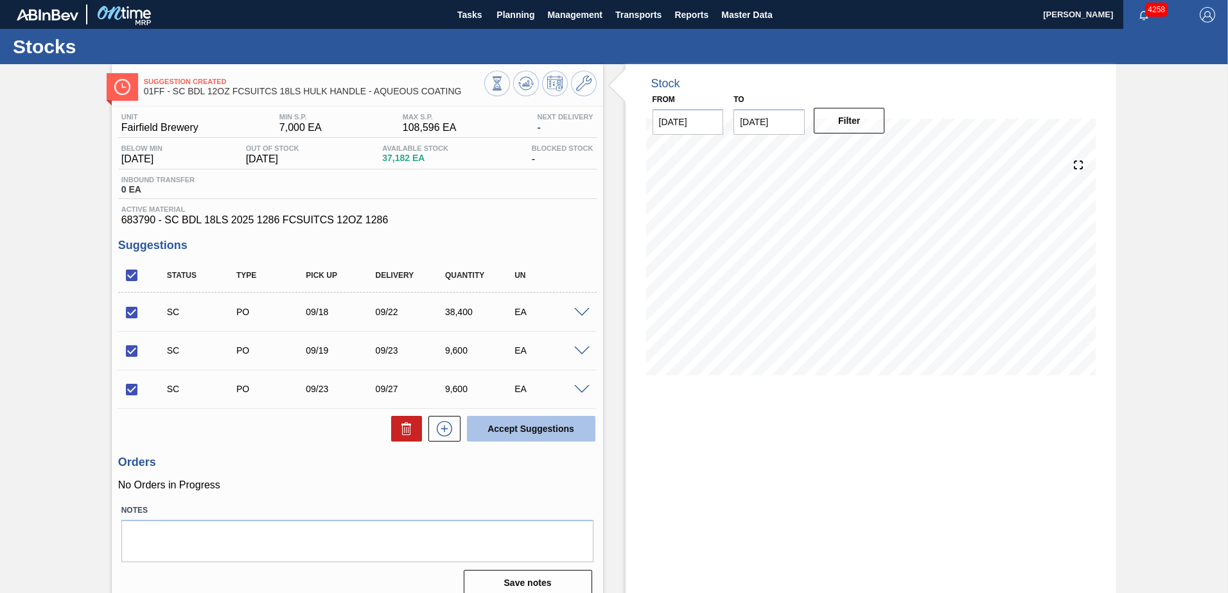
click at [522, 436] on button "Accept Suggestions" at bounding box center [531, 429] width 128 height 26
checkbox input "false"
click at [129, 273] on input "checkbox" at bounding box center [131, 275] width 27 height 27
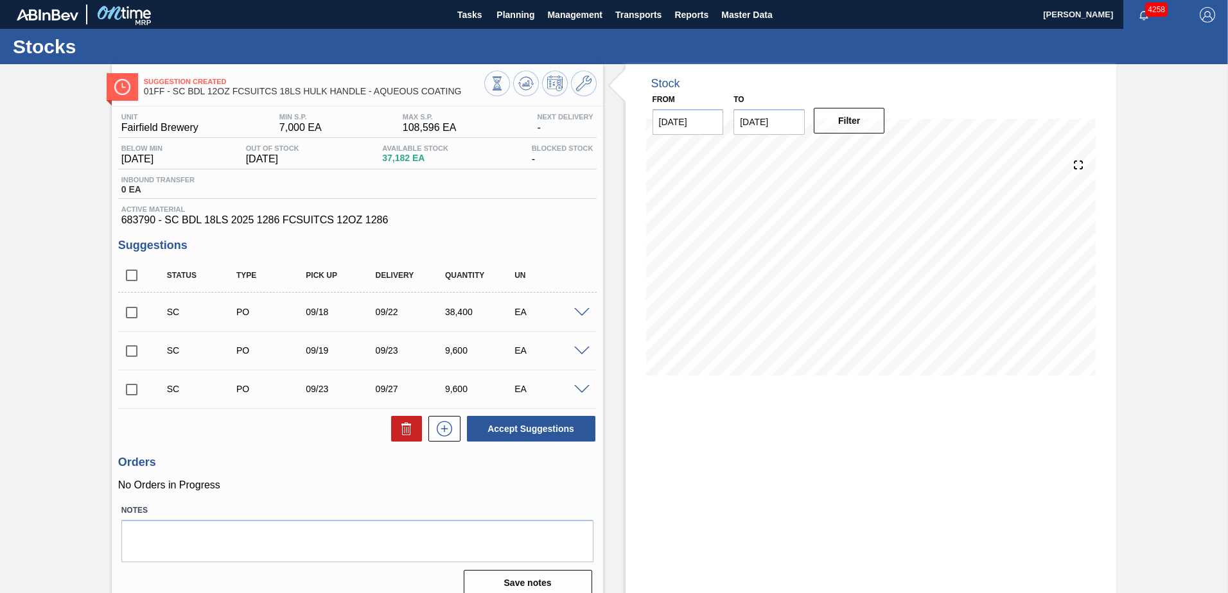
click at [128, 281] on input "checkbox" at bounding box center [131, 275] width 27 height 27
checkbox input "true"
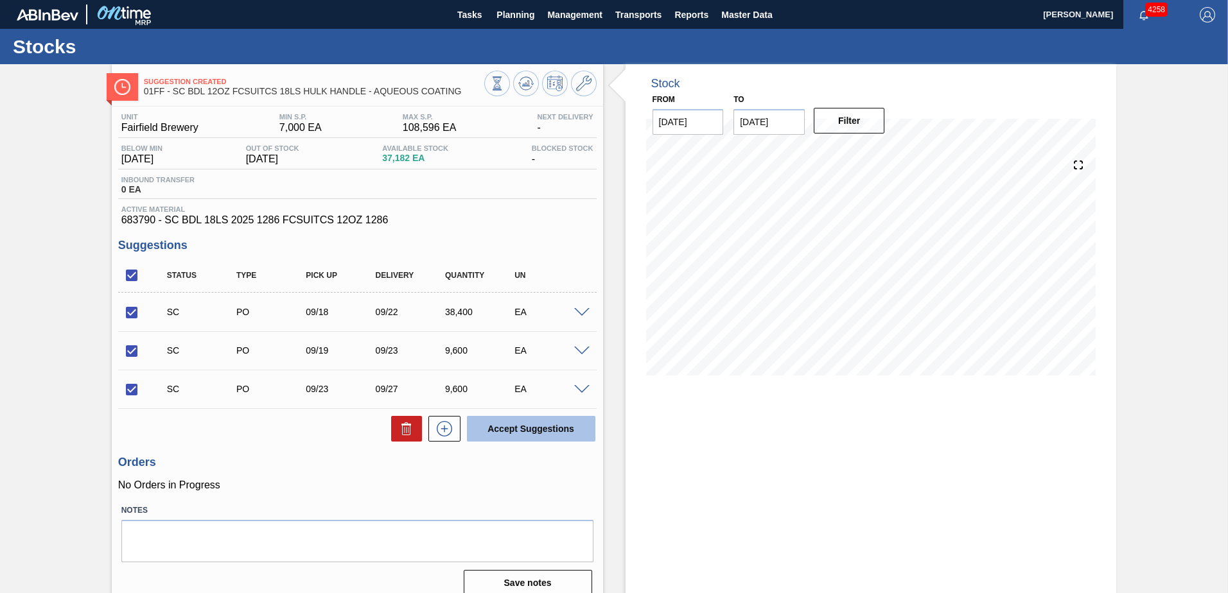
click at [543, 425] on button "Accept Suggestions" at bounding box center [531, 429] width 128 height 26
checkbox input "false"
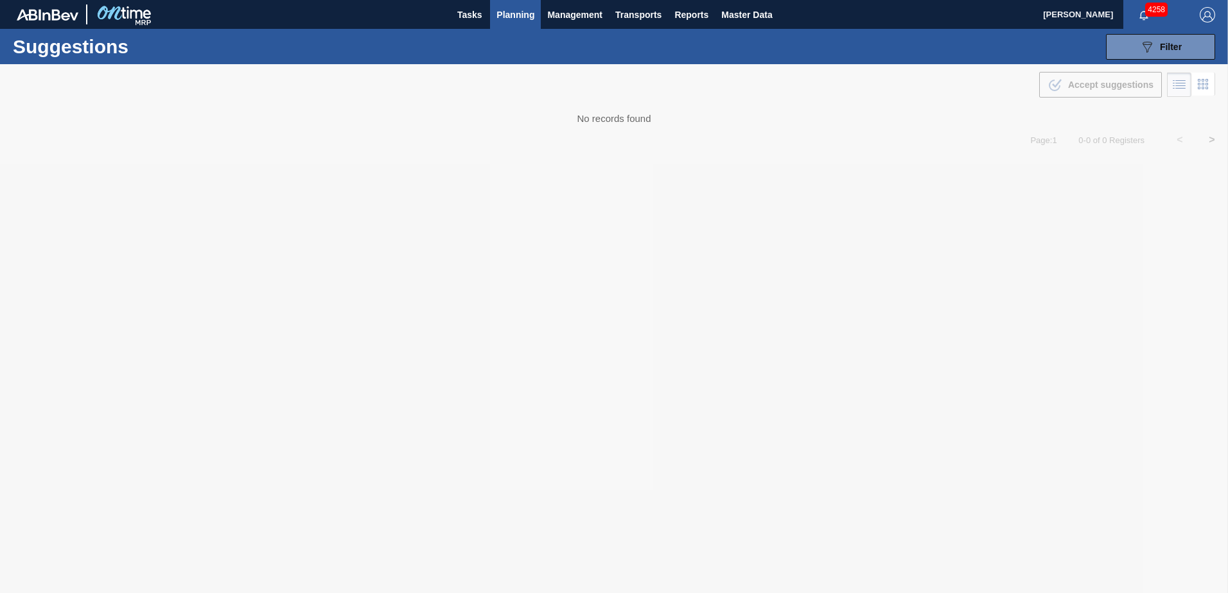
type from "[DATE]"
type to "[DATE]"
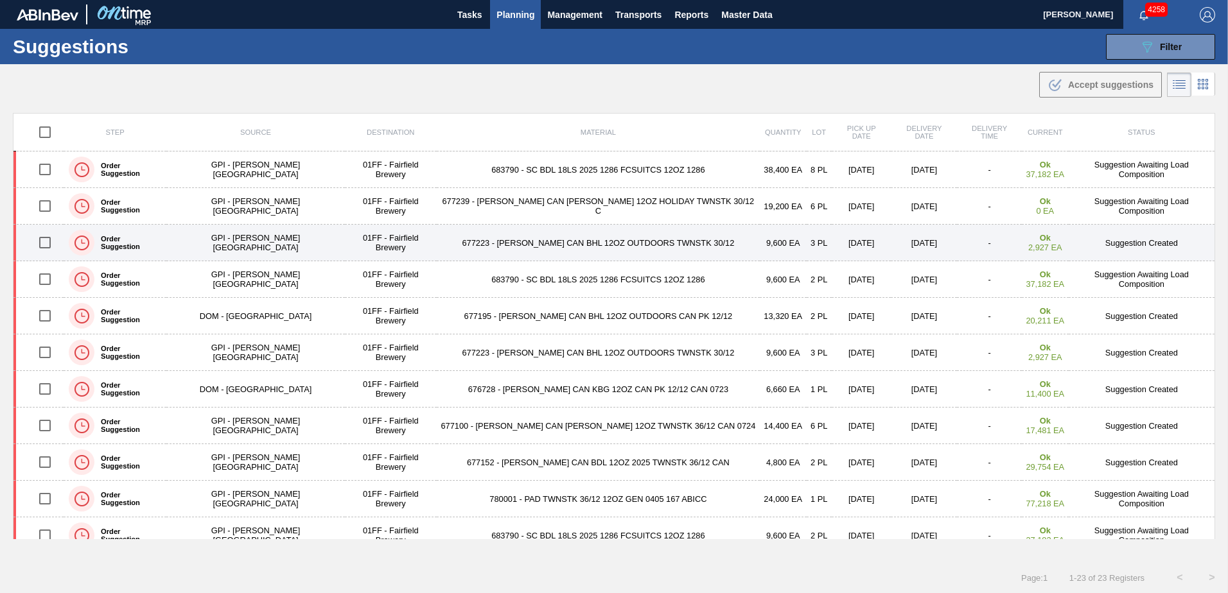
click at [604, 241] on td "677223 - [PERSON_NAME] CAN BHL 12OZ OUTDOORS TWNSTK 30/12" at bounding box center [598, 243] width 323 height 37
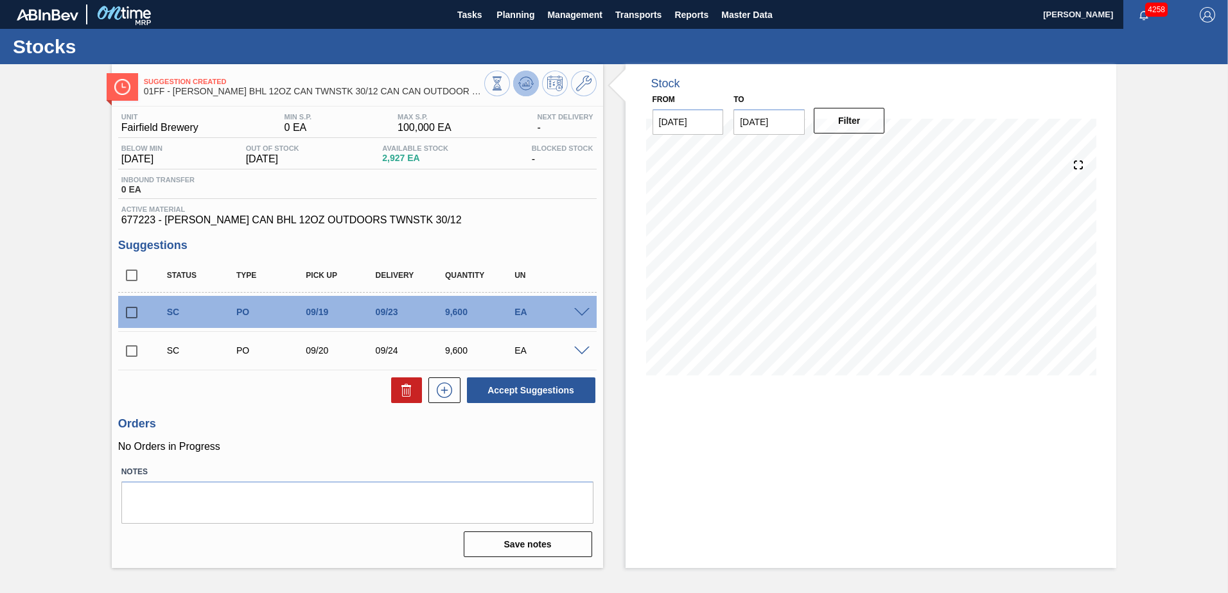
click at [529, 75] on button at bounding box center [526, 84] width 26 height 26
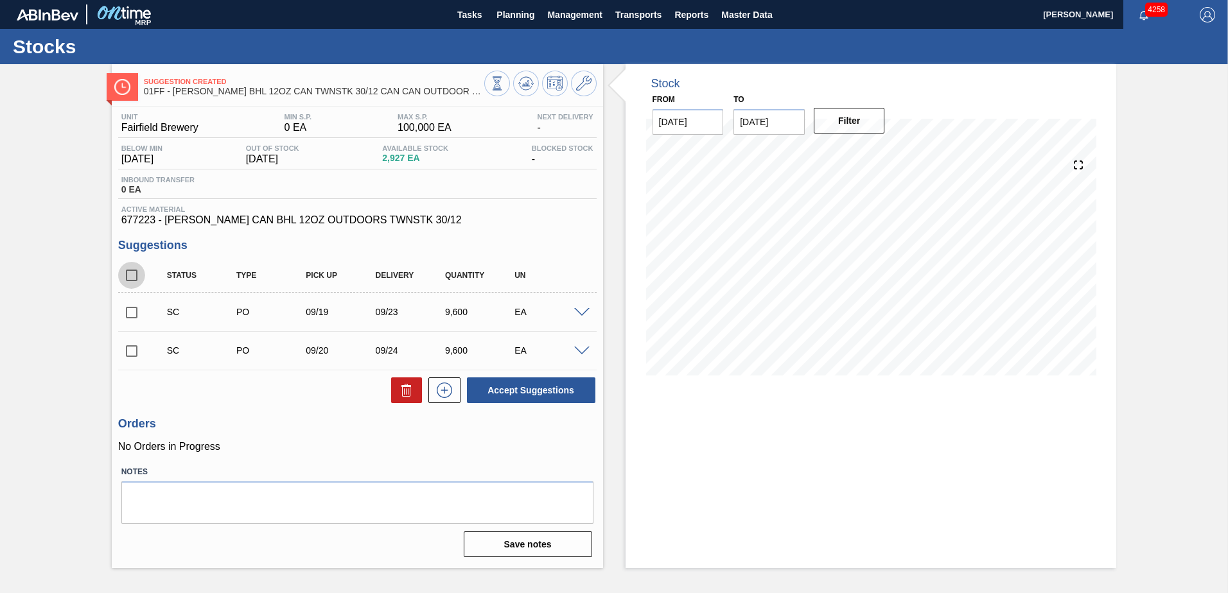
click at [132, 278] on input "checkbox" at bounding box center [131, 275] width 27 height 27
checkbox input "true"
click at [404, 393] on icon at bounding box center [404, 392] width 1 height 6
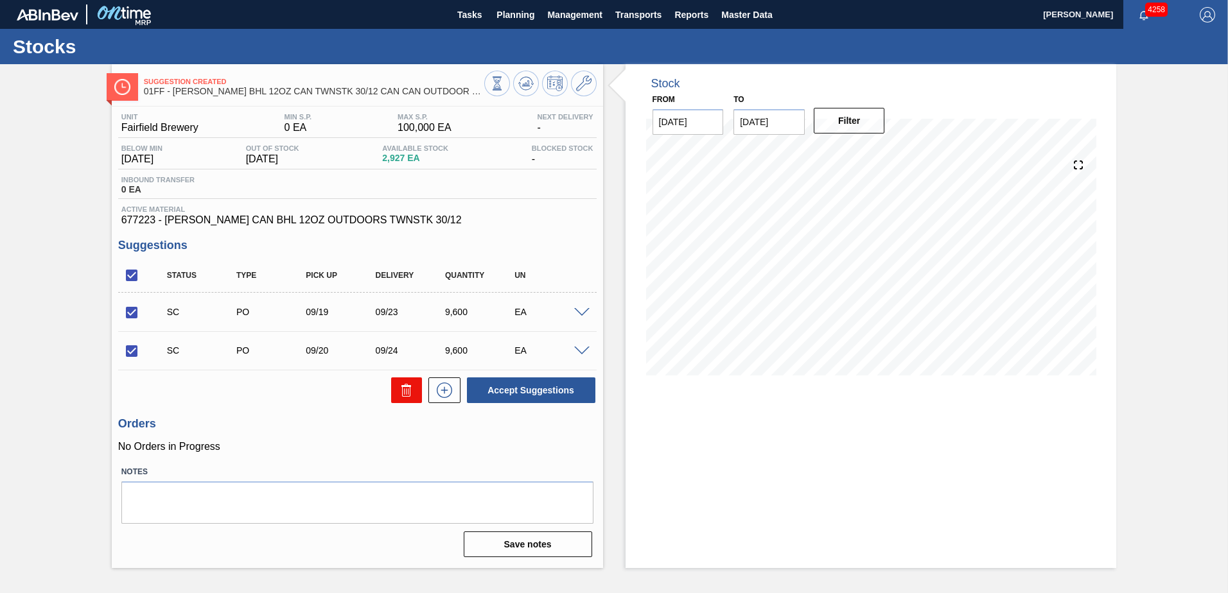
checkbox input "false"
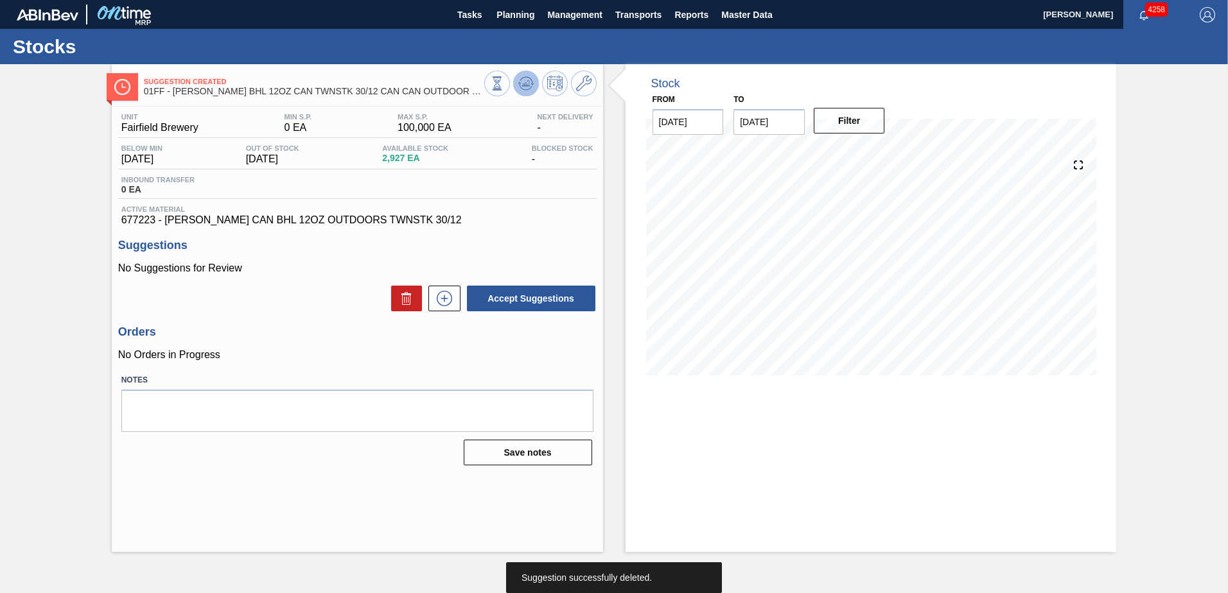
click at [529, 80] on icon at bounding box center [525, 83] width 15 height 15
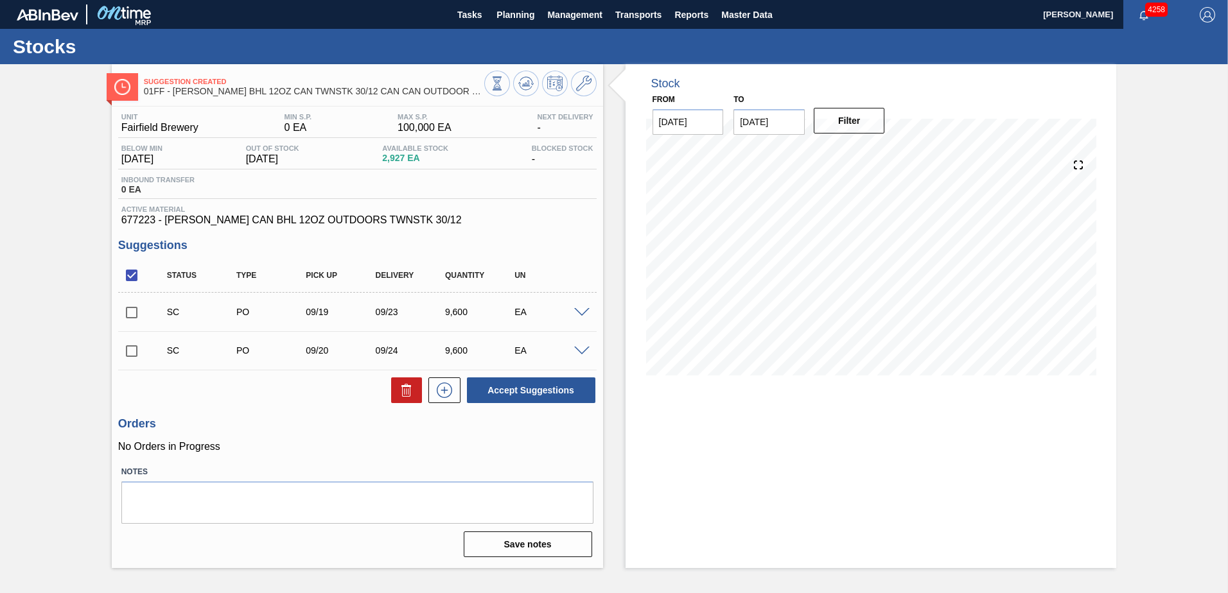
click at [583, 349] on span at bounding box center [581, 352] width 15 height 10
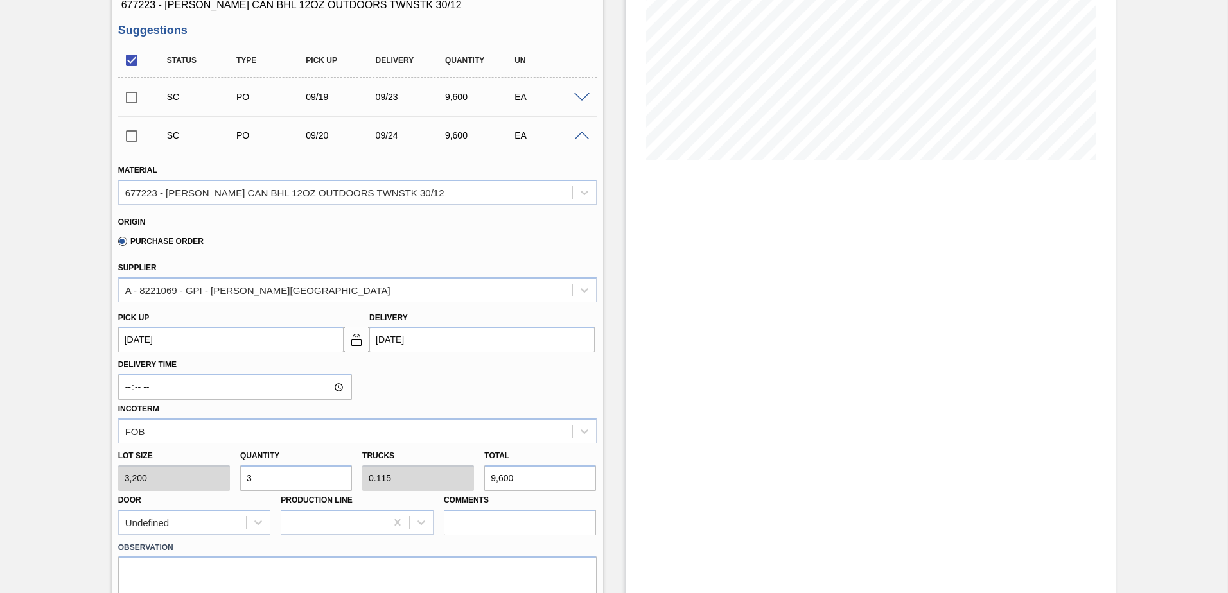
scroll to position [193, 0]
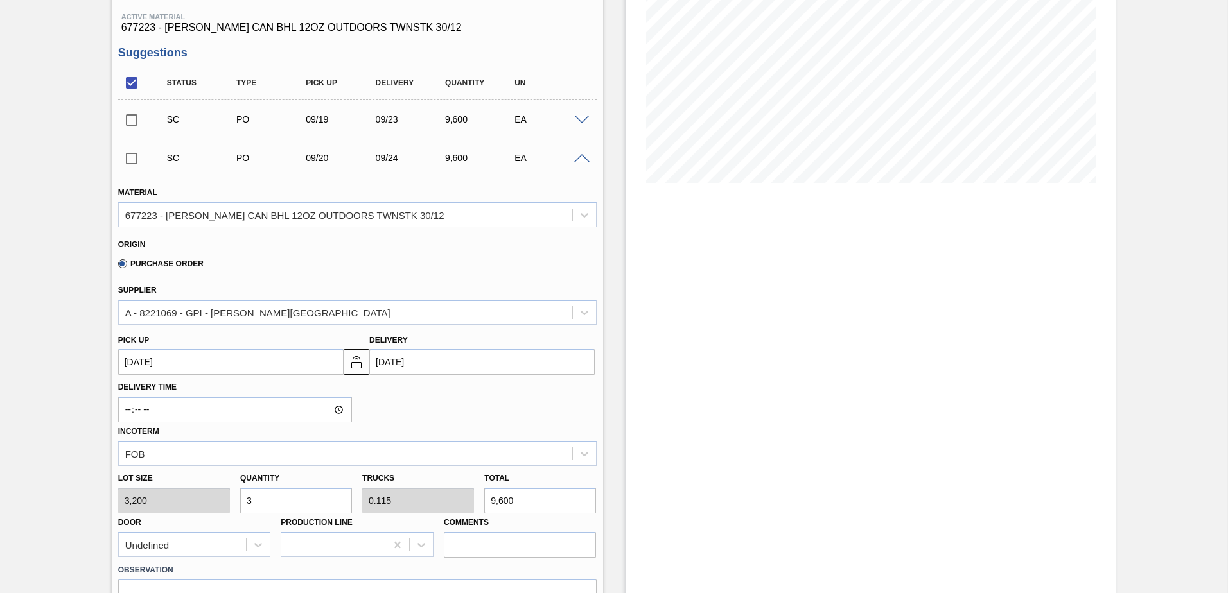
drag, startPoint x: 237, startPoint y: 492, endPoint x: 194, endPoint y: 487, distance: 43.3
click at [195, 487] on div "Lot size 3,200 Quantity 3 Trucks 0.115 Total 9,600 Door Undefined Production Li…" at bounding box center [357, 512] width 489 height 92
type input "1"
type input "0.038"
type input "3,200"
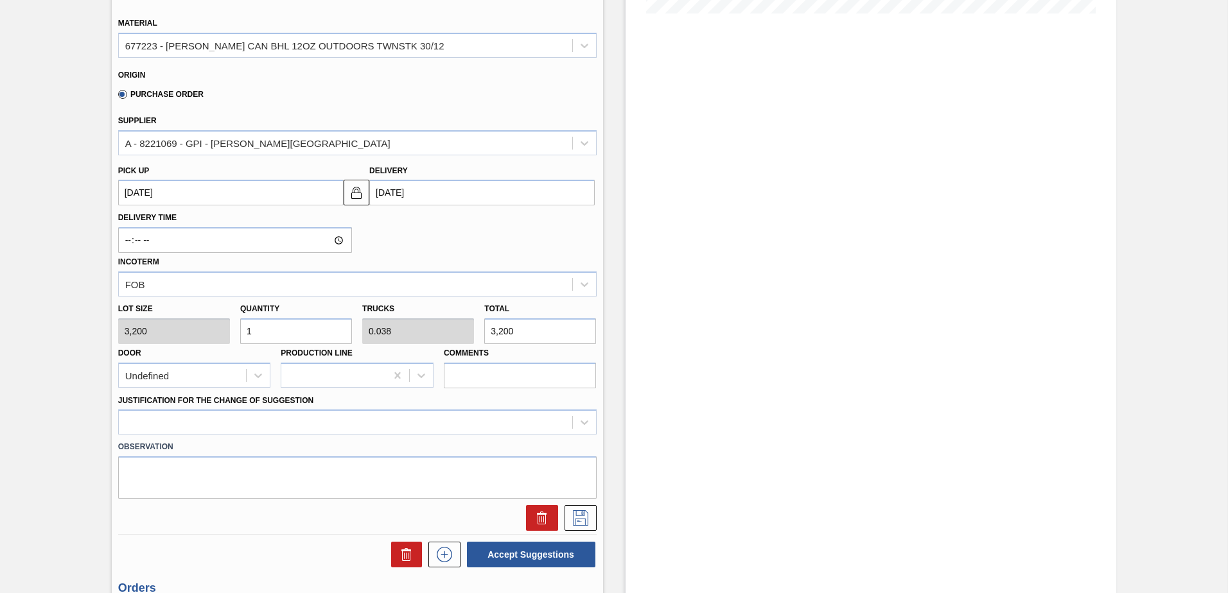
scroll to position [385, 0]
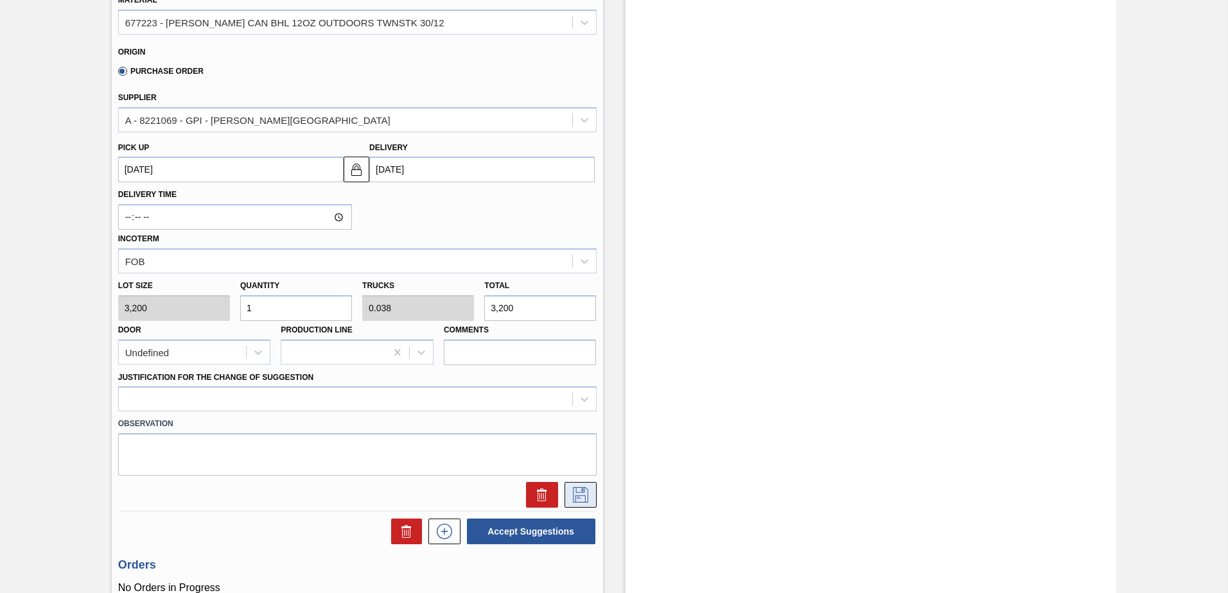
type input "1"
click at [589, 496] on icon at bounding box center [580, 494] width 21 height 15
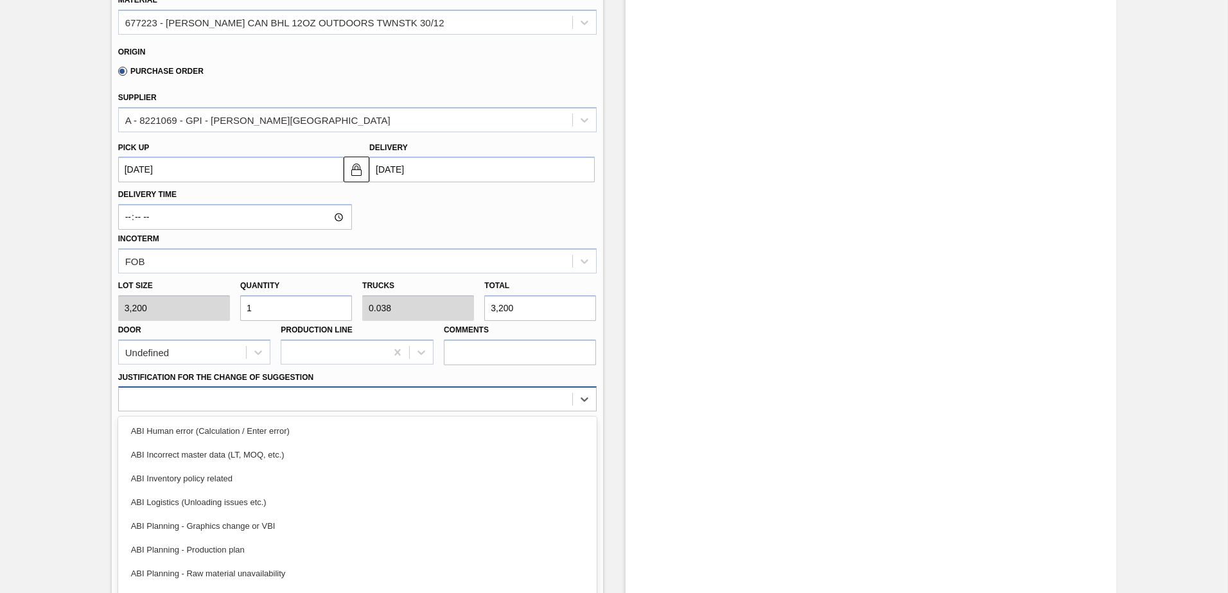
click at [425, 408] on div "option ABI Human error (Calculation / Enter error) focused, 1 of 18. 18 results…" at bounding box center [357, 399] width 478 height 25
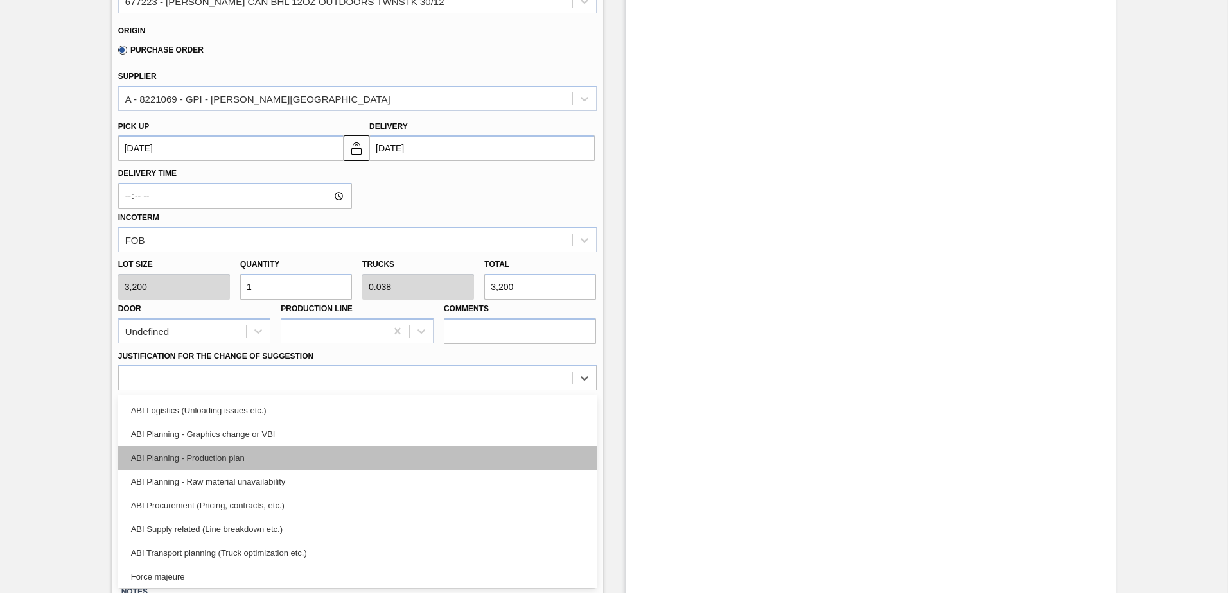
scroll to position [0, 0]
click at [405, 455] on div "ABI Inventory policy related" at bounding box center [357, 458] width 478 height 24
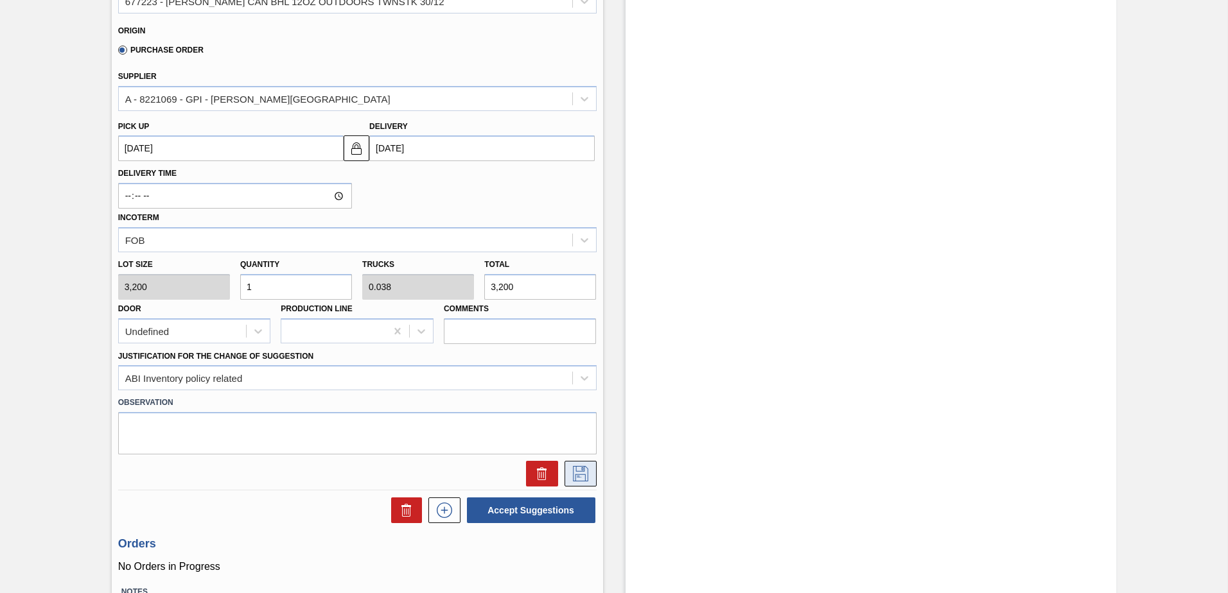
click at [583, 475] on icon at bounding box center [580, 473] width 21 height 15
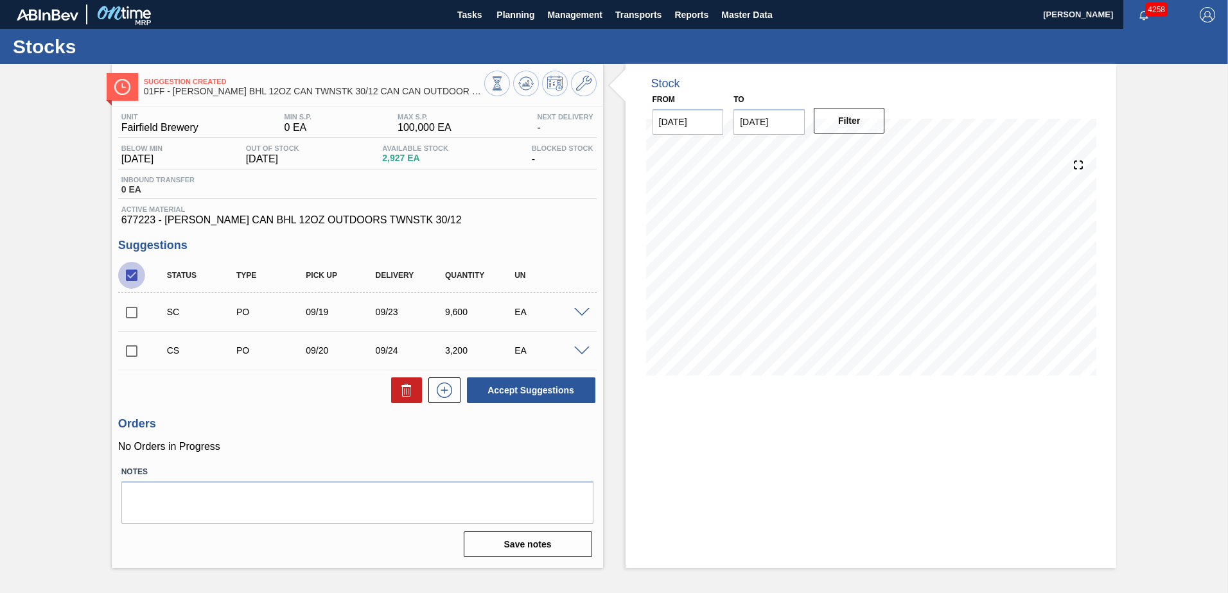
click at [132, 277] on input "checkbox" at bounding box center [131, 275] width 27 height 27
checkbox input "true"
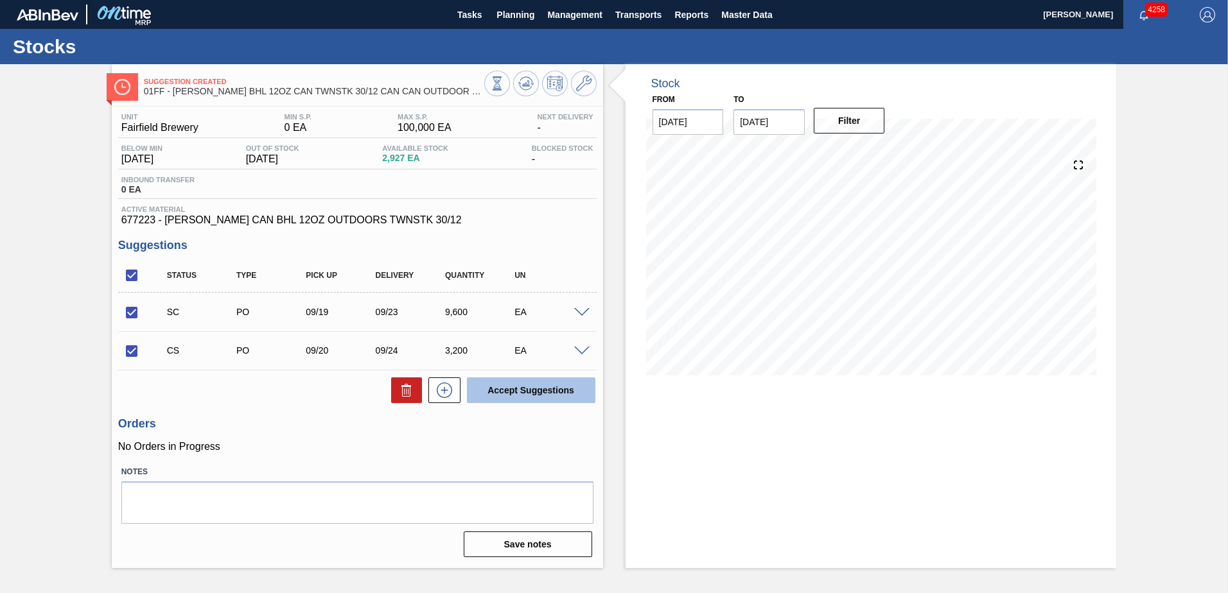
click at [555, 396] on button "Accept Suggestions" at bounding box center [531, 391] width 128 height 26
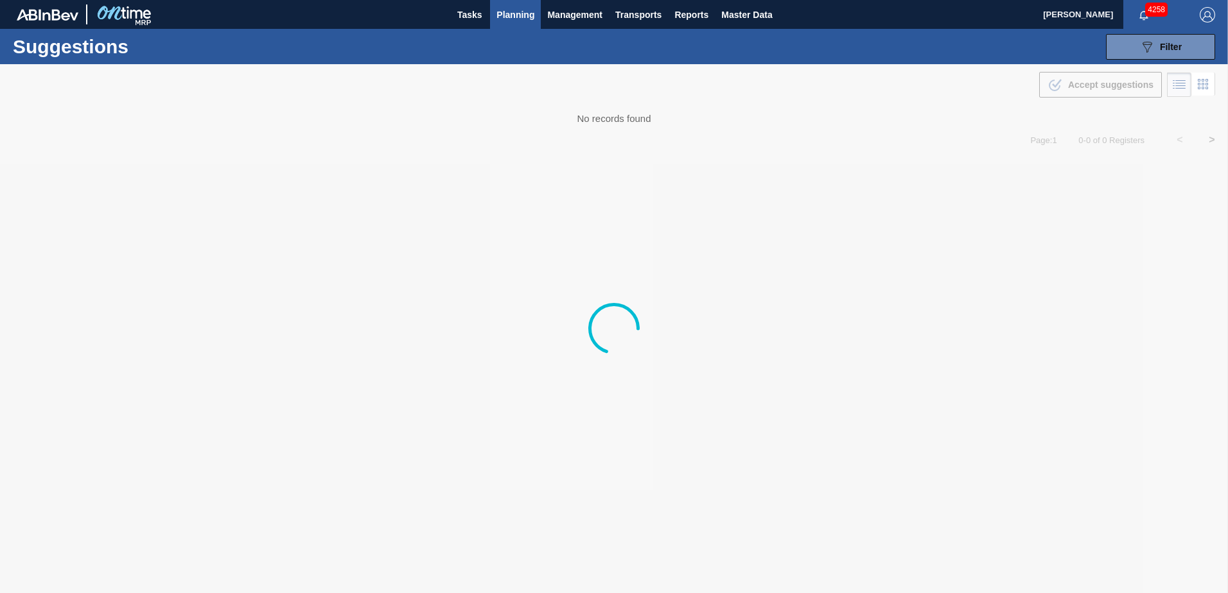
type from "[DATE]"
type to "[DATE]"
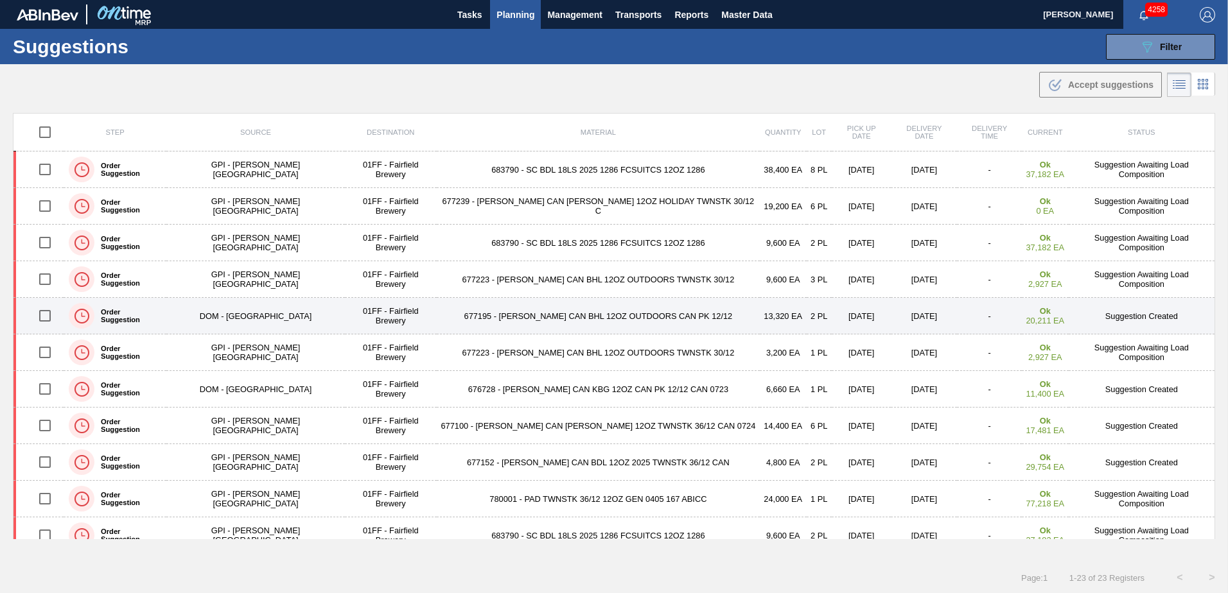
click at [566, 319] on td "677195 - [PERSON_NAME] CAN BHL 12OZ OUTDOORS CAN PK 12/12" at bounding box center [598, 316] width 323 height 37
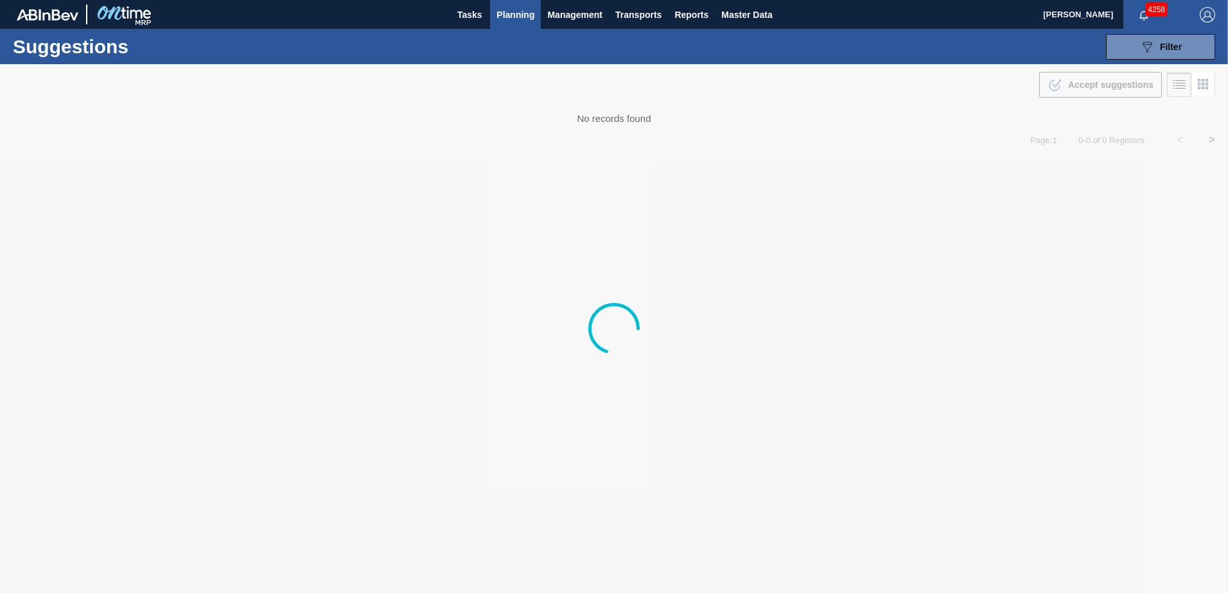
type from "[DATE]"
type to "[DATE]"
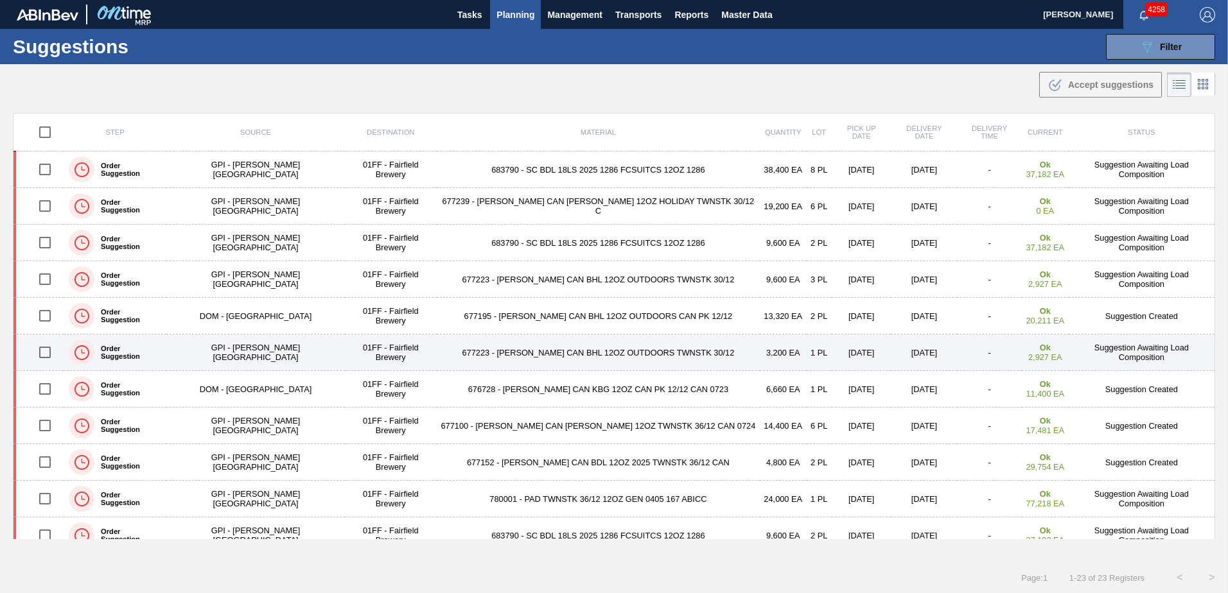
scroll to position [64, 0]
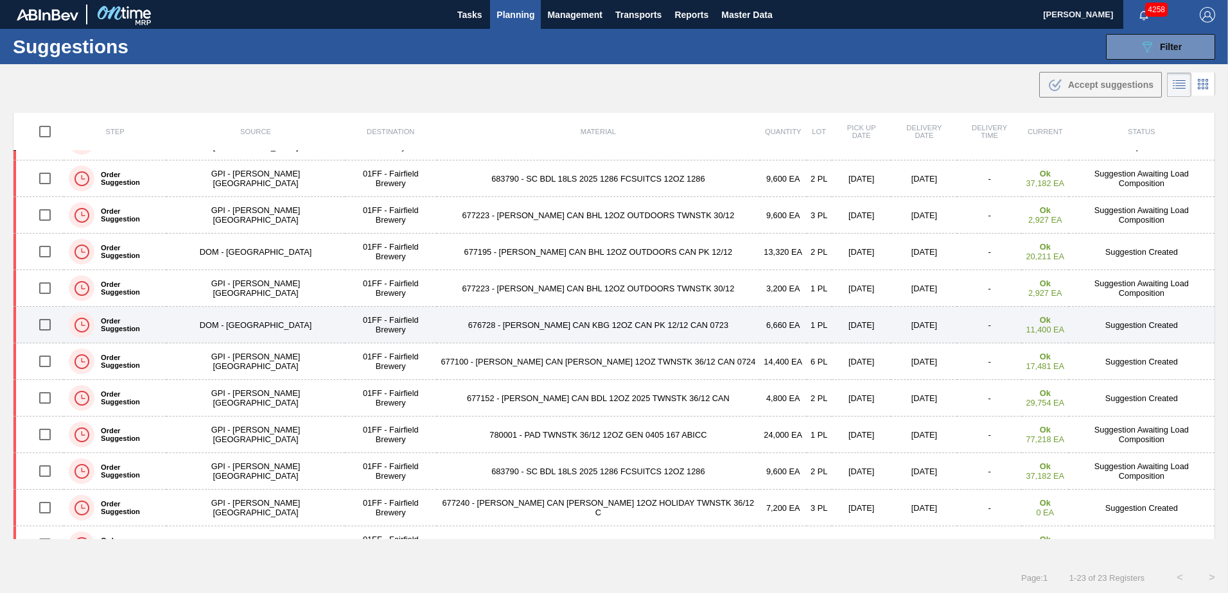
click at [572, 326] on td "676728 - [PERSON_NAME] CAN KBG 12OZ CAN PK 12/12 CAN 0723" at bounding box center [598, 325] width 323 height 37
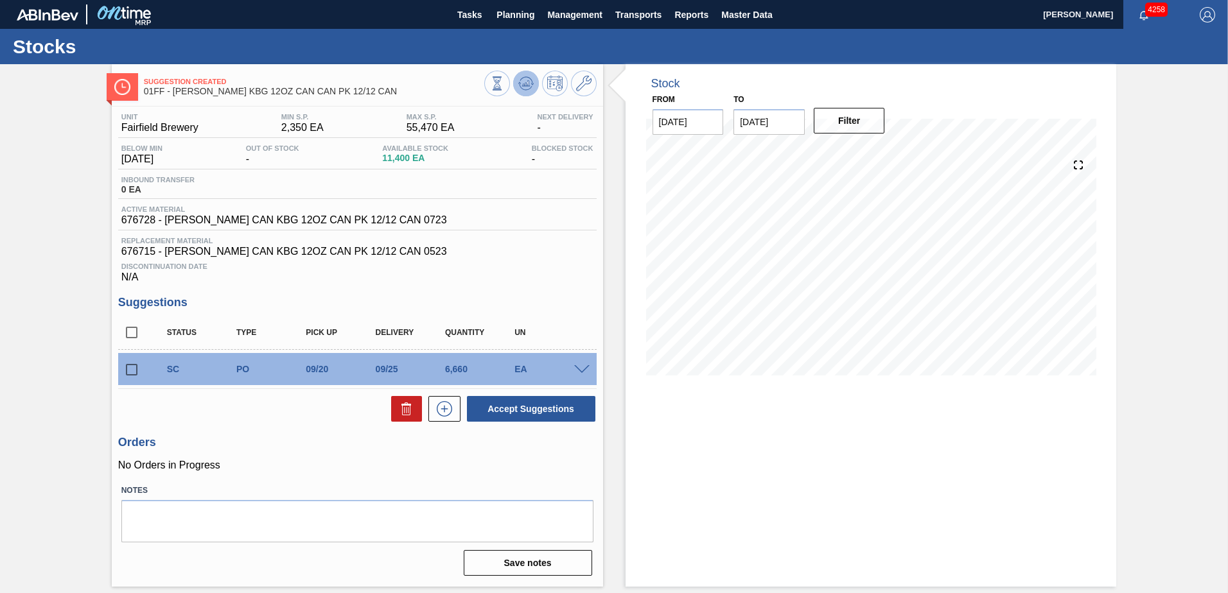
click at [529, 87] on icon at bounding box center [525, 83] width 15 height 15
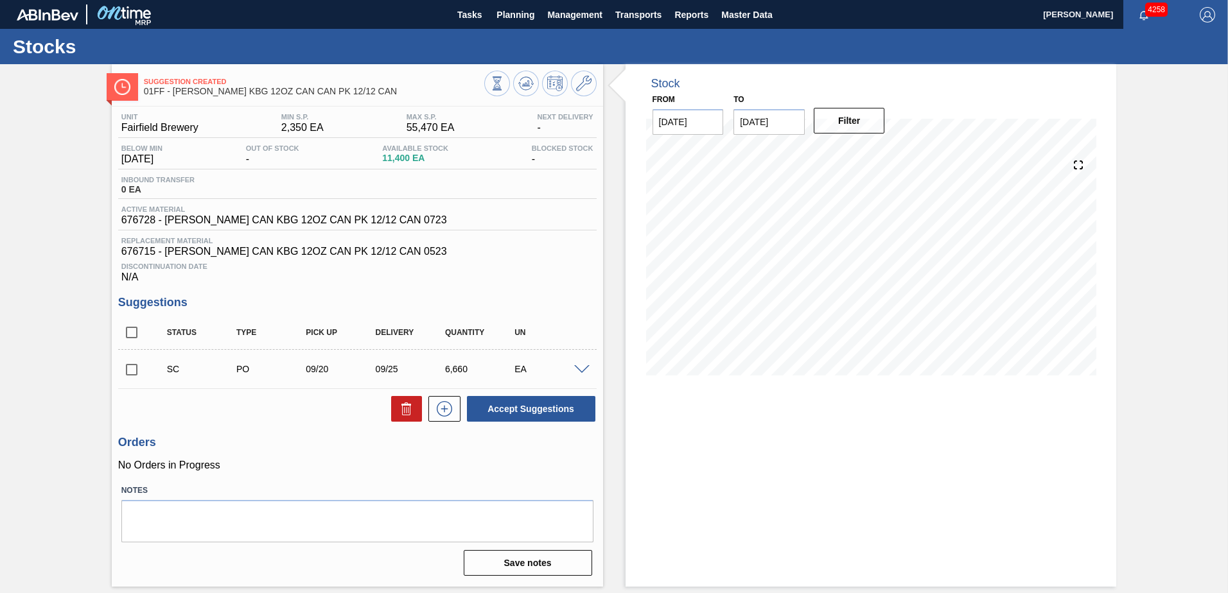
click at [764, 127] on input "[DATE]" at bounding box center [768, 122] width 71 height 26
click at [877, 256] on div "25" at bounding box center [873, 256] width 17 height 17
type input "[DATE]"
click at [852, 126] on button "Filter" at bounding box center [849, 121] width 71 height 26
click at [523, 78] on icon at bounding box center [526, 80] width 13 height 7
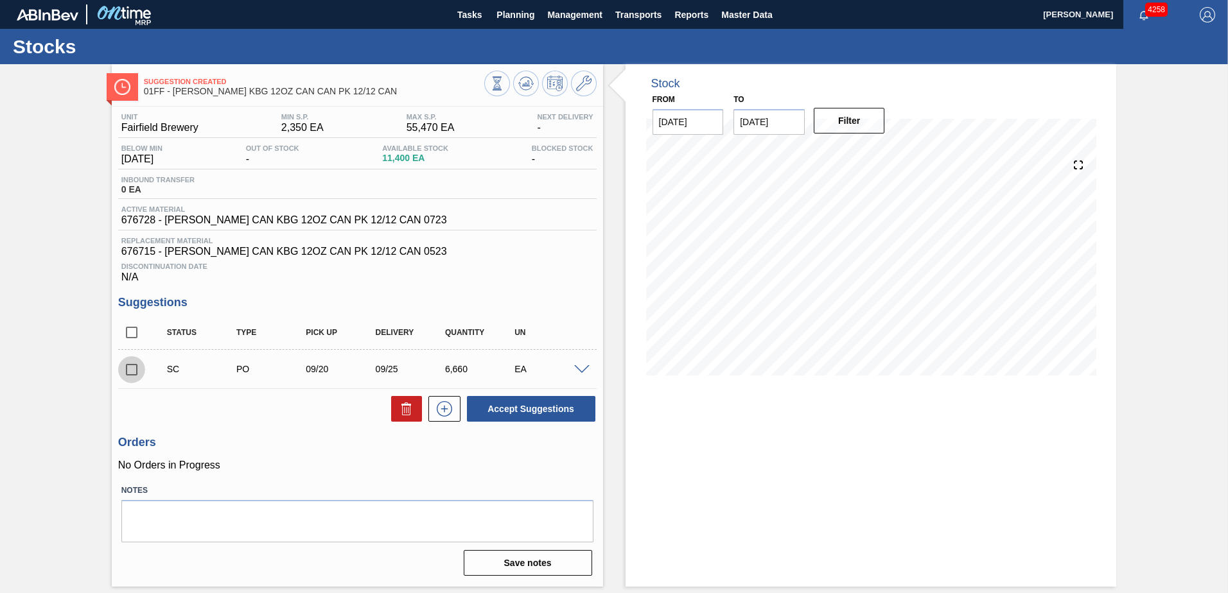
click at [134, 369] on input "checkbox" at bounding box center [131, 369] width 27 height 27
click at [528, 403] on button "Accept Suggestions" at bounding box center [531, 409] width 128 height 26
checkbox input "false"
click at [135, 374] on input "checkbox" at bounding box center [131, 369] width 27 height 27
click at [565, 412] on button "Accept Suggestions" at bounding box center [531, 409] width 128 height 26
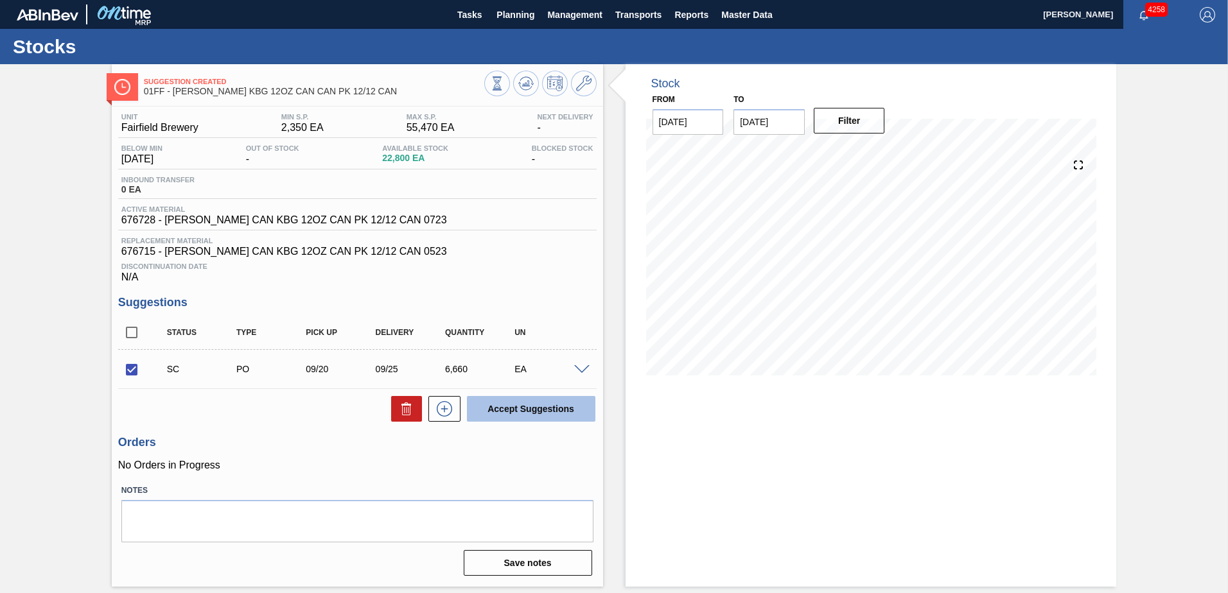
checkbox input "false"
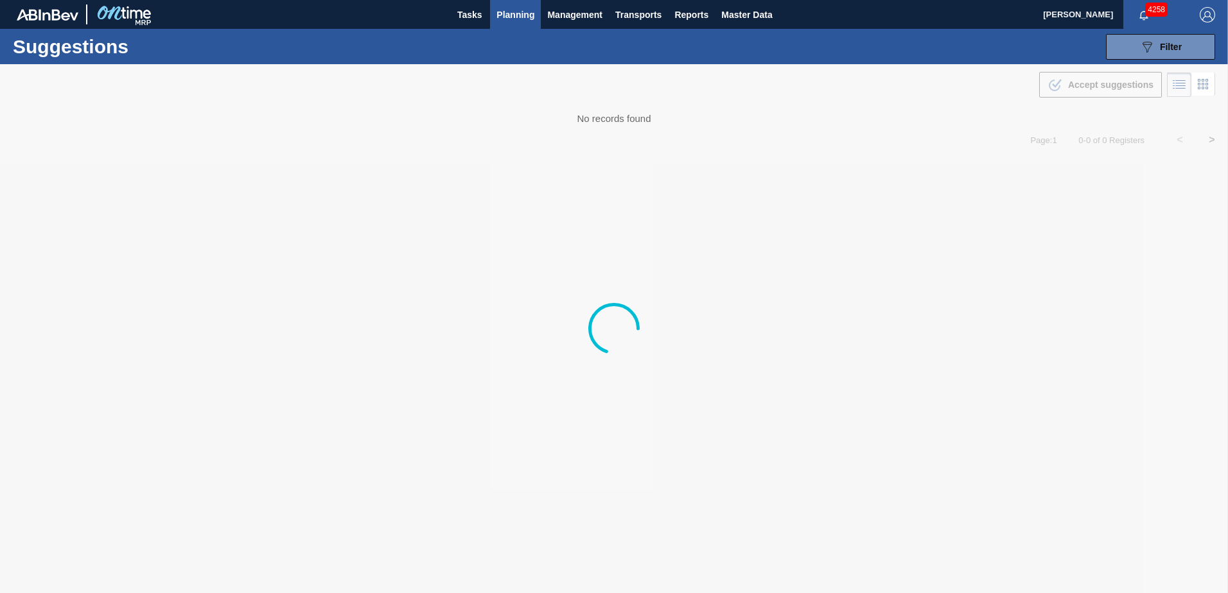
type from "[DATE]"
type to "[DATE]"
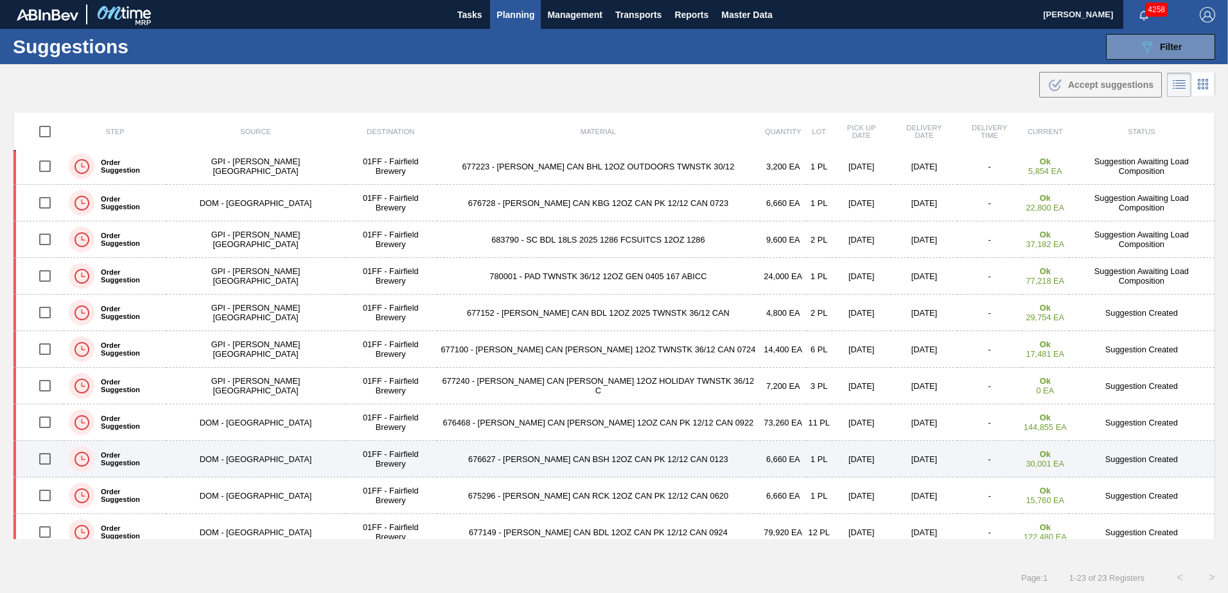
scroll to position [193, 0]
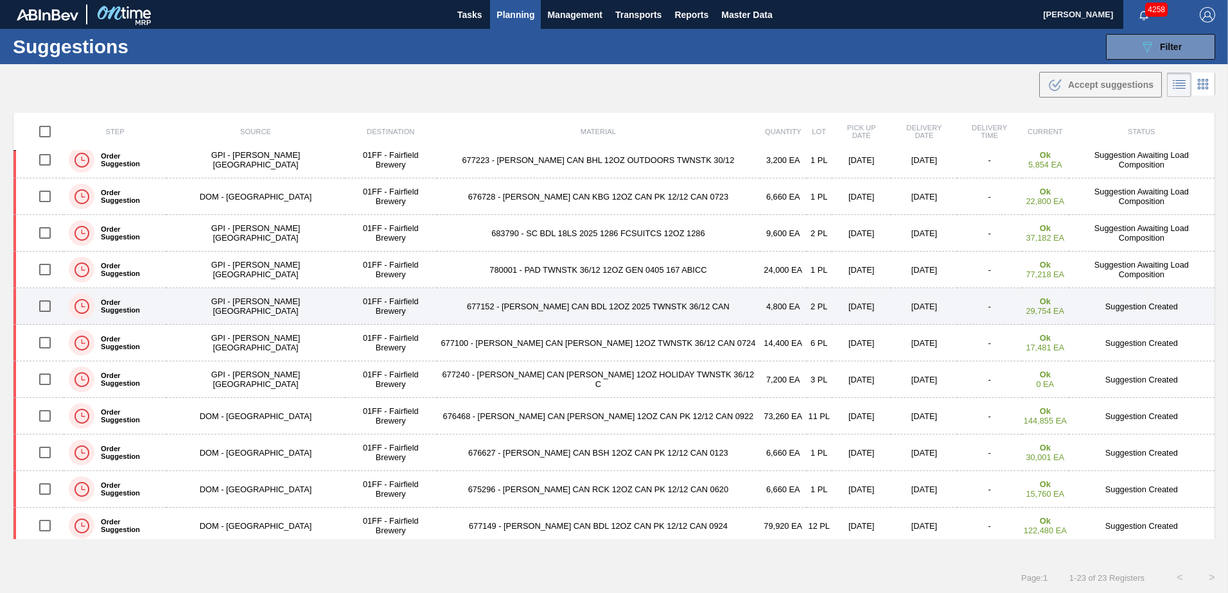
click at [585, 305] on td "677152 - [PERSON_NAME] CAN BDL 12OZ 2025 TWNSTK 36/12 CAN" at bounding box center [598, 306] width 323 height 37
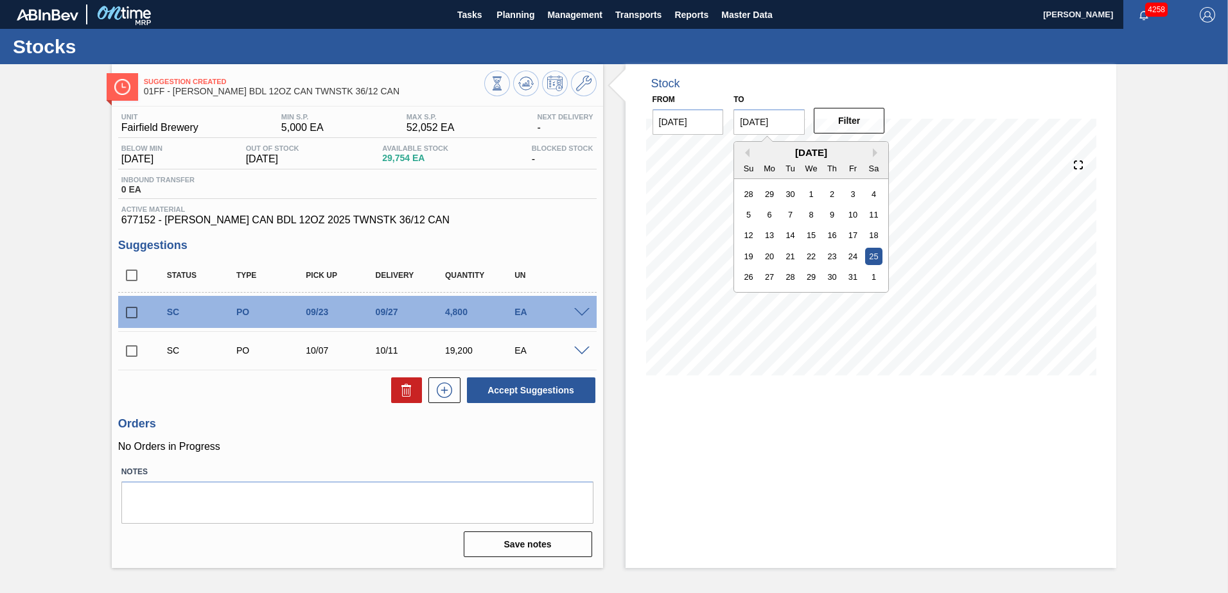
click at [771, 119] on input "[DATE]" at bounding box center [768, 122] width 71 height 26
click at [875, 195] on div "4" at bounding box center [873, 193] width 17 height 17
type input "[DATE]"
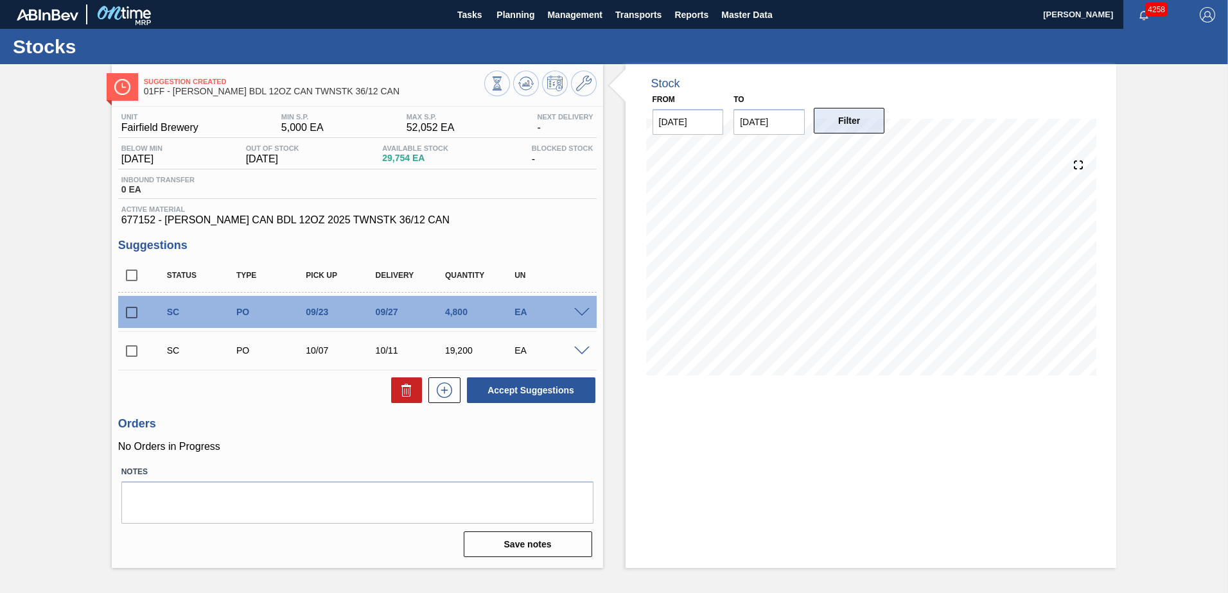
click at [855, 124] on button "Filter" at bounding box center [849, 121] width 71 height 26
click at [525, 85] on icon at bounding box center [525, 84] width 1 height 3
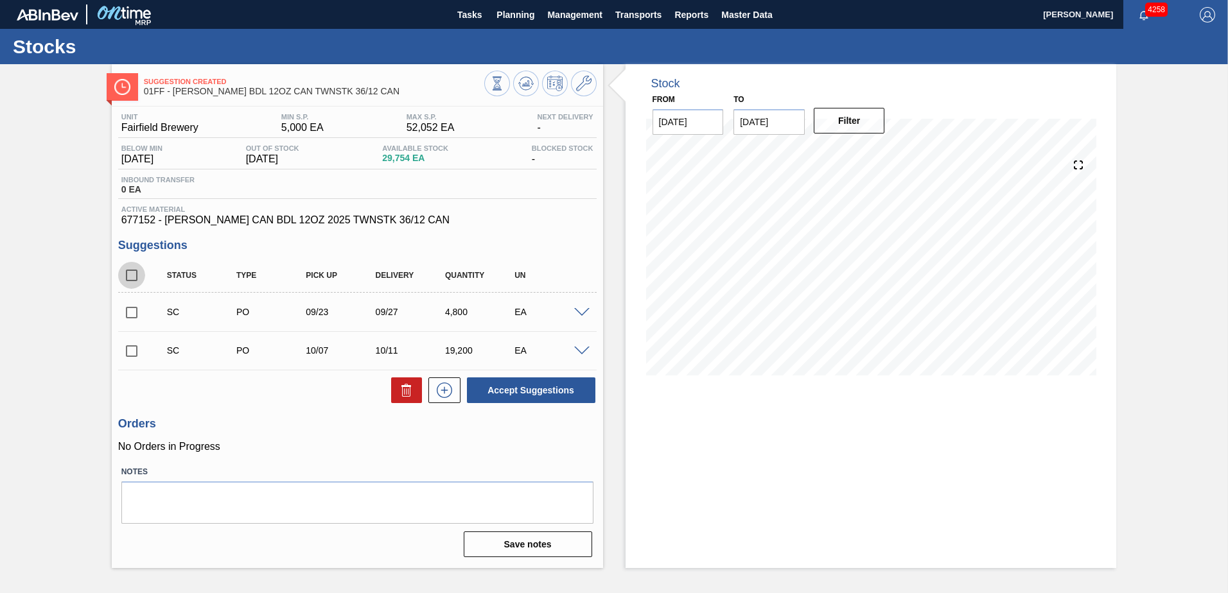
click at [134, 276] on input "checkbox" at bounding box center [131, 275] width 27 height 27
checkbox input "true"
click at [563, 395] on button "Accept Suggestions" at bounding box center [531, 391] width 128 height 26
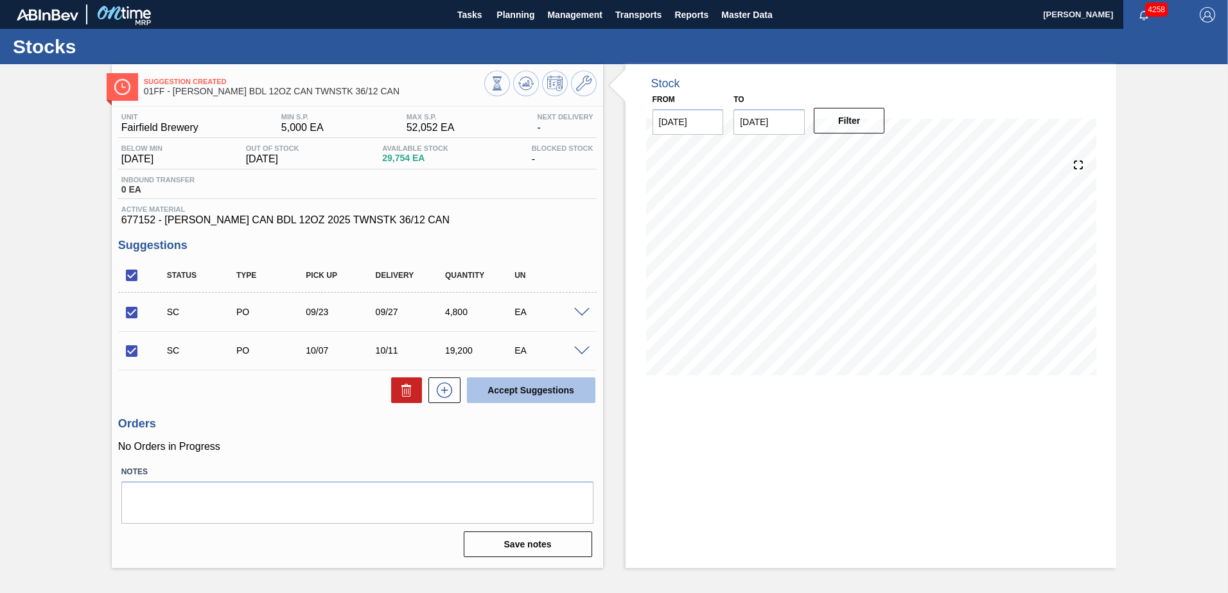
checkbox input "false"
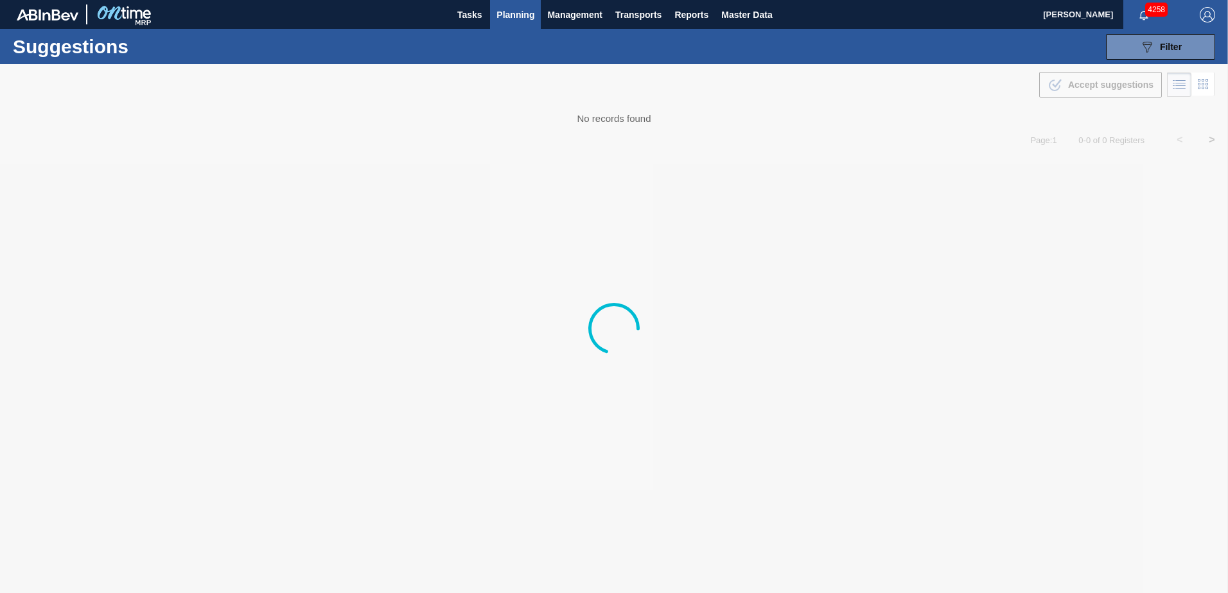
type from "[DATE]"
type to "[DATE]"
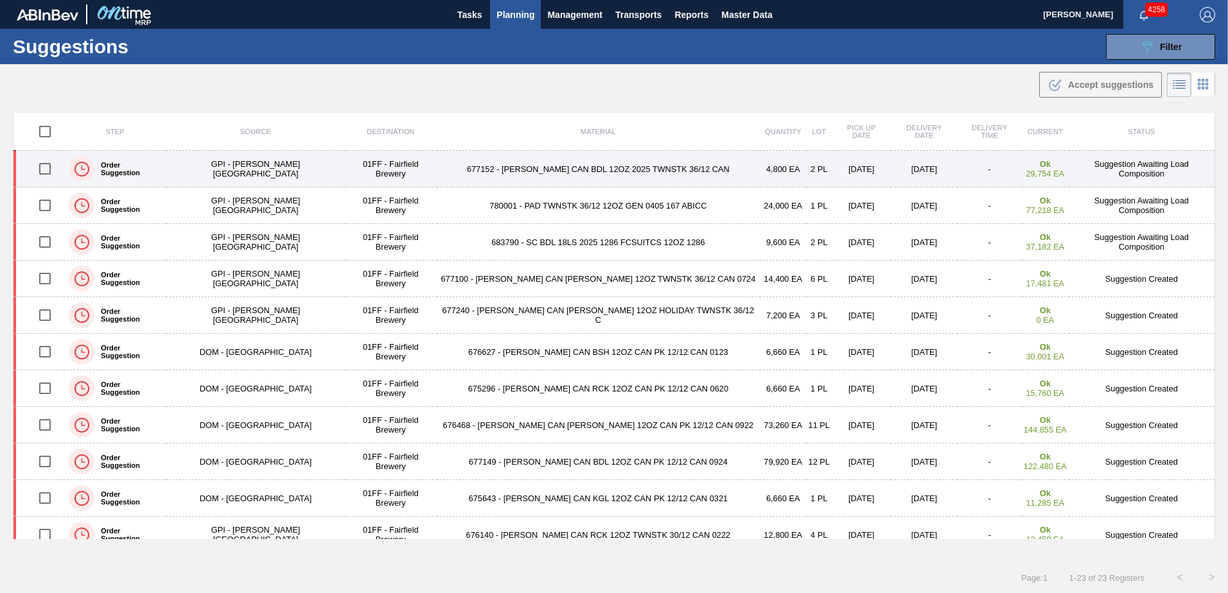
scroll to position [321, 0]
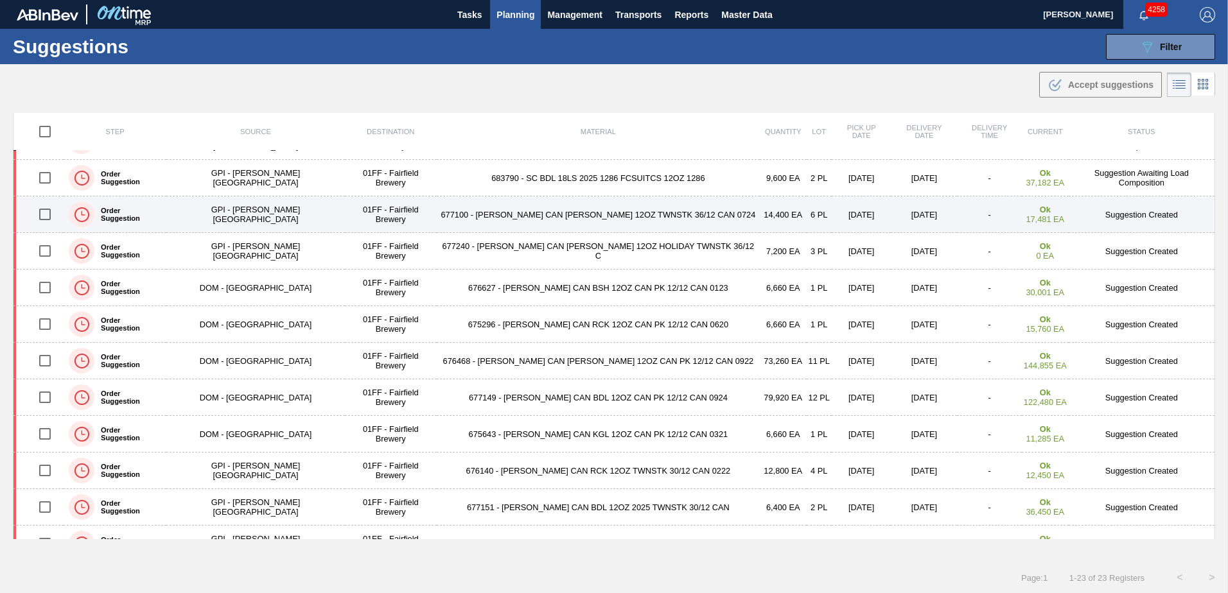
click at [544, 216] on td "677100 - [PERSON_NAME] CAN [PERSON_NAME] 12OZ TWNSTK 36/12 CAN 0724" at bounding box center [598, 215] width 323 height 37
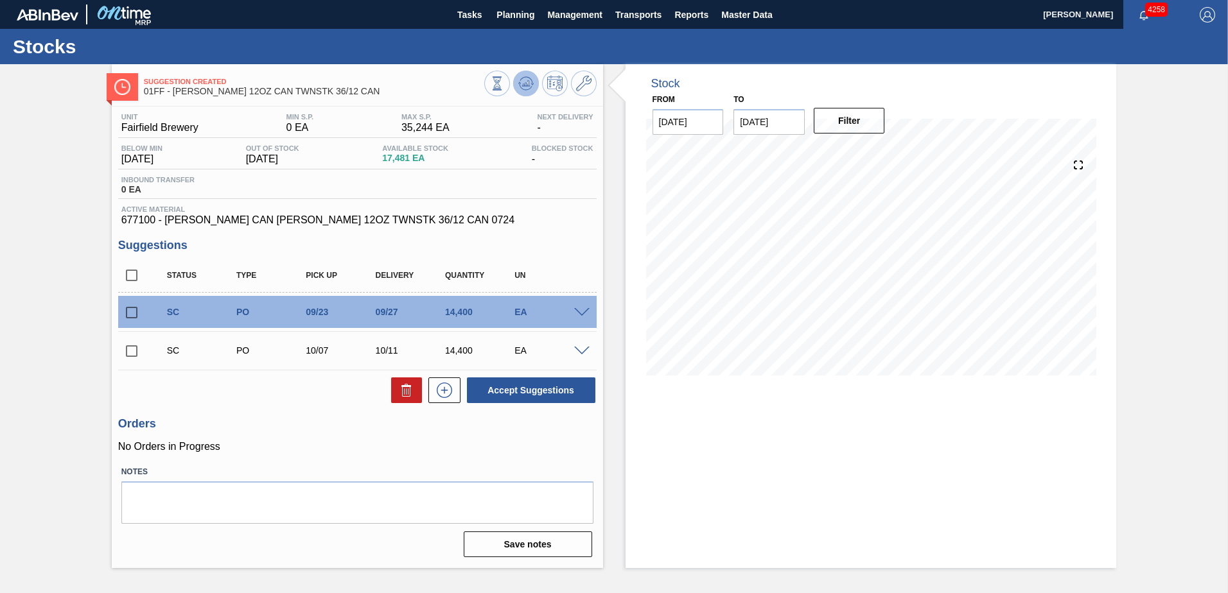
click at [529, 87] on icon at bounding box center [525, 83] width 15 height 15
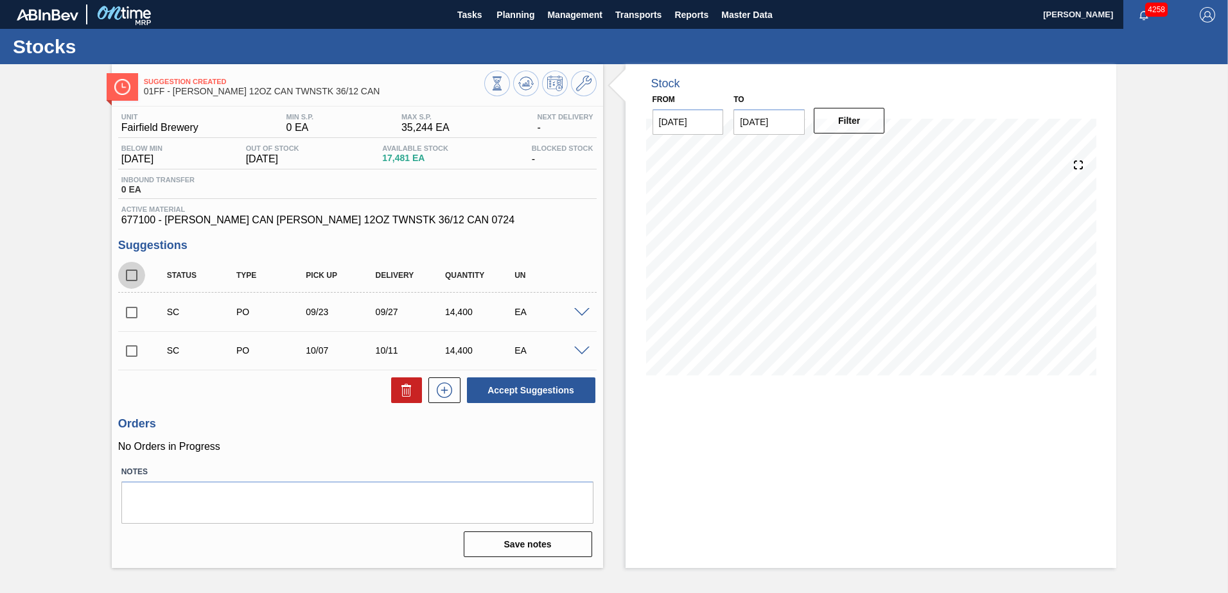
click at [128, 273] on input "checkbox" at bounding box center [131, 275] width 27 height 27
checkbox input "true"
click at [504, 386] on button "Accept Suggestions" at bounding box center [531, 391] width 128 height 26
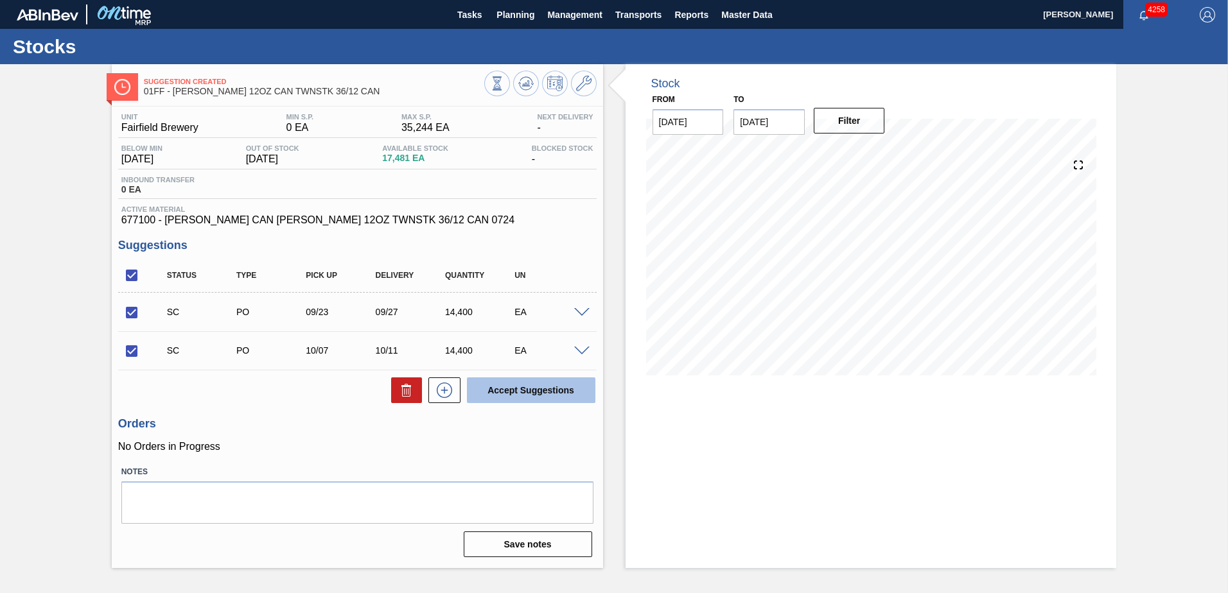
checkbox input "false"
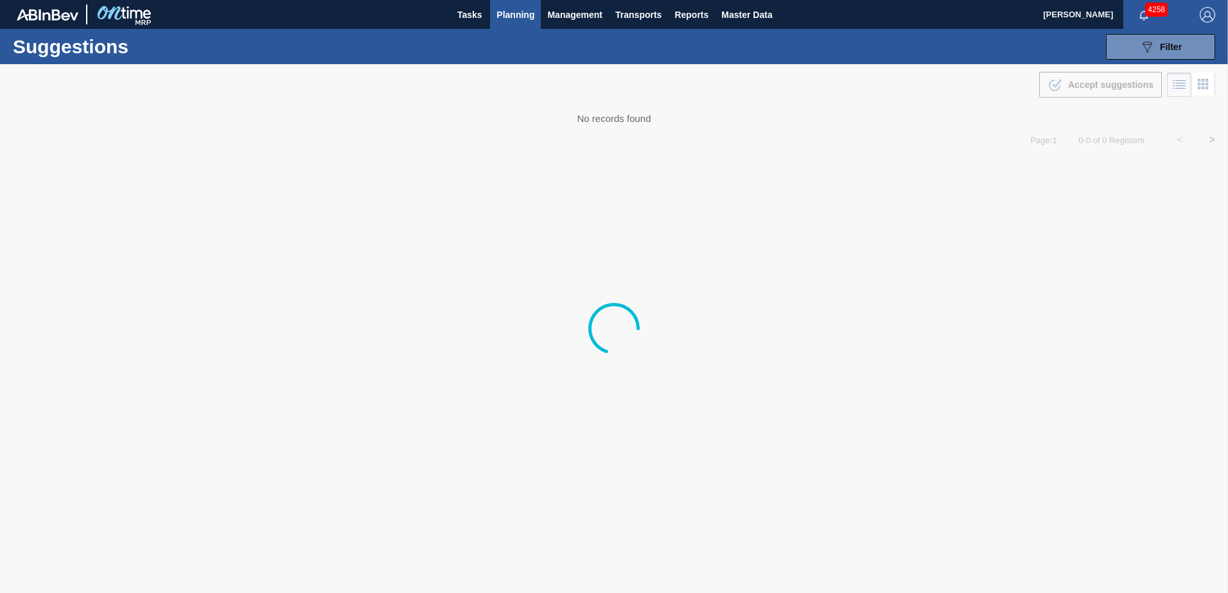
type from "[DATE]"
type to "[DATE]"
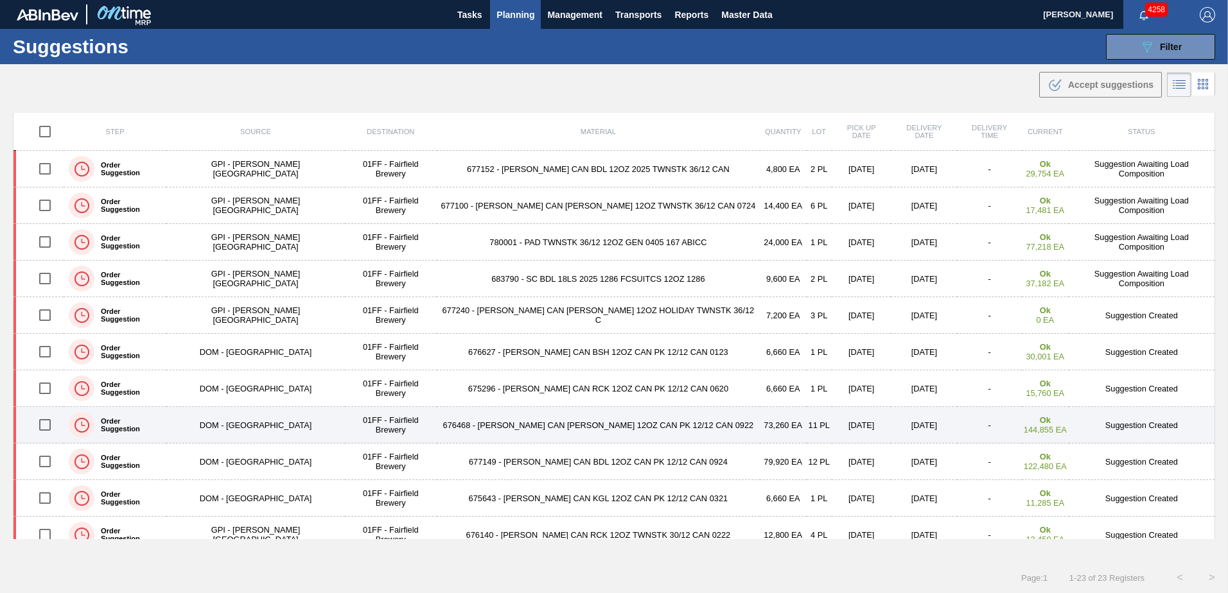
scroll to position [321, 0]
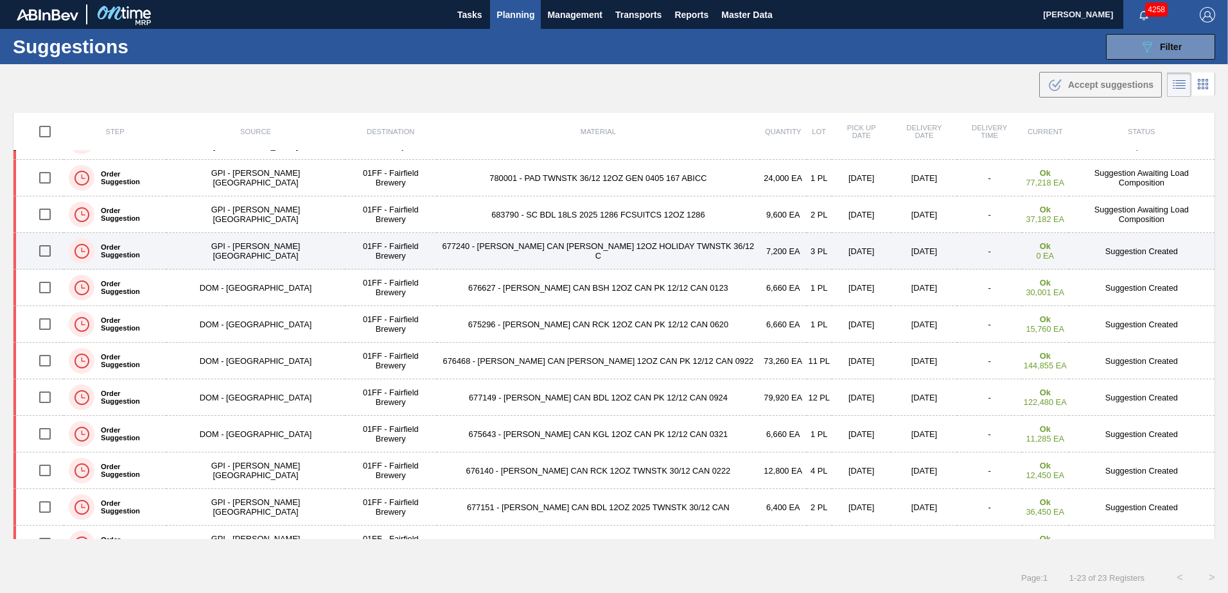
click at [541, 250] on td "677240 - [PERSON_NAME] CAN [PERSON_NAME] 12OZ HOLIDAY TWNSTK 36/12 C" at bounding box center [598, 251] width 323 height 37
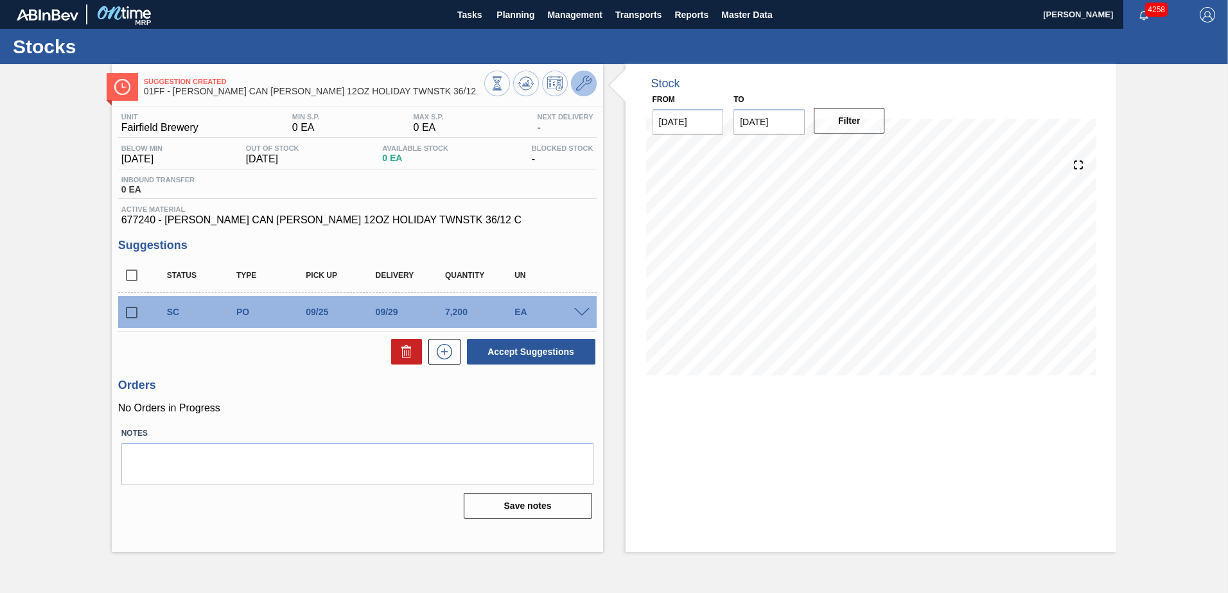
click at [579, 83] on icon at bounding box center [583, 83] width 15 height 15
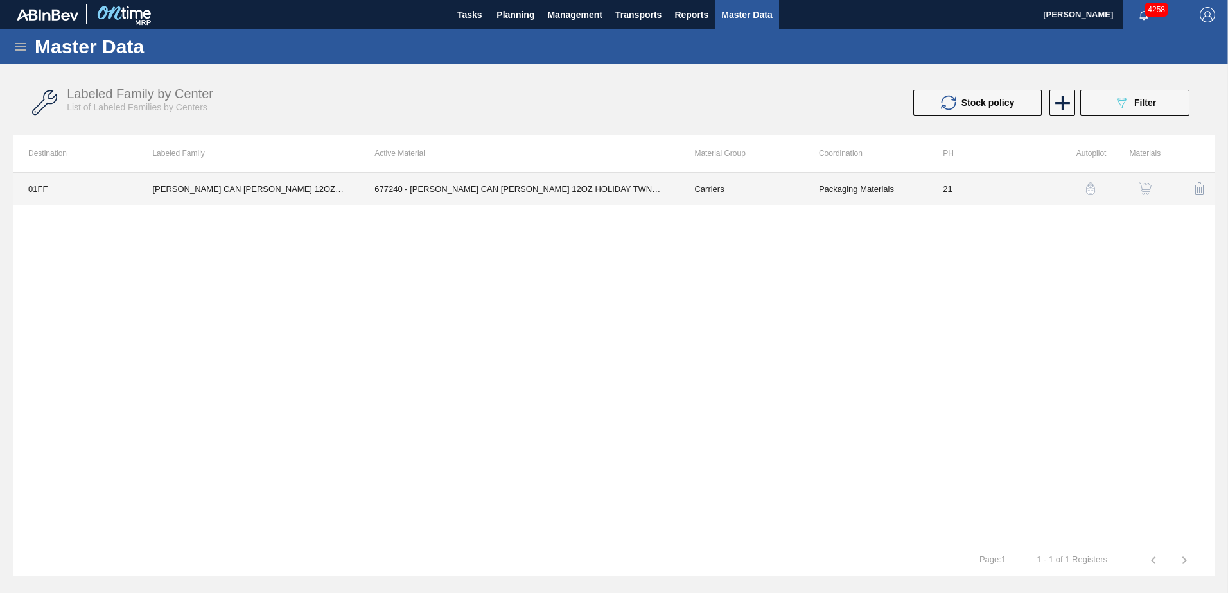
click at [513, 184] on td "677240 - [PERSON_NAME] CAN [PERSON_NAME] 12OZ HOLIDAY TWNSTK 36/12 C" at bounding box center [519, 189] width 320 height 32
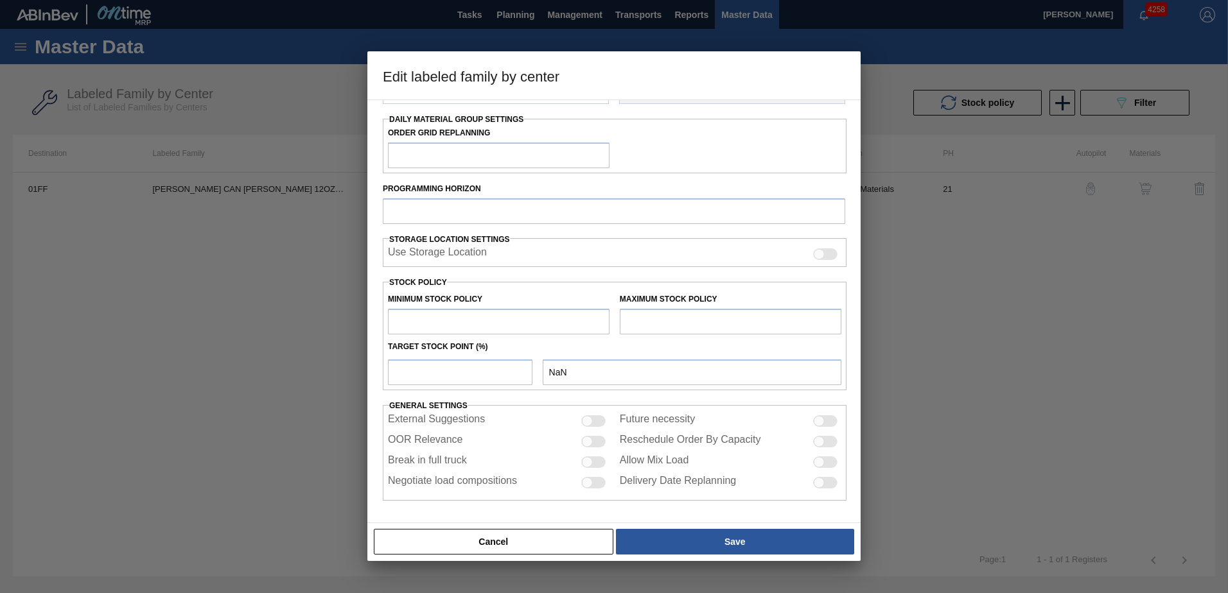
type input "Carriers"
type input "Can Carriers"
type input "[PERSON_NAME] CAN [PERSON_NAME] 12OZ HOLIDAY TWNSTK 36/12"
type input "01FF - Fairfield Brewery"
type input "21"
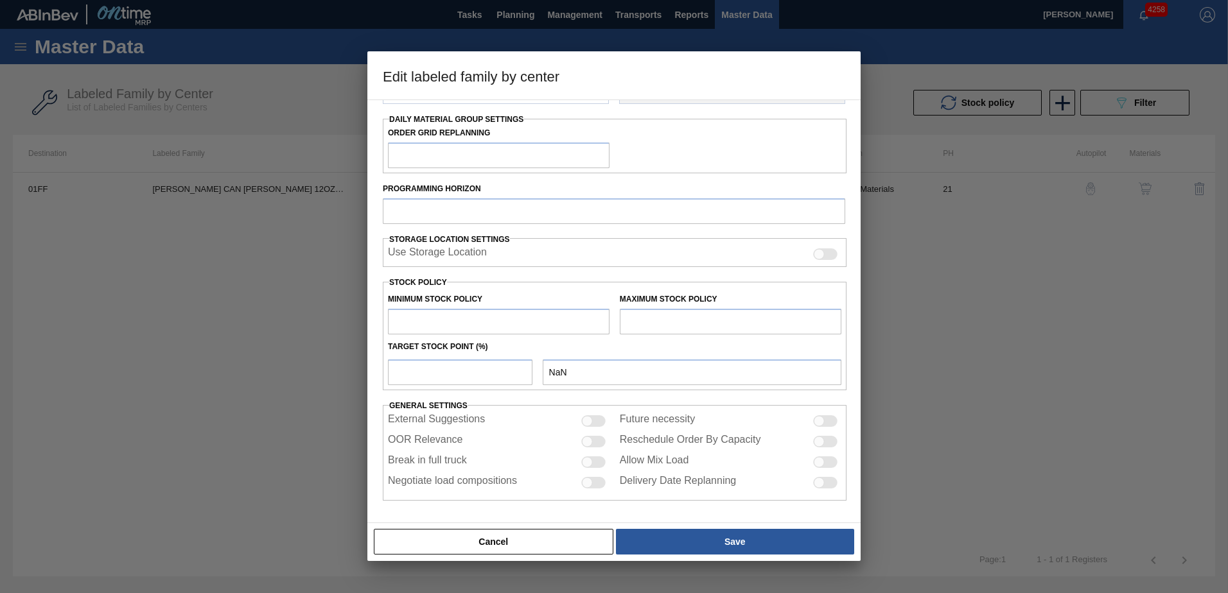
type input "0"
type input "100"
type input "0"
checkbox input "true"
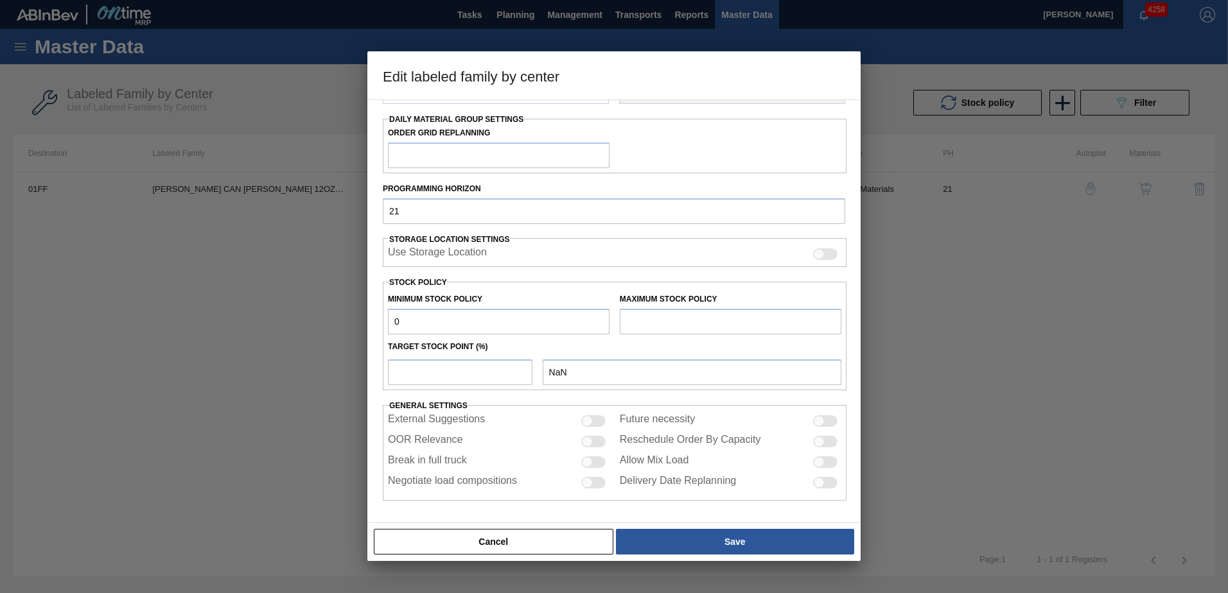
checkbox input "true"
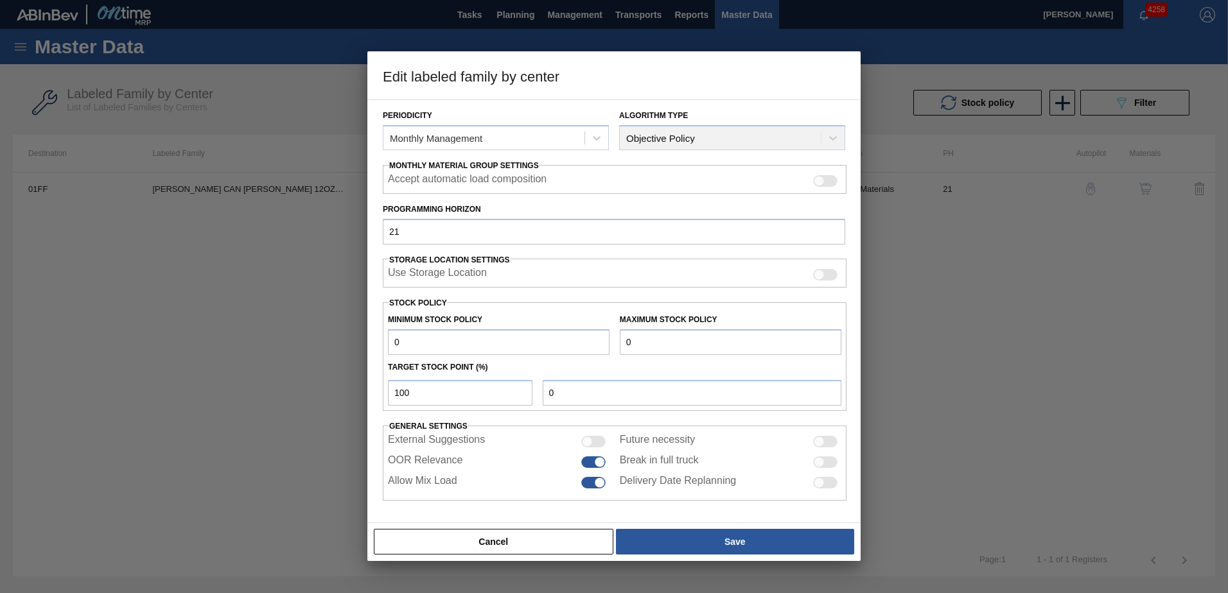
scroll to position [148, 0]
drag, startPoint x: 636, startPoint y: 338, endPoint x: 594, endPoint y: 340, distance: 41.8
click at [594, 340] on div "Minimum Stock Policy 0 Maximum Stock Policy 0" at bounding box center [615, 332] width 464 height 48
type input "7"
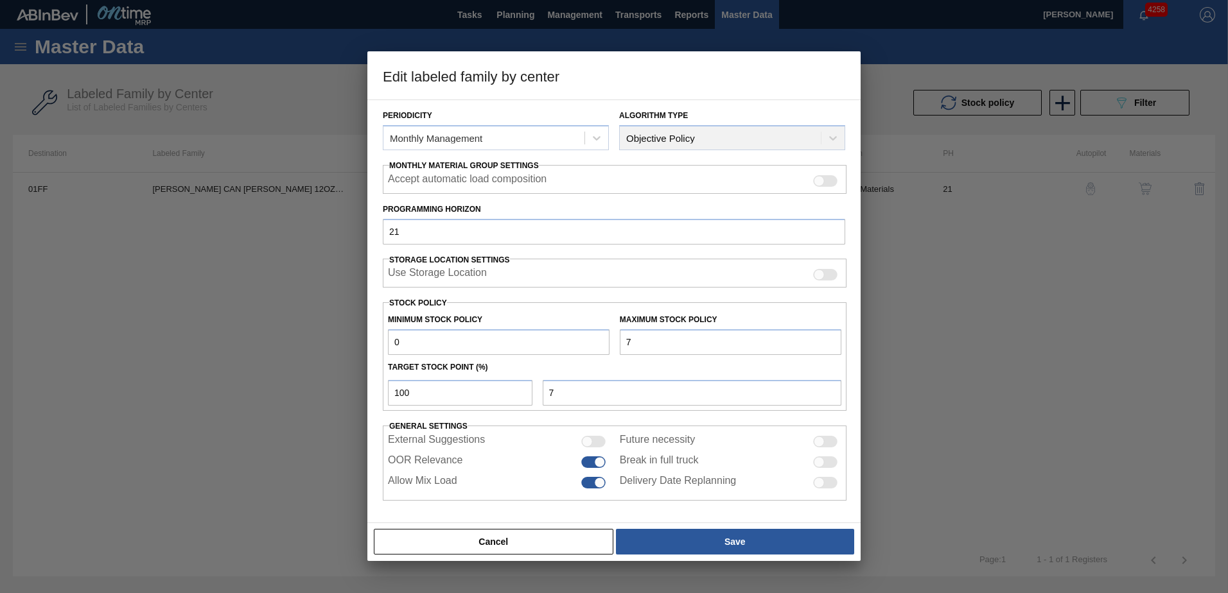
type input "75"
type input "750"
type input "7,500"
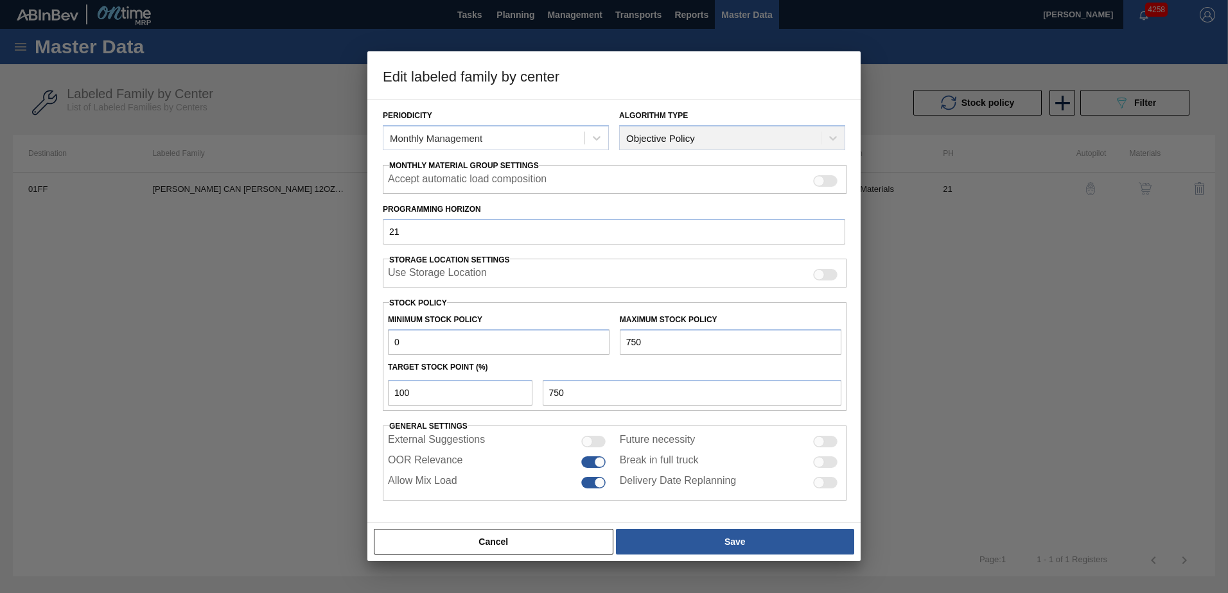
type input "7,500"
type input "75,000"
drag, startPoint x: 402, startPoint y: 392, endPoint x: 338, endPoint y: 376, distance: 65.6
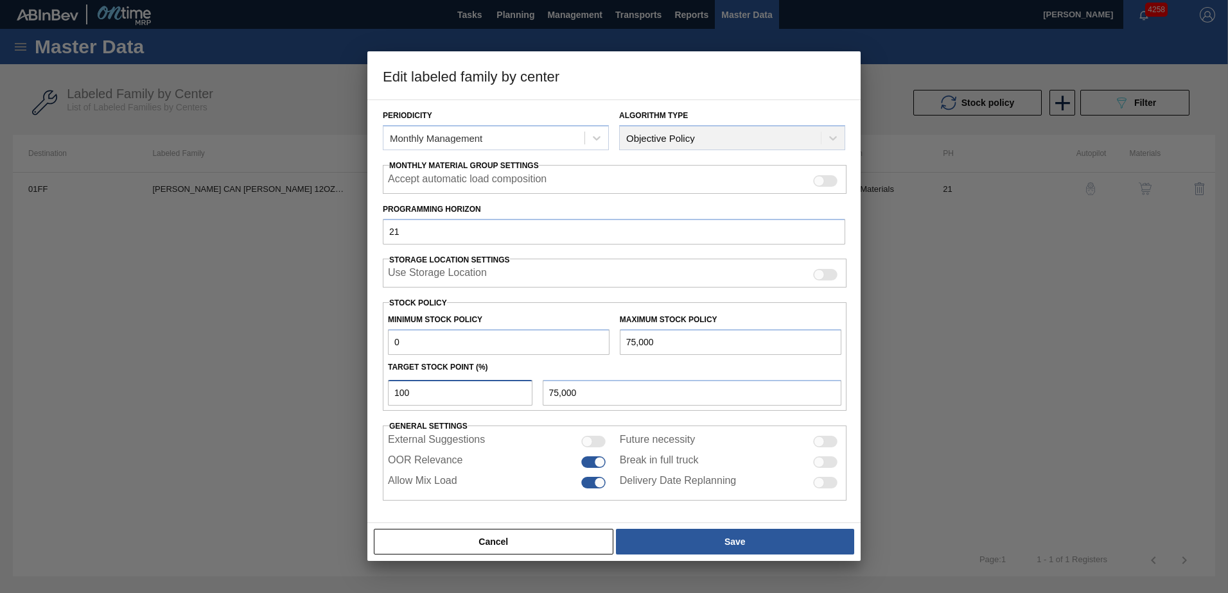
click at [338, 379] on div "Edit labeled family by center Material Group Carriers Family Can Carriers Label…" at bounding box center [614, 296] width 1228 height 593
type input "0"
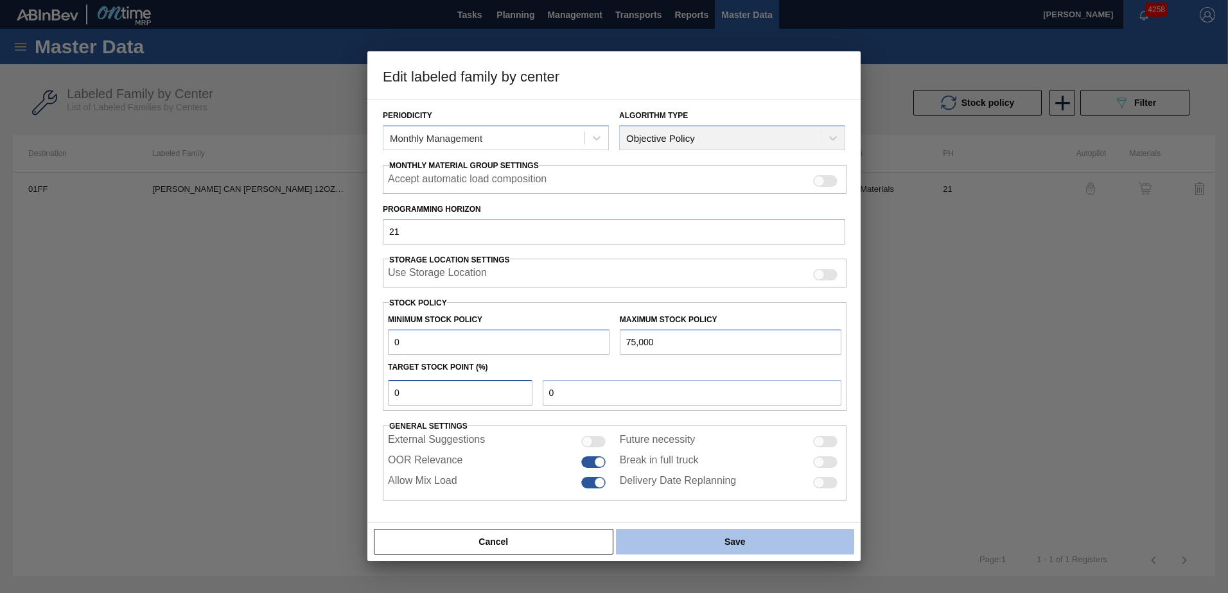
type input "0"
click at [692, 535] on button "Save" at bounding box center [735, 542] width 238 height 26
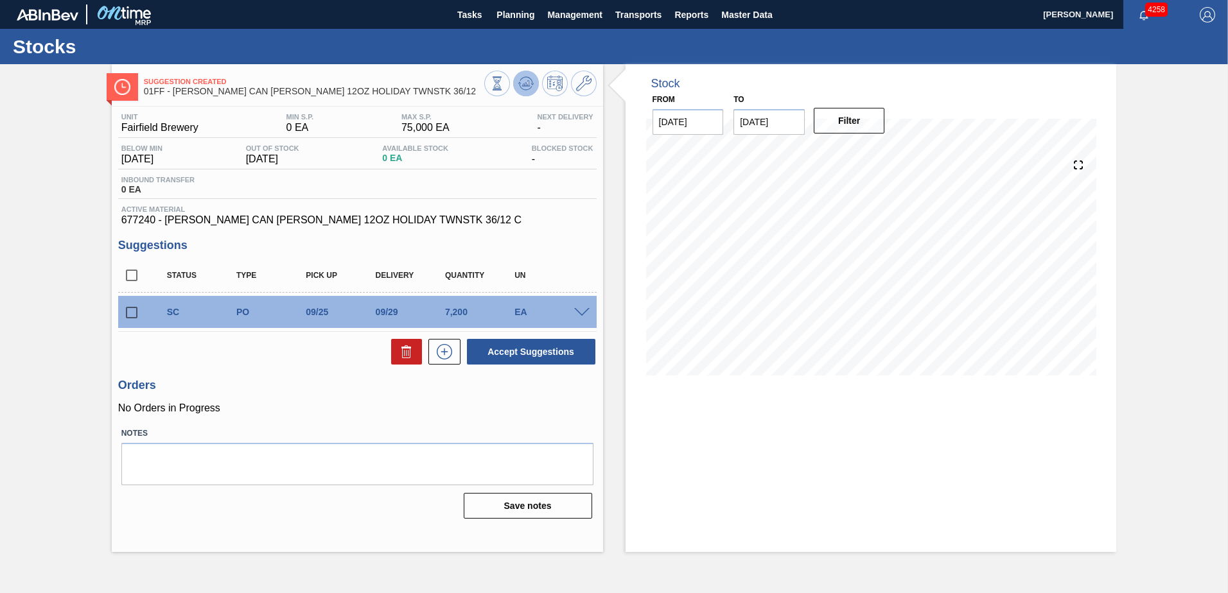
click at [527, 84] on icon at bounding box center [526, 83] width 8 height 6
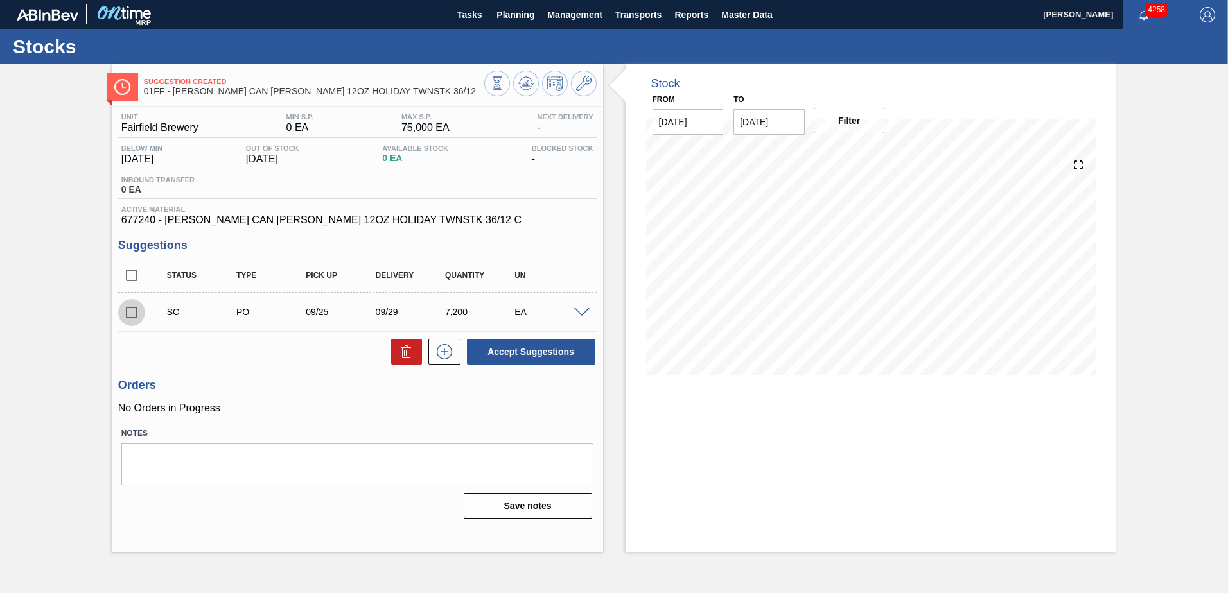
click at [131, 312] on input "checkbox" at bounding box center [131, 312] width 27 height 27
click at [525, 349] on button "Accept Suggestions" at bounding box center [531, 352] width 128 height 26
checkbox input "false"
click at [125, 310] on input "checkbox" at bounding box center [131, 312] width 27 height 27
click at [514, 356] on button "Accept Suggestions" at bounding box center [531, 352] width 128 height 26
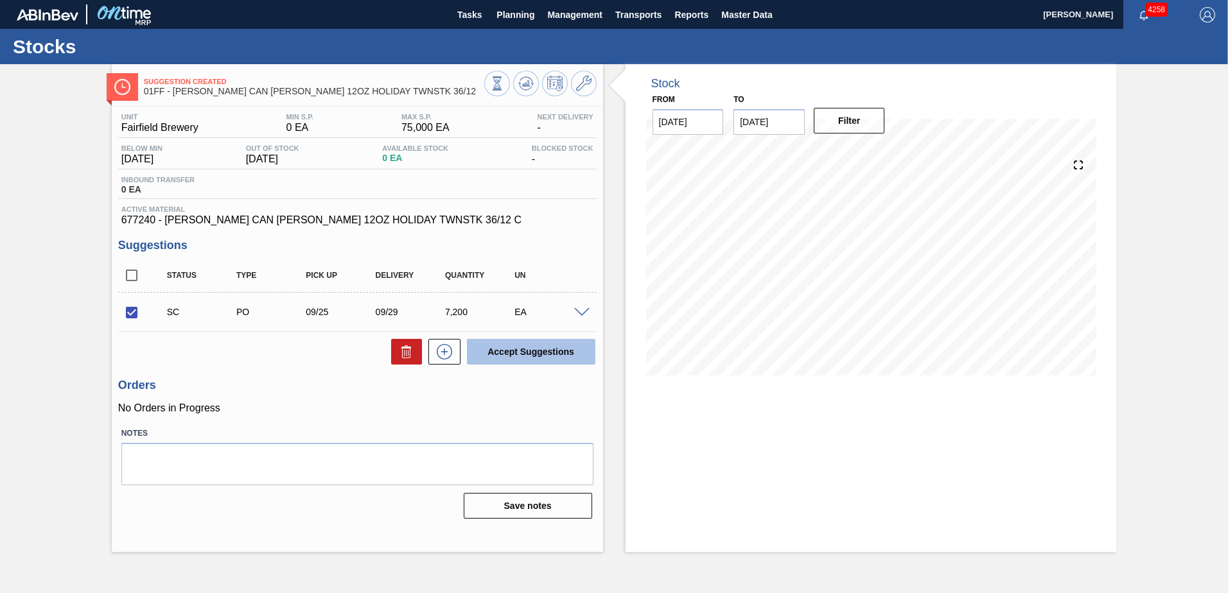
checkbox input "false"
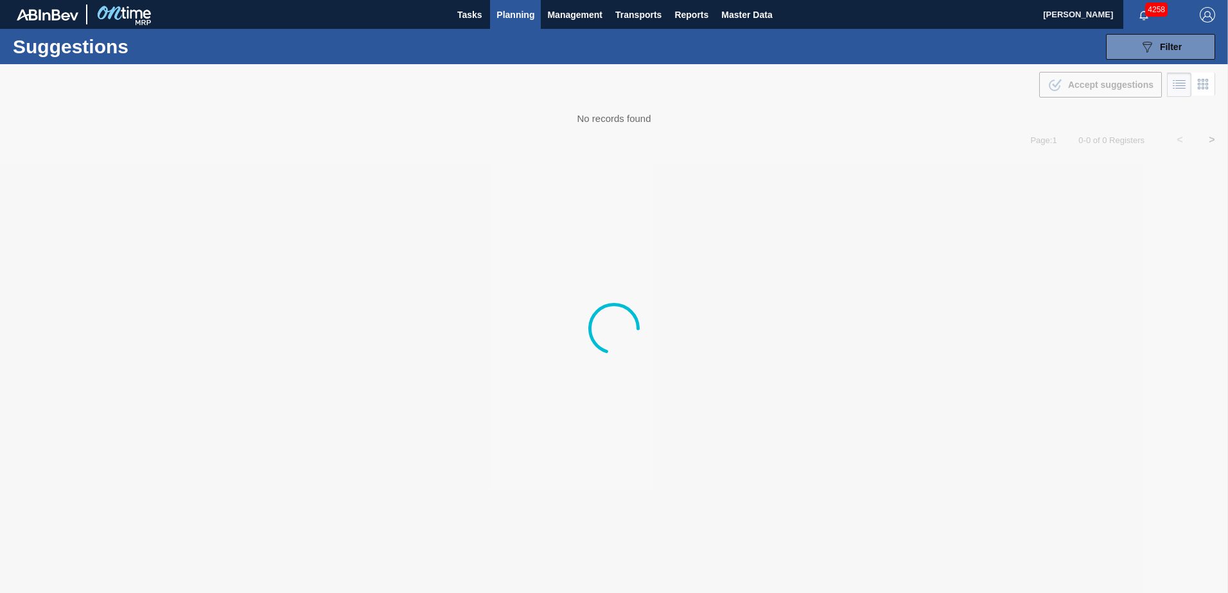
type from "[DATE]"
type to "[DATE]"
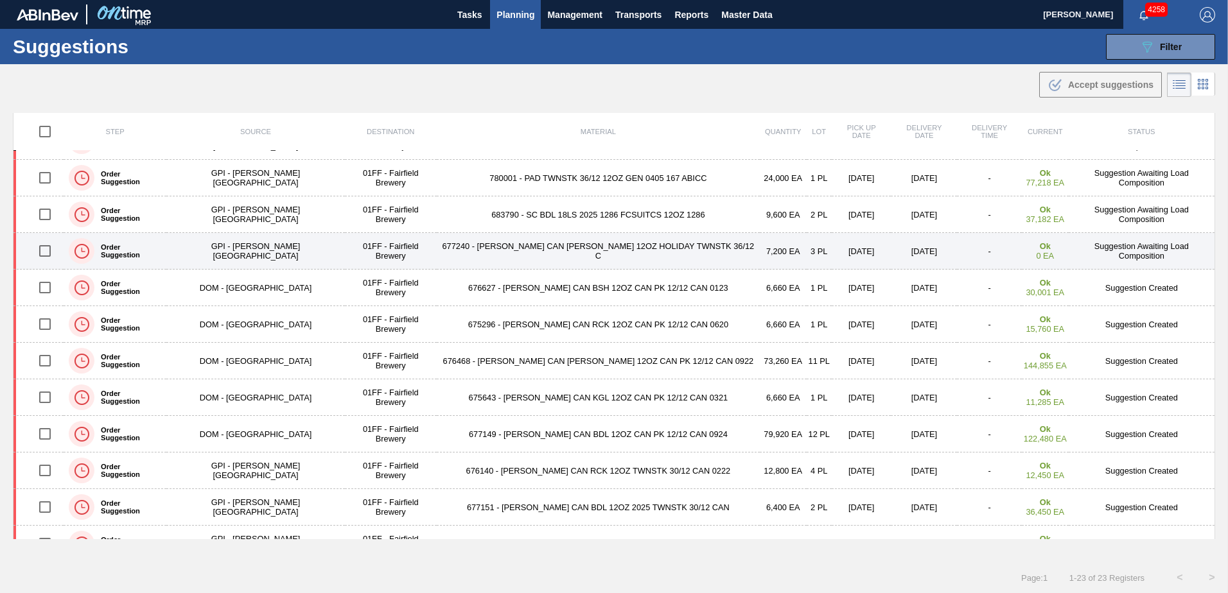
scroll to position [385, 0]
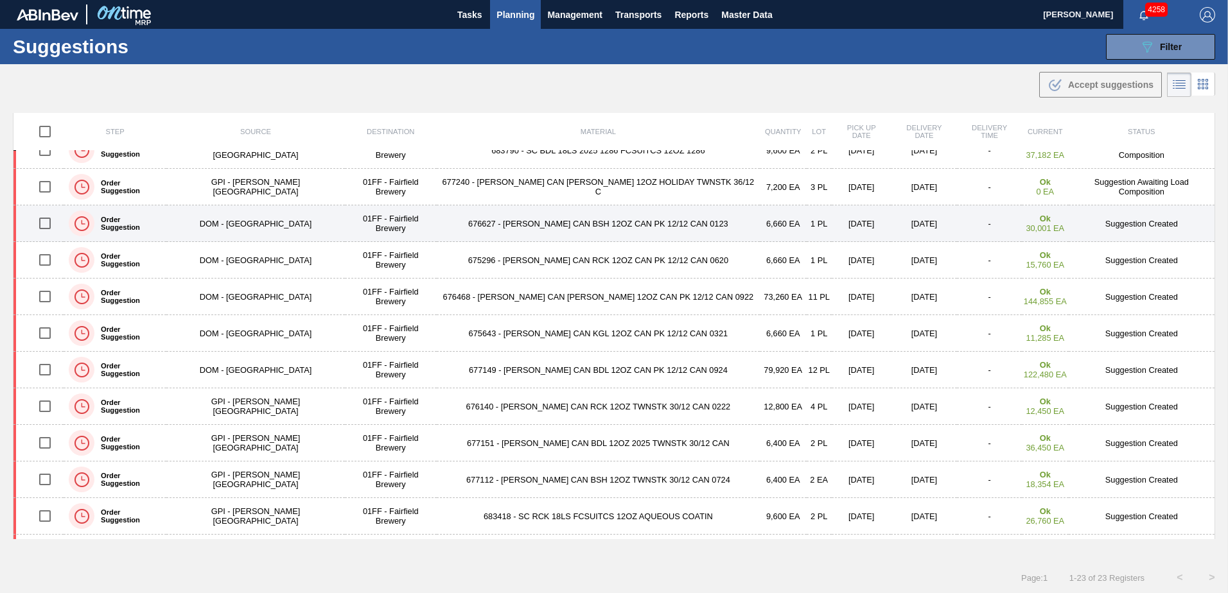
click at [530, 224] on td "676627 - [PERSON_NAME] CAN BSH 12OZ CAN PK 12/12 CAN 0123" at bounding box center [598, 224] width 323 height 37
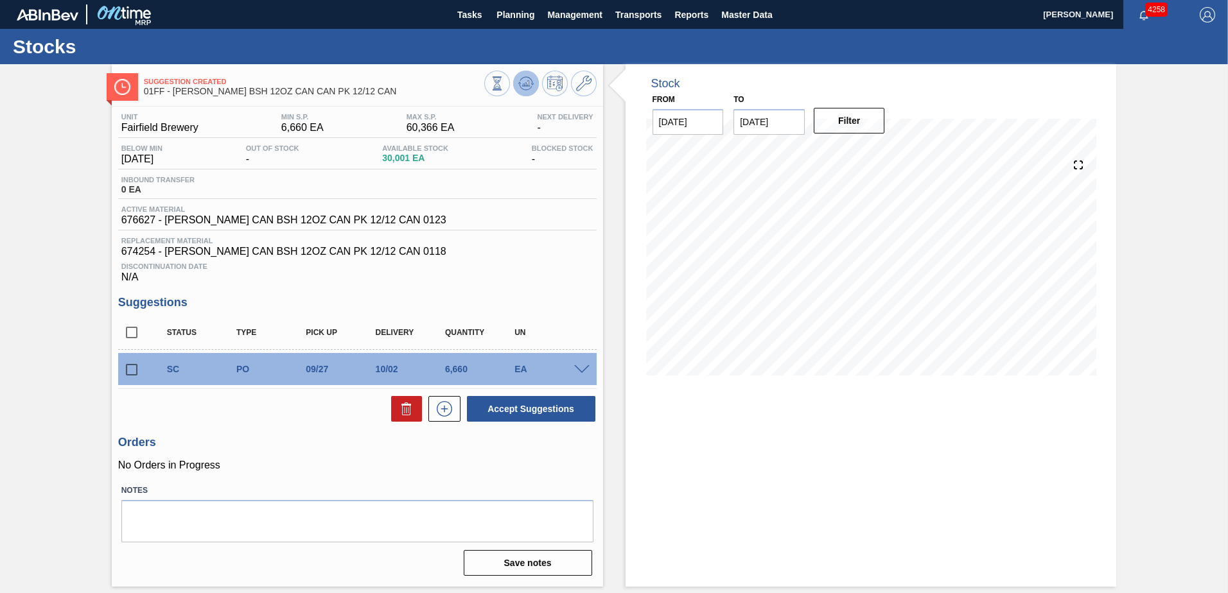
click at [529, 83] on icon at bounding box center [526, 83] width 8 height 6
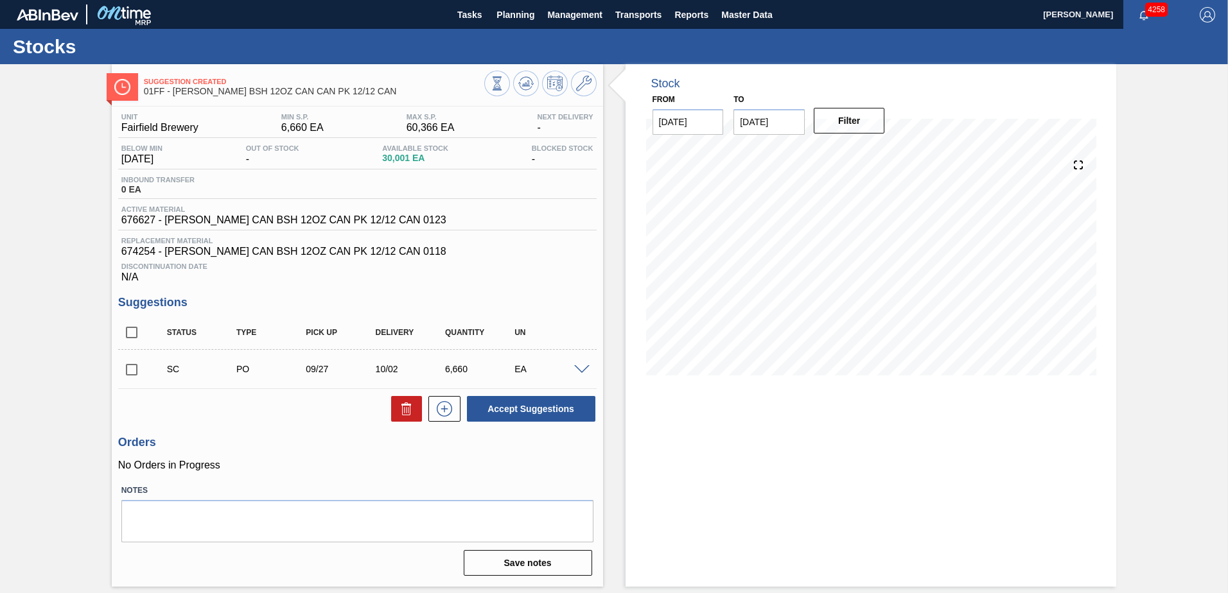
click at [133, 369] on input "checkbox" at bounding box center [131, 369] width 27 height 27
click at [572, 414] on button "Accept Suggestions" at bounding box center [531, 409] width 128 height 26
checkbox input "false"
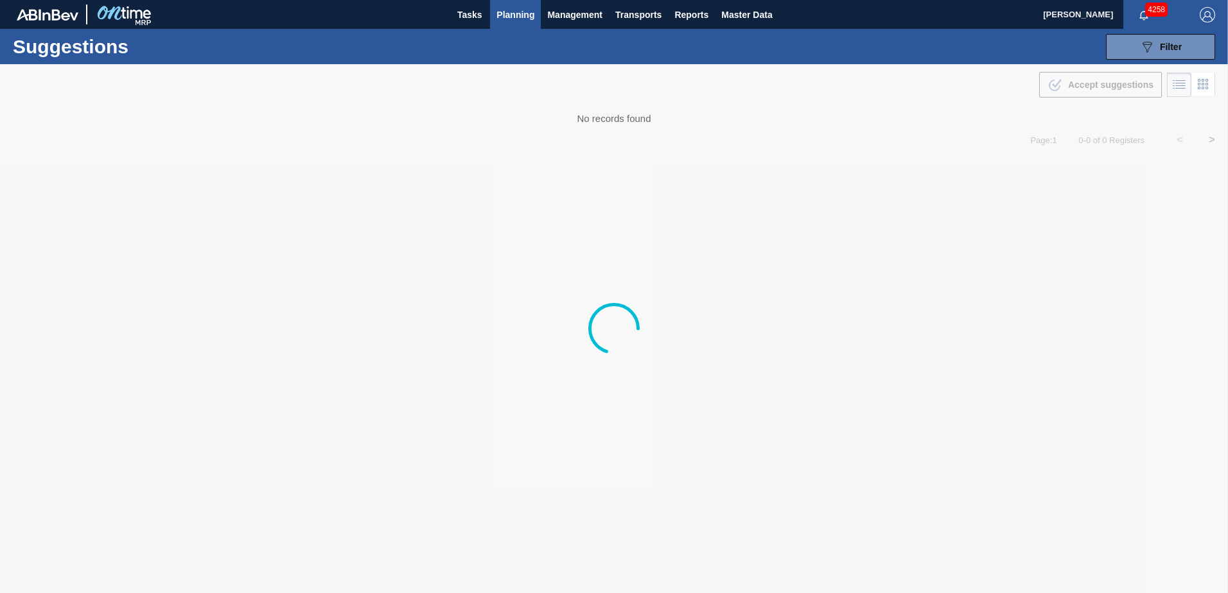
type from "[DATE]"
type to "[DATE]"
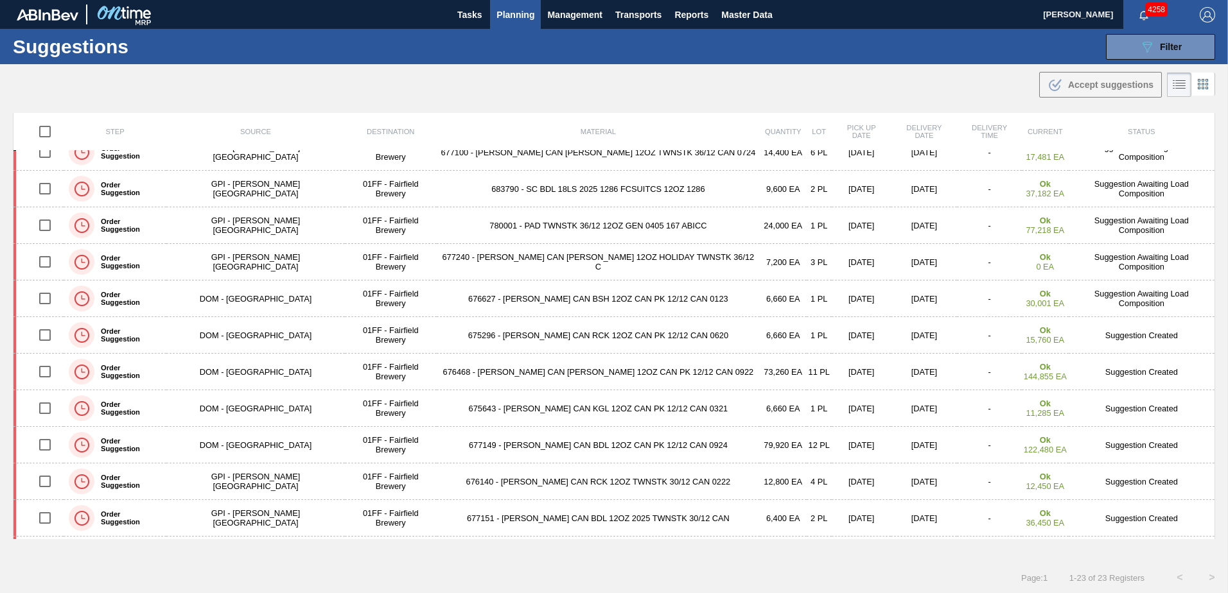
scroll to position [321, 0]
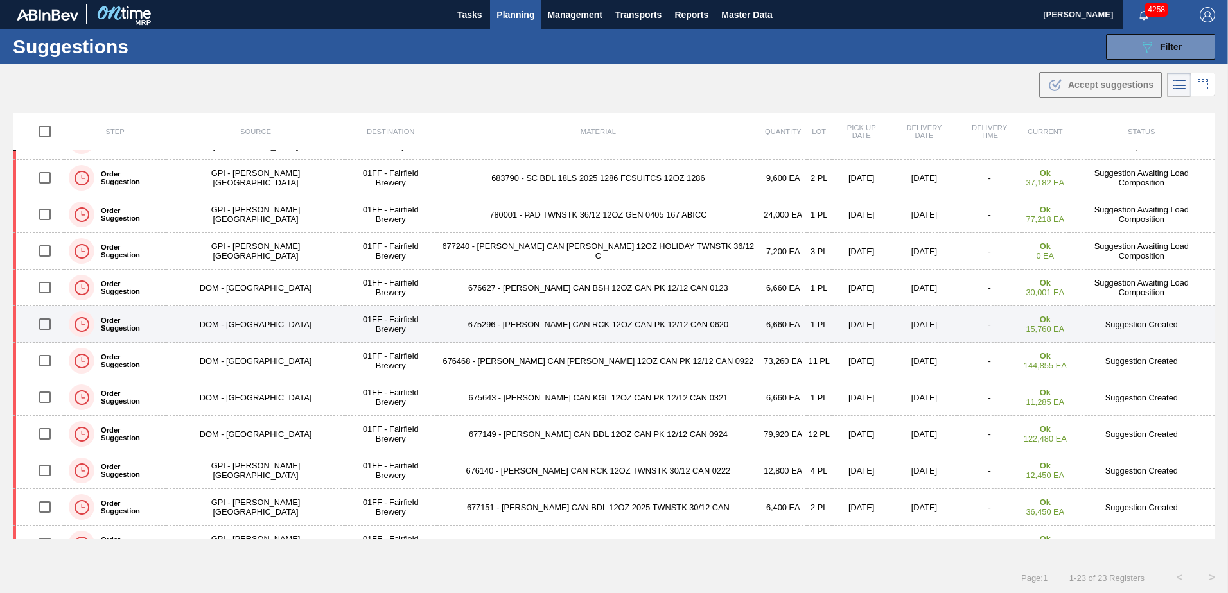
click at [549, 326] on td "675296 - [PERSON_NAME] CAN RCK 12OZ CAN PK 12/12 CAN 0620" at bounding box center [598, 324] width 323 height 37
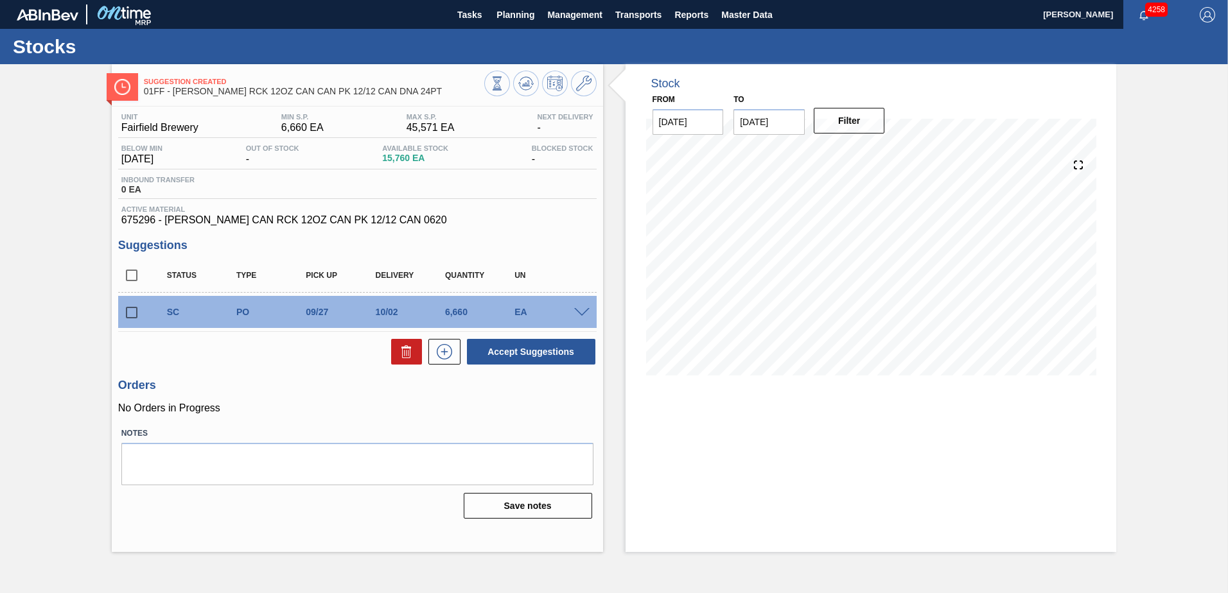
click at [132, 311] on input "checkbox" at bounding box center [131, 312] width 27 height 27
click at [539, 352] on button "Accept Suggestions" at bounding box center [531, 352] width 128 height 26
checkbox input "false"
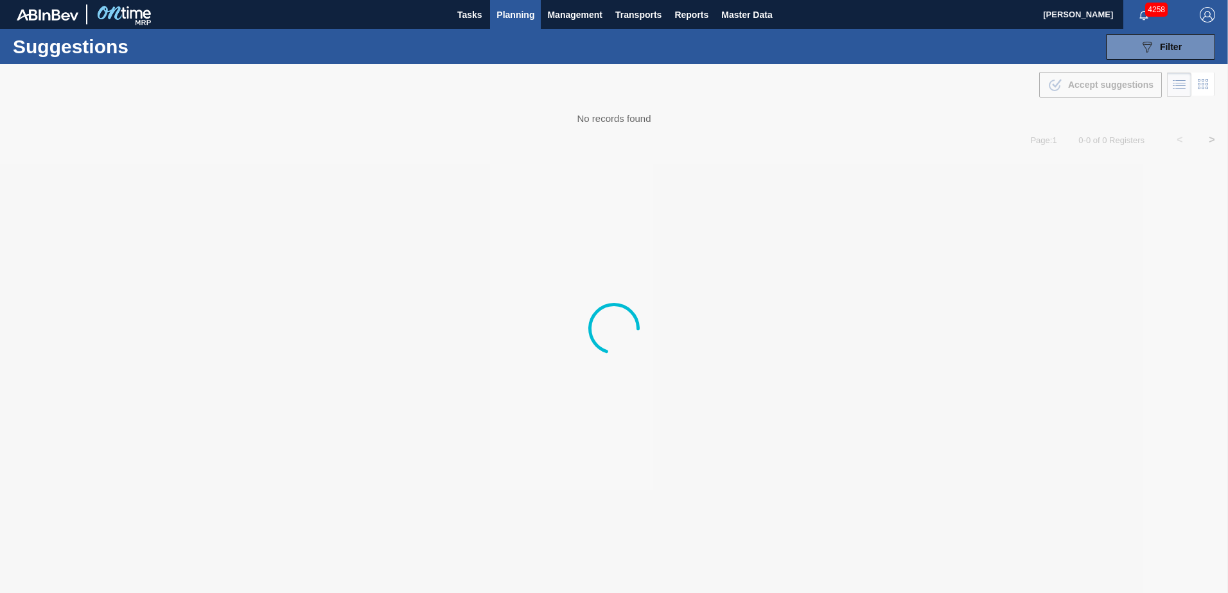
type from "[DATE]"
type to "[DATE]"
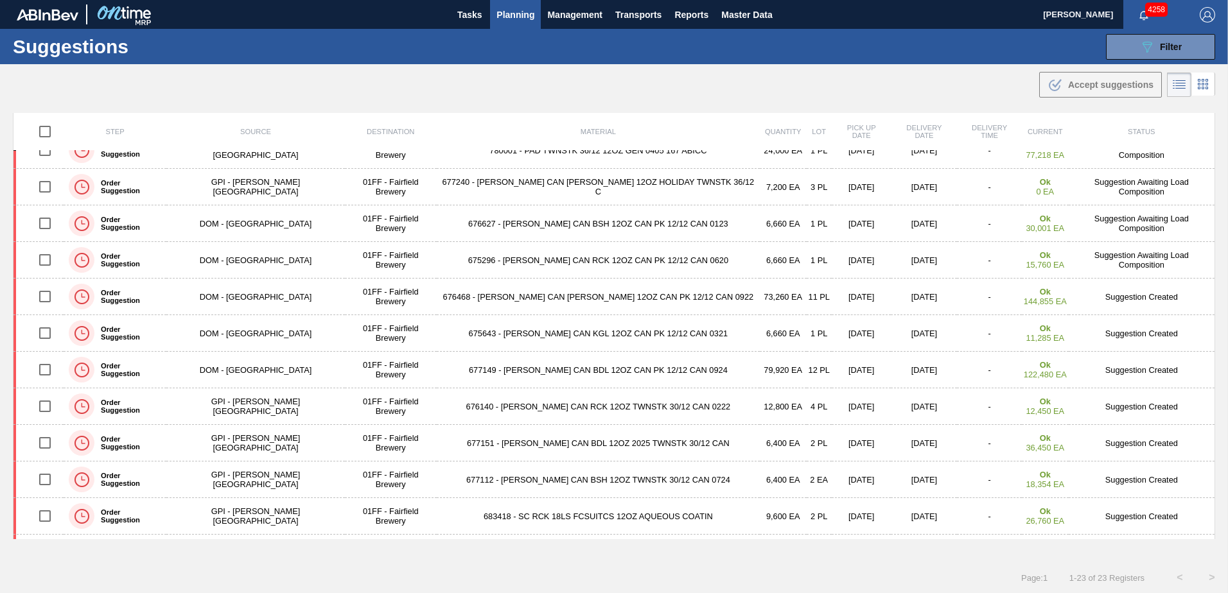
scroll to position [450, 0]
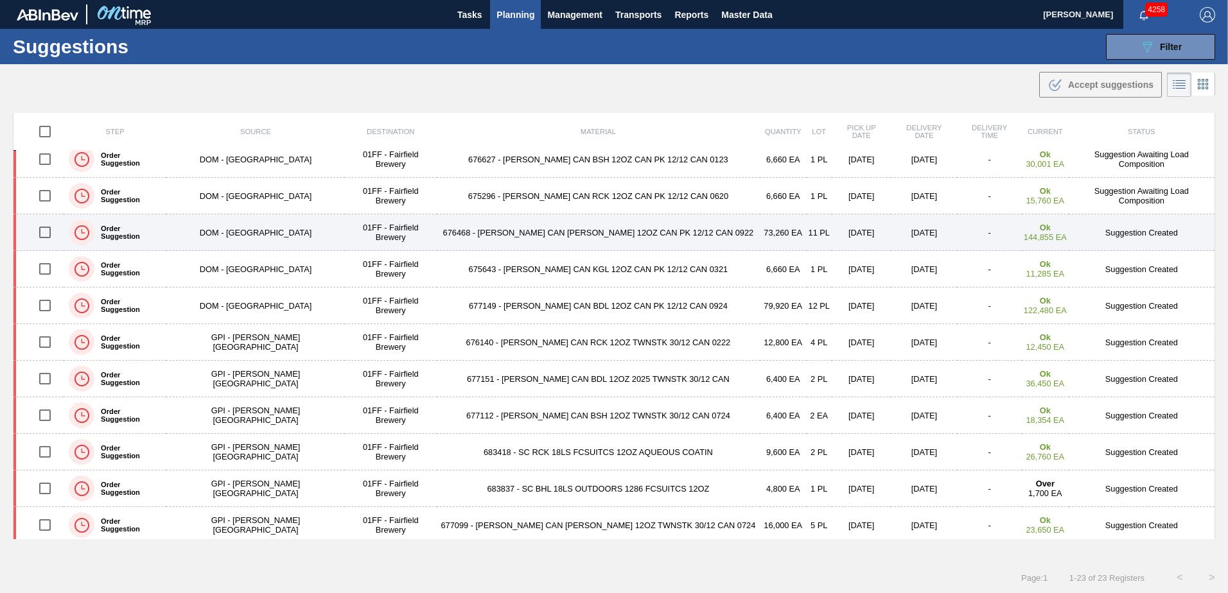
click at [588, 232] on td "676468 - [PERSON_NAME] CAN [PERSON_NAME] 12OZ CAN PK 12/12 CAN 0922" at bounding box center [598, 233] width 323 height 37
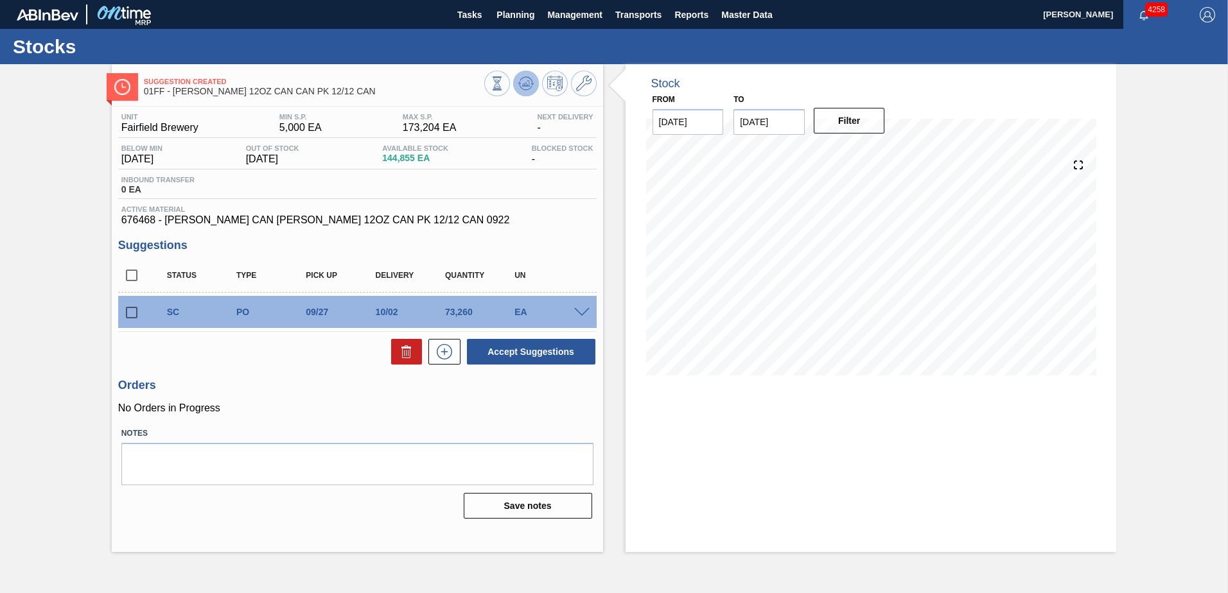
click at [533, 83] on icon at bounding box center [532, 84] width 3 height 2
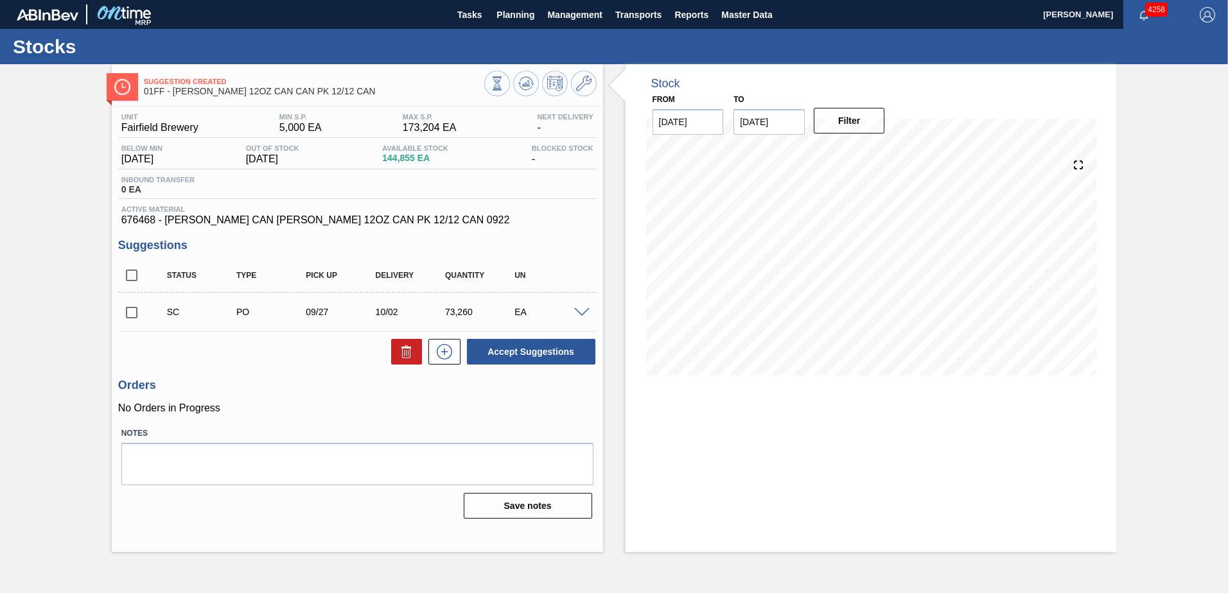
click at [131, 312] on input "checkbox" at bounding box center [131, 312] width 27 height 27
click at [528, 349] on button "Accept Suggestions" at bounding box center [531, 352] width 128 height 26
checkbox input "false"
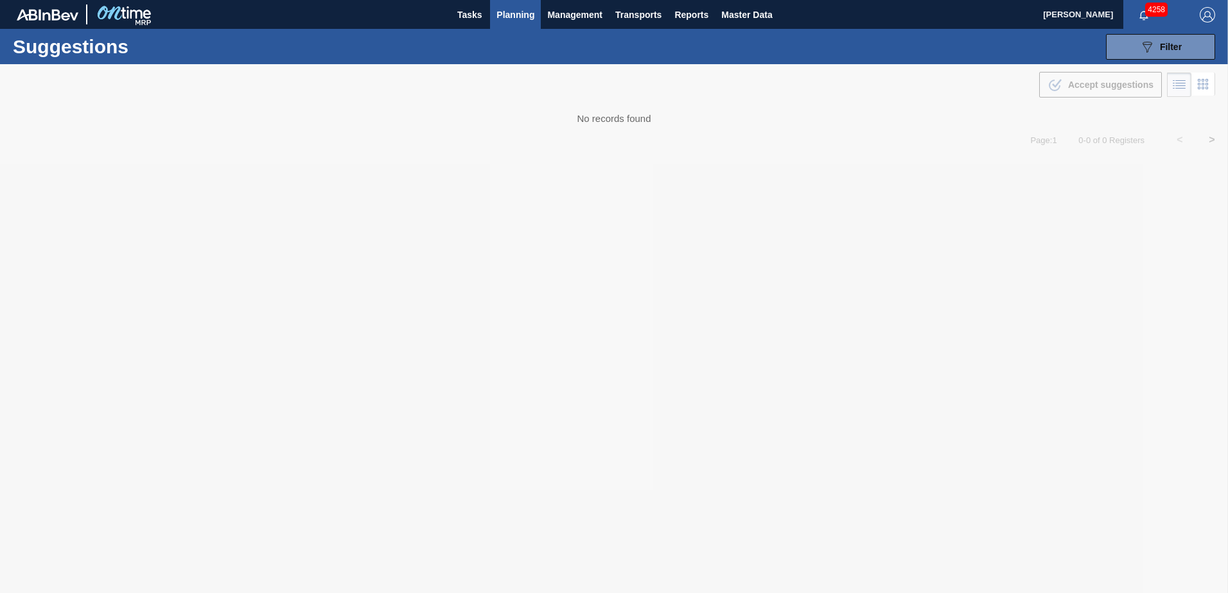
type from "[DATE]"
type to "[DATE]"
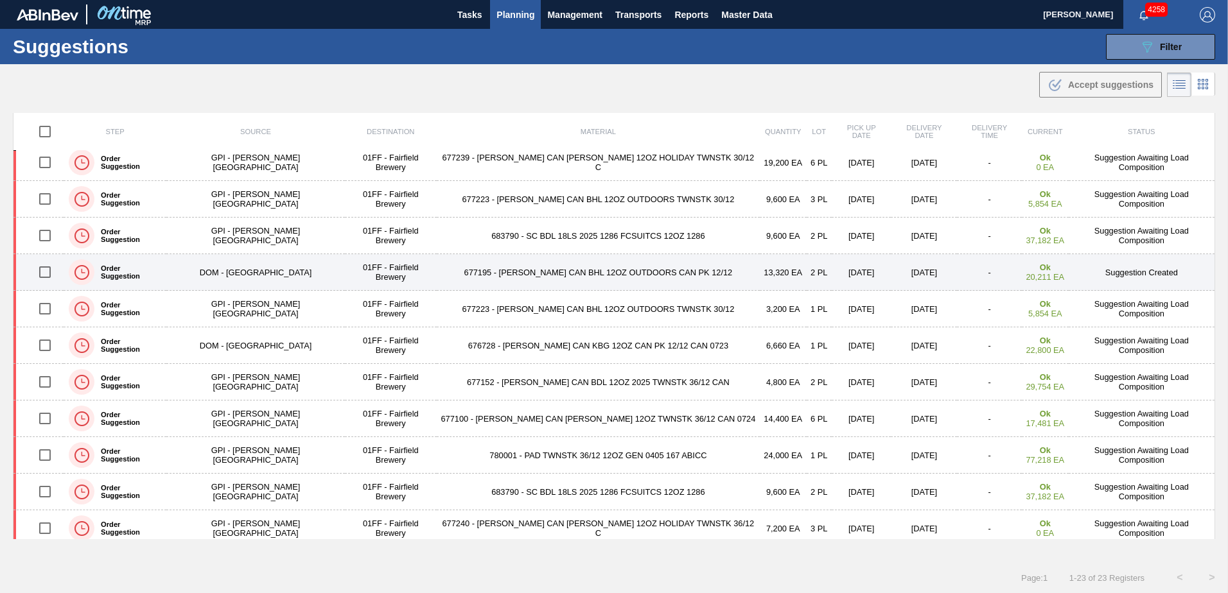
scroll to position [64, 0]
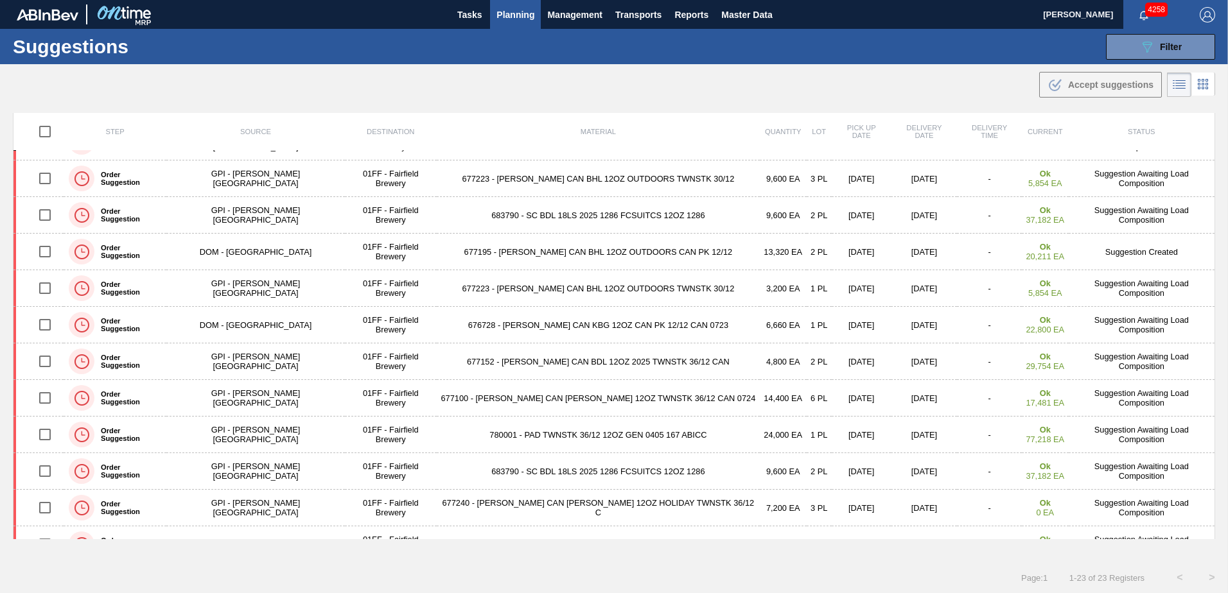
click at [810, 59] on div "Suggestions 089F7B8B-B2A5-4AFE-B5C0-19BA573D28AC Filter Step Step Source Source…" at bounding box center [614, 46] width 1228 height 35
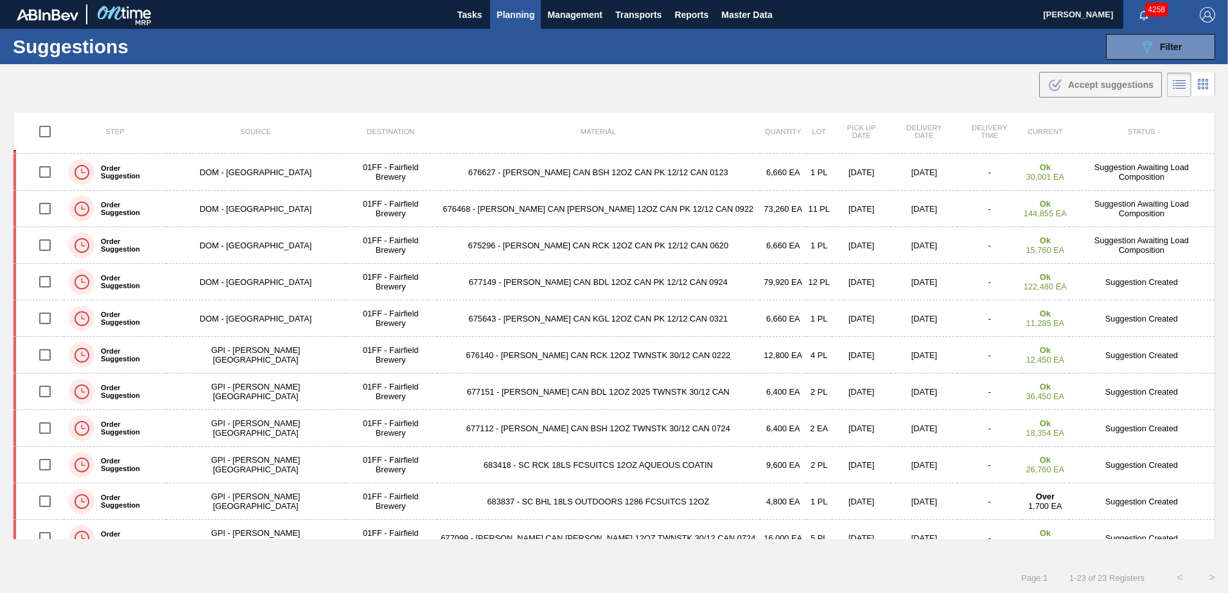
scroll to position [450, 0]
